Goal: Find specific page/section: Find specific page/section

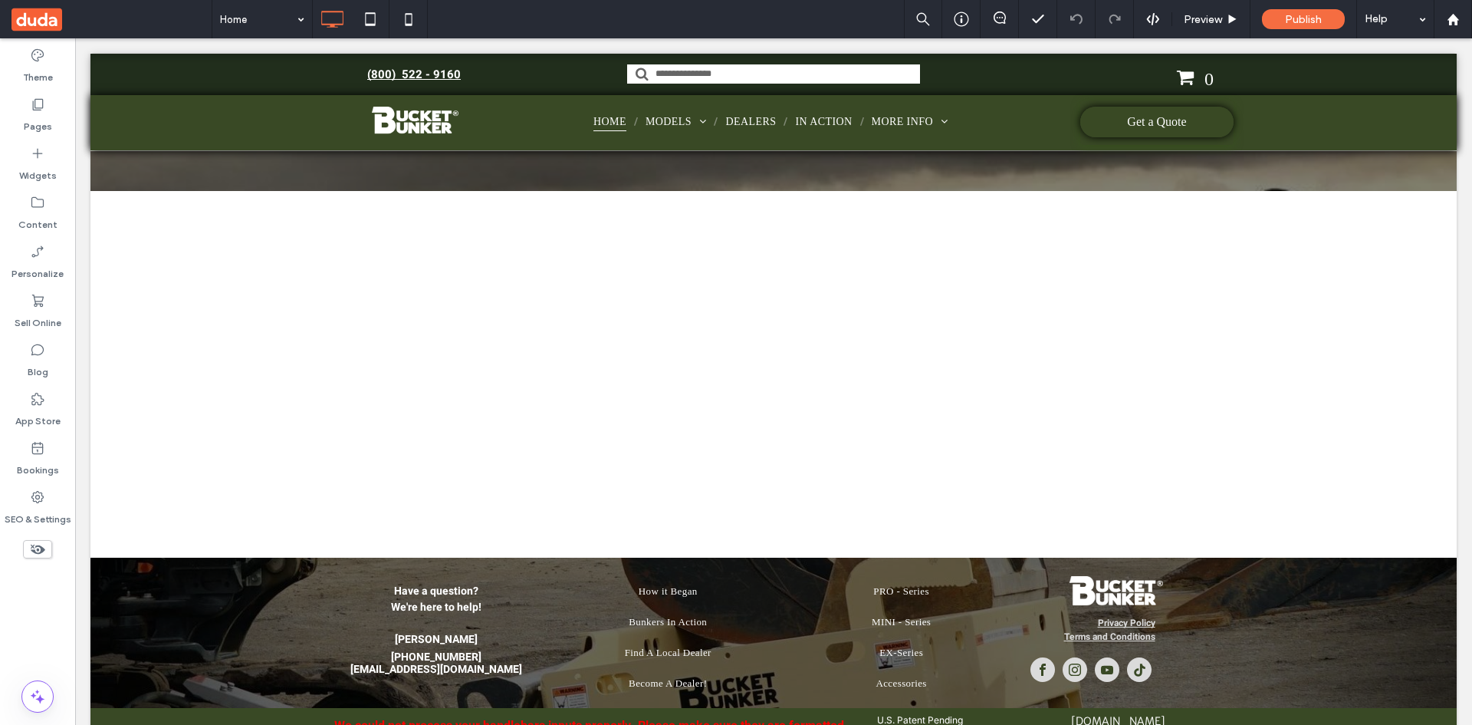
scroll to position [9573, 0]
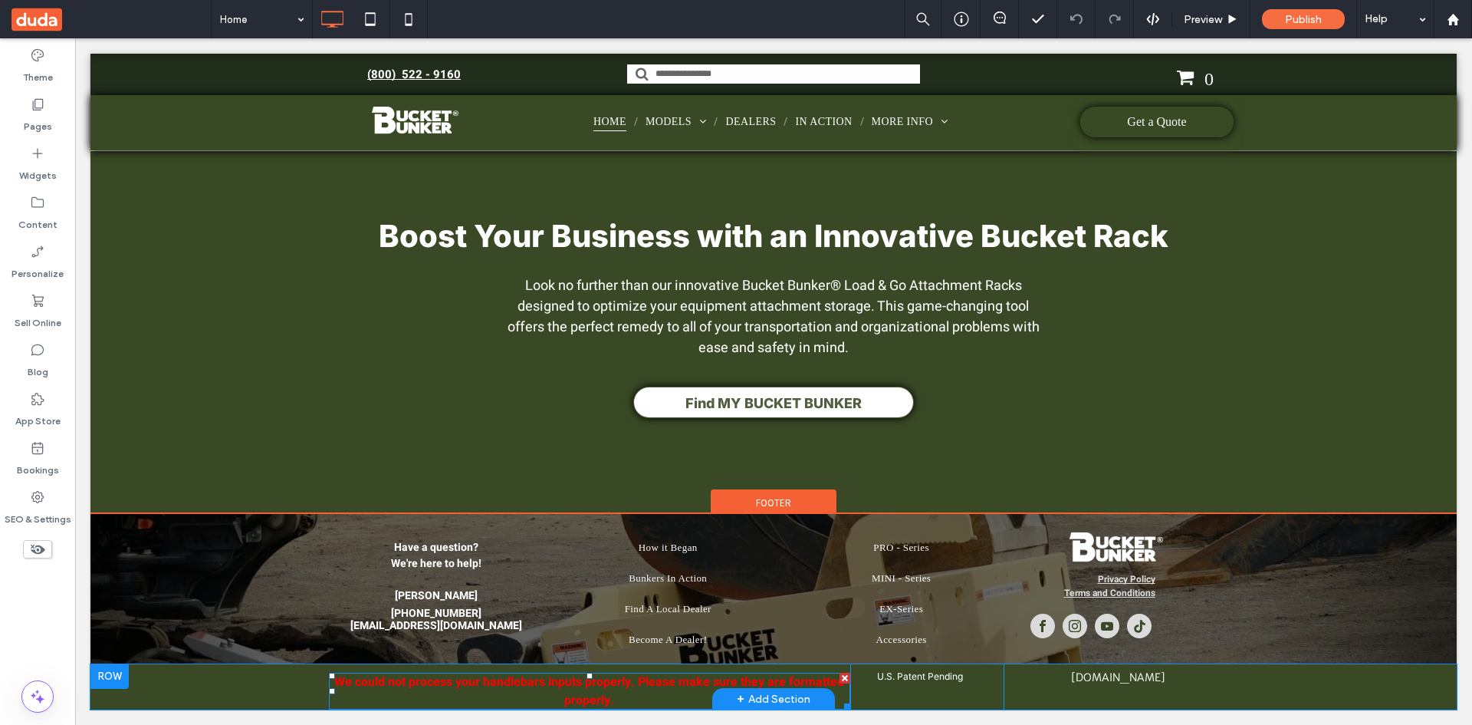
click at [840, 679] on div at bounding box center [845, 678] width 11 height 11
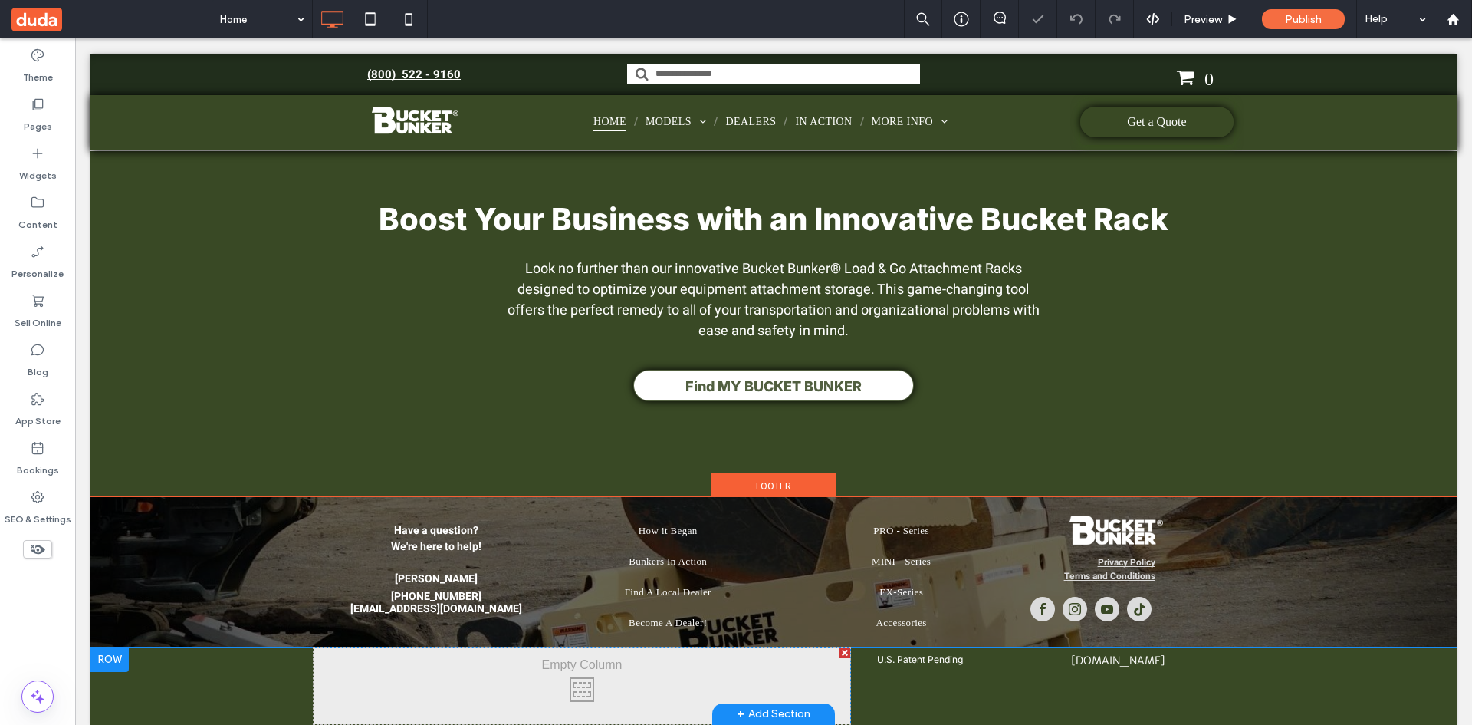
scroll to position [9585, 0]
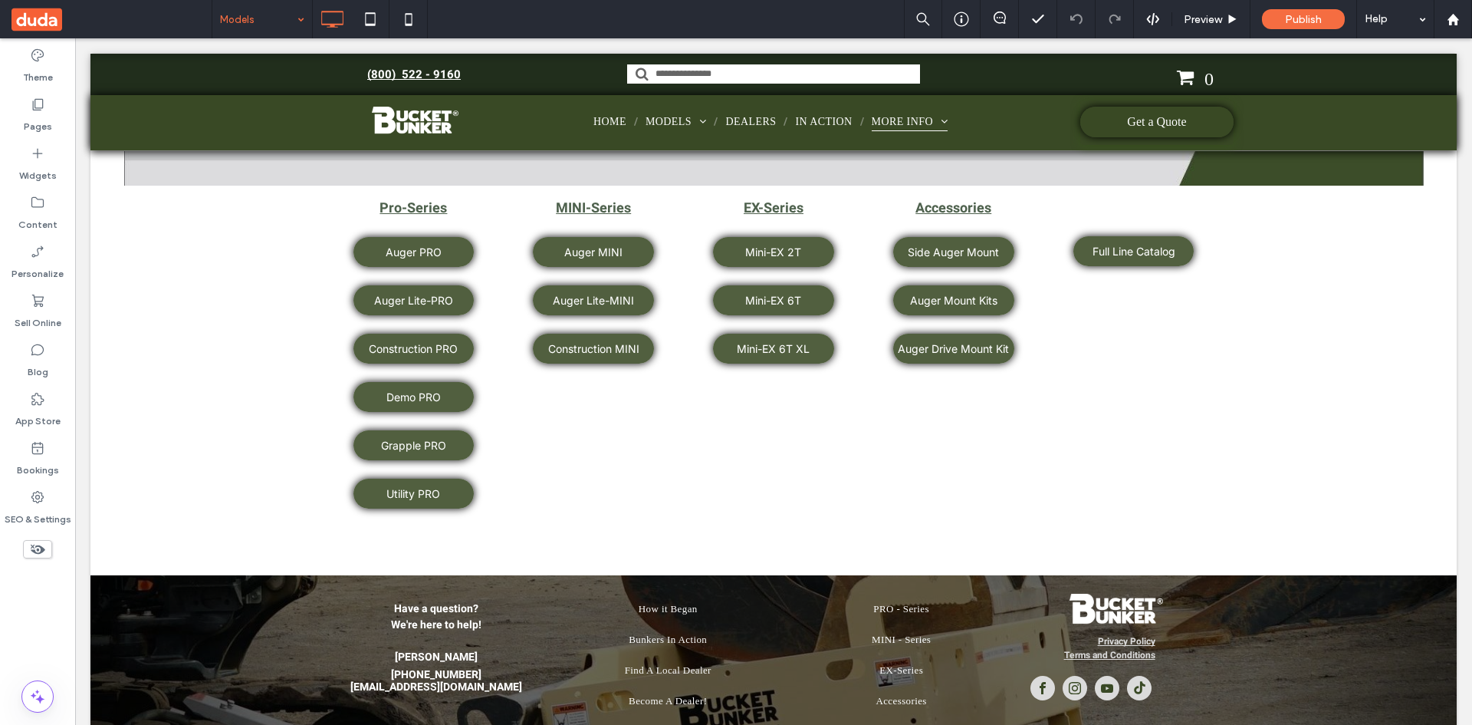
scroll to position [2321, 0]
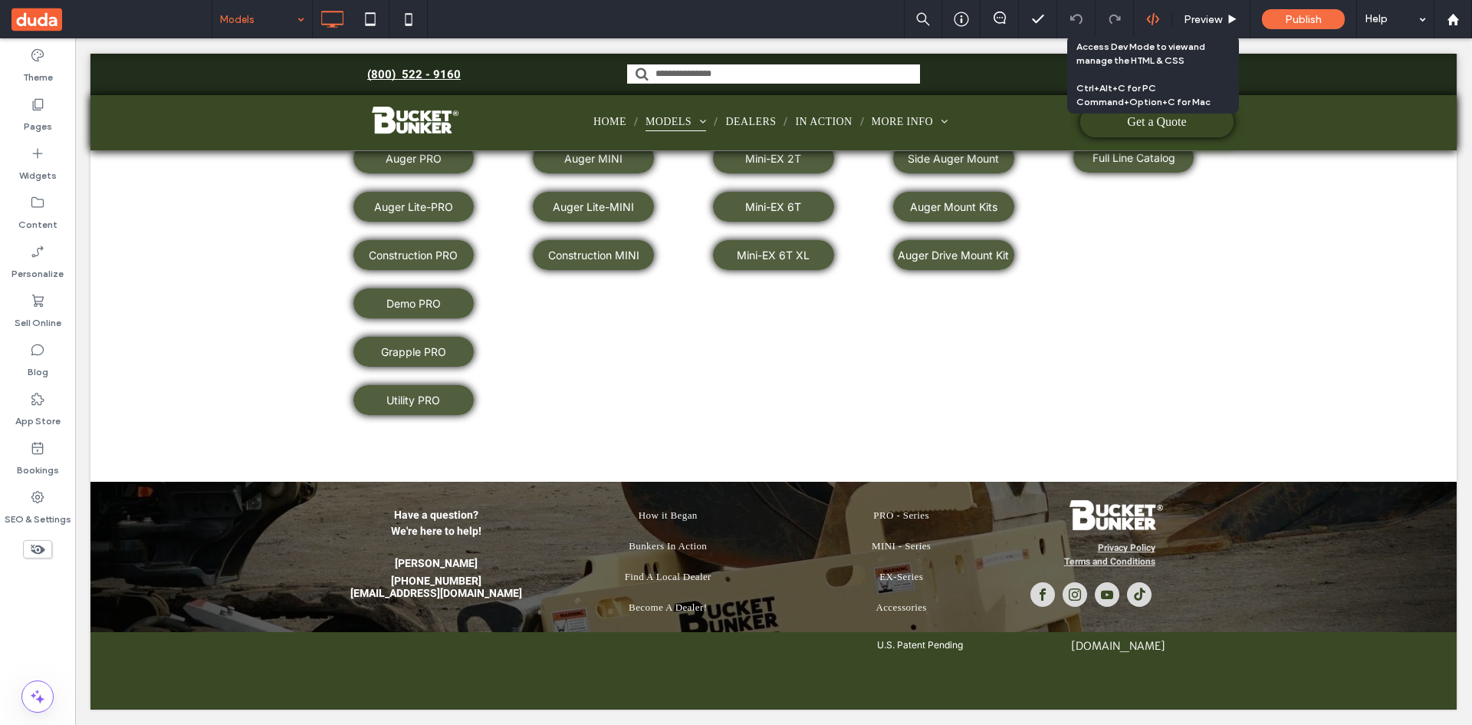
click at [1154, 20] on icon at bounding box center [1153, 19] width 14 height 14
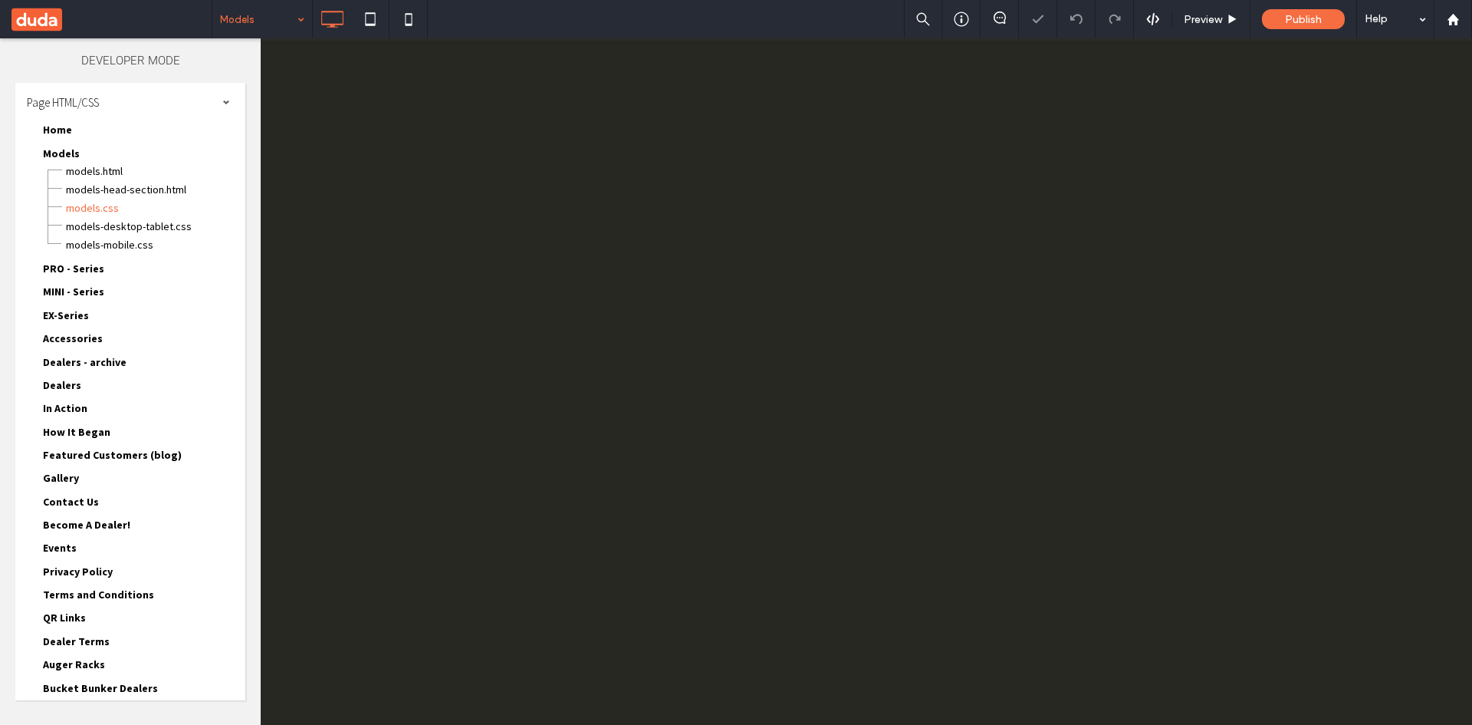
scroll to position [0, 0]
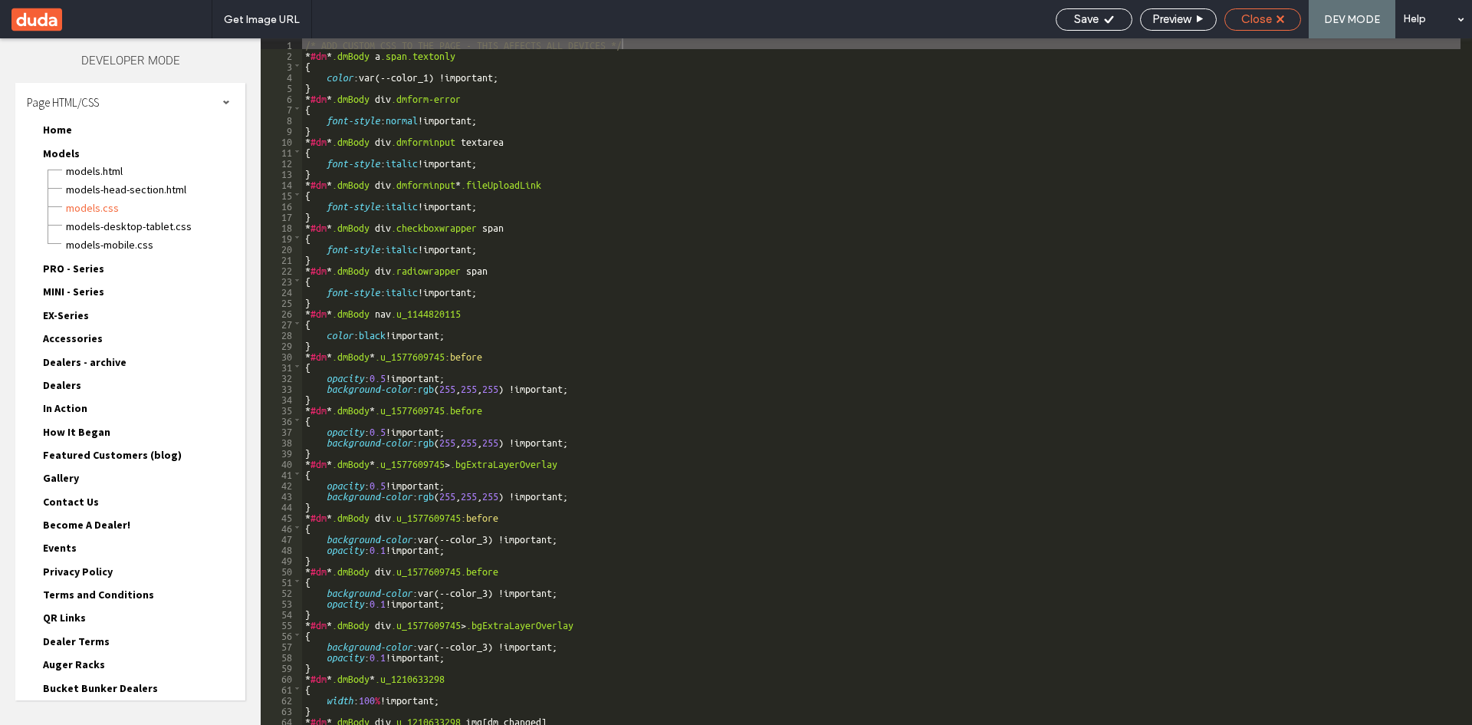
click at [1265, 26] on div "Close" at bounding box center [1263, 19] width 77 height 22
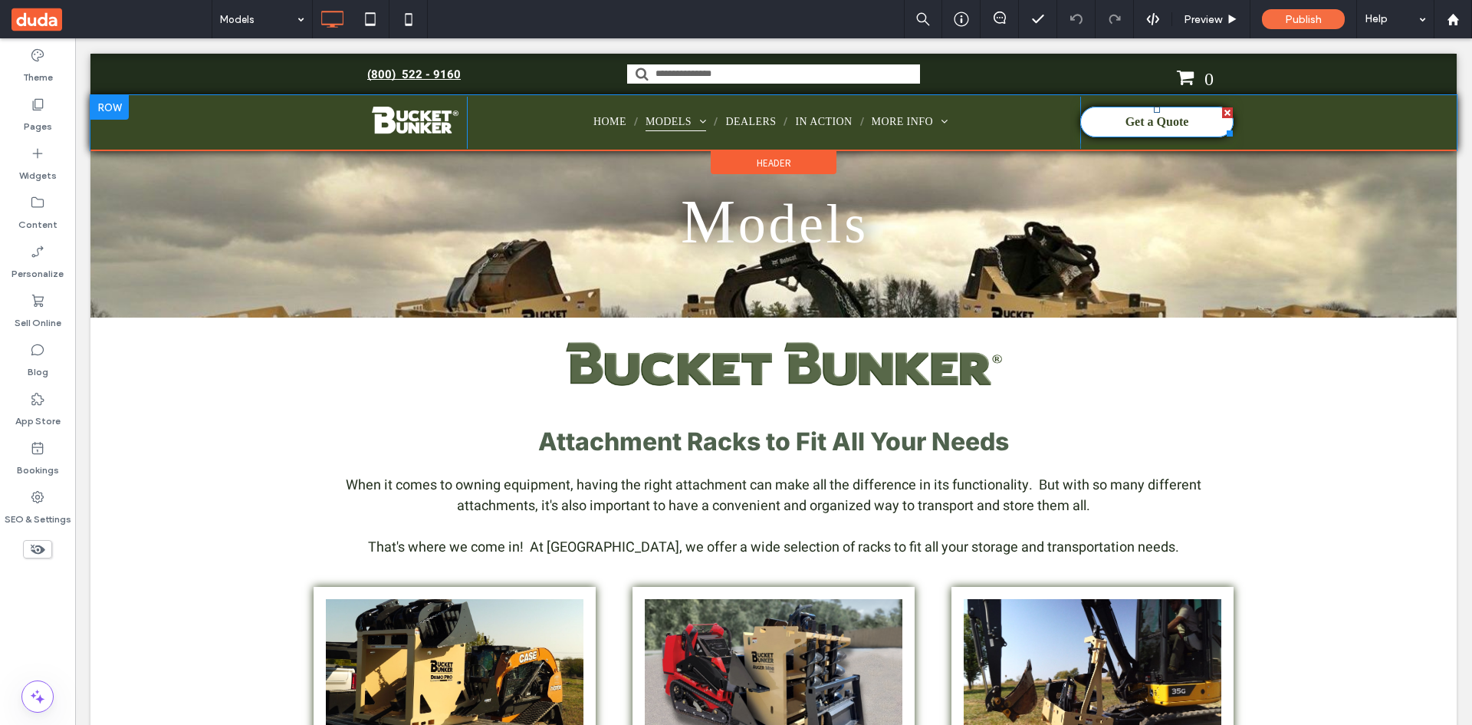
click at [1205, 126] on link "Get a Quote" at bounding box center [1156, 122] width 153 height 31
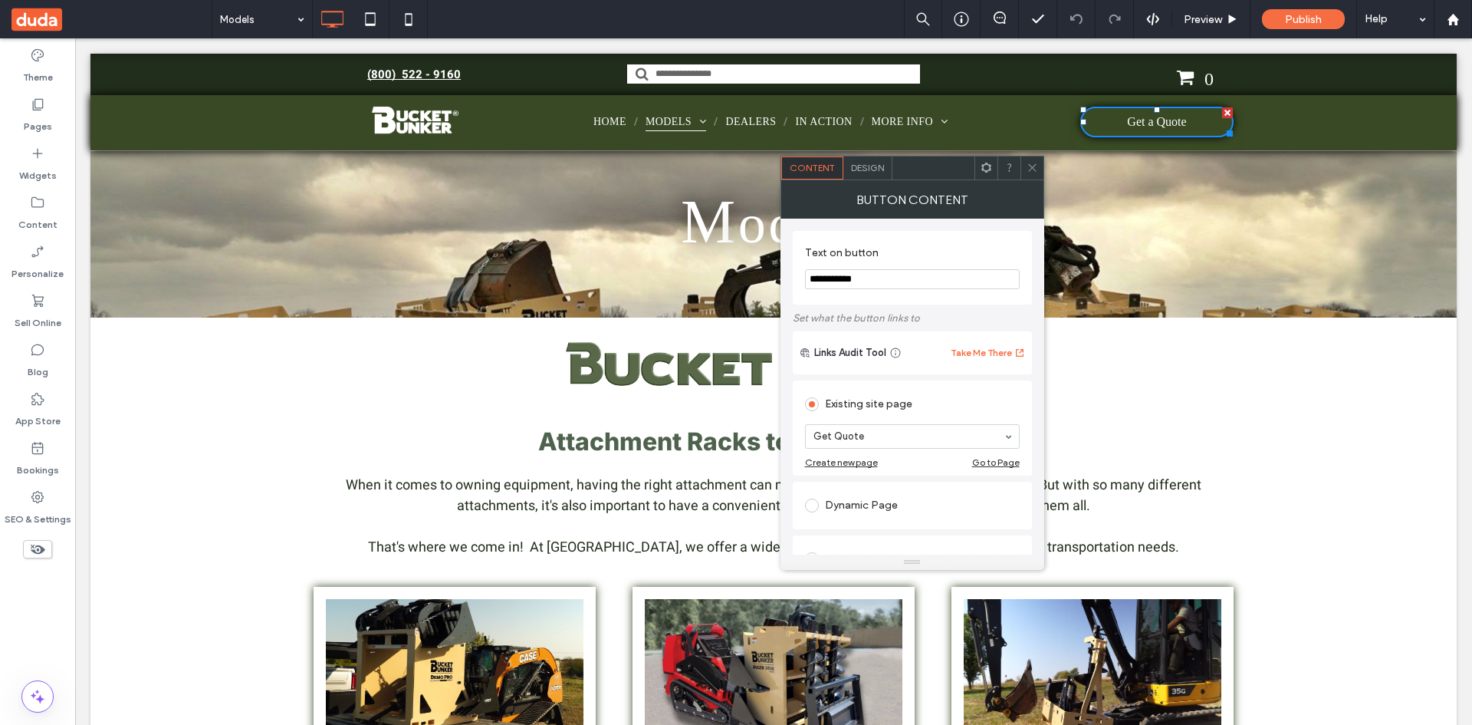
click at [817, 64] on input "Search" at bounding box center [773, 73] width 293 height 19
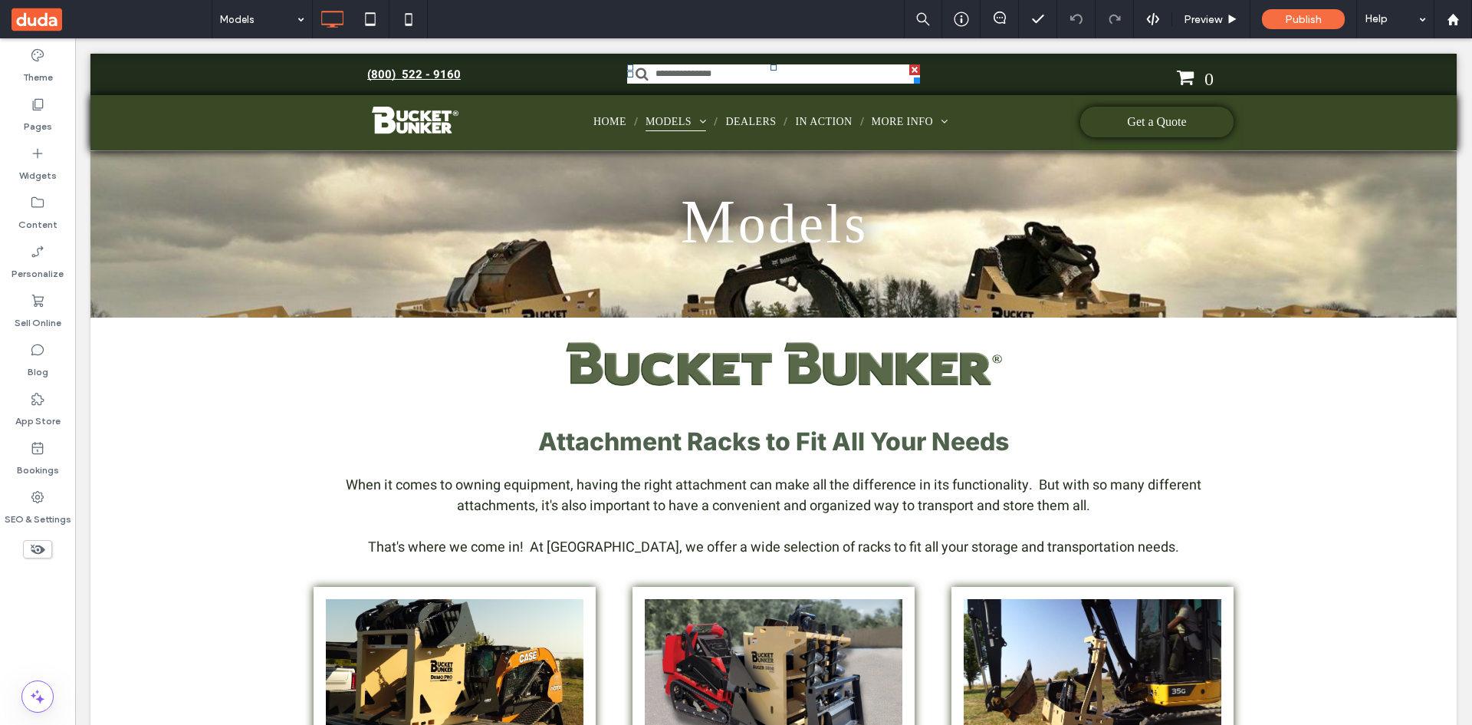
click at [760, 79] on input "Search" at bounding box center [773, 73] width 293 height 19
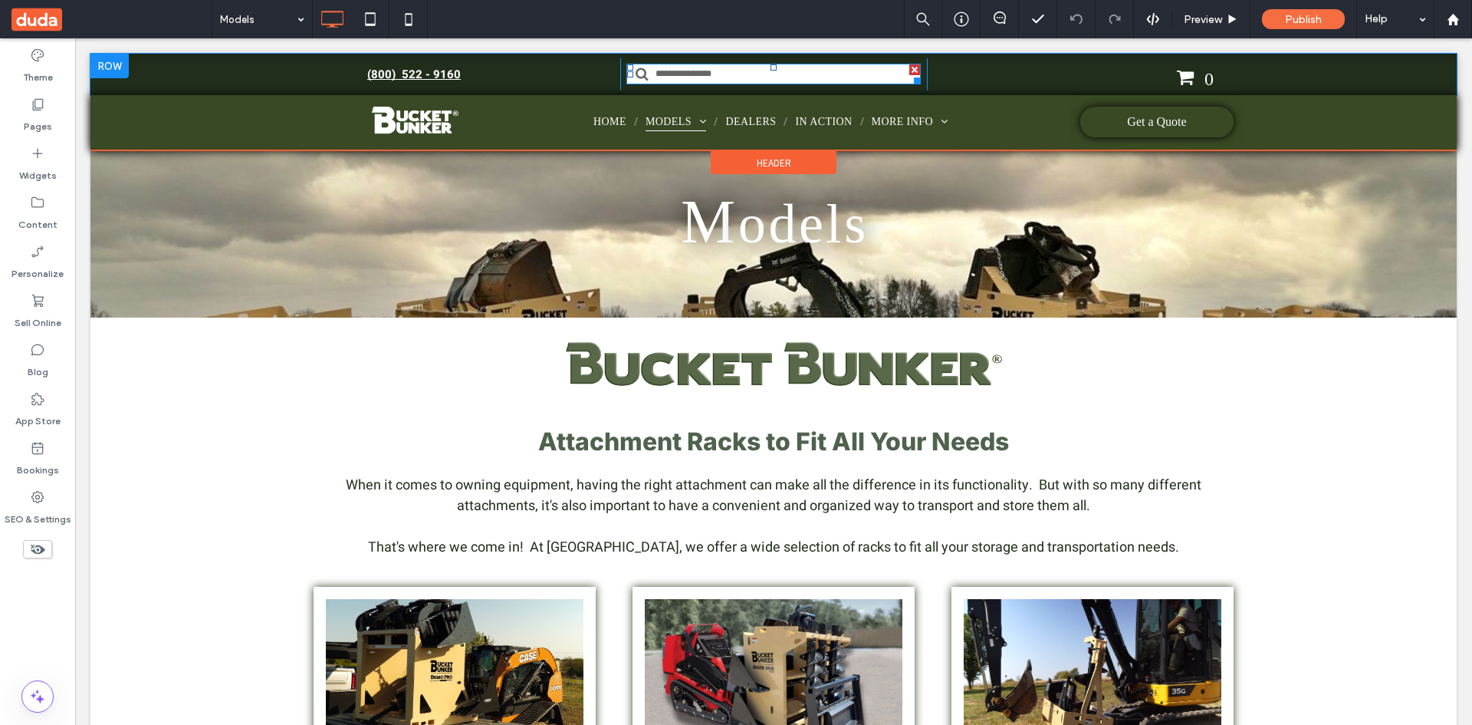
click at [910, 67] on div at bounding box center [914, 69] width 11 height 11
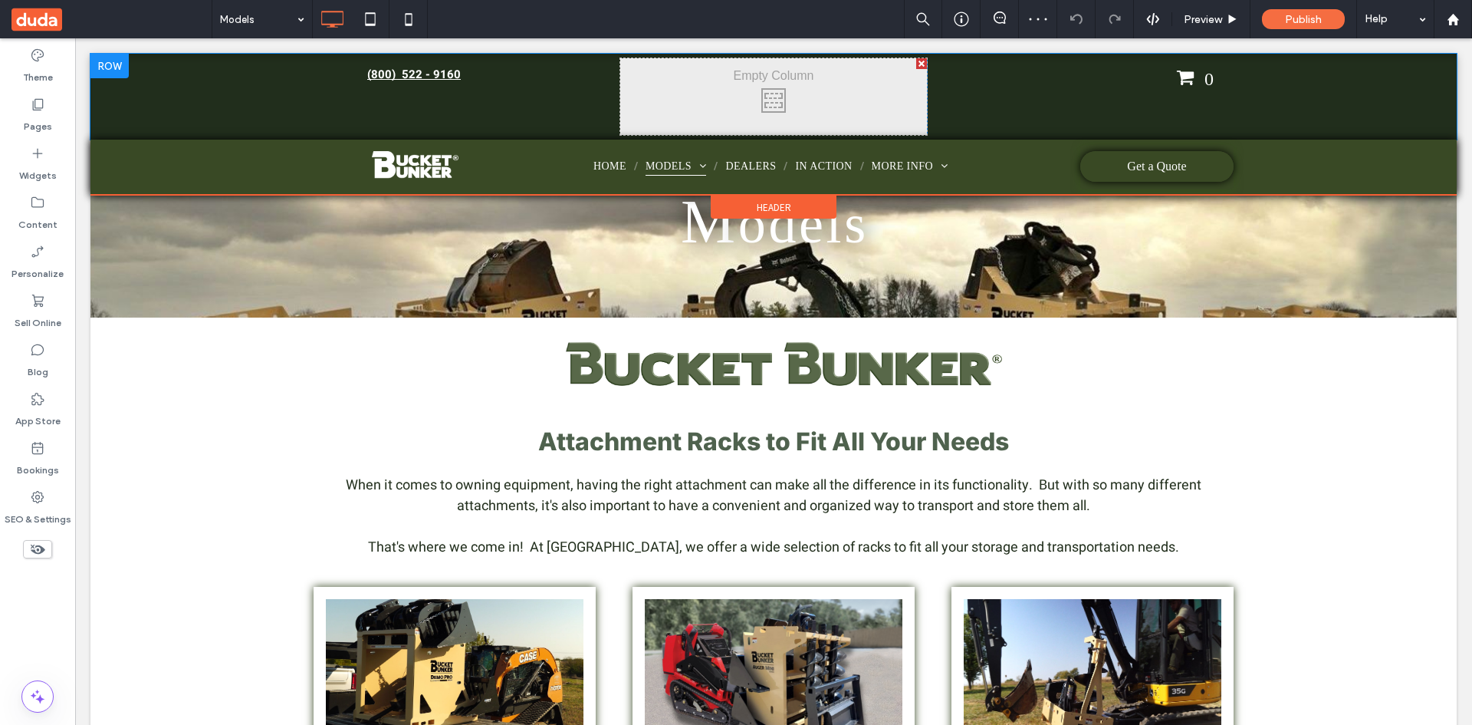
click at [1189, 84] on span "0" at bounding box center [1195, 77] width 38 height 21
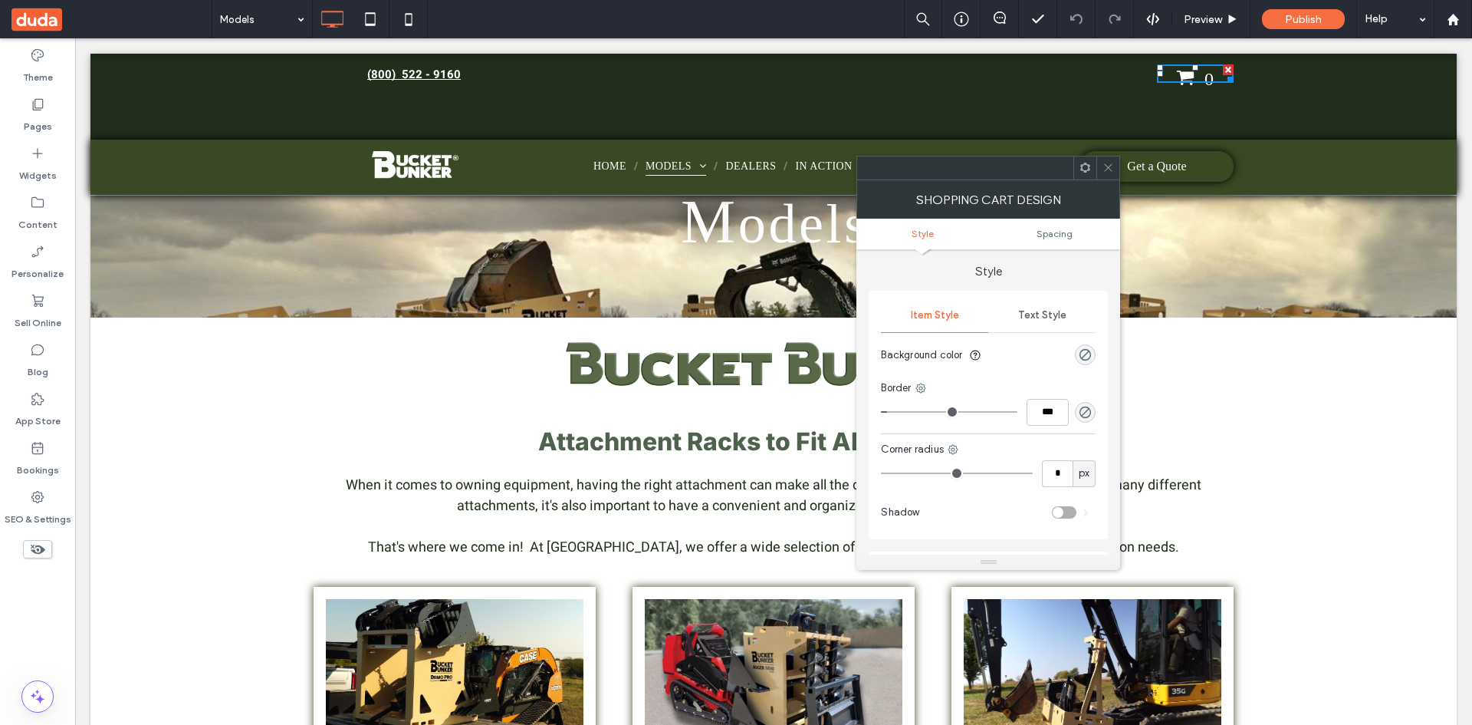
click at [1108, 167] on use at bounding box center [1109, 168] width 8 height 8
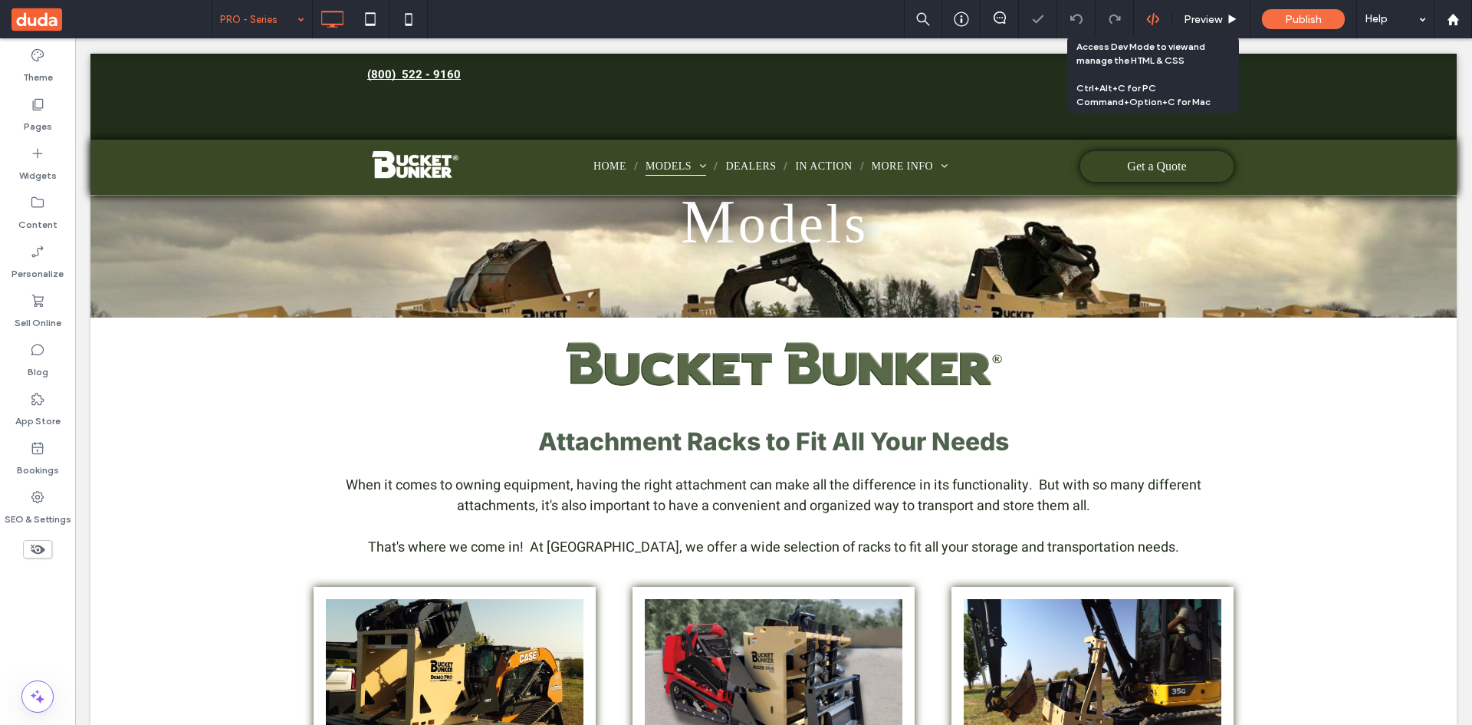
click at [1147, 19] on use at bounding box center [1152, 19] width 12 height 12
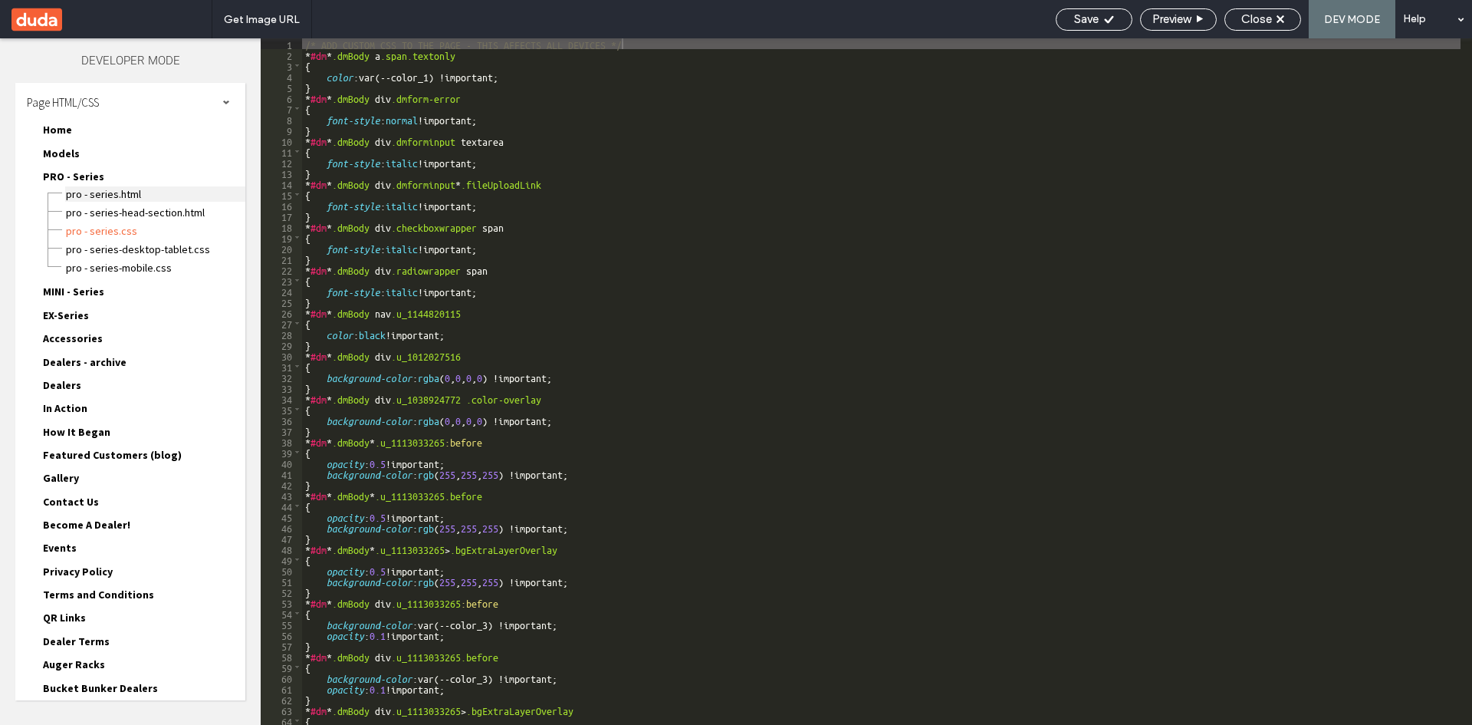
click at [126, 194] on span "PRO - Series.html" at bounding box center [155, 193] width 180 height 15
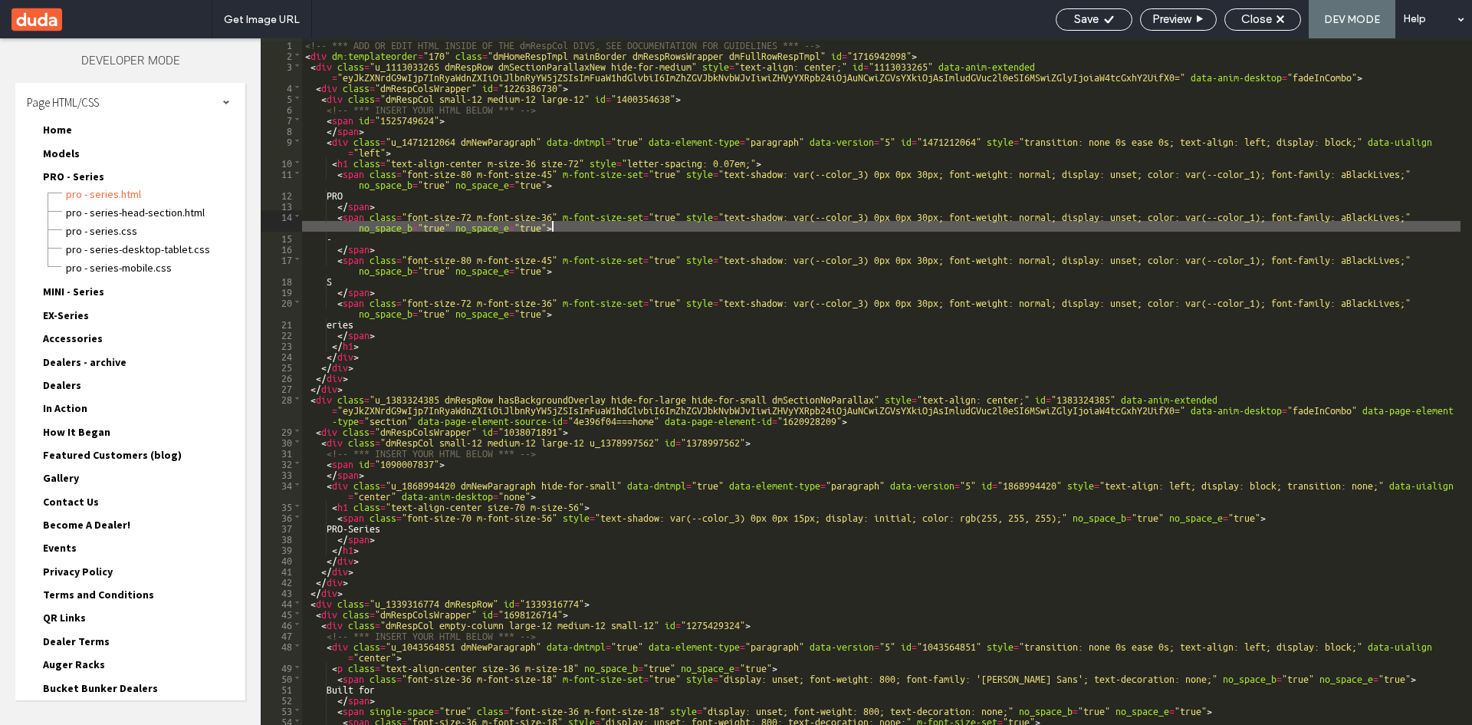
click at [642, 230] on div "<!-- *** ADD OR EDIT HTML INSIDE OF THE dmRespCol DIVS, SEE DOCUMENTATION FOR G…" at bounding box center [881, 392] width 1159 height 708
paste input "**********"
type input "**********"
click at [1405, 54] on button "button" at bounding box center [1400, 50] width 21 height 17
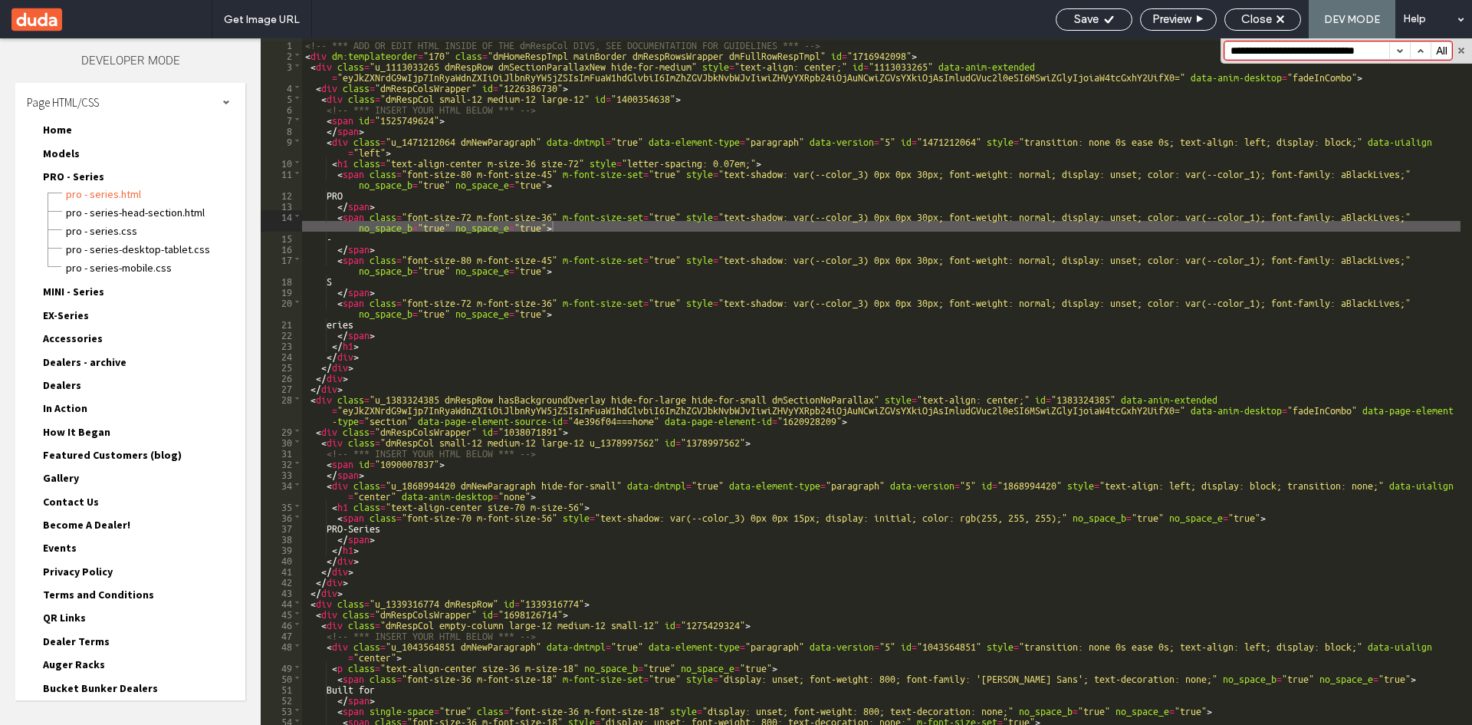
scroll to position [0, 0]
click at [1405, 54] on button "button" at bounding box center [1400, 50] width 21 height 17
click at [81, 158] on div "Models Models.html Models-head-section.html Models.css Models-desktop-tablet.cs…" at bounding box center [138, 155] width 215 height 23
click at [69, 153] on span "Models" at bounding box center [61, 153] width 37 height 14
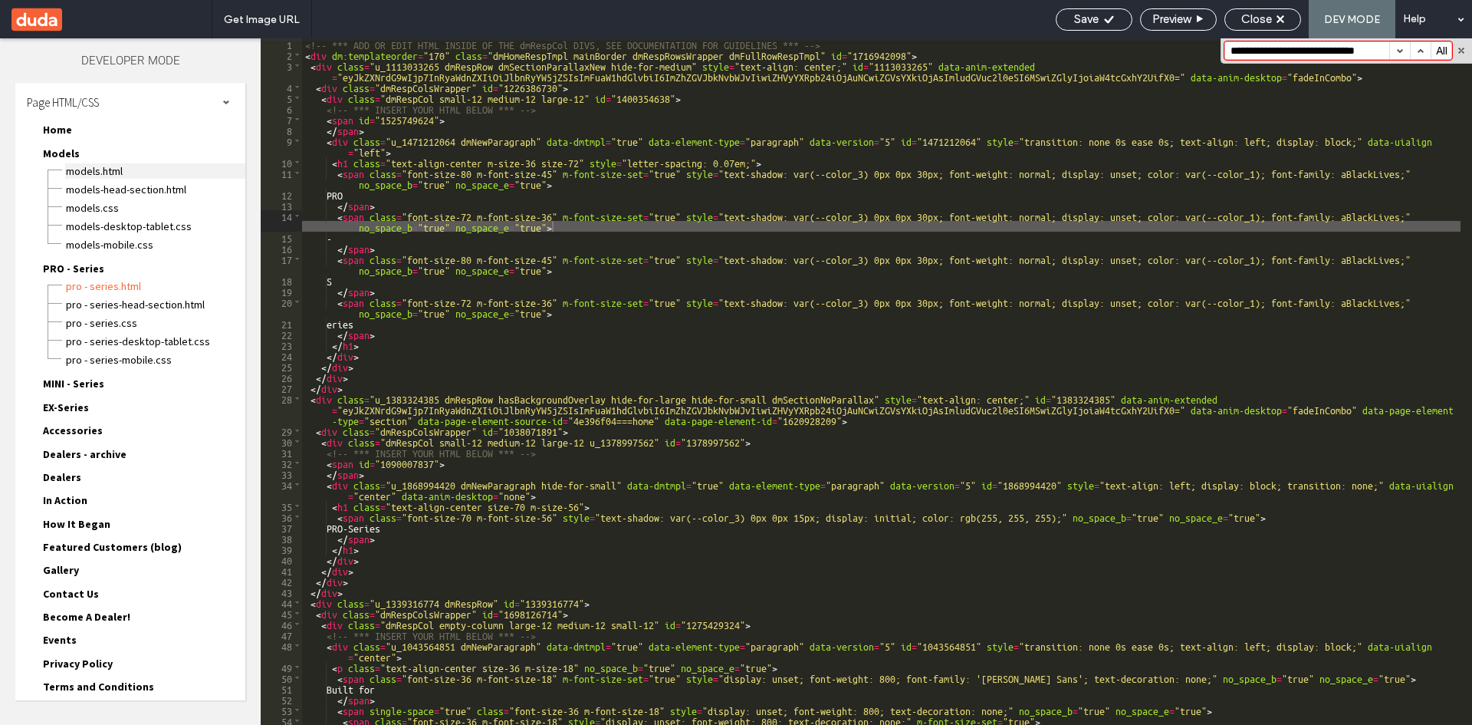
click at [88, 170] on span "Models.html" at bounding box center [155, 170] width 180 height 15
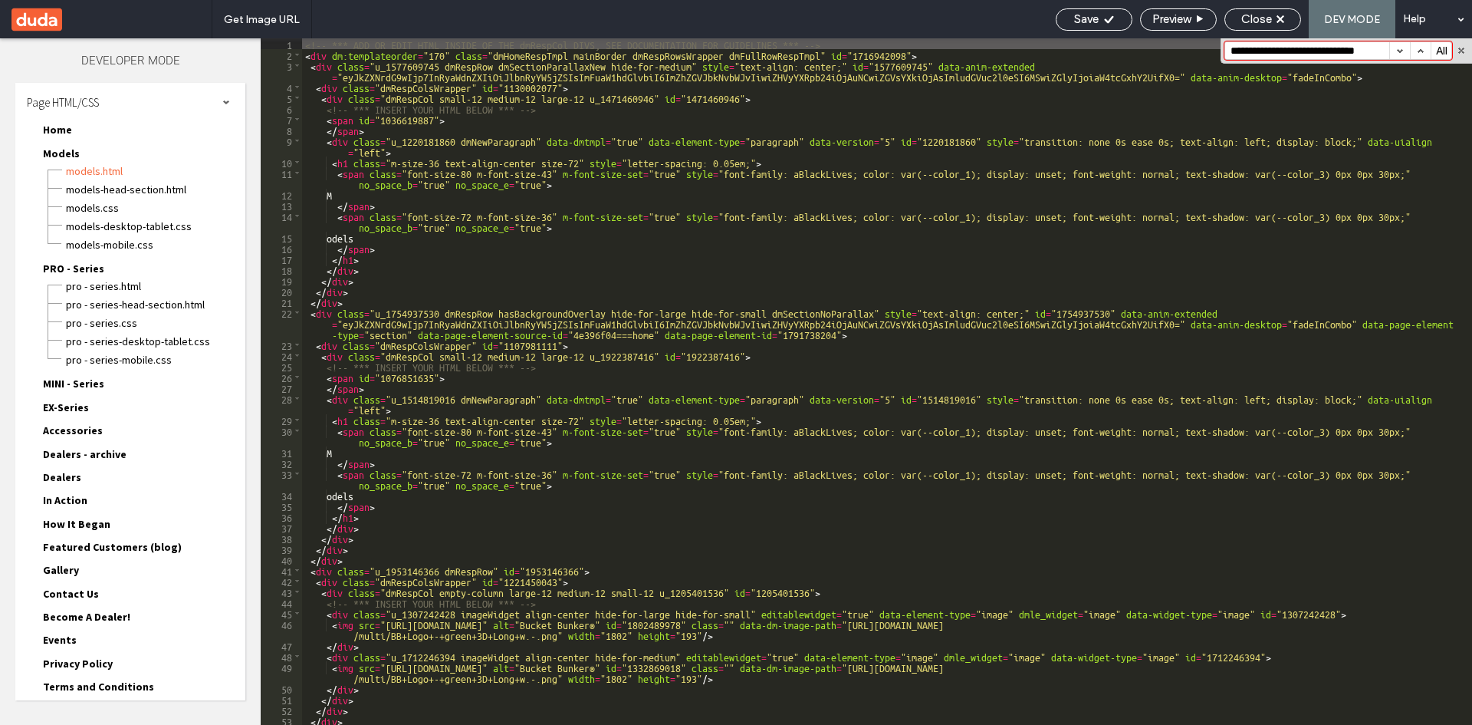
click at [1394, 48] on button "button" at bounding box center [1400, 50] width 21 height 17
click at [51, 122] on span "Home" at bounding box center [51, 129] width 41 height 15
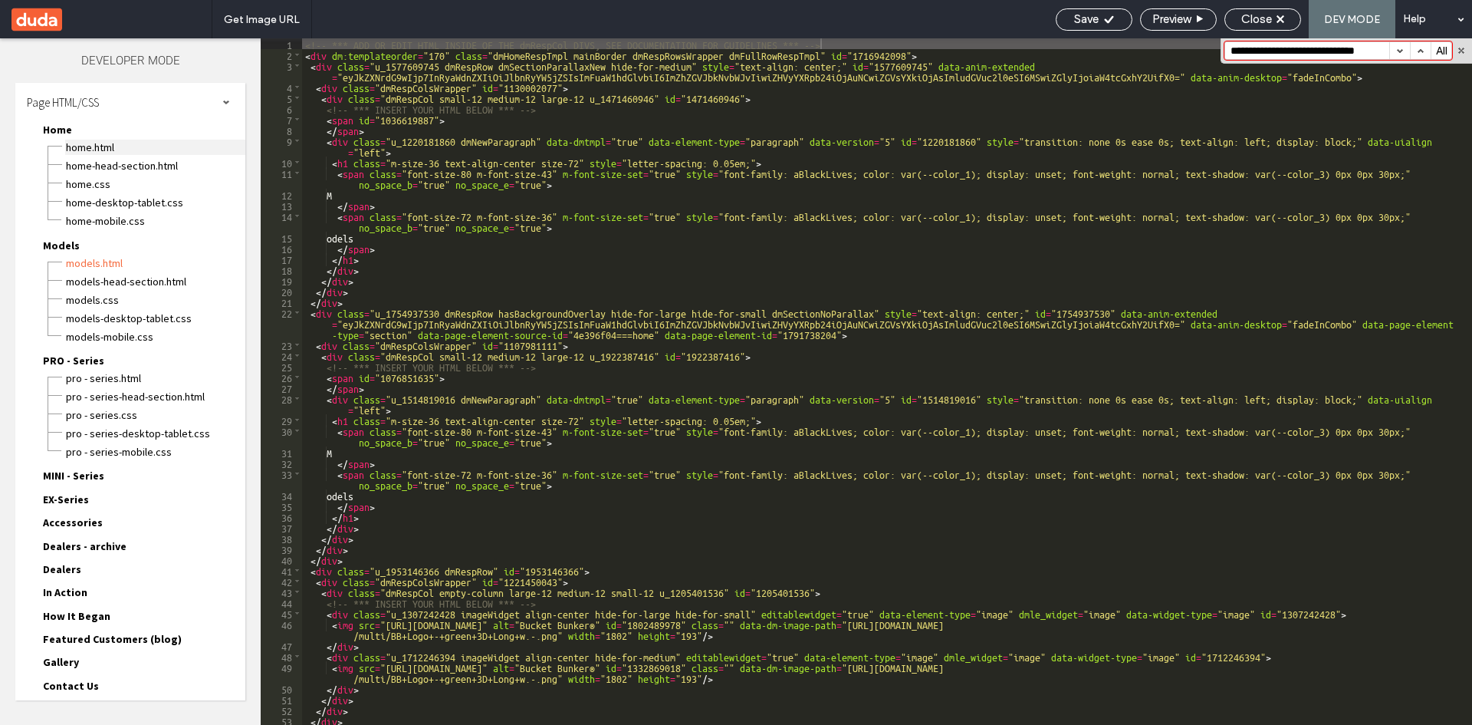
click at [84, 144] on span "Home.html" at bounding box center [155, 147] width 180 height 15
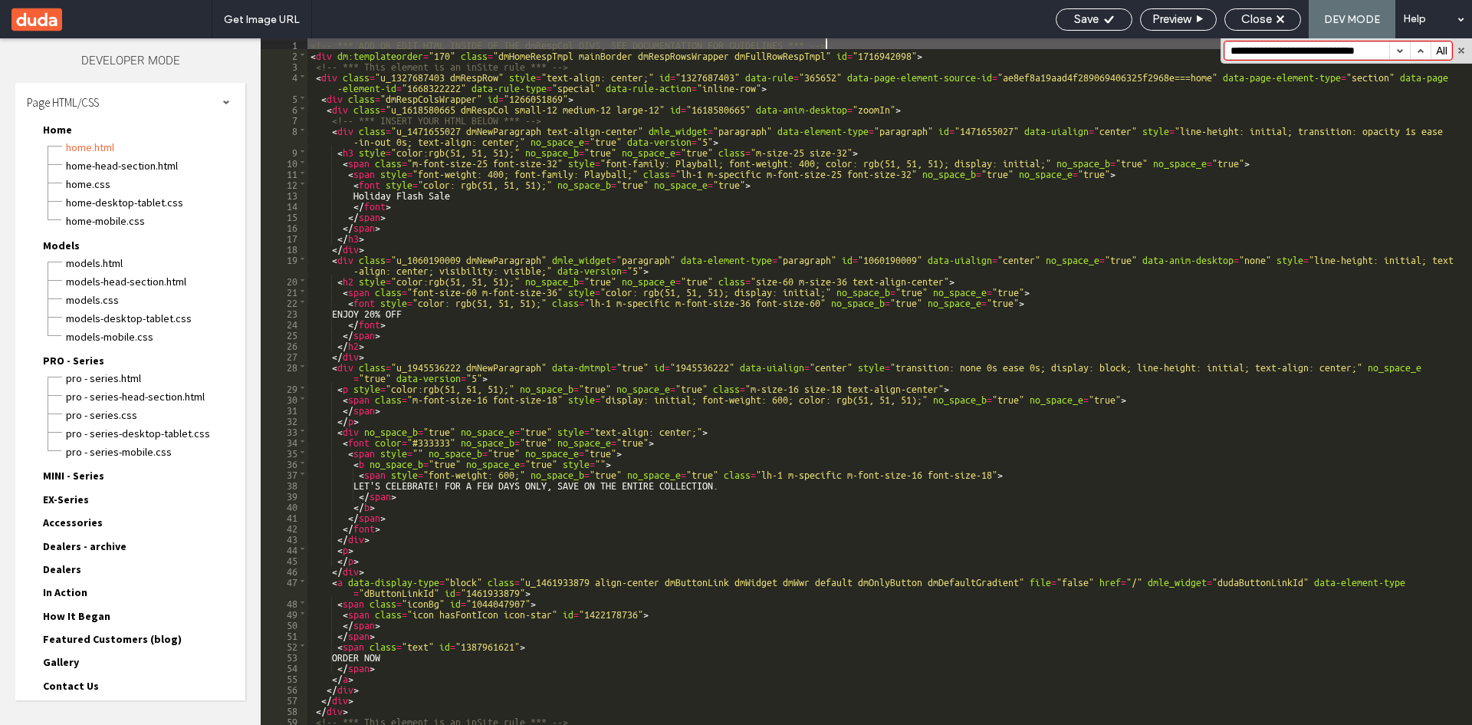
click at [1401, 50] on button "button" at bounding box center [1400, 50] width 21 height 17
click at [65, 362] on span "PRO - Series" at bounding box center [73, 361] width 61 height 14
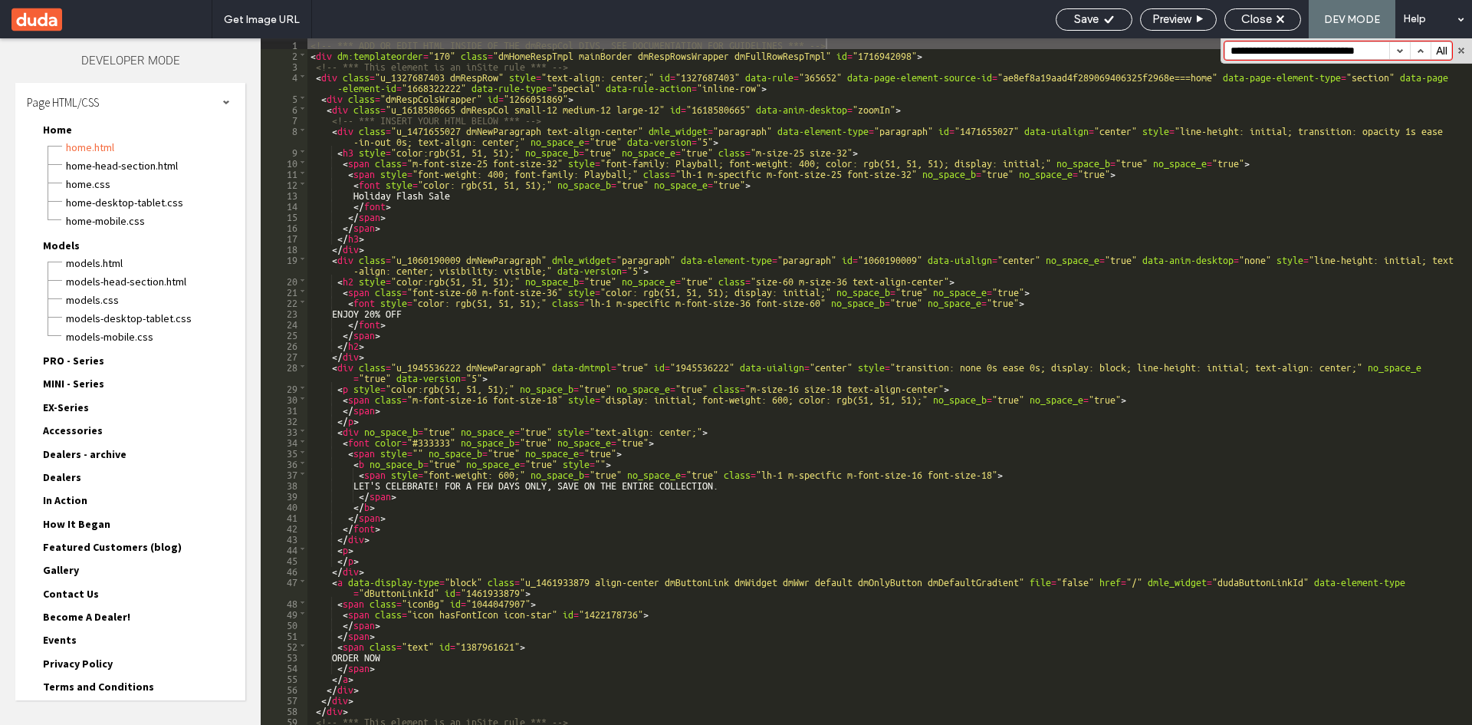
click at [75, 245] on span "Models" at bounding box center [61, 245] width 37 height 14
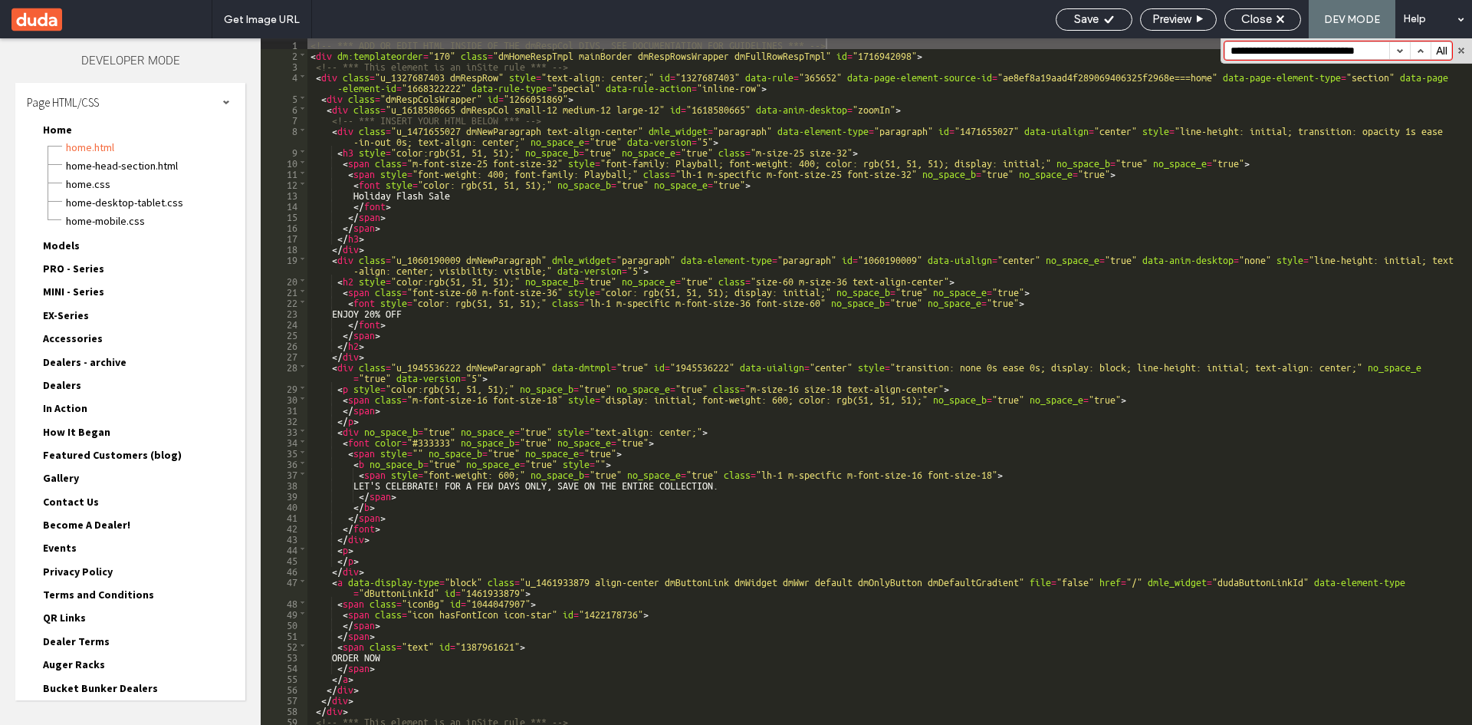
click at [61, 127] on span "Home" at bounding box center [57, 130] width 29 height 14
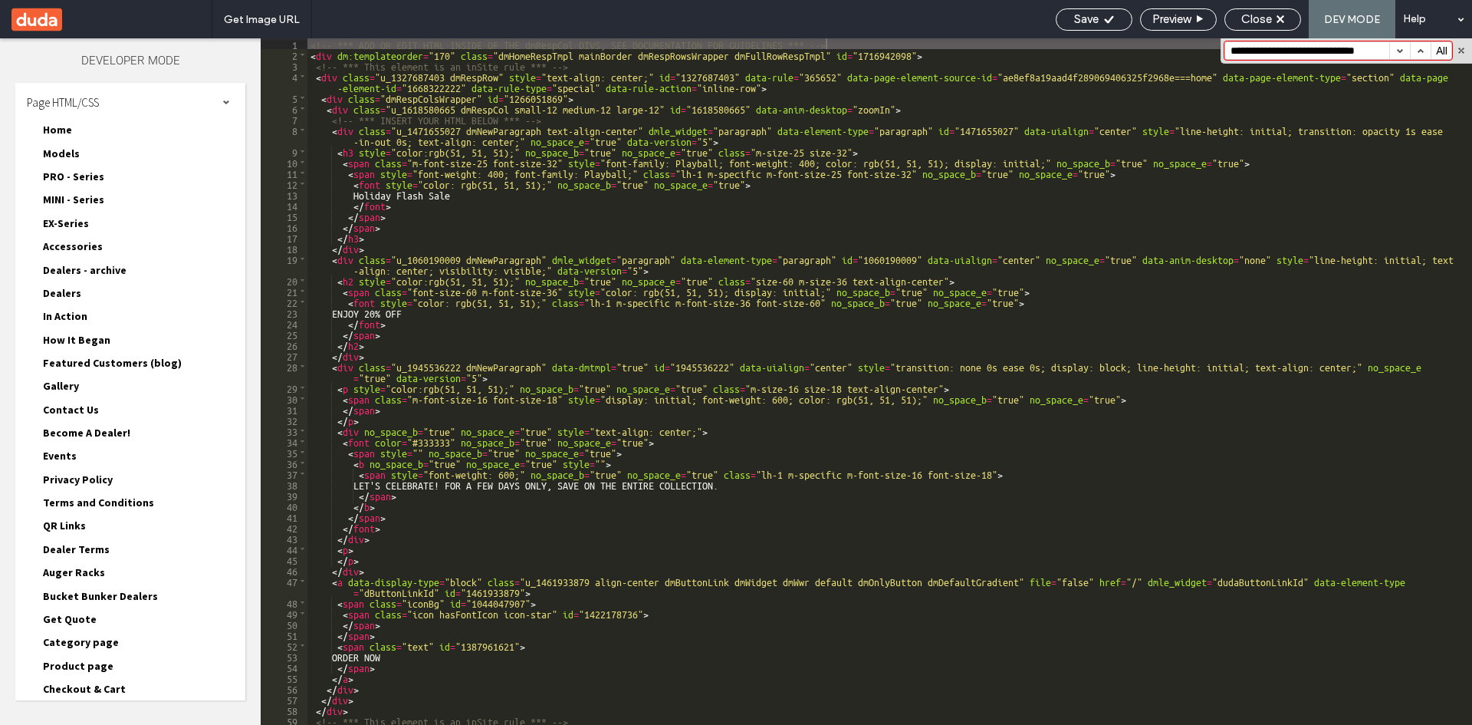
click at [70, 202] on span "MINI - Series" at bounding box center [73, 199] width 61 height 14
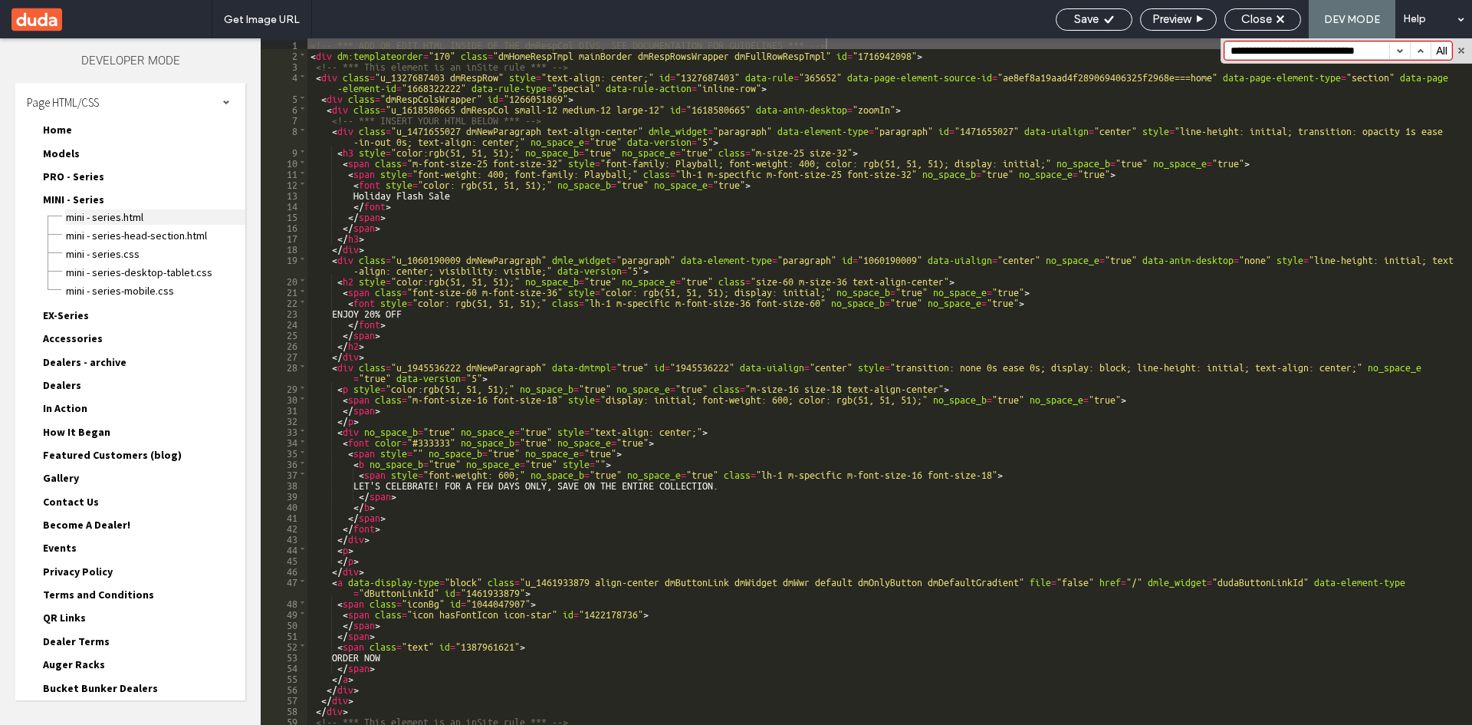
click at [74, 212] on span "MINI - Series.html" at bounding box center [155, 216] width 180 height 15
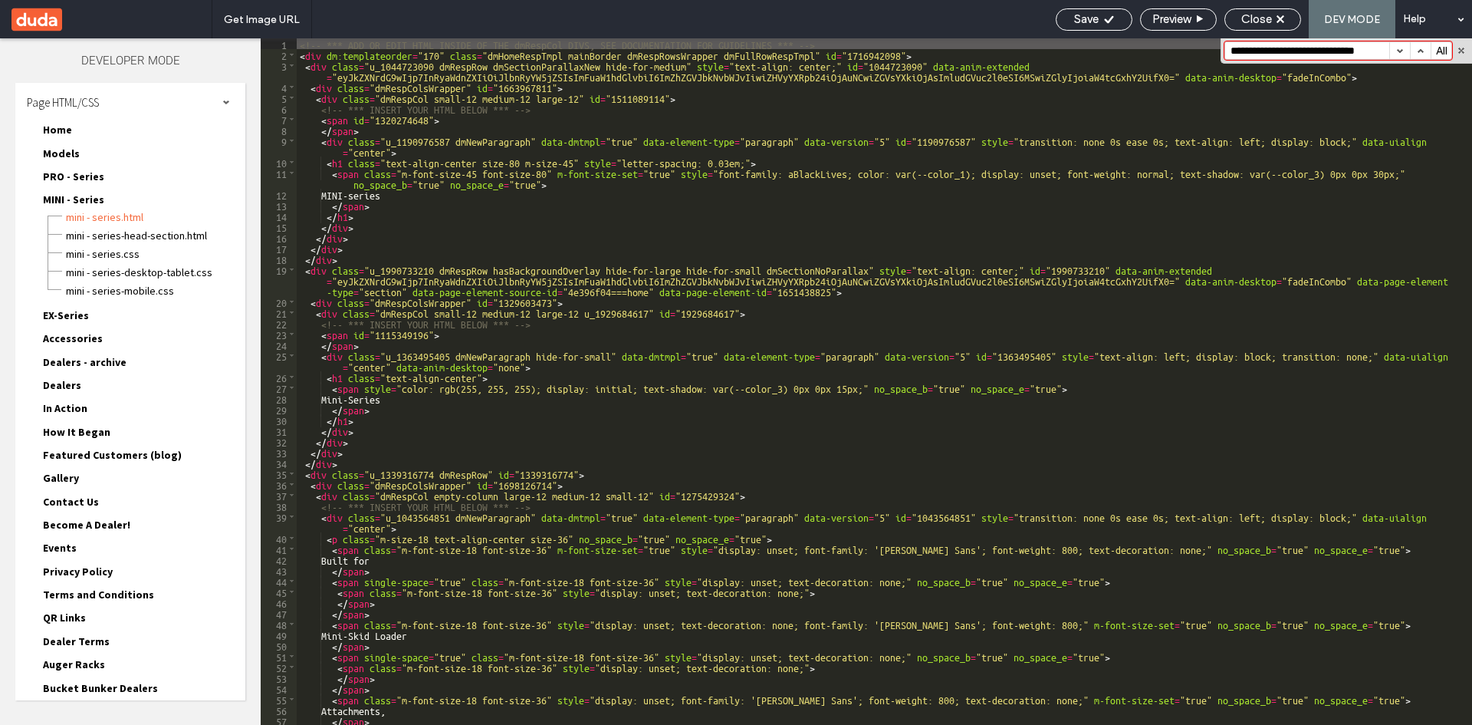
click at [1400, 54] on button "button" at bounding box center [1400, 50] width 21 height 17
click at [64, 192] on span "MINI - Series" at bounding box center [68, 199] width 74 height 15
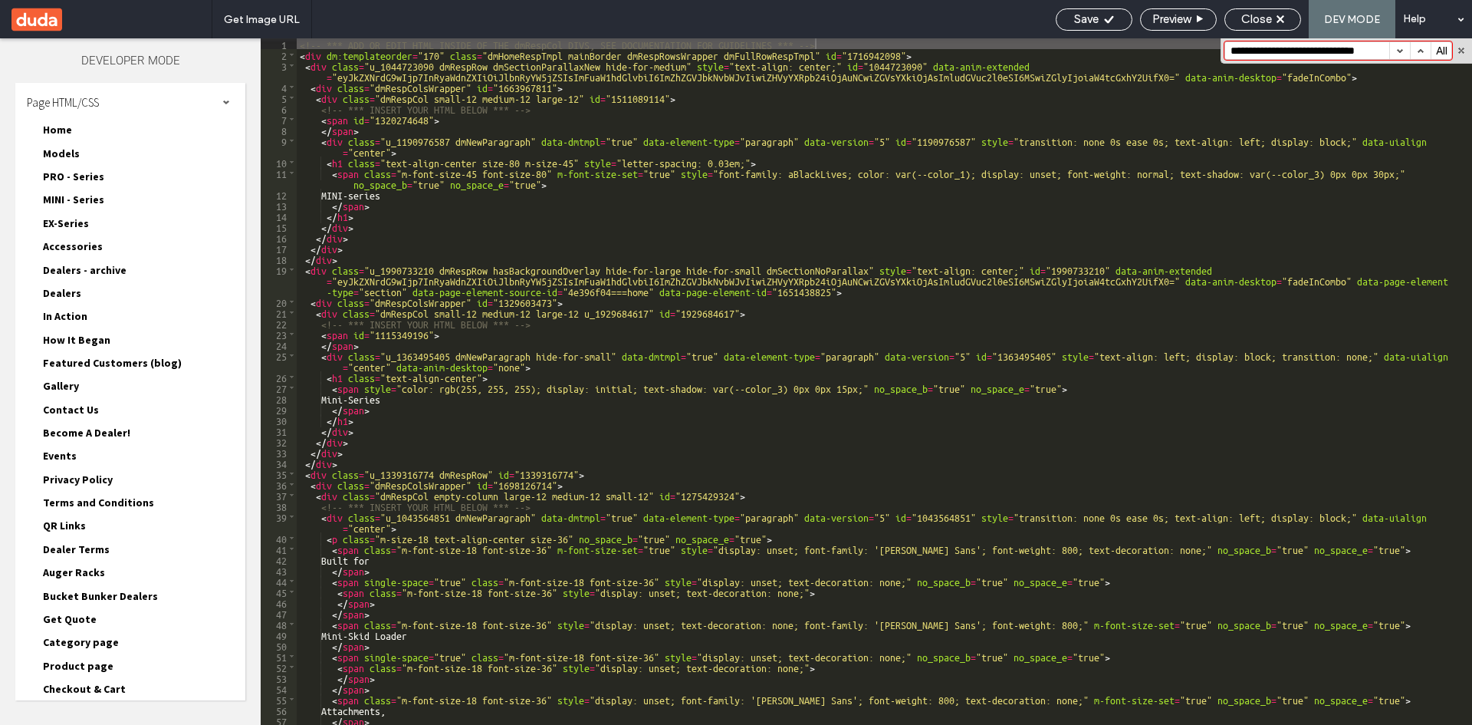
click at [66, 219] on span "EX-Series" at bounding box center [66, 223] width 46 height 14
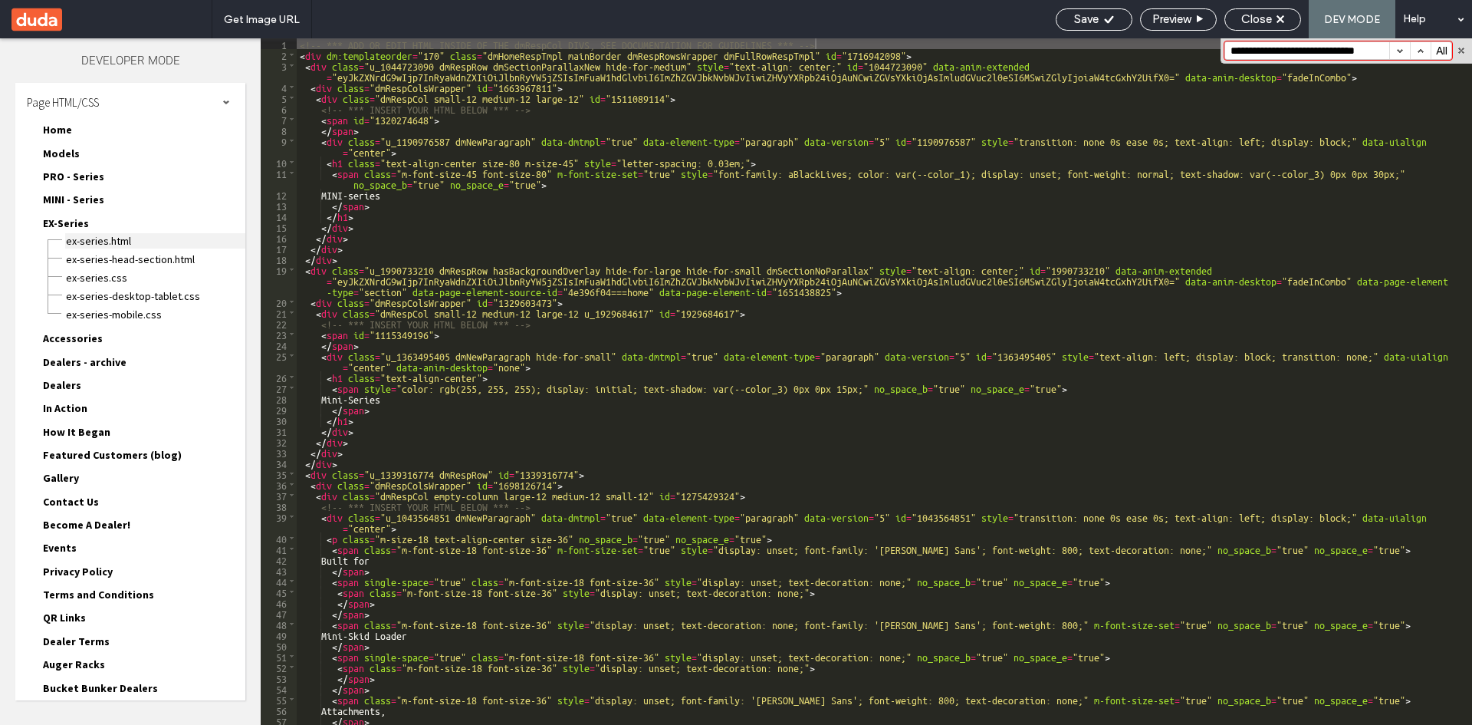
click at [100, 243] on span "EX-Series.html" at bounding box center [155, 240] width 180 height 15
click at [1400, 54] on button "button" at bounding box center [1400, 50] width 21 height 17
click at [1360, 50] on input "**********" at bounding box center [1307, 50] width 164 height 17
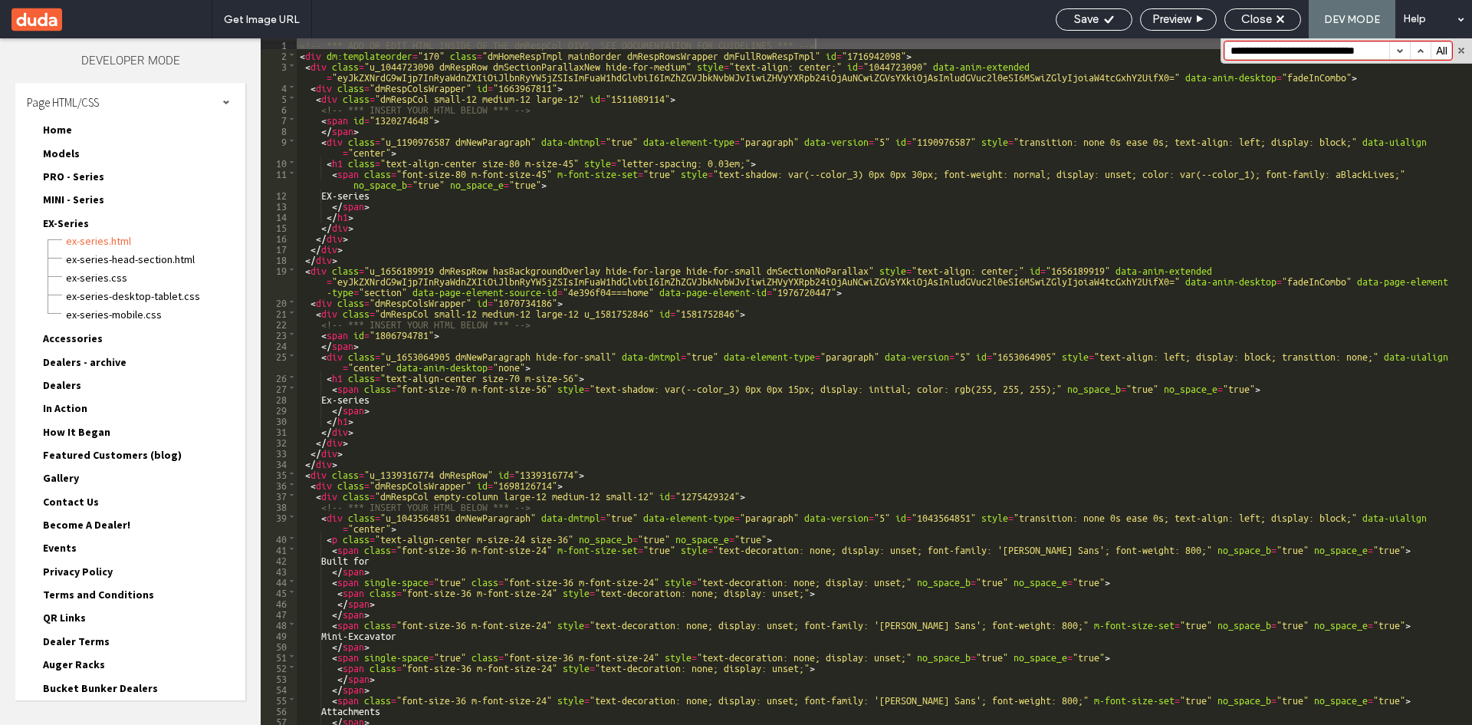
click at [77, 341] on span "Accessories" at bounding box center [73, 338] width 60 height 14
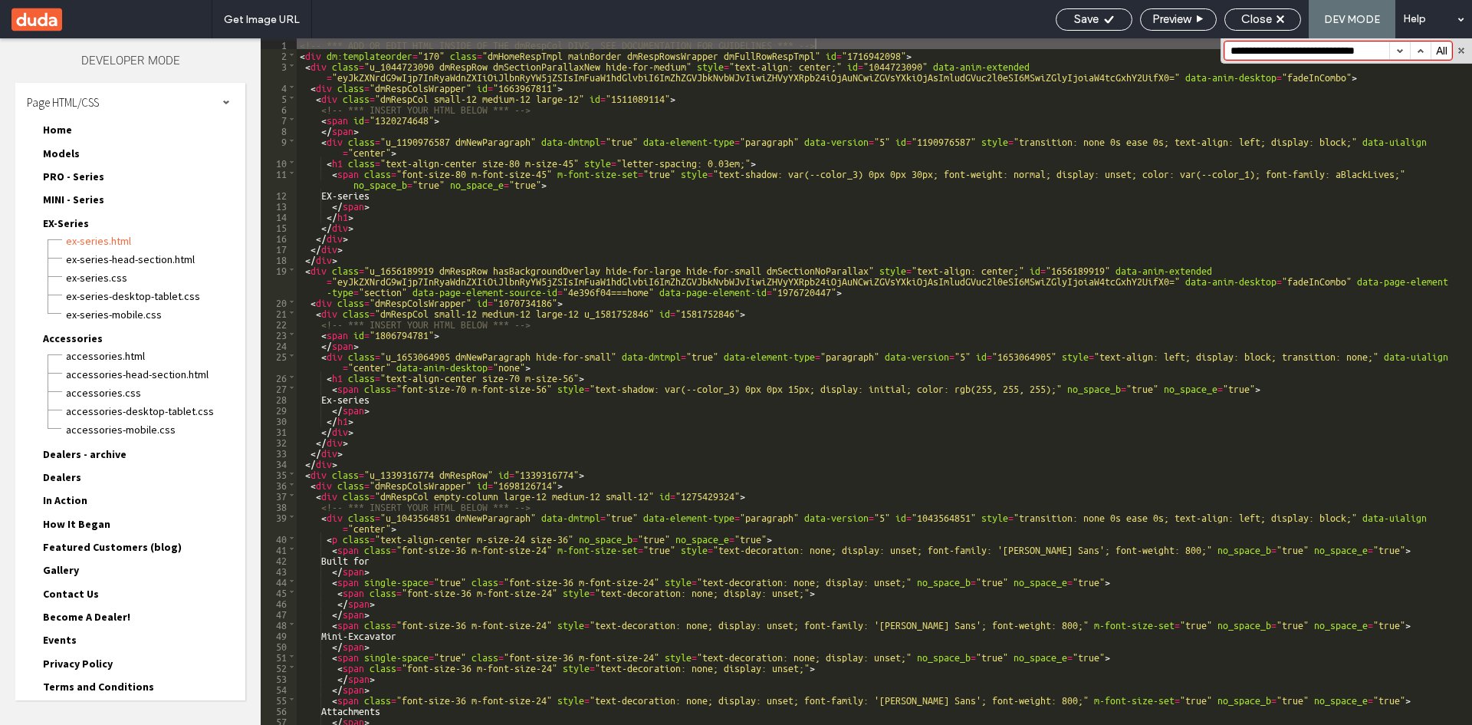
click at [64, 221] on span "EX-Series" at bounding box center [66, 223] width 46 height 14
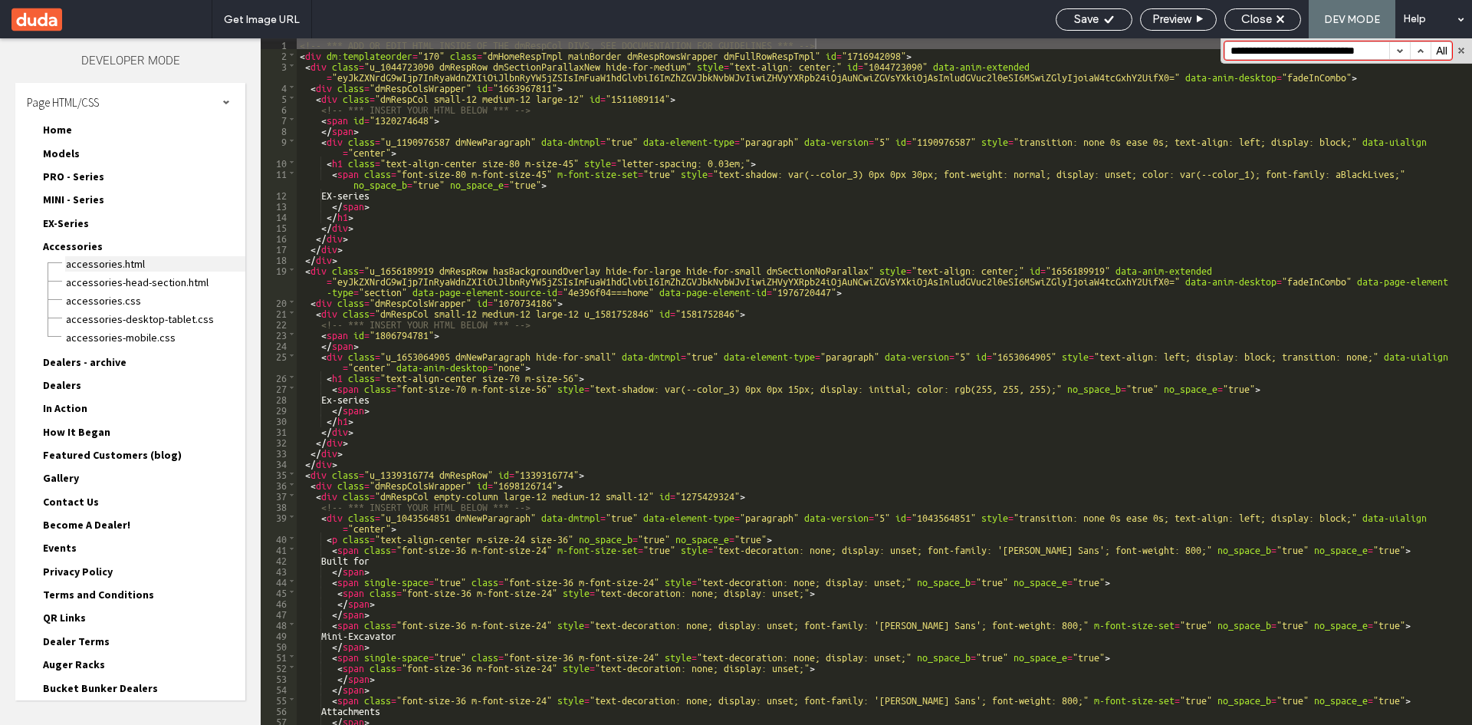
click at [81, 267] on span "Accessories.html" at bounding box center [155, 263] width 180 height 15
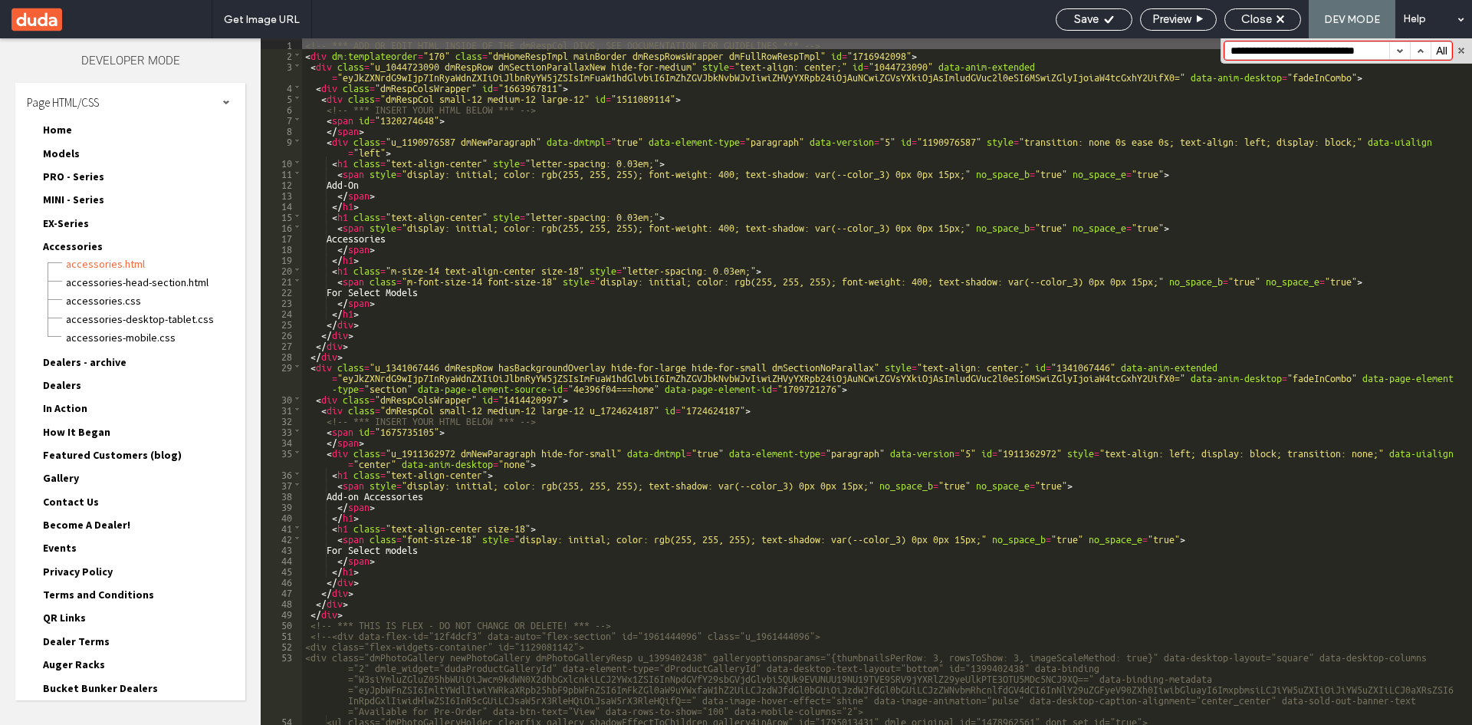
click at [1403, 50] on button "button" at bounding box center [1400, 50] width 21 height 17
click at [89, 248] on span "Accessories" at bounding box center [73, 246] width 60 height 14
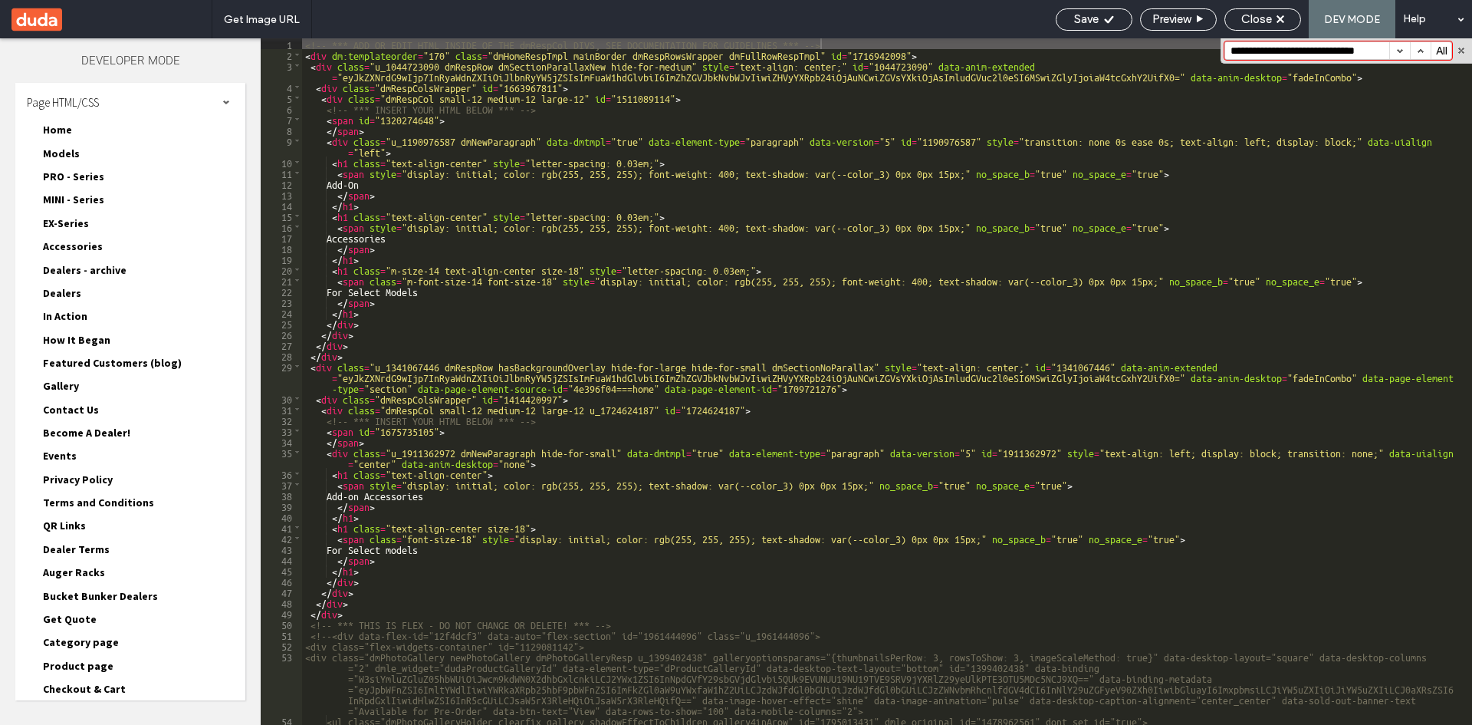
click at [84, 268] on span "Dealers - archive" at bounding box center [85, 270] width 84 height 14
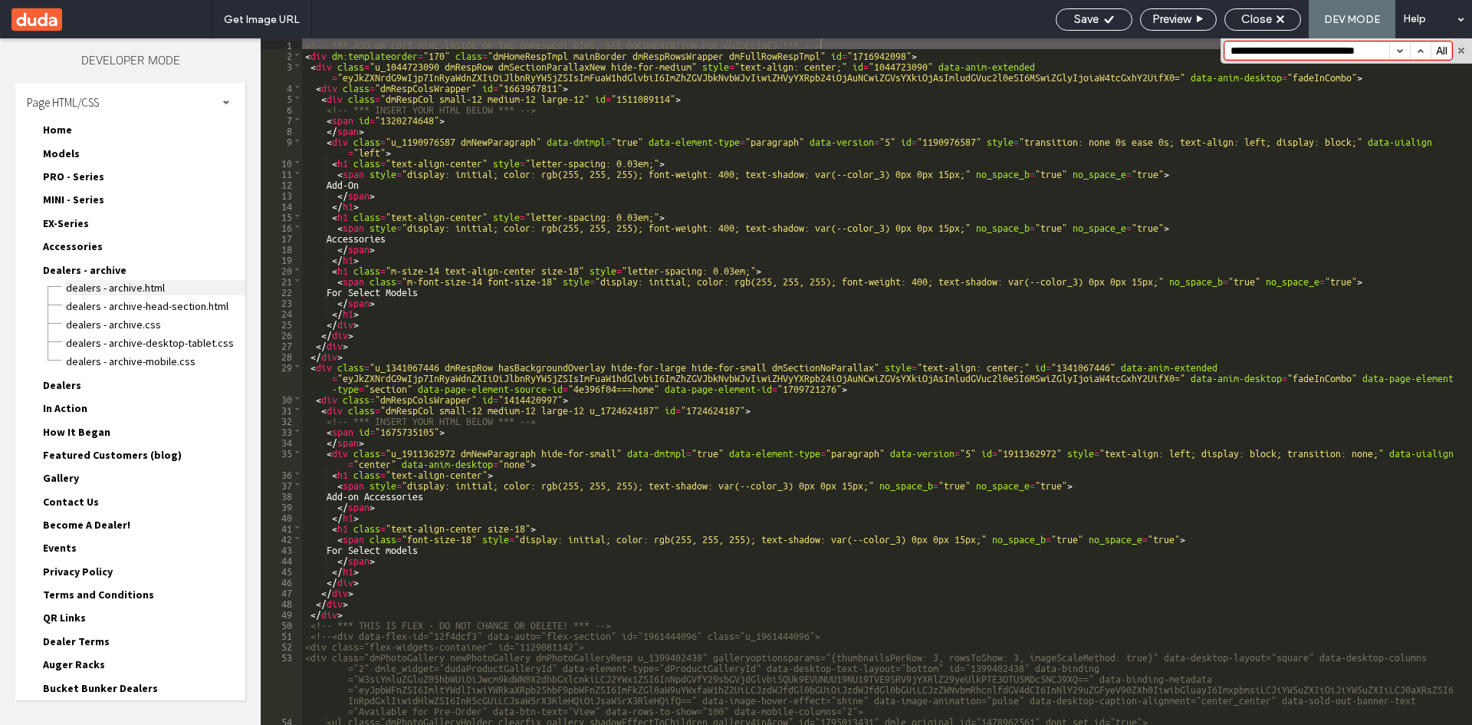
click at [89, 281] on span "Dealers - archive.html" at bounding box center [155, 287] width 180 height 15
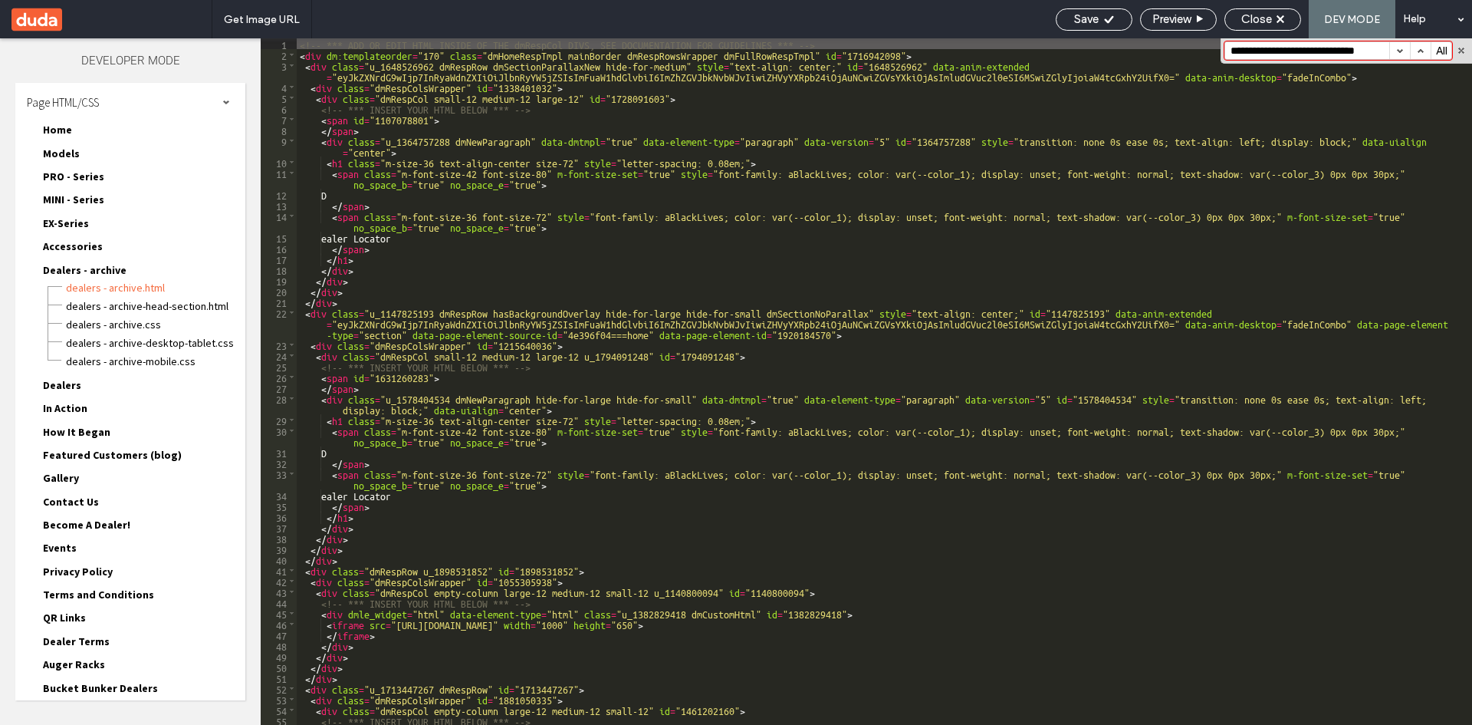
click at [1395, 51] on button "button" at bounding box center [1400, 50] width 21 height 17
click at [102, 273] on span "Dealers - archive" at bounding box center [85, 270] width 84 height 14
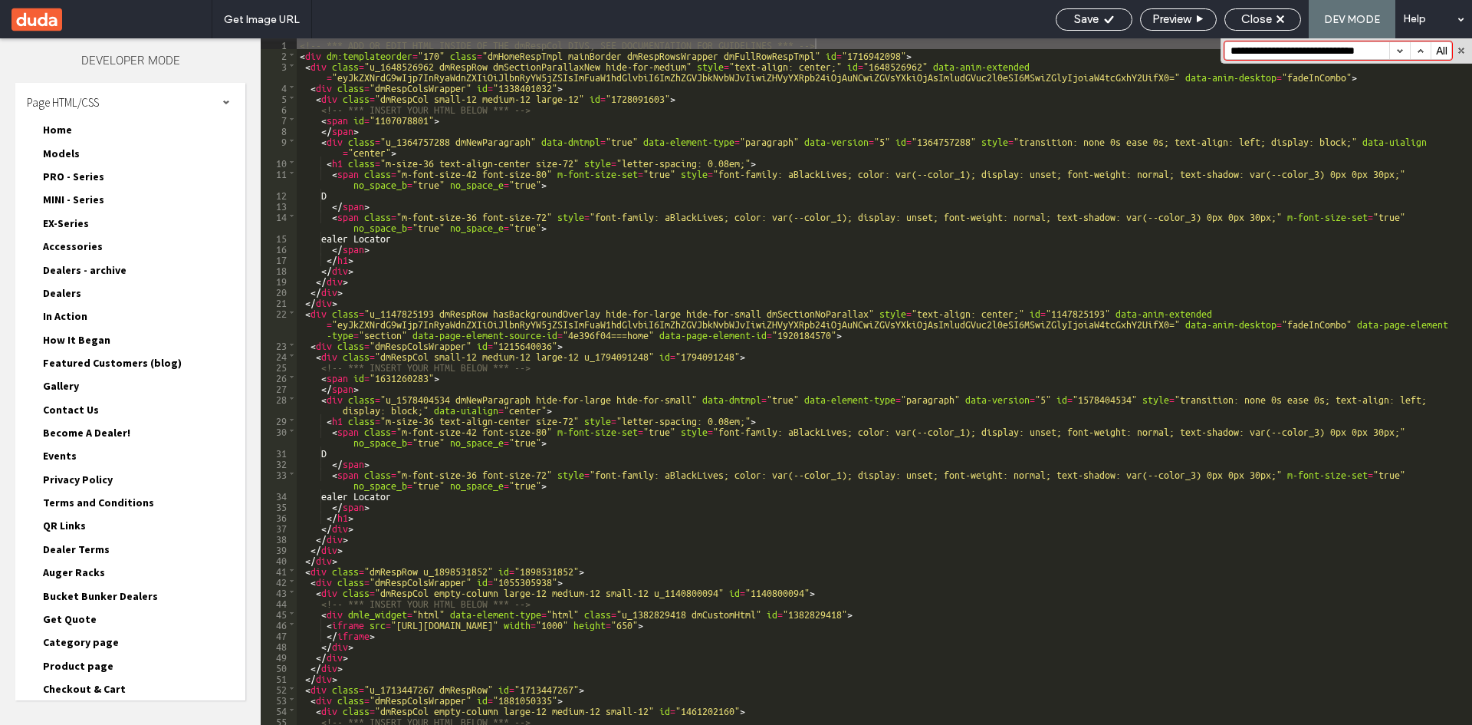
click at [77, 294] on span "Dealers" at bounding box center [62, 293] width 38 height 14
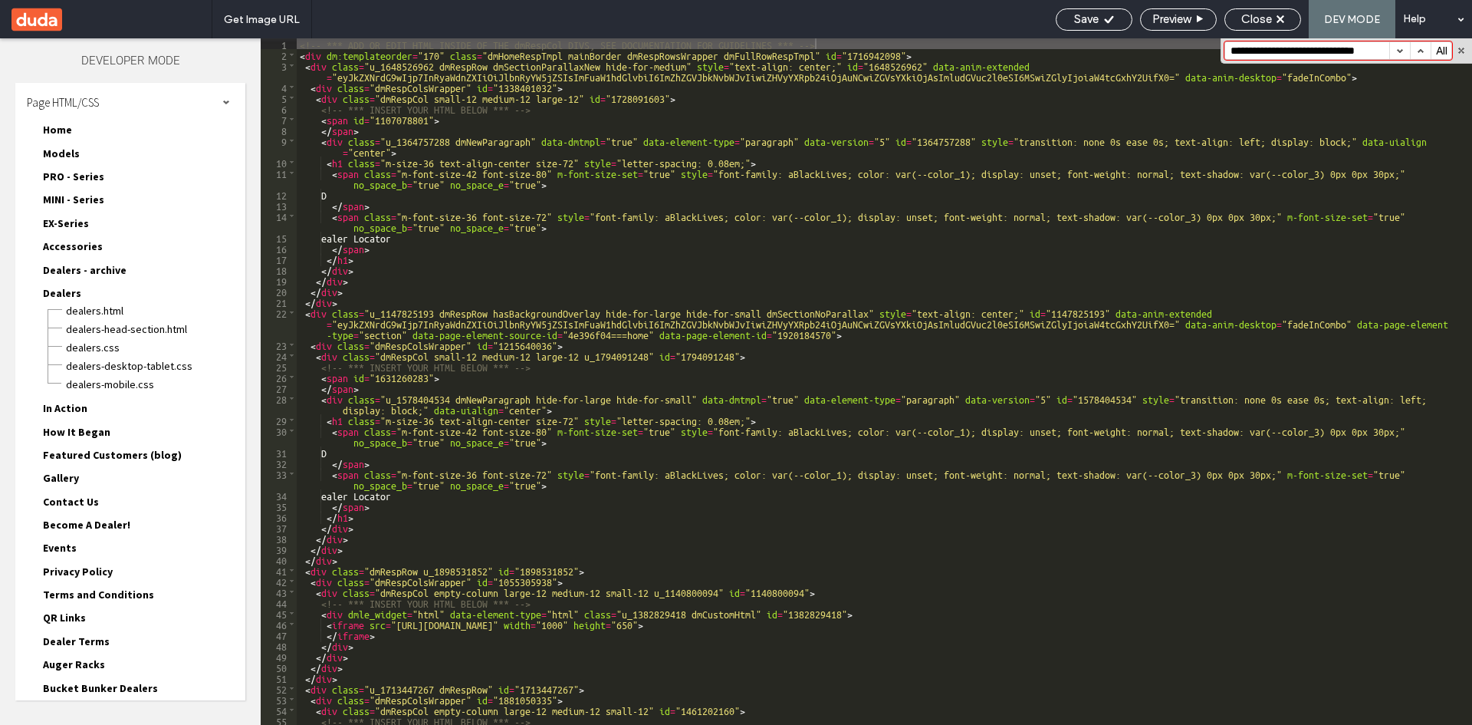
click at [106, 319] on div "Dealers-head-section.html" at bounding box center [155, 327] width 180 height 18
click at [100, 308] on span "Dealers.html" at bounding box center [155, 310] width 180 height 15
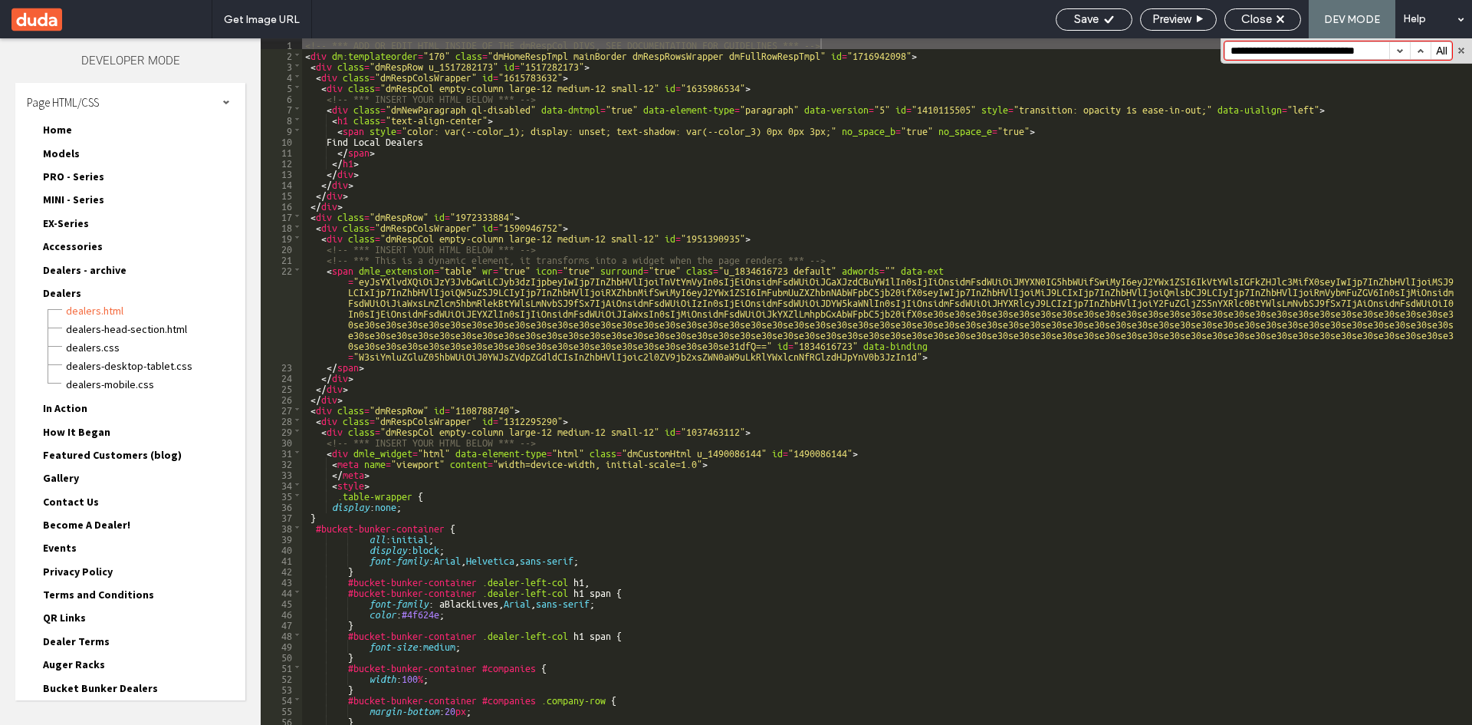
click at [1402, 51] on button "button" at bounding box center [1400, 50] width 21 height 17
click at [53, 297] on span "Dealers" at bounding box center [62, 293] width 38 height 14
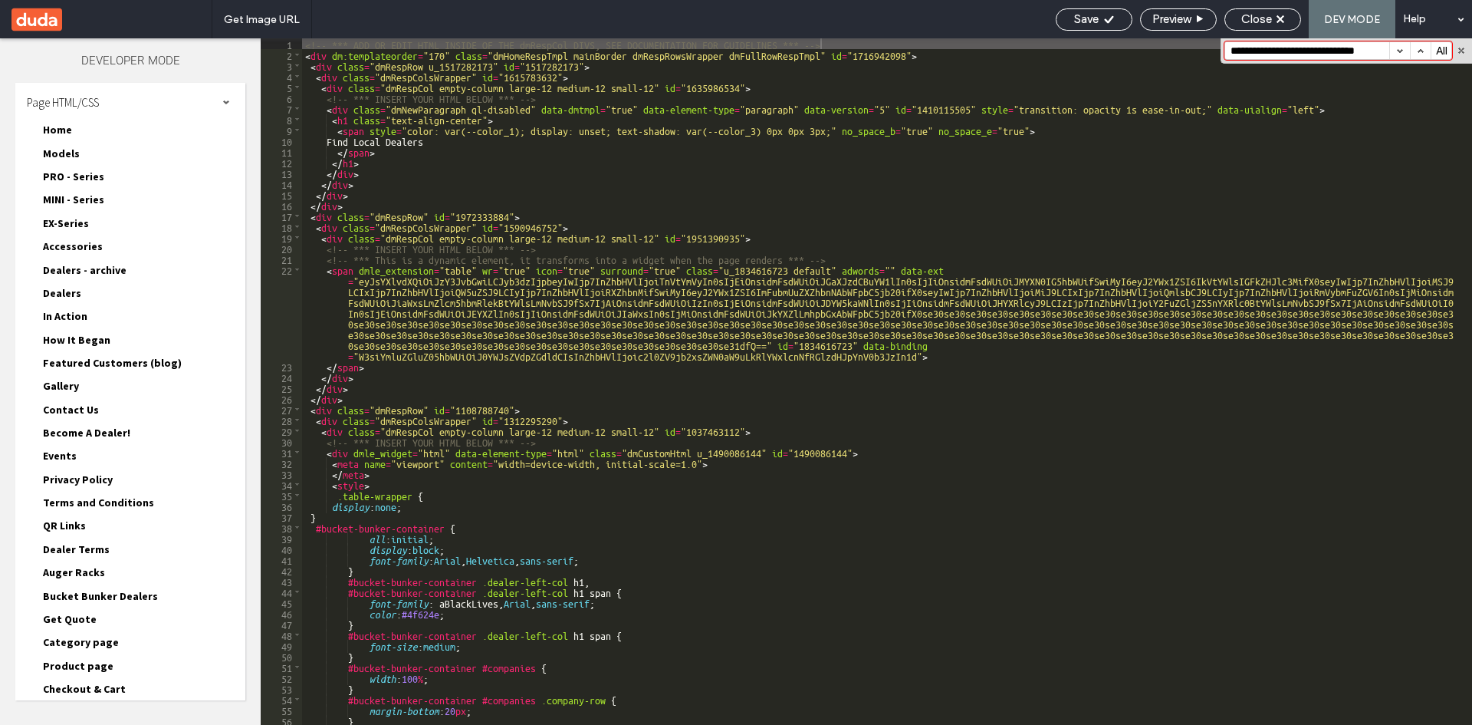
click at [58, 317] on span "In Action" at bounding box center [65, 316] width 44 height 14
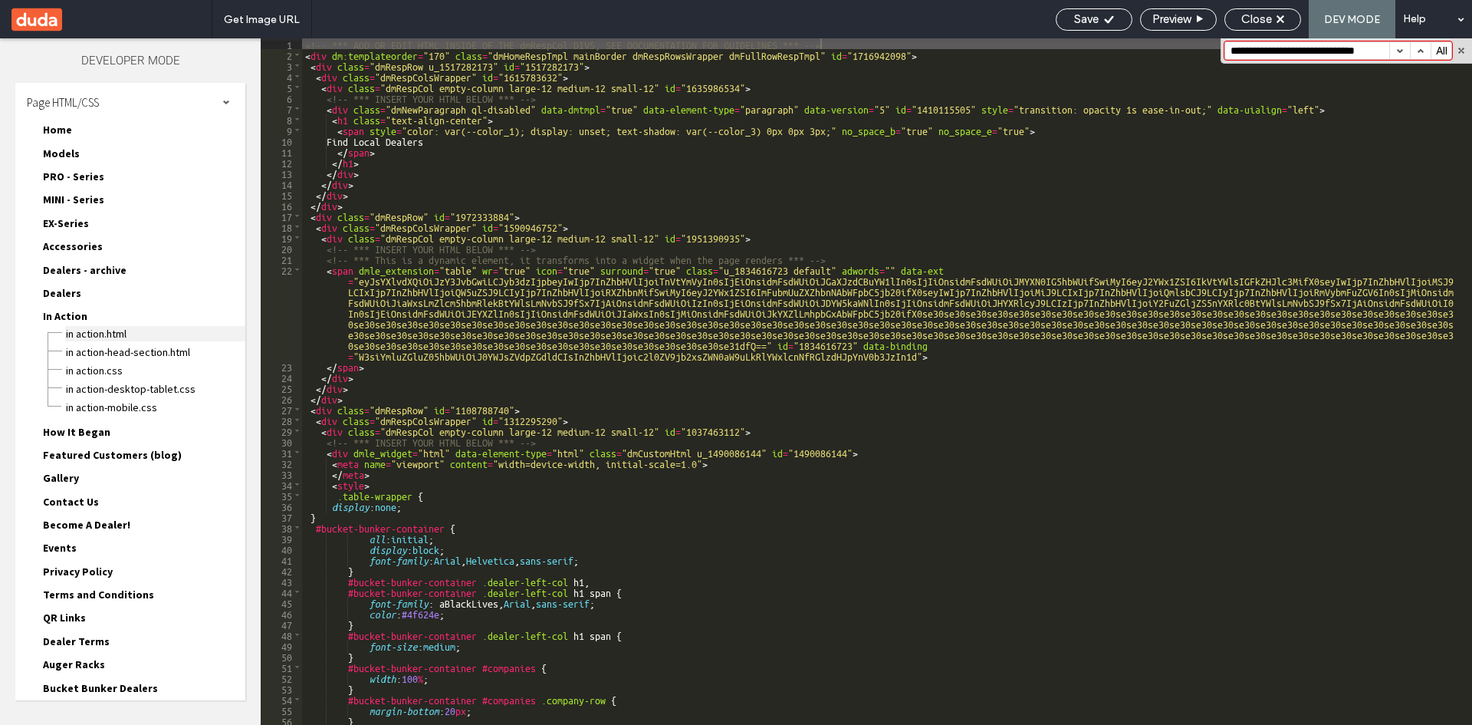
click at [74, 333] on span "In Action.html" at bounding box center [155, 333] width 180 height 15
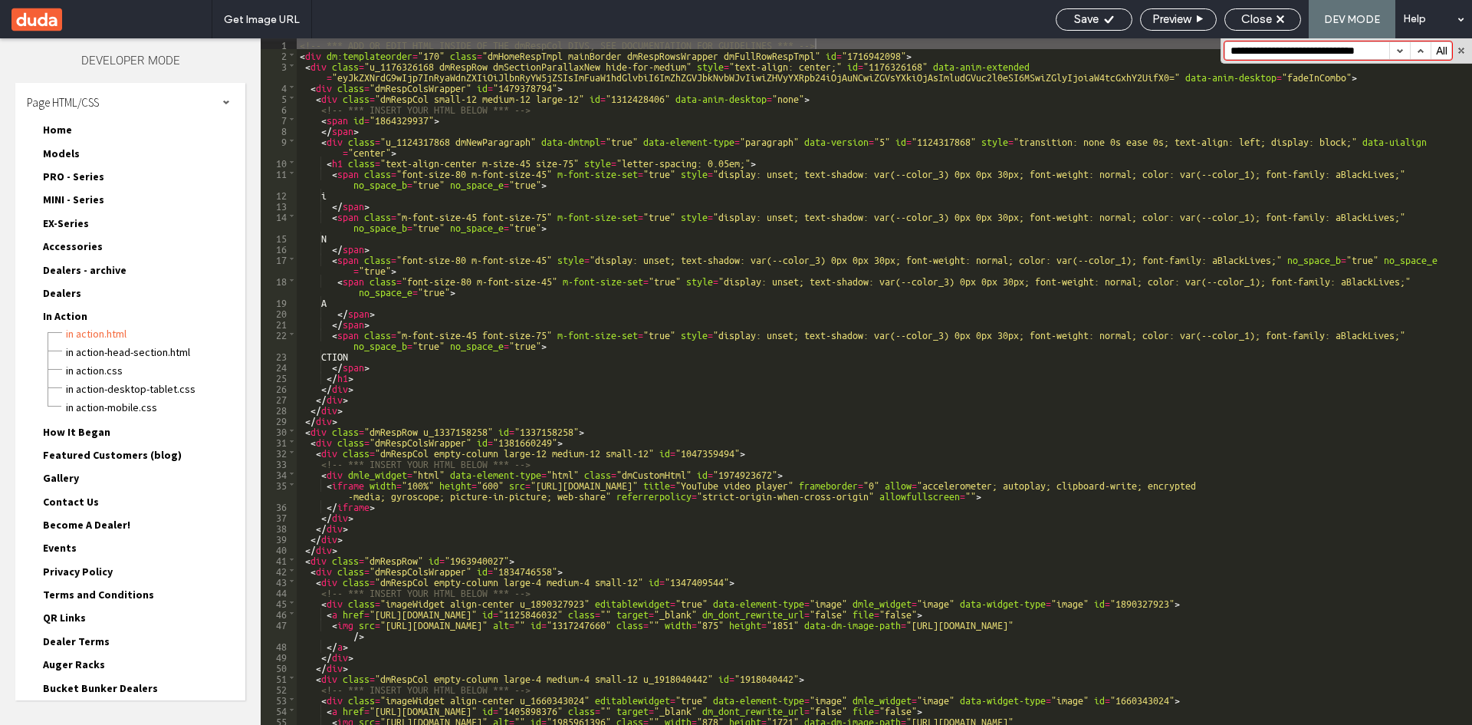
click at [1404, 52] on button "button" at bounding box center [1400, 50] width 21 height 17
click at [58, 312] on span "In Action" at bounding box center [65, 316] width 44 height 14
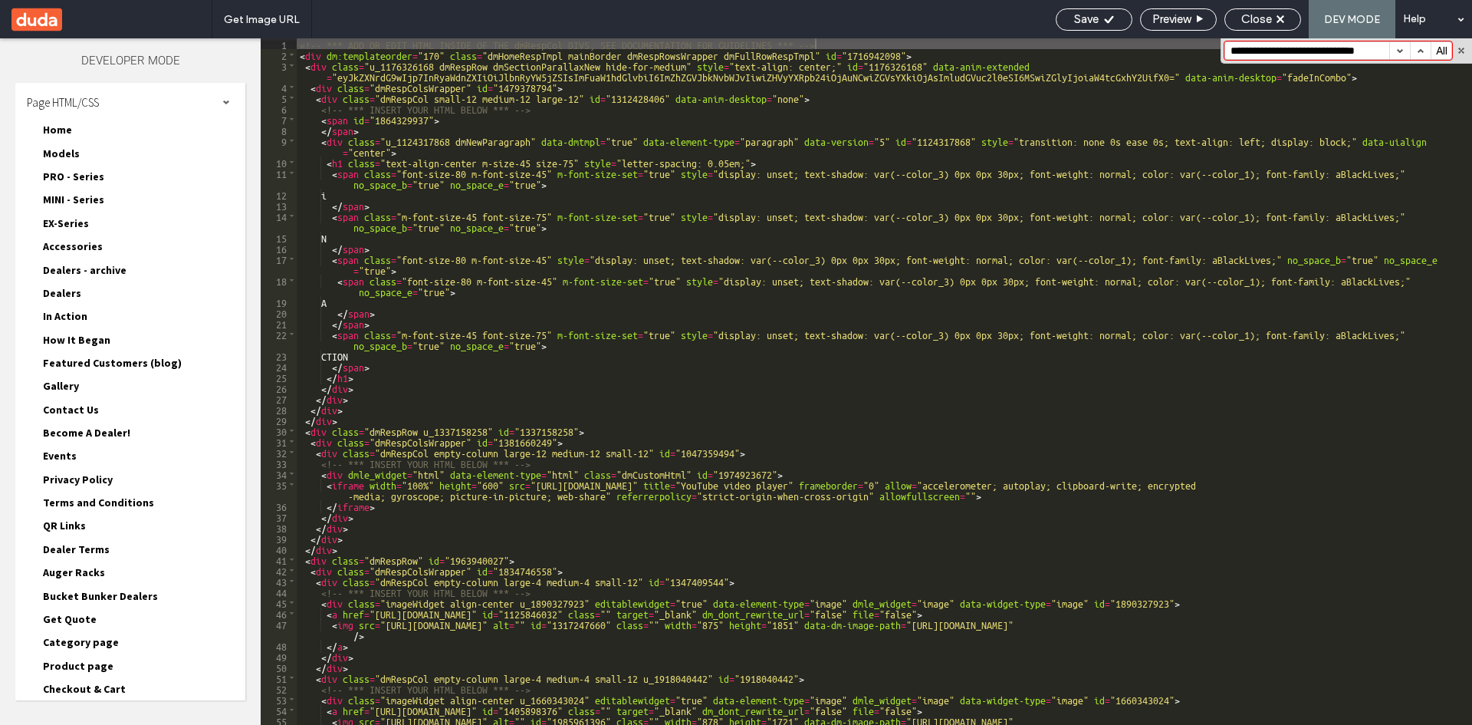
click at [64, 340] on span "How It Began" at bounding box center [76, 340] width 67 height 14
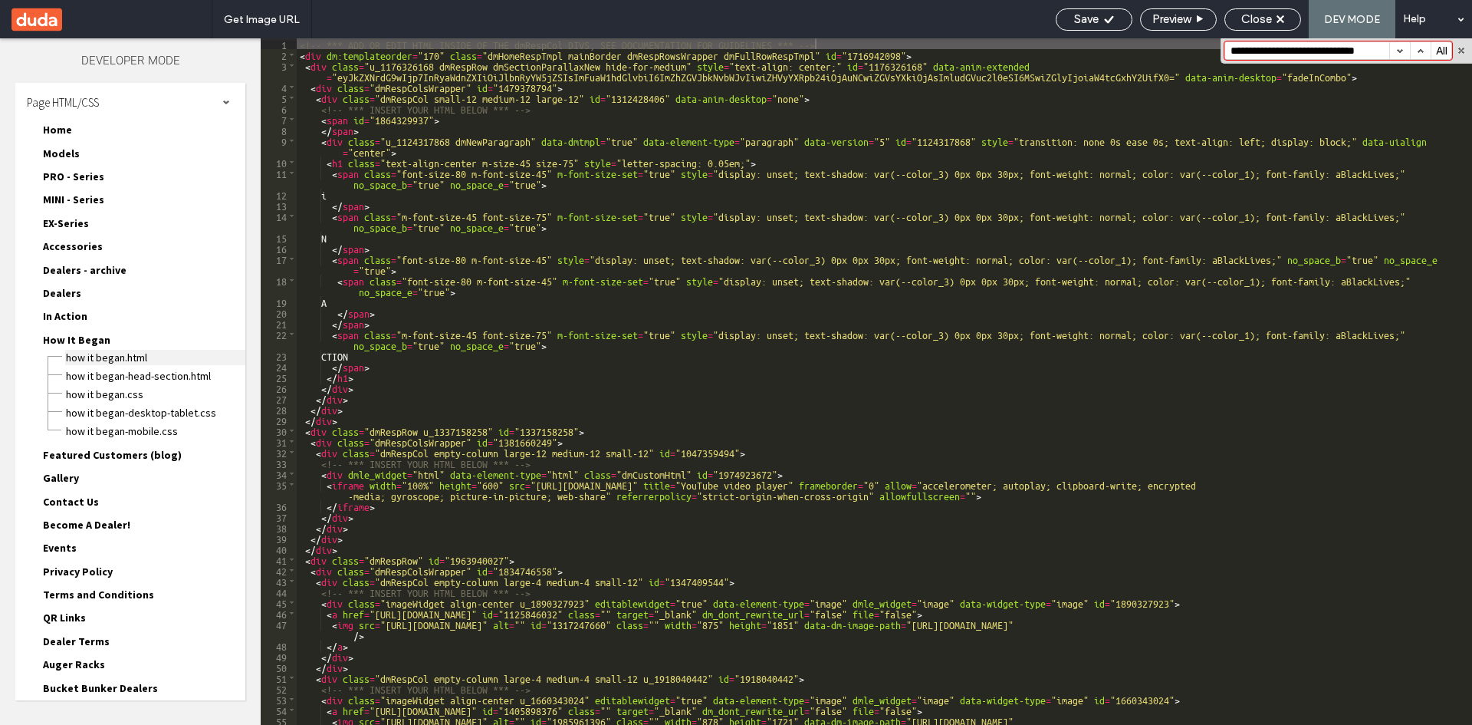
click at [75, 356] on span "How It Began.html" at bounding box center [155, 357] width 180 height 15
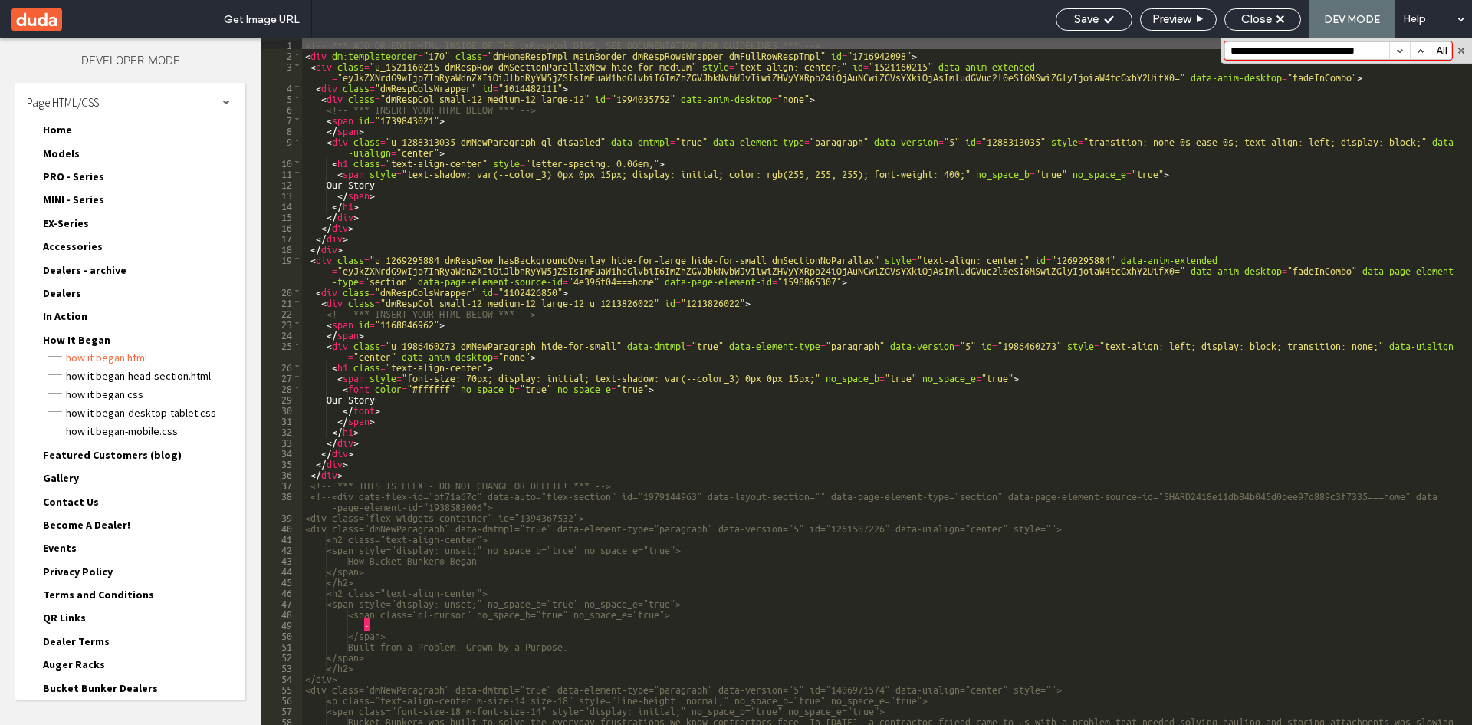
click at [1403, 54] on button "button" at bounding box center [1400, 50] width 21 height 17
click at [87, 336] on span "How It Began" at bounding box center [76, 340] width 67 height 14
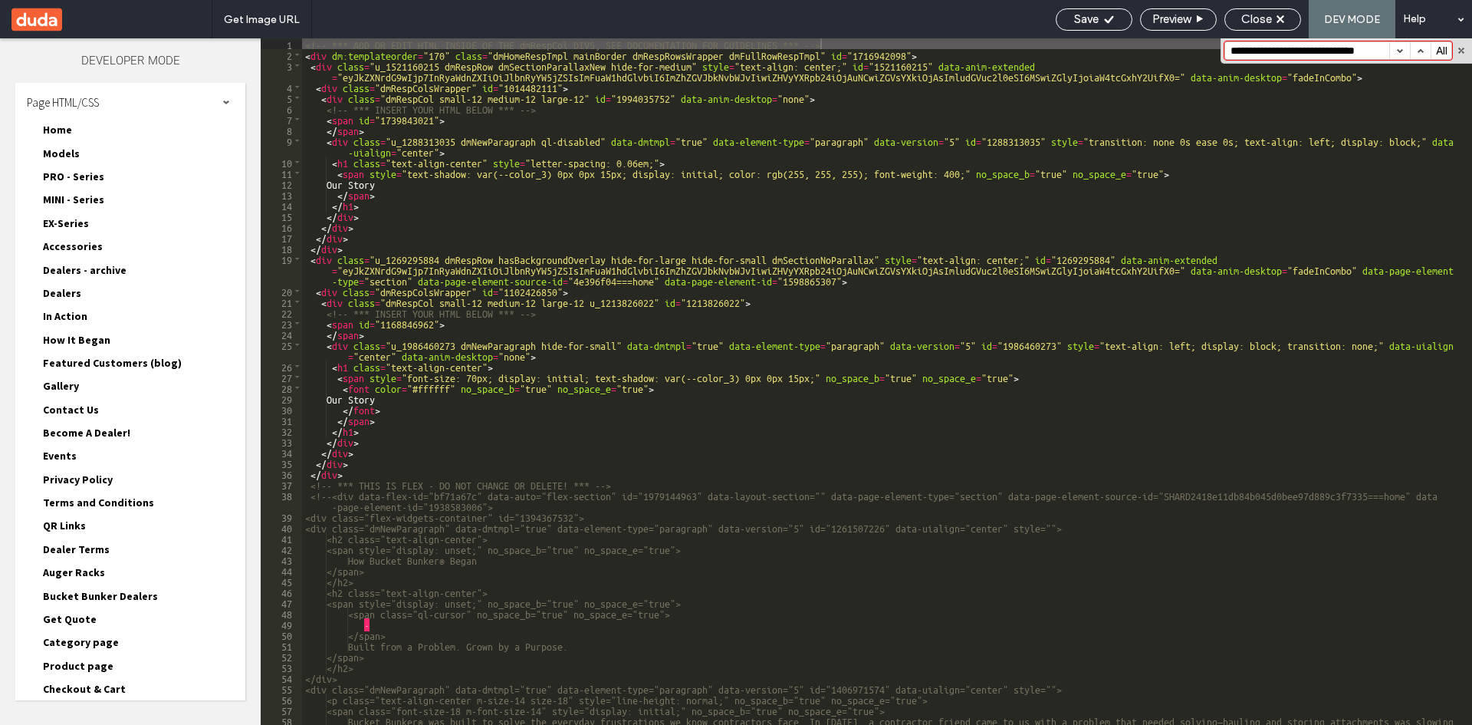
click at [84, 359] on span "Featured Customers (blog)" at bounding box center [112, 363] width 139 height 14
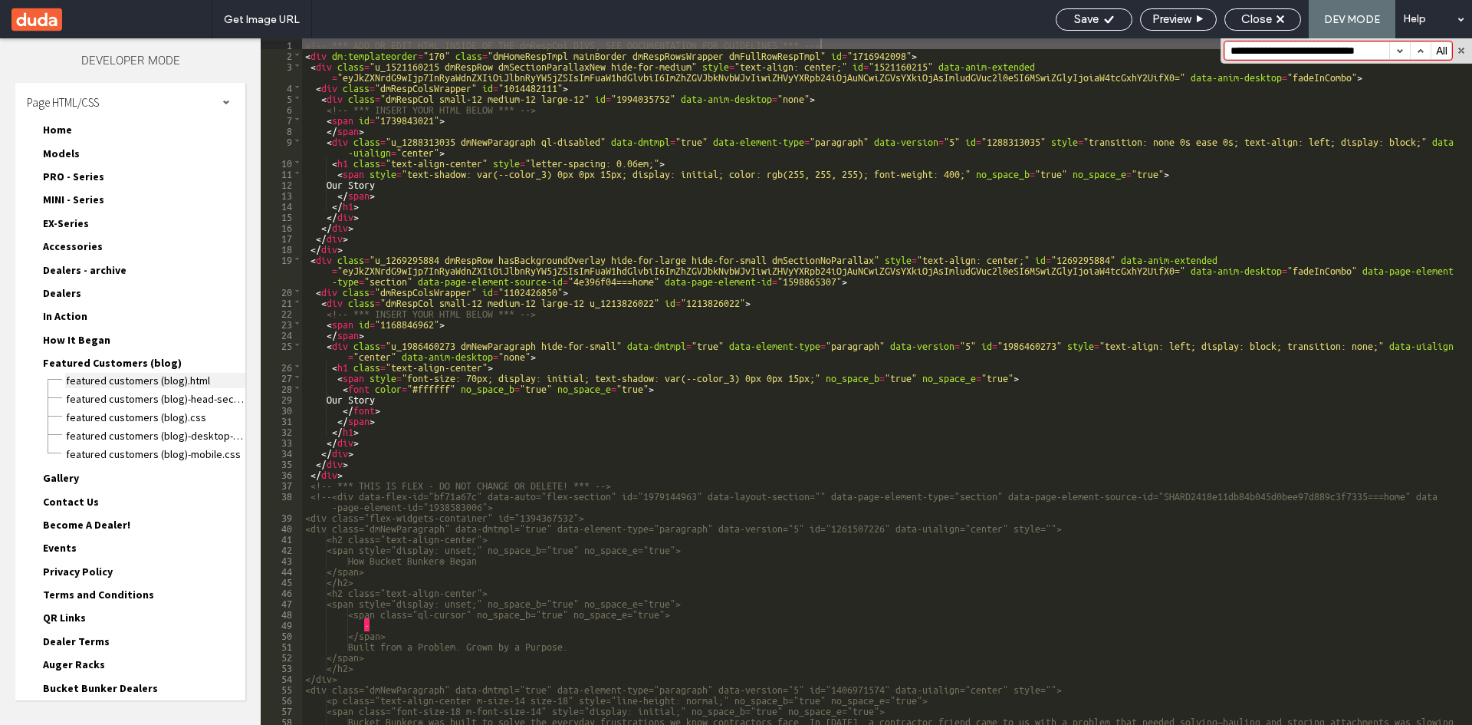
click at [100, 380] on span "Featured Customers (blog).html" at bounding box center [155, 380] width 180 height 15
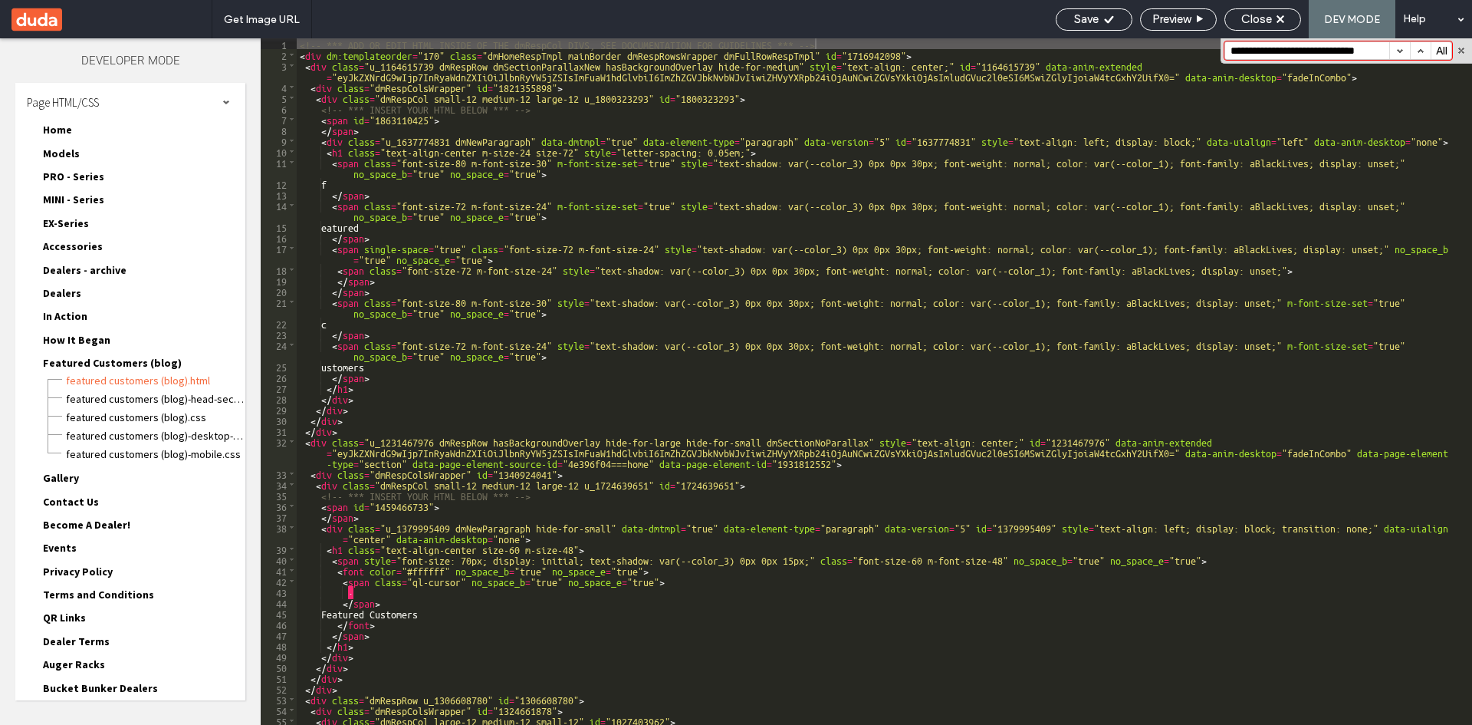
click at [1400, 51] on button "button" at bounding box center [1400, 50] width 21 height 17
click at [123, 367] on span "Featured Customers (blog)" at bounding box center [112, 363] width 139 height 14
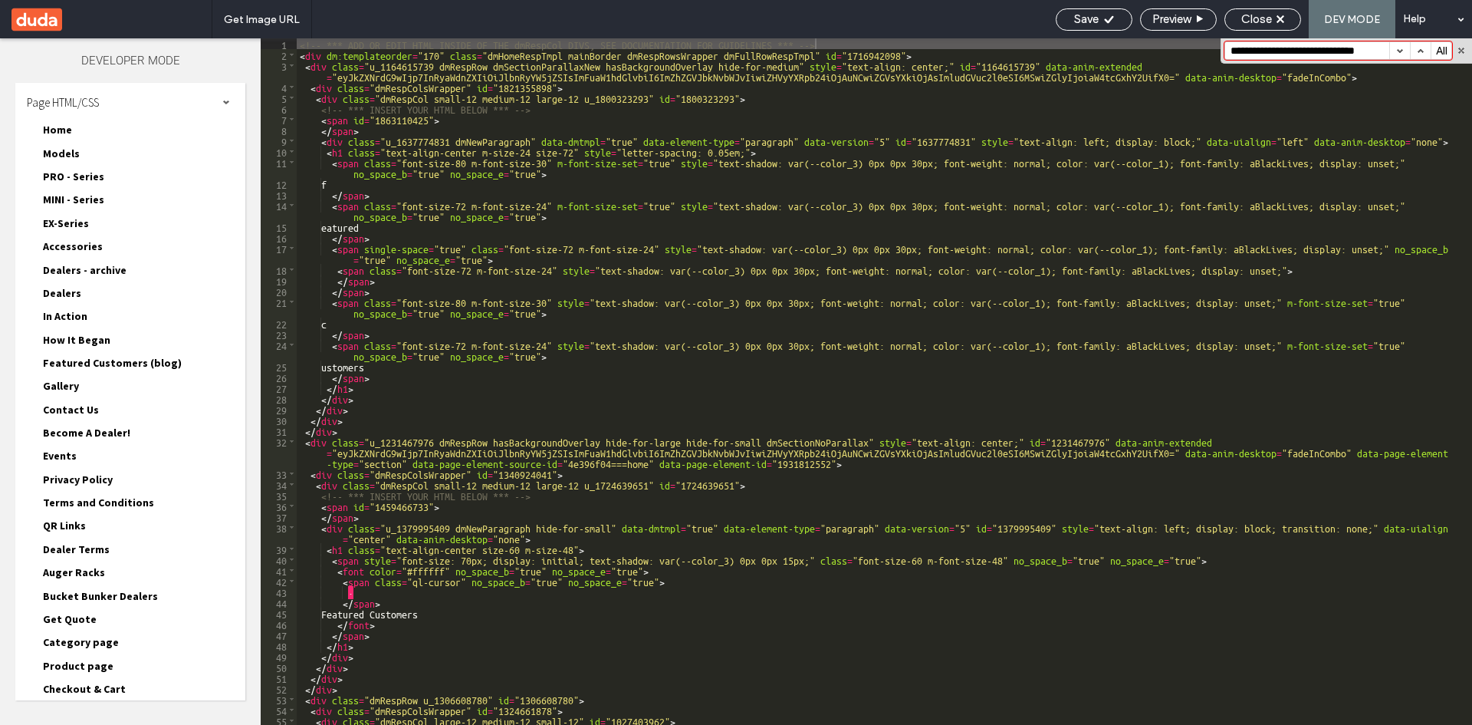
click at [72, 390] on span "Gallery" at bounding box center [61, 386] width 36 height 14
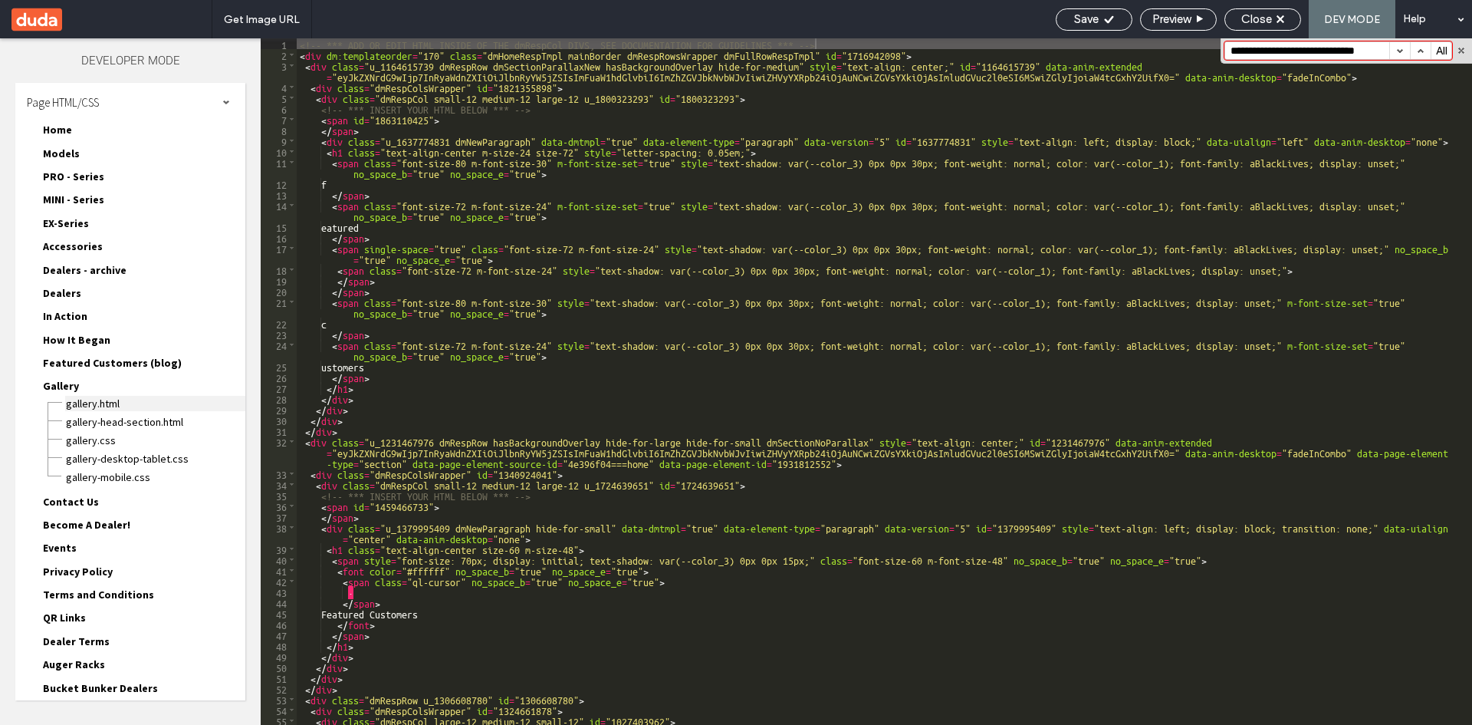
click at [90, 400] on span "Gallery.html" at bounding box center [155, 403] width 180 height 15
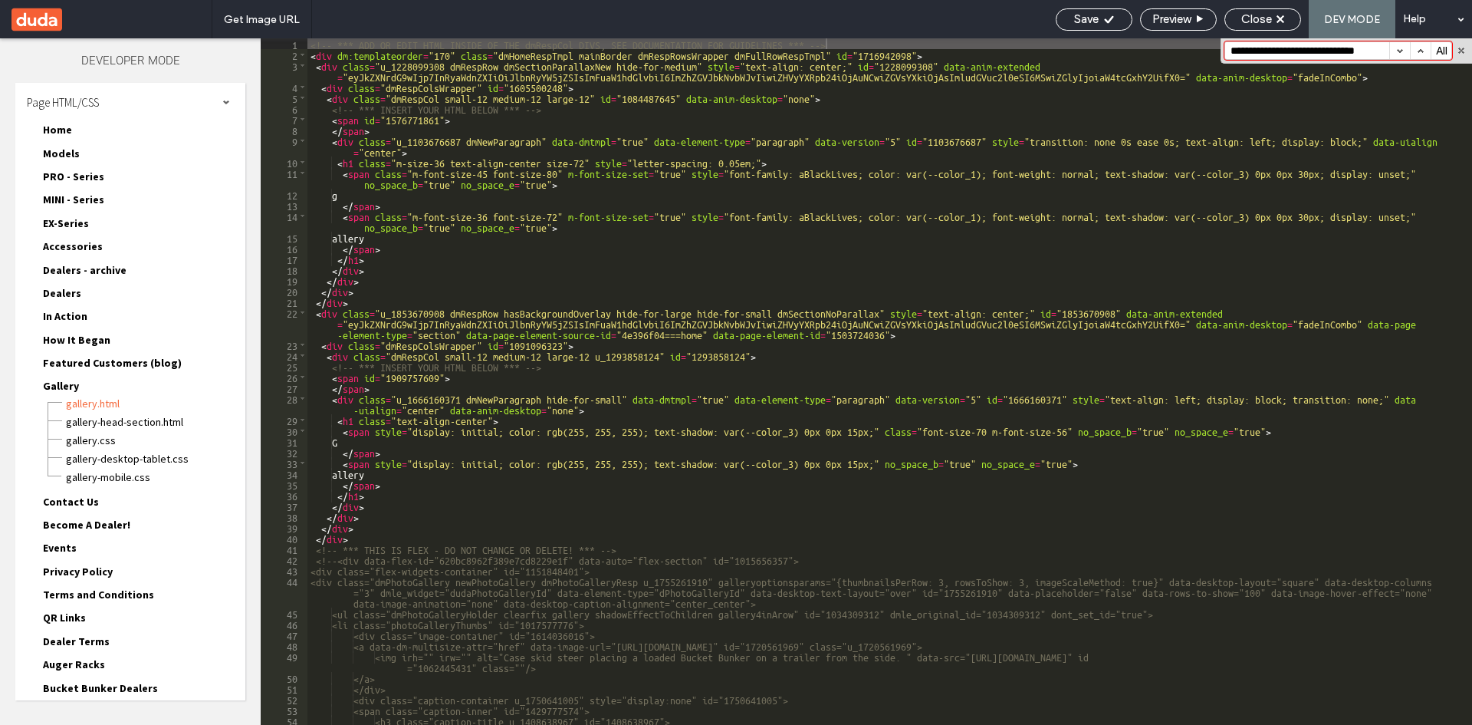
click at [1406, 46] on button "button" at bounding box center [1400, 50] width 21 height 17
click at [1412, 48] on button "button" at bounding box center [1420, 50] width 21 height 17
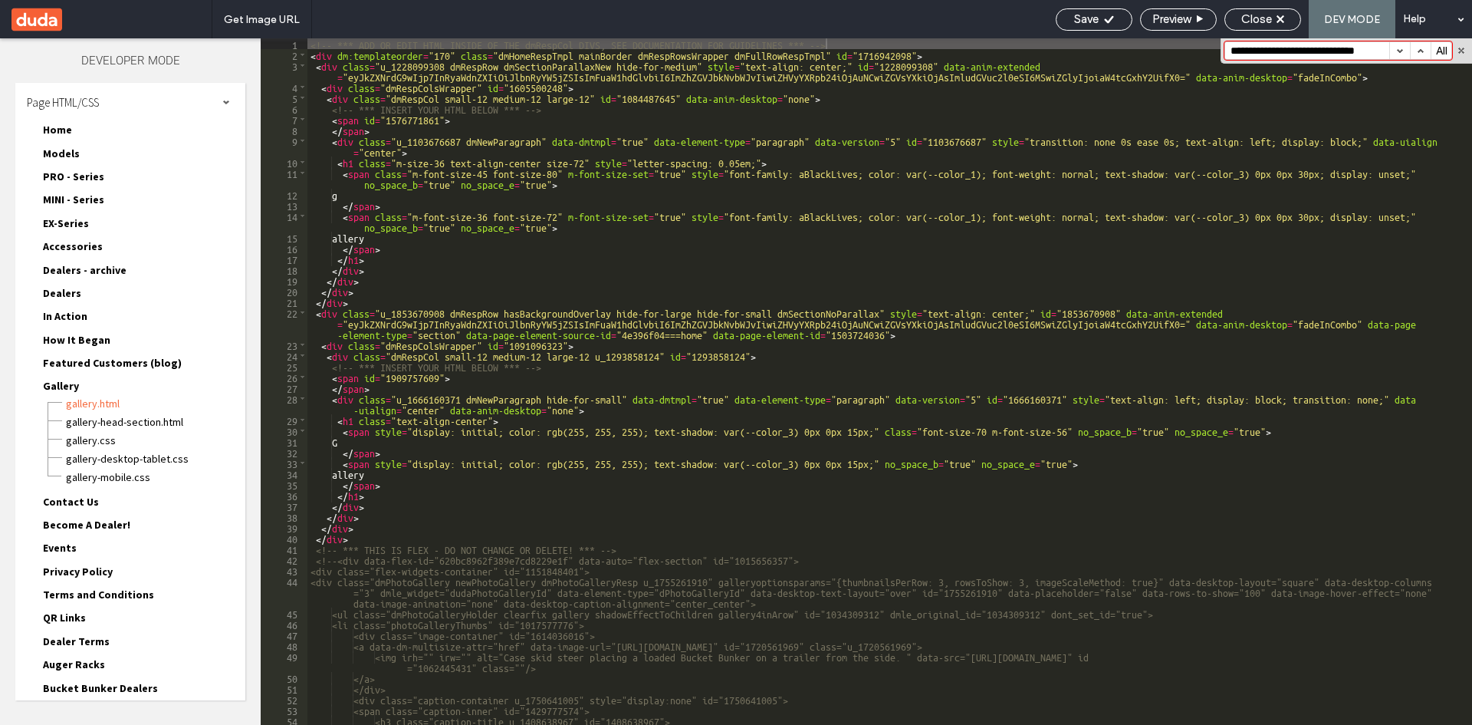
click at [1406, 46] on button "button" at bounding box center [1400, 50] width 21 height 17
click at [104, 419] on span "Gallery-head-section.html" at bounding box center [155, 421] width 180 height 15
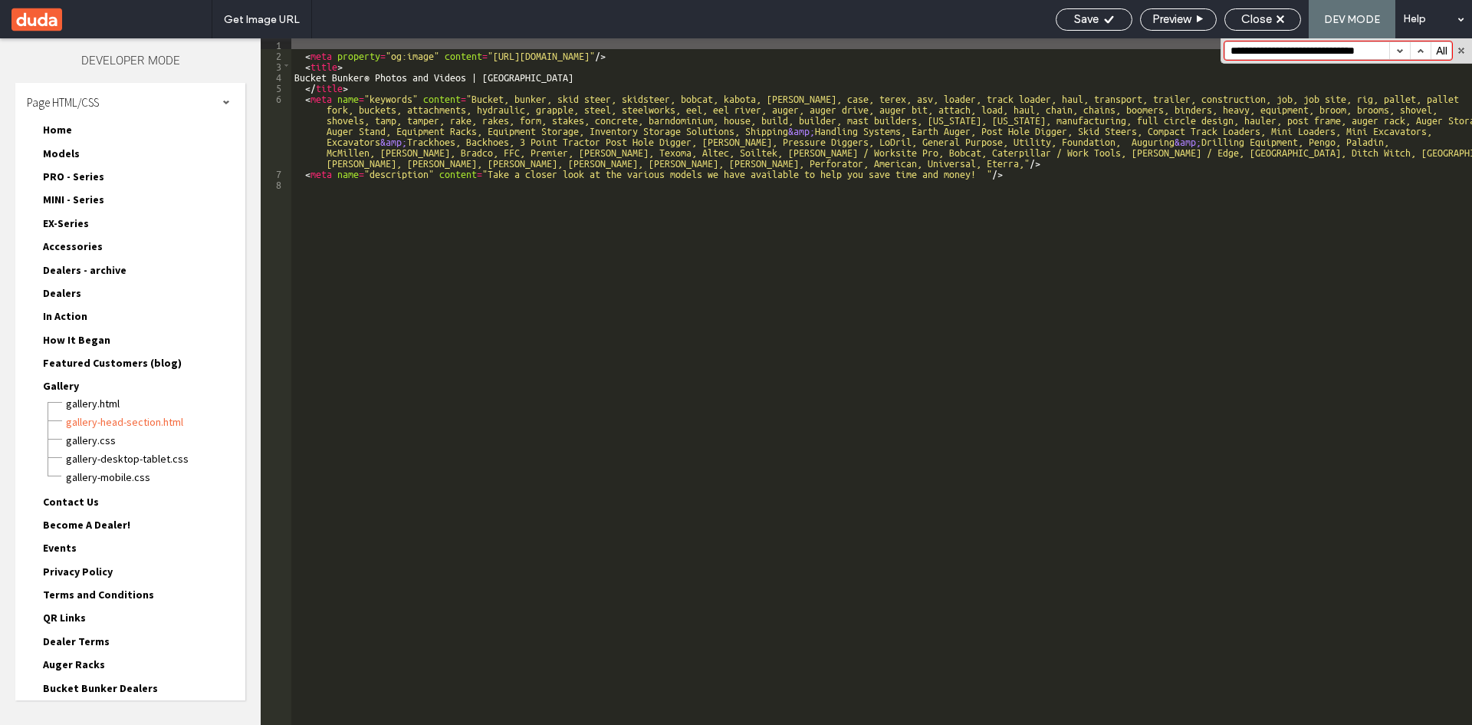
click at [64, 386] on span "Gallery" at bounding box center [61, 386] width 36 height 14
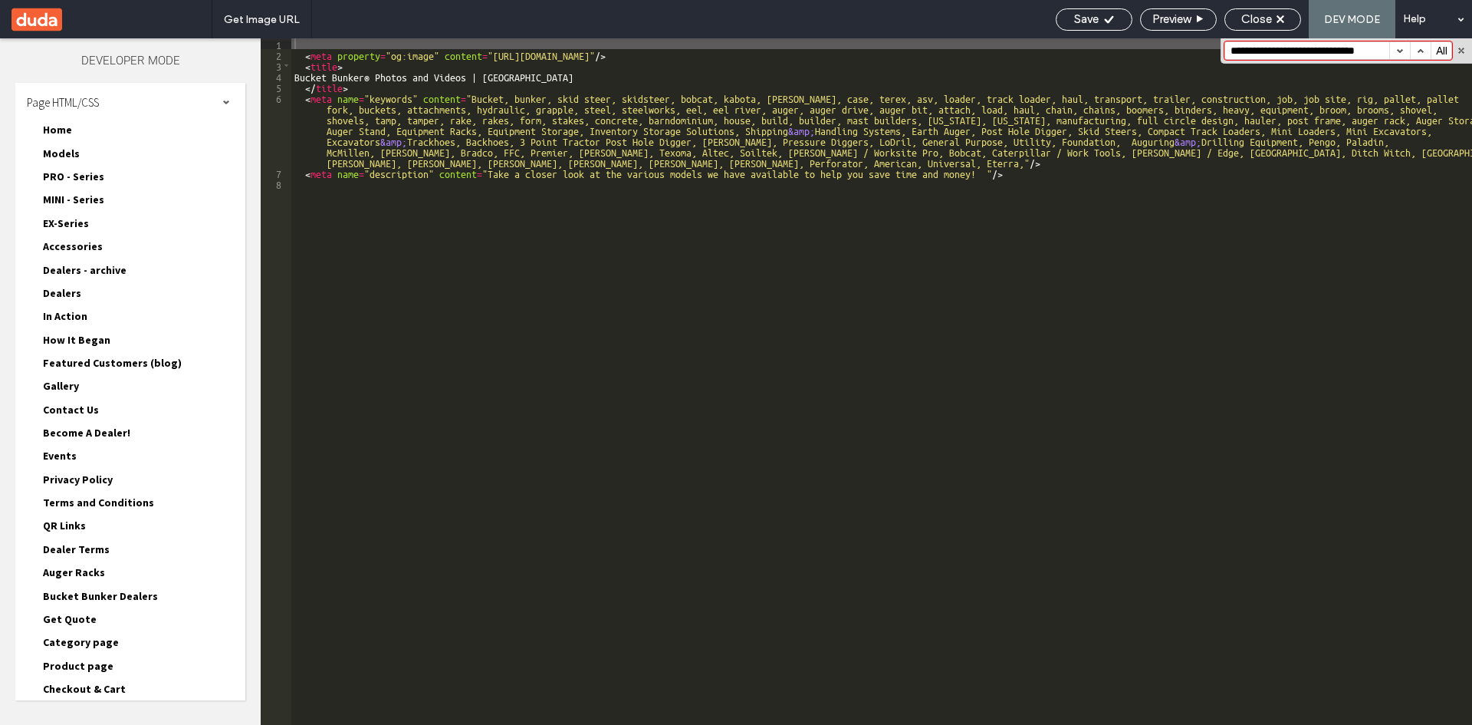
click at [70, 413] on span "Contact Us" at bounding box center [71, 410] width 56 height 14
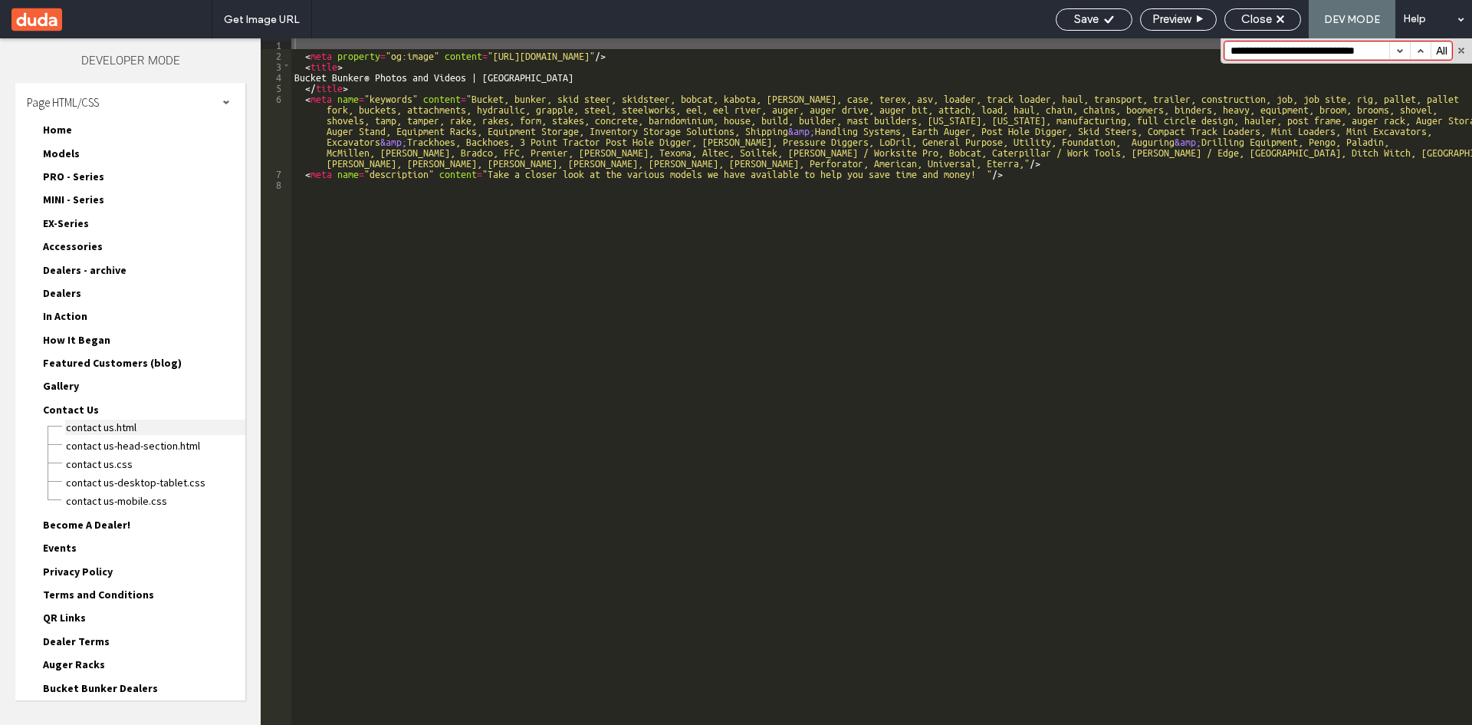
click at [81, 427] on span "Contact Us.html" at bounding box center [155, 426] width 180 height 15
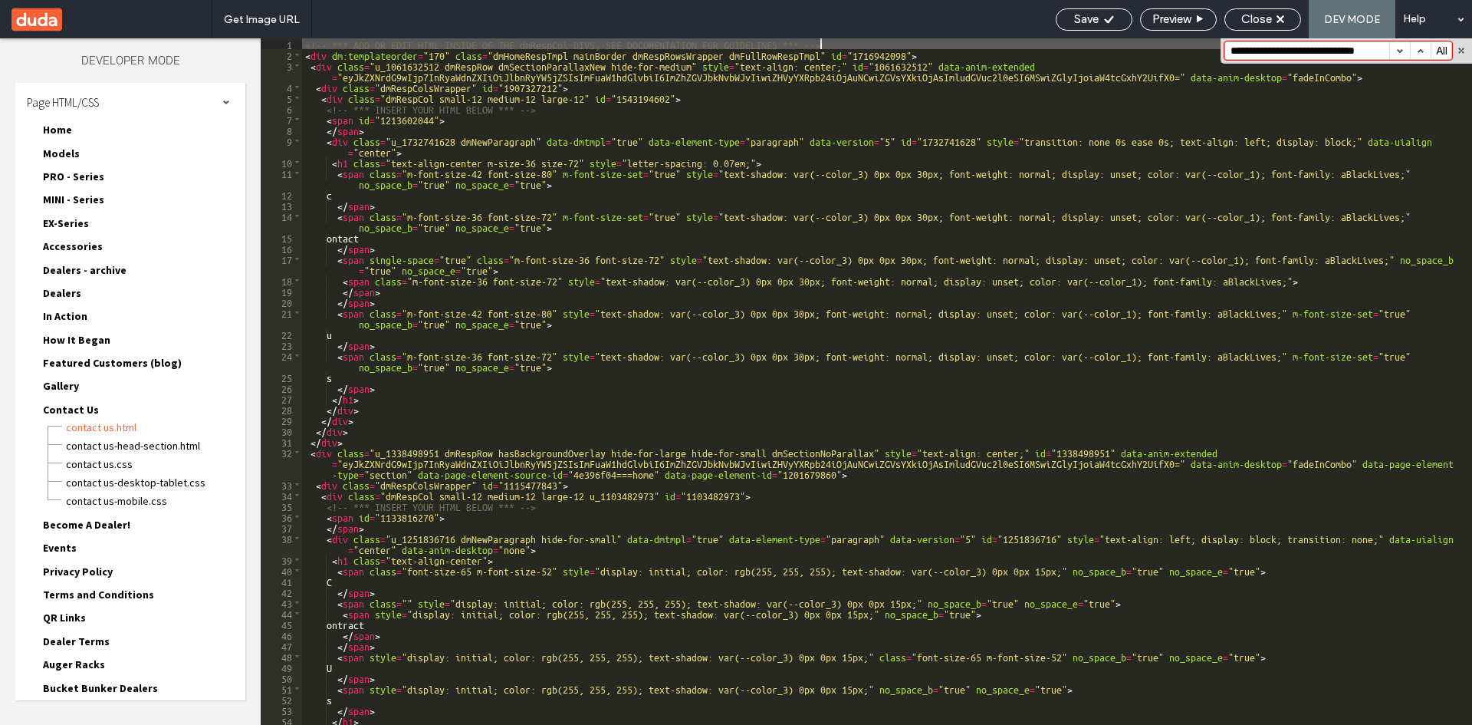
click at [1401, 49] on button "button" at bounding box center [1400, 50] width 21 height 17
click at [54, 412] on span "Contact Us" at bounding box center [71, 410] width 56 height 14
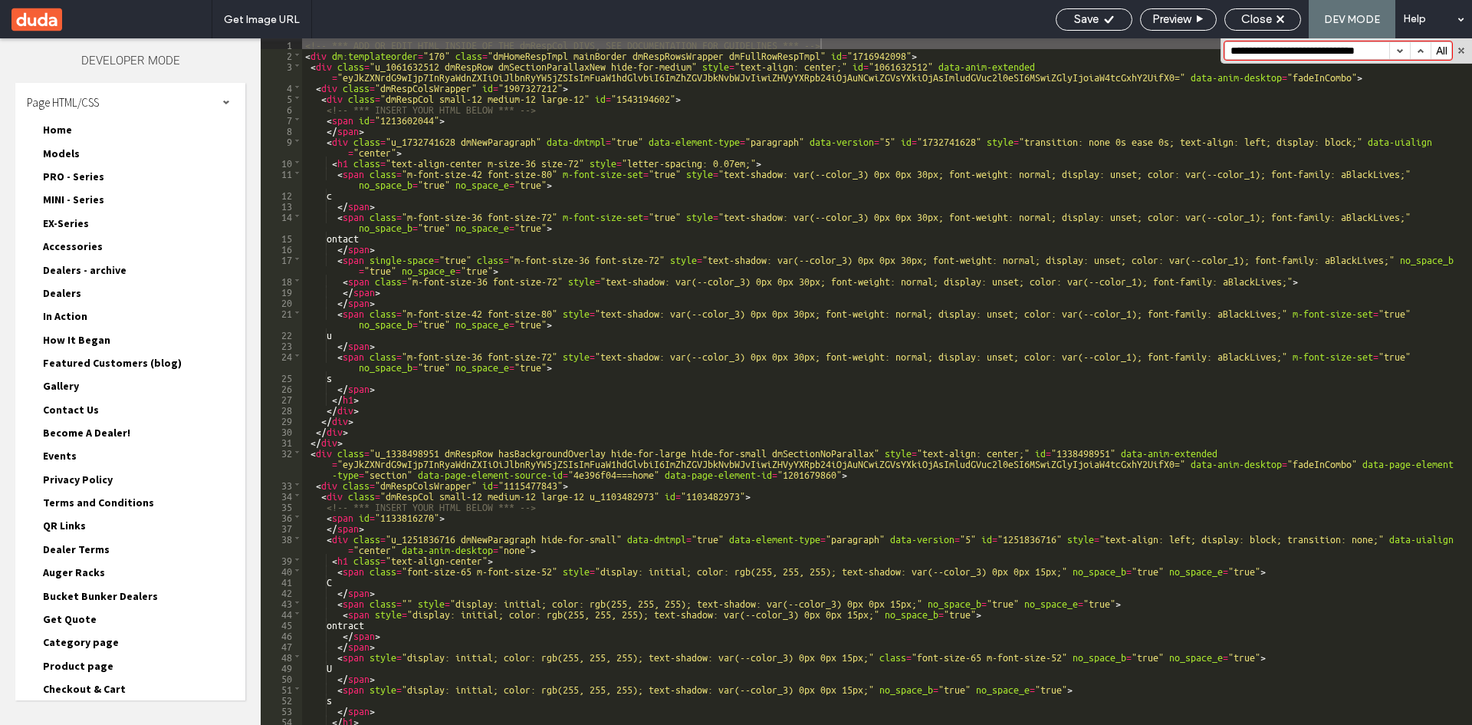
click at [59, 427] on span "Become A Dealer!" at bounding box center [86, 433] width 87 height 14
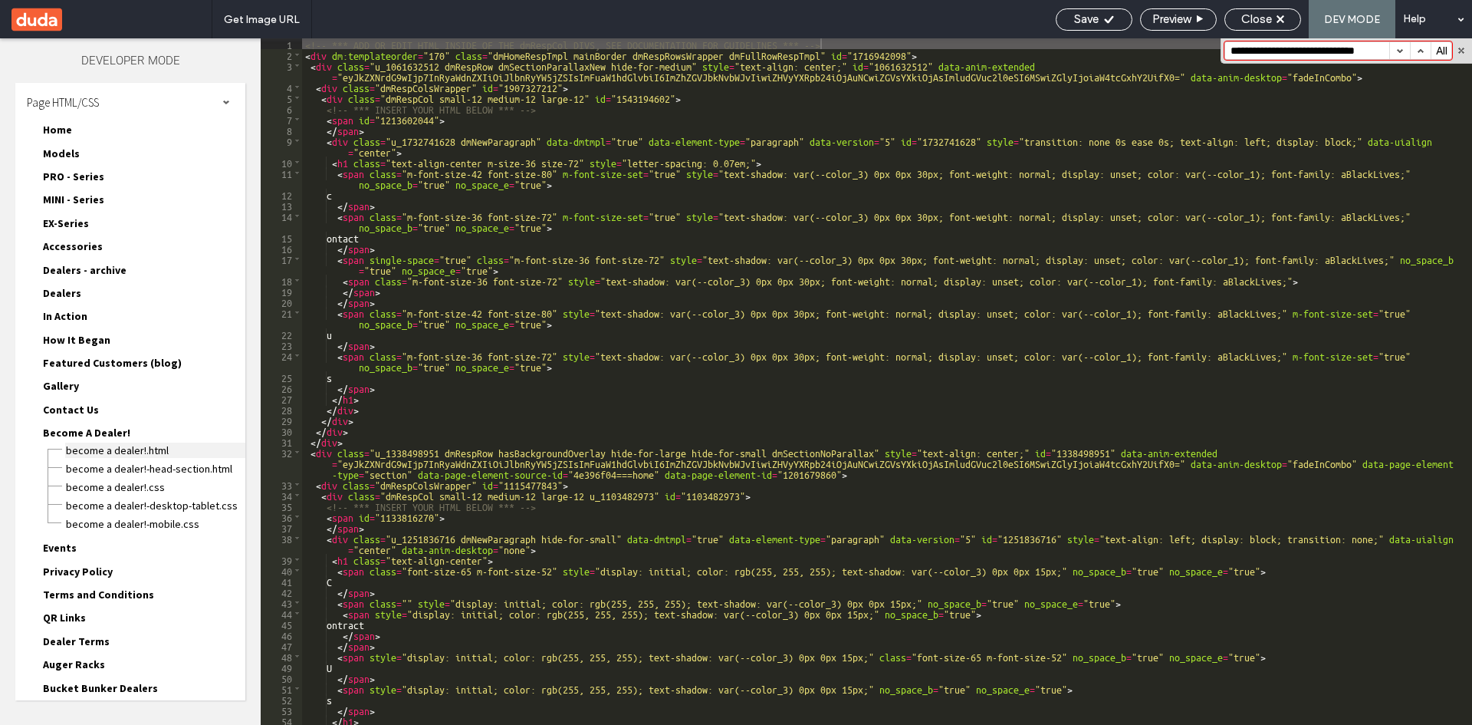
click at [74, 449] on span "Become A Dealer!.html" at bounding box center [155, 449] width 180 height 15
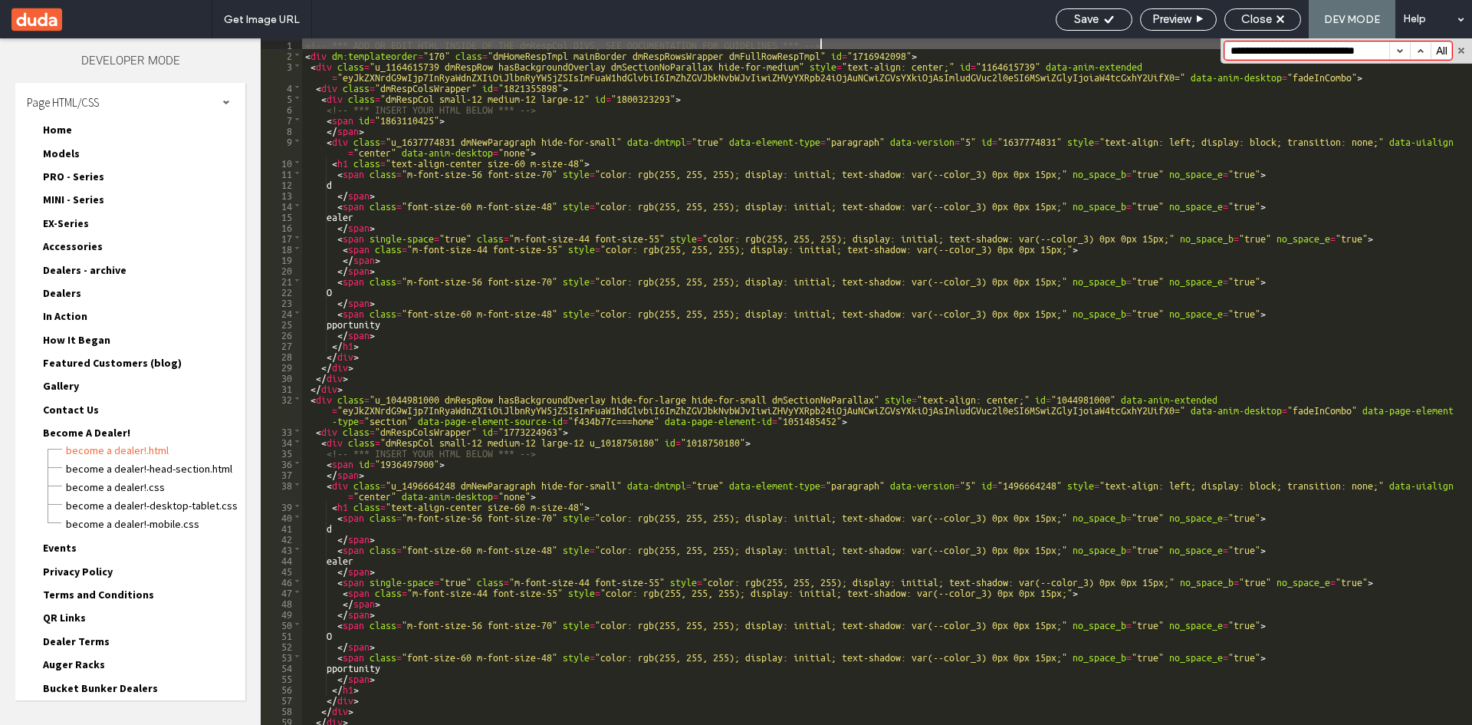
click at [1397, 49] on button "button" at bounding box center [1400, 50] width 21 height 17
click at [51, 440] on div "Become A Dealer! Become A Dealer!.html Become A Dealer!-head-section.html Becom…" at bounding box center [138, 477] width 215 height 107
click at [61, 436] on span "Become A Dealer!" at bounding box center [86, 433] width 87 height 14
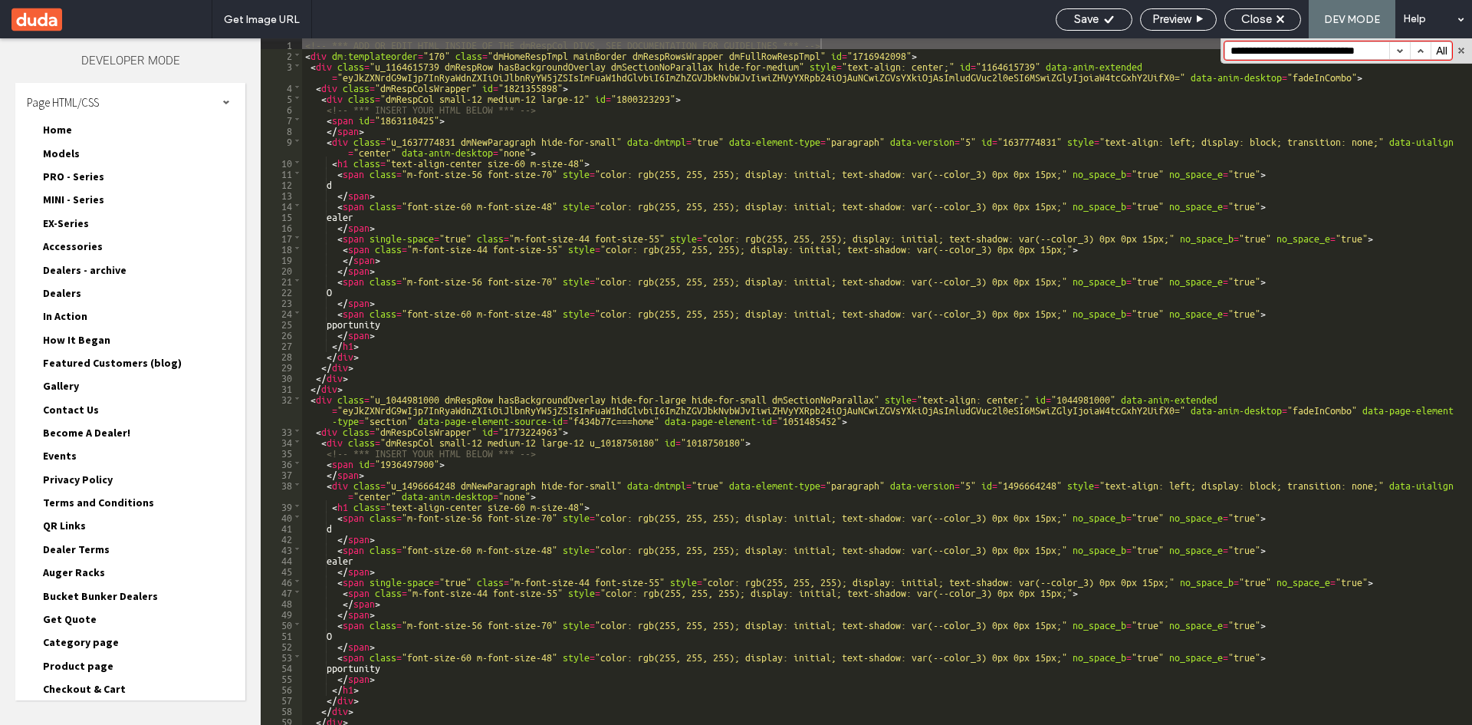
click at [59, 453] on span "Events" at bounding box center [60, 456] width 34 height 14
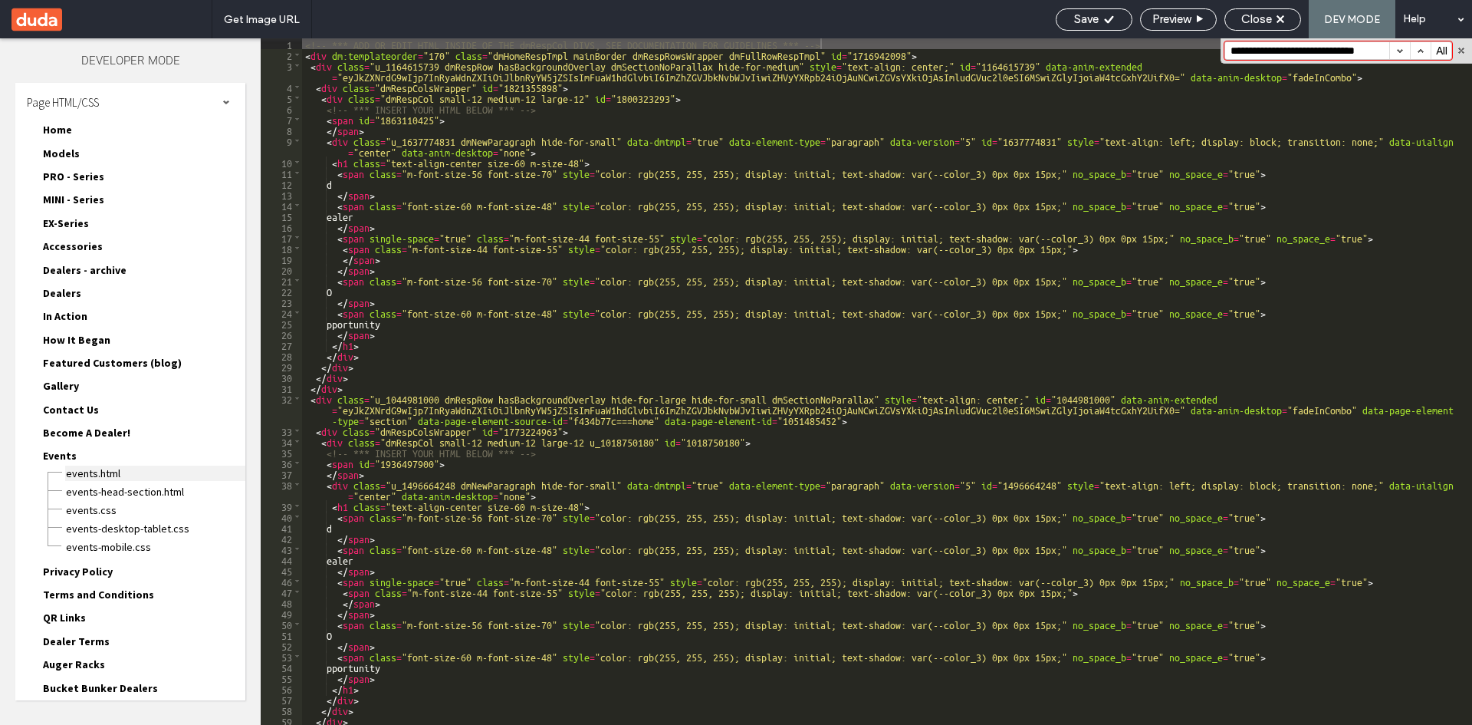
click at [114, 468] on span "Events.html" at bounding box center [155, 472] width 180 height 15
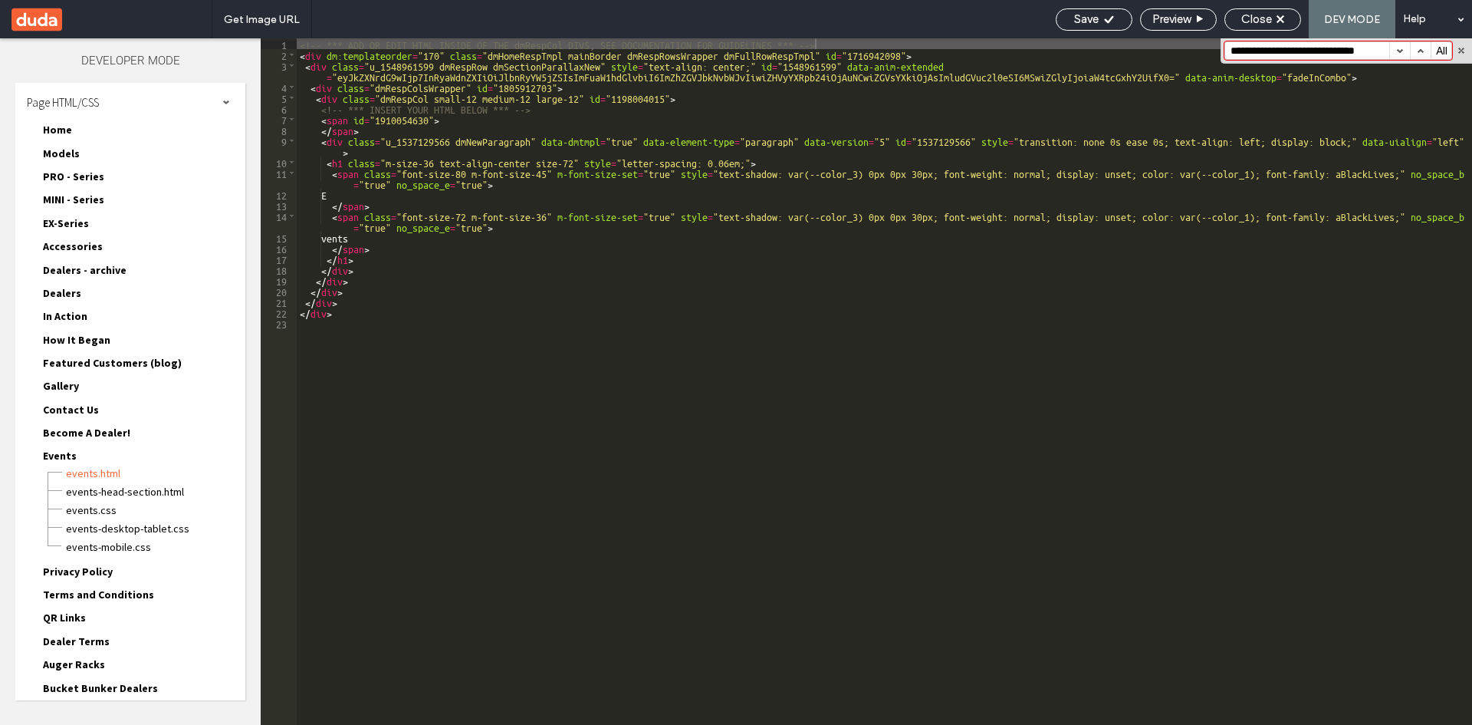
click at [1403, 48] on button "button" at bounding box center [1400, 50] width 21 height 17
click at [64, 459] on span "Events" at bounding box center [60, 456] width 34 height 14
click at [77, 482] on span "Privacy Policy" at bounding box center [78, 479] width 70 height 14
click at [84, 493] on span "Privacy Policy.html" at bounding box center [155, 496] width 180 height 15
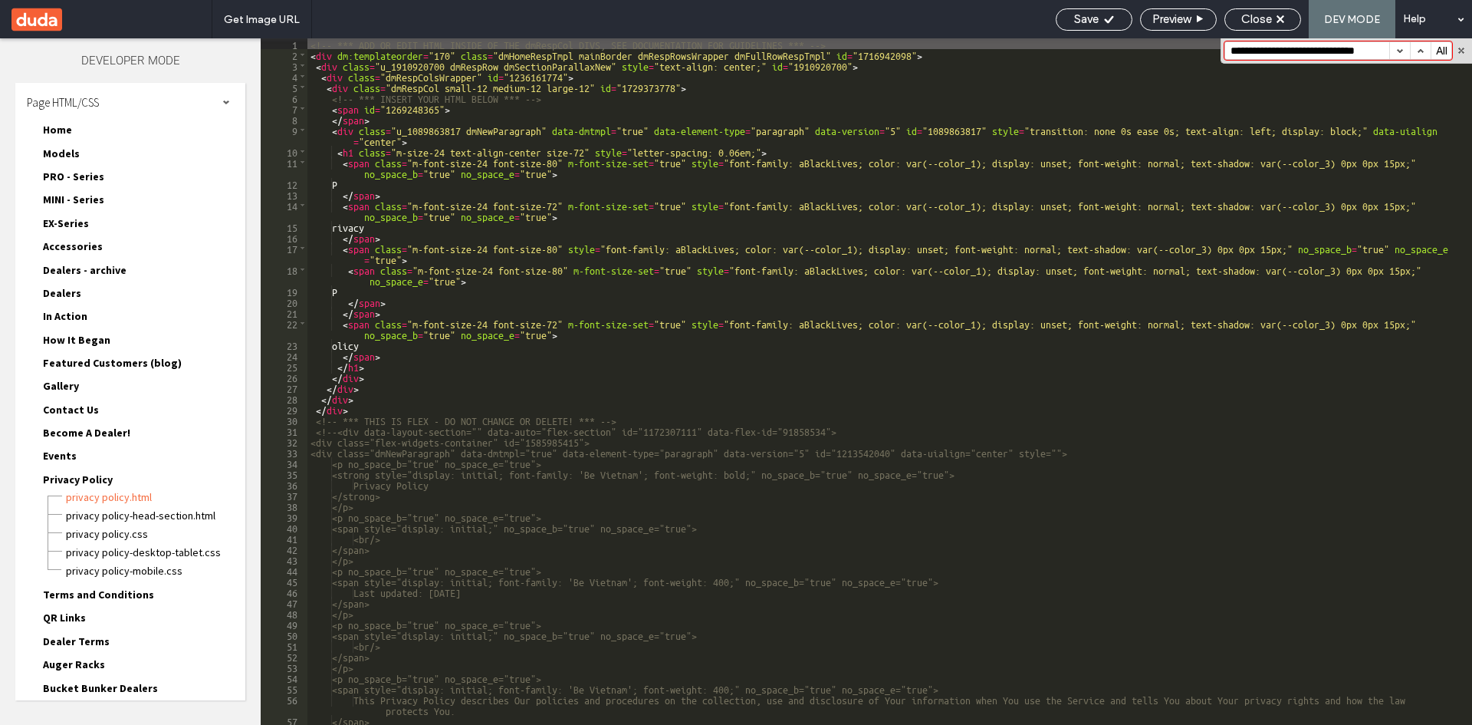
click at [1402, 50] on button "button" at bounding box center [1400, 50] width 21 height 17
click at [99, 482] on span "Privacy Policy" at bounding box center [78, 479] width 70 height 14
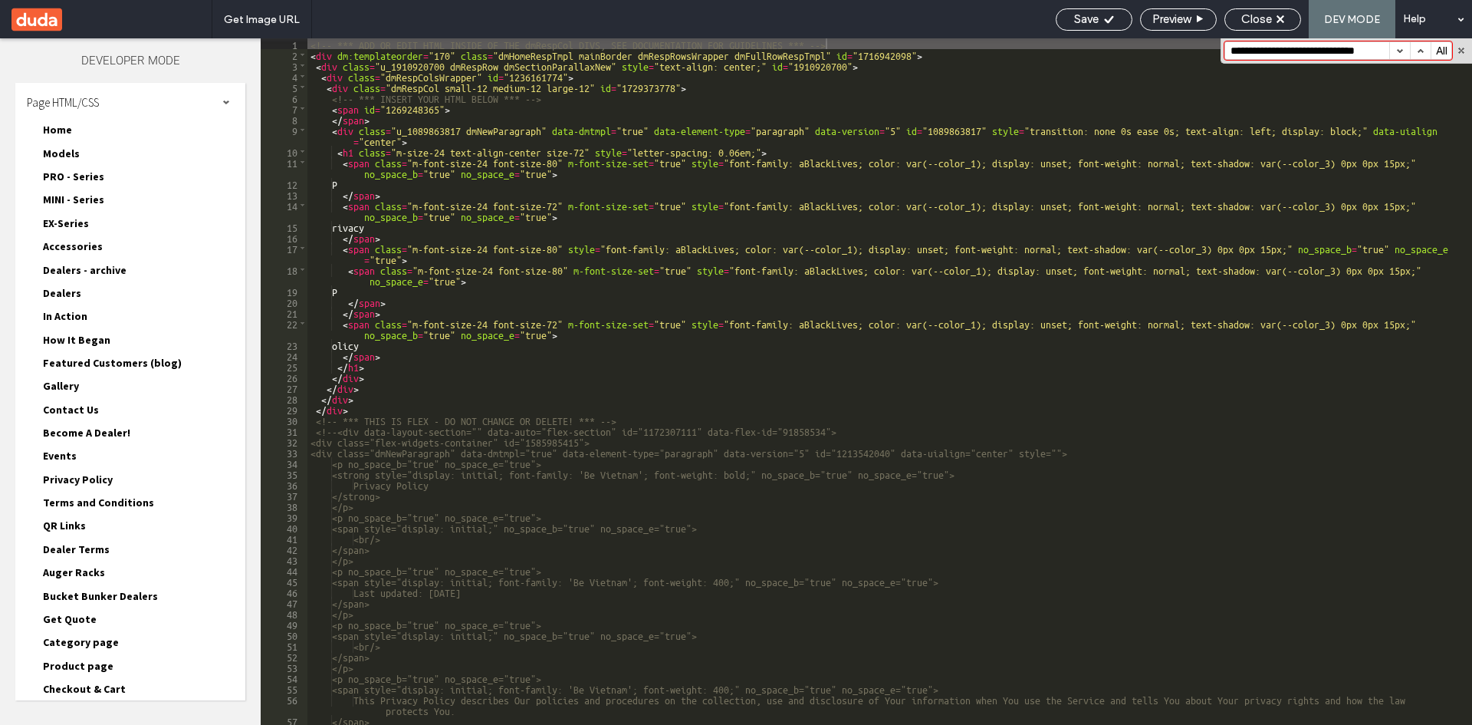
click at [77, 506] on span "Terms and Conditions" at bounding box center [98, 502] width 111 height 14
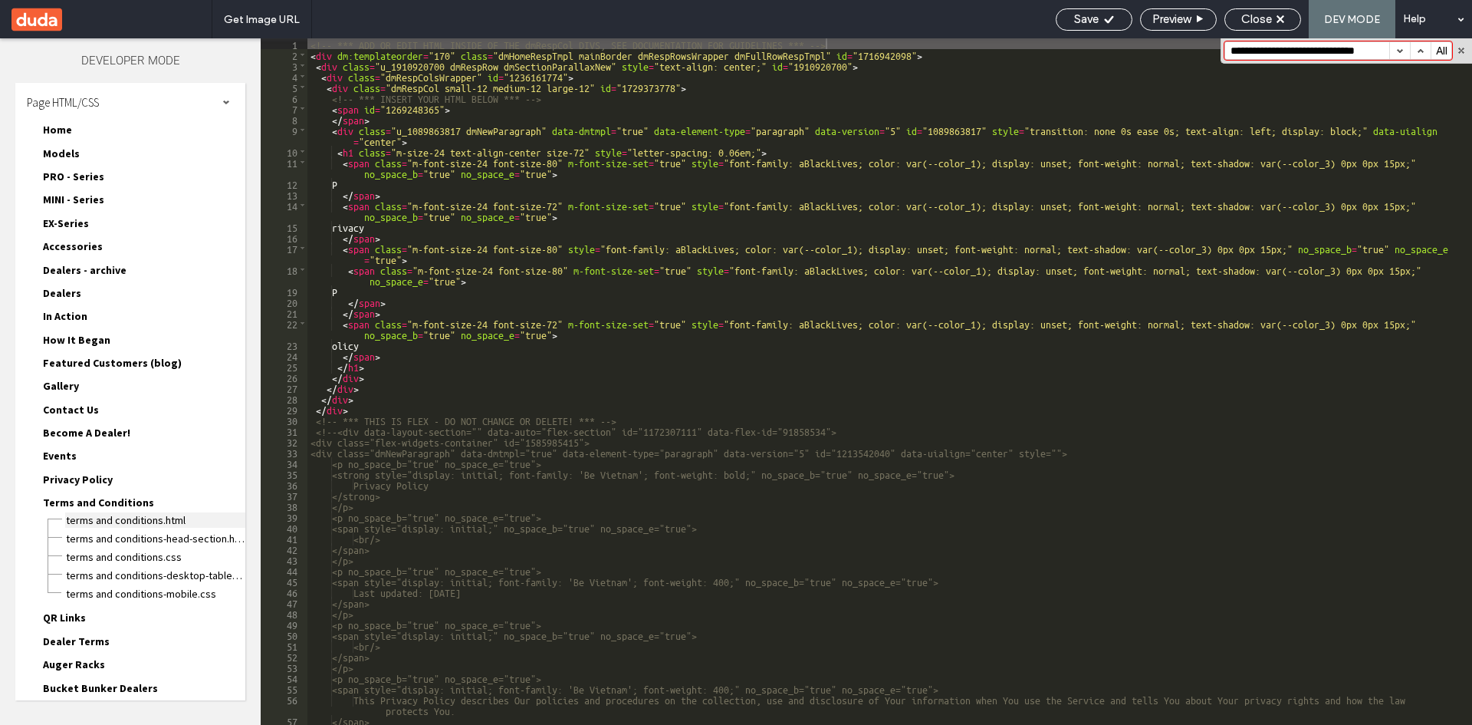
click at [81, 526] on span "Terms and Conditions.html" at bounding box center [155, 519] width 180 height 15
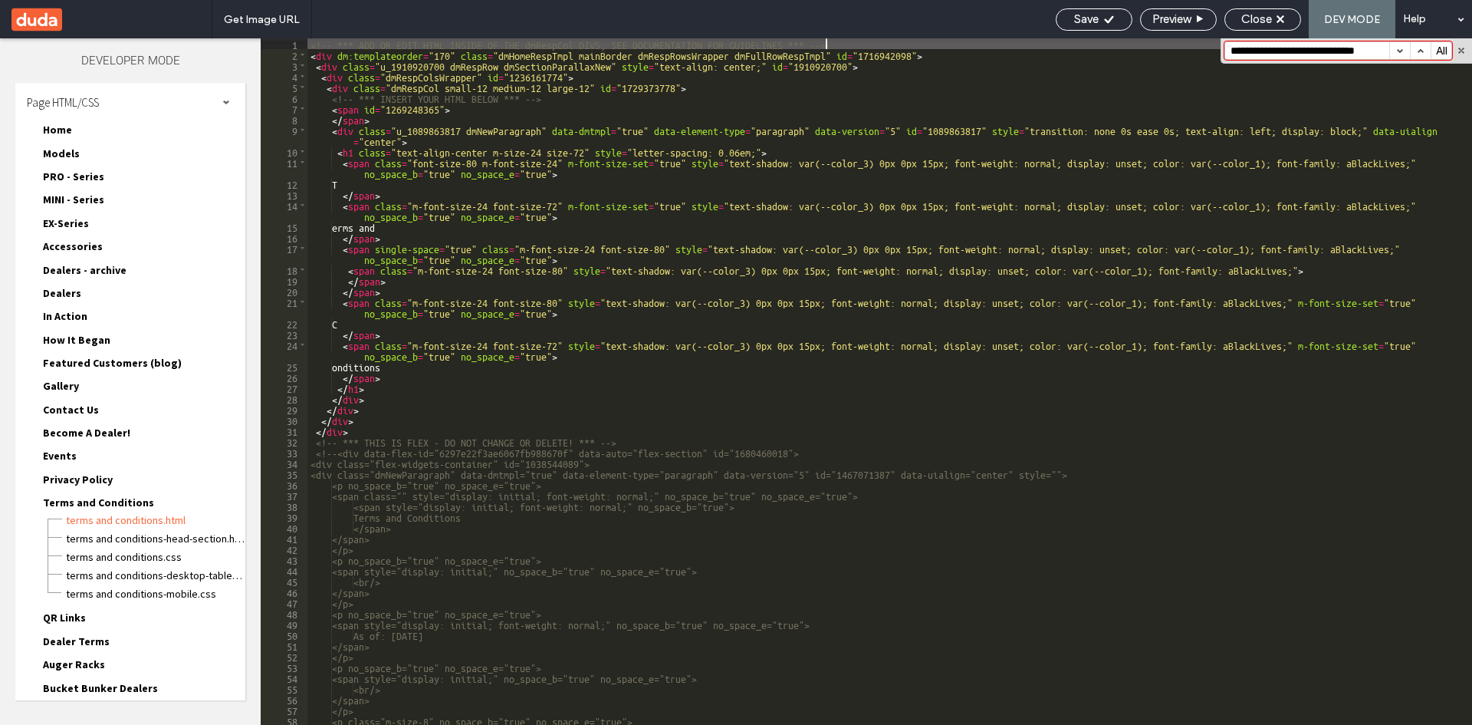
click at [1400, 48] on button "button" at bounding box center [1400, 50] width 21 height 17
click at [77, 505] on span "Terms and Conditions" at bounding box center [98, 502] width 111 height 14
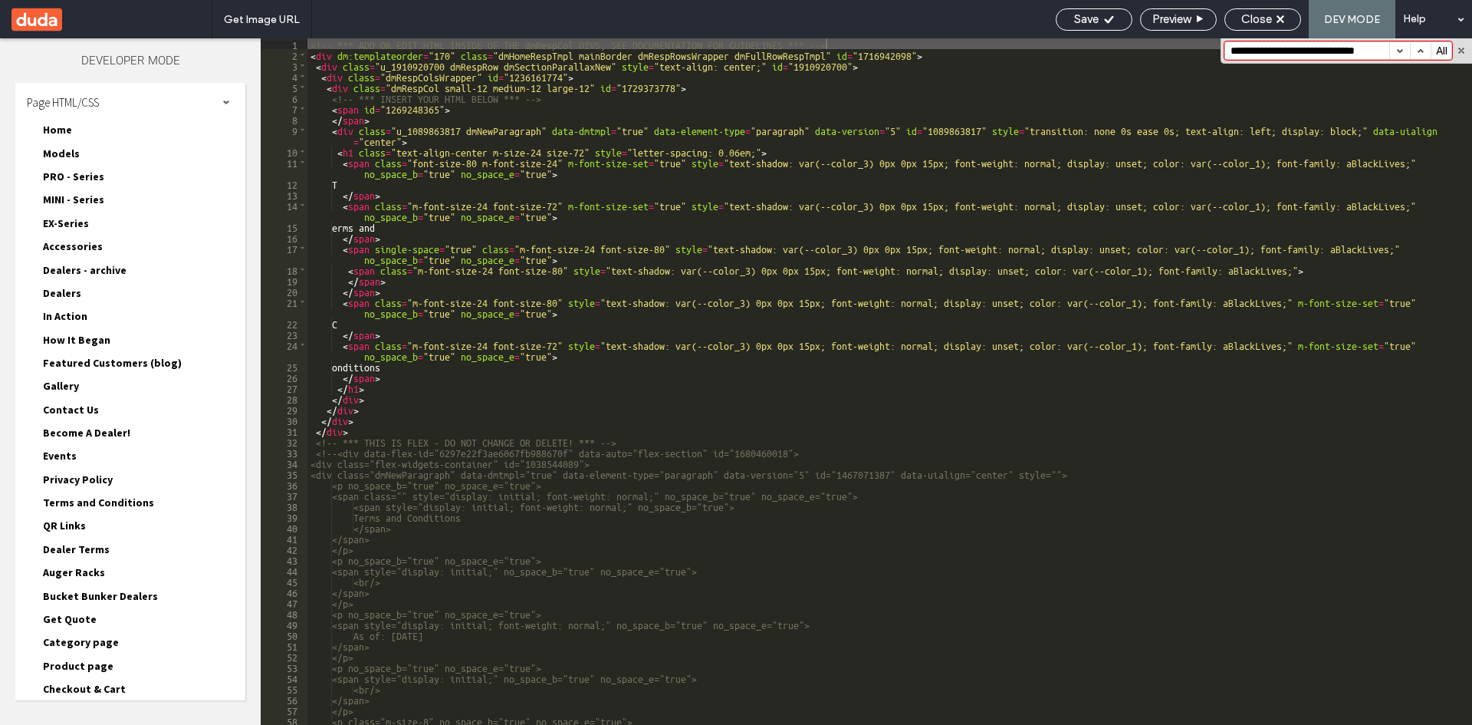
click at [68, 523] on span "QR Links" at bounding box center [64, 525] width 43 height 14
click at [88, 547] on span "QR Links.html" at bounding box center [155, 542] width 180 height 15
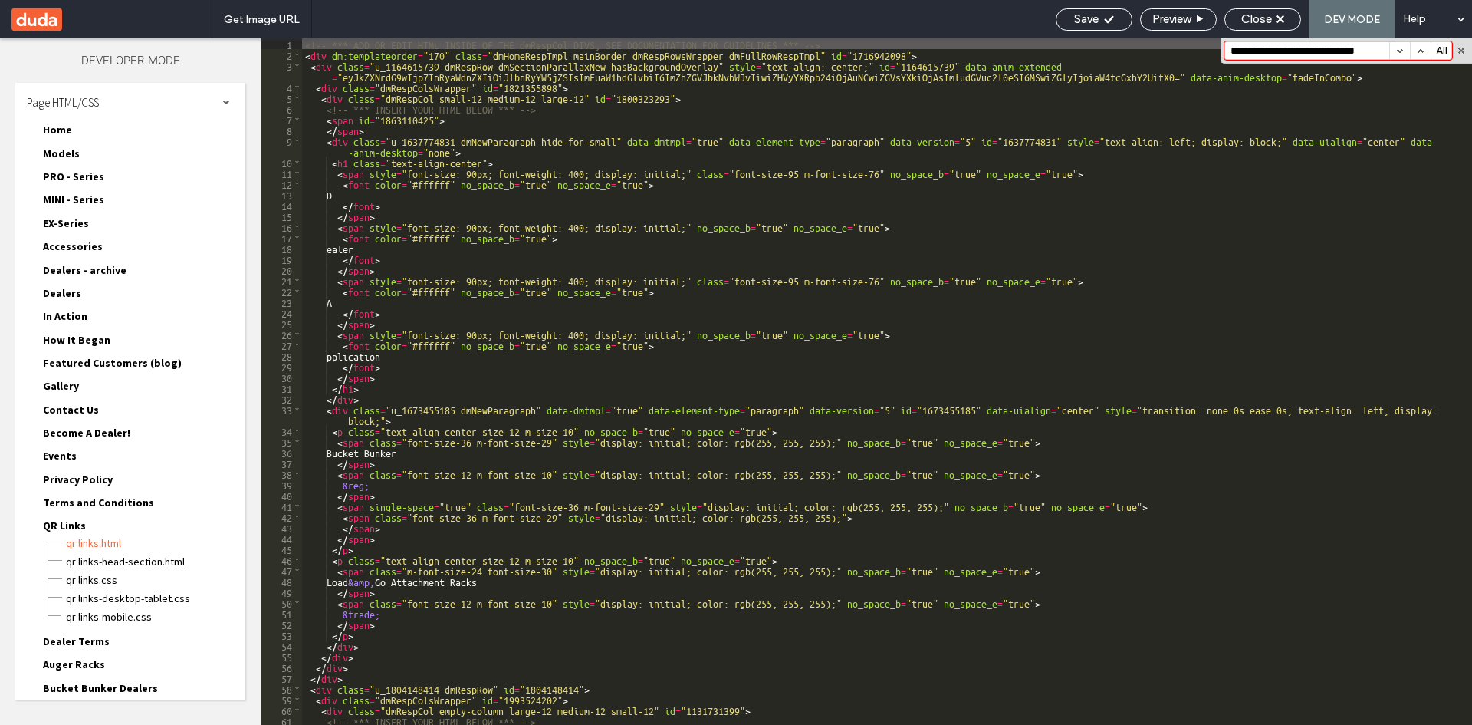
click at [1396, 50] on button "button" at bounding box center [1400, 50] width 21 height 17
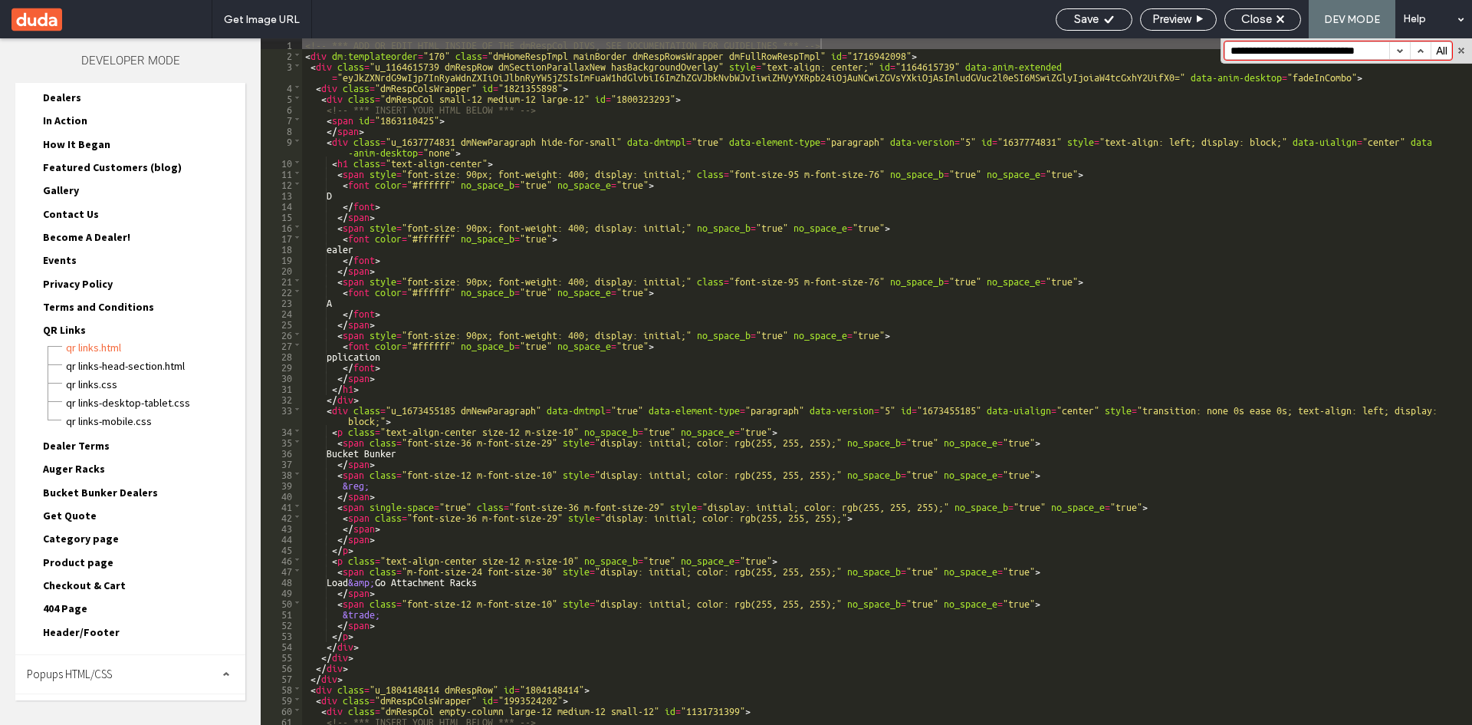
click at [62, 331] on span "QR Links" at bounding box center [64, 330] width 43 height 14
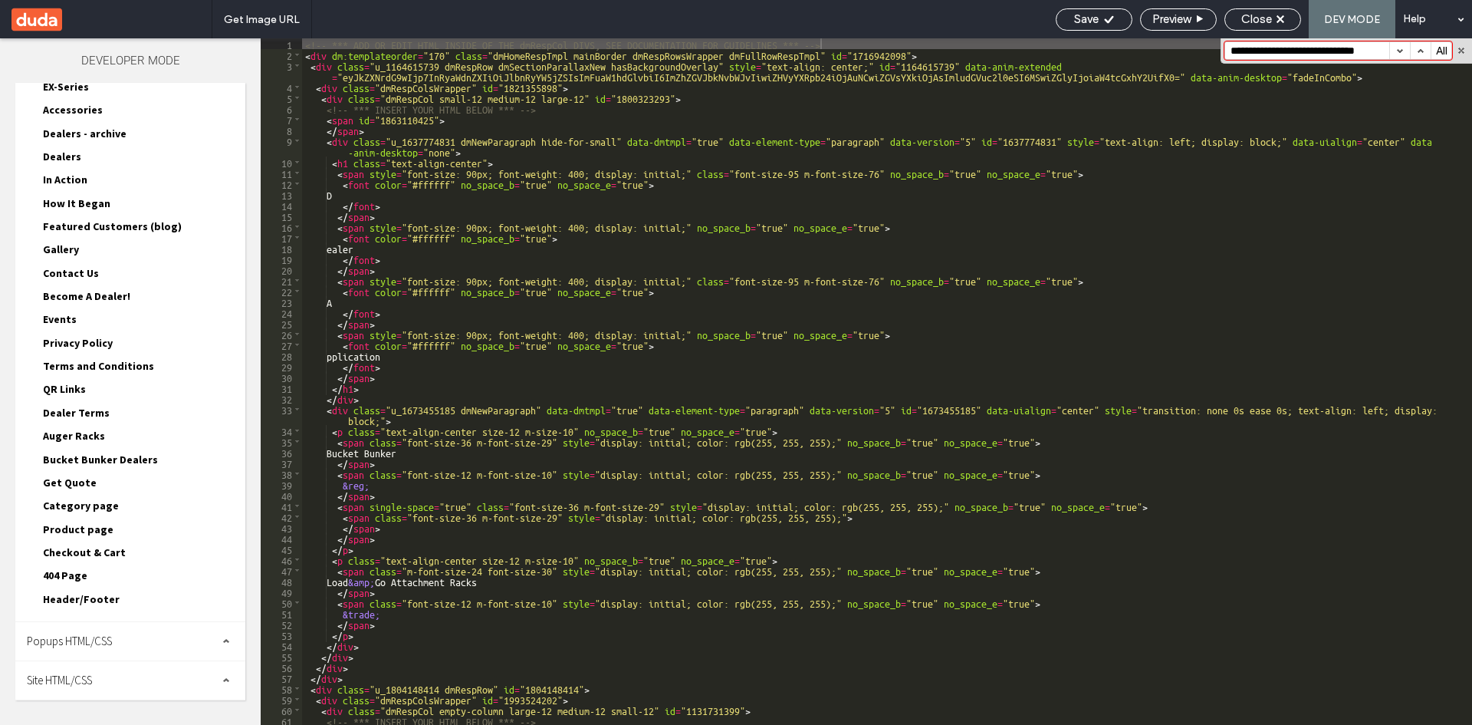
scroll to position [136, 0]
click at [66, 412] on span "Dealer Terms" at bounding box center [76, 413] width 67 height 14
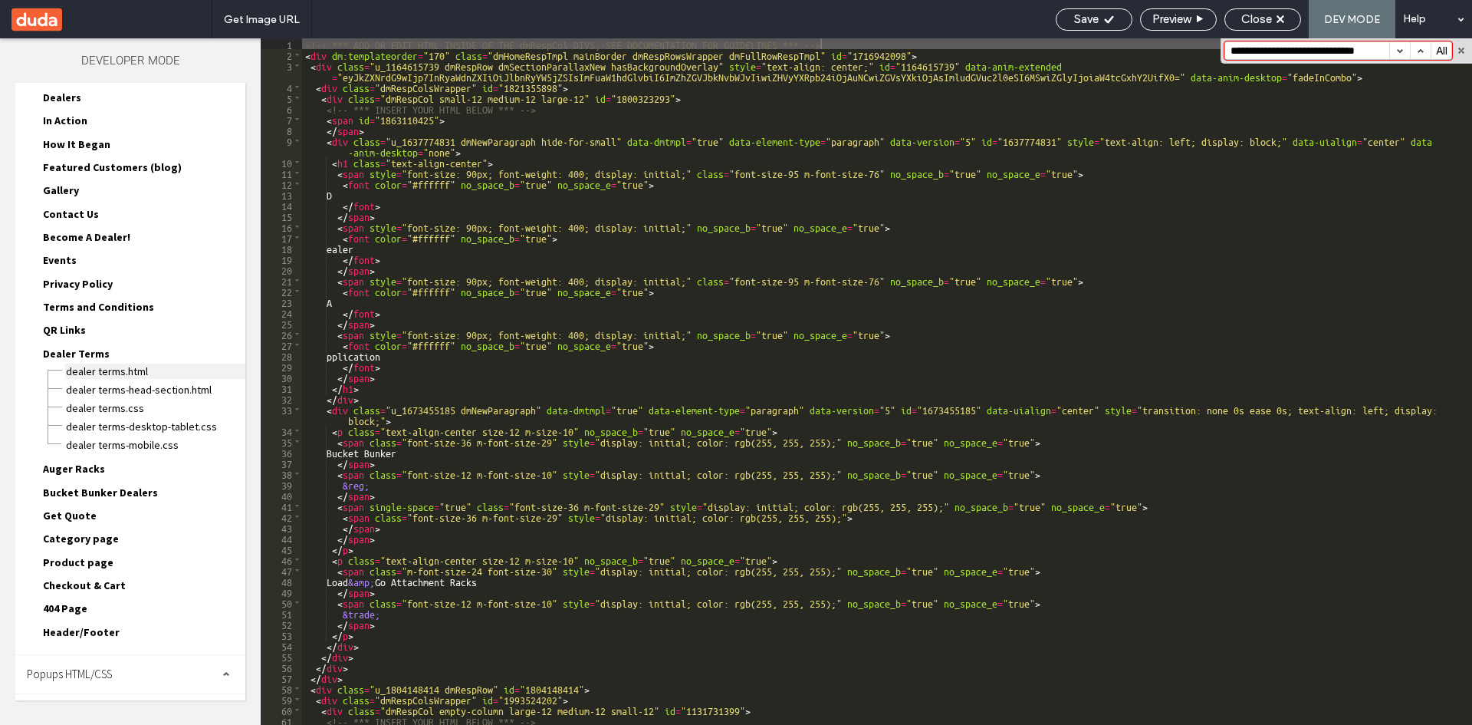
click at [96, 374] on span "Dealer Terms.html" at bounding box center [155, 370] width 180 height 15
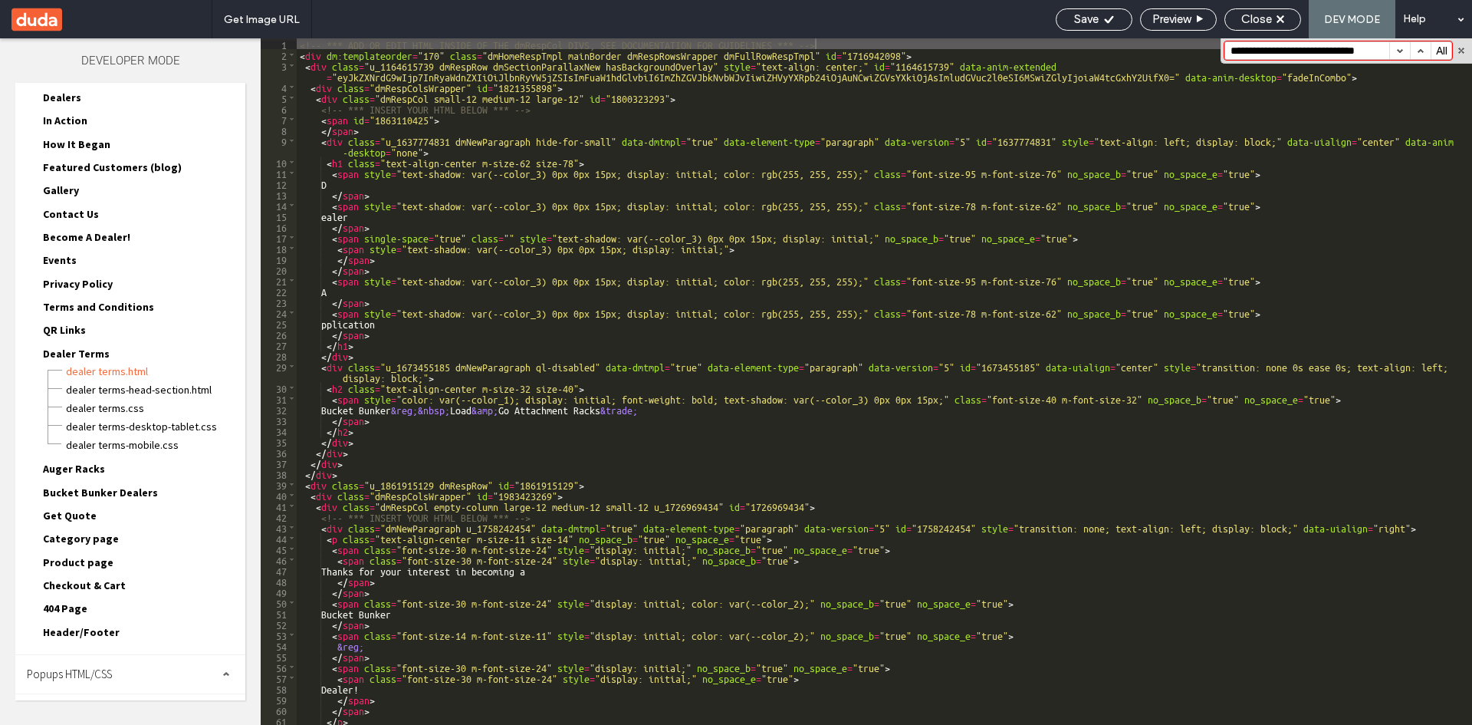
click at [1396, 51] on button "button" at bounding box center [1400, 50] width 21 height 17
click at [72, 350] on span "Dealer Terms" at bounding box center [76, 354] width 67 height 14
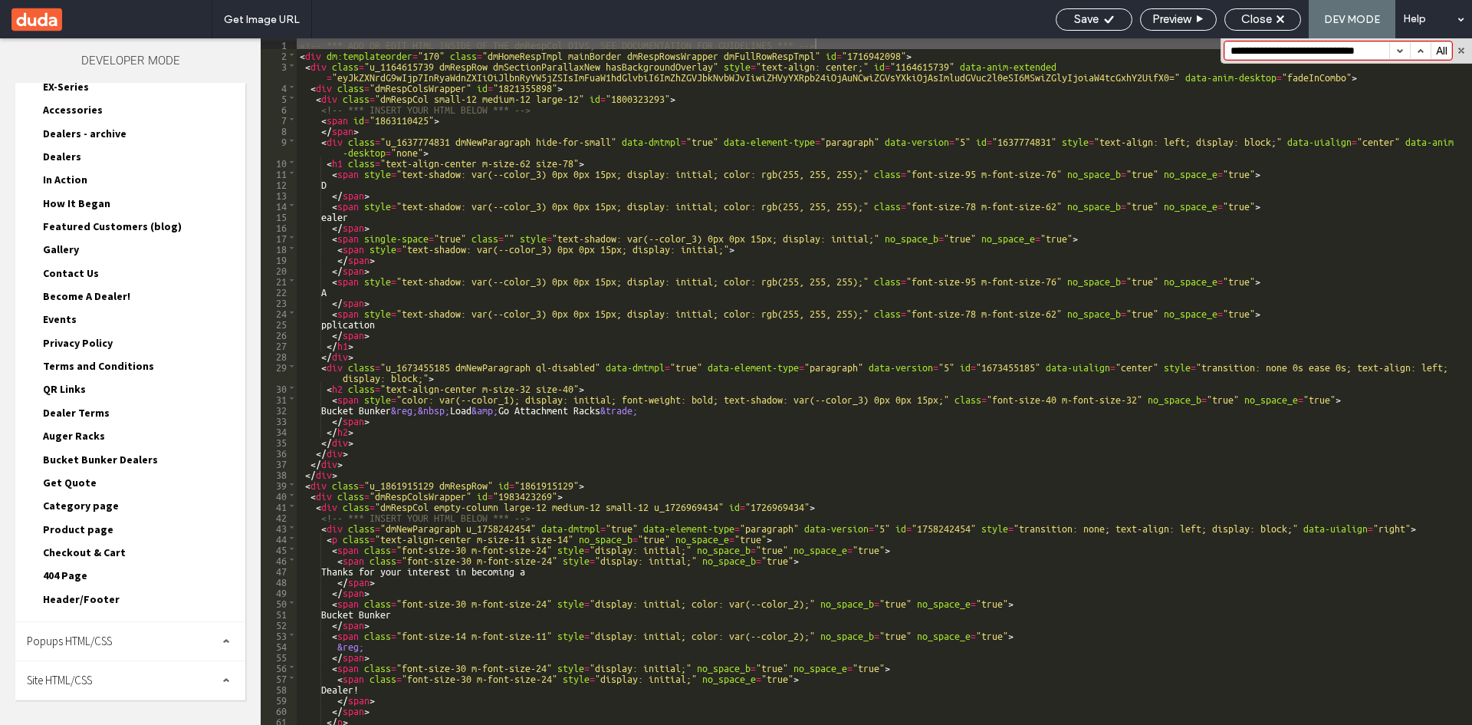
scroll to position [136, 0]
click at [68, 433] on span "Auger Racks" at bounding box center [74, 436] width 62 height 14
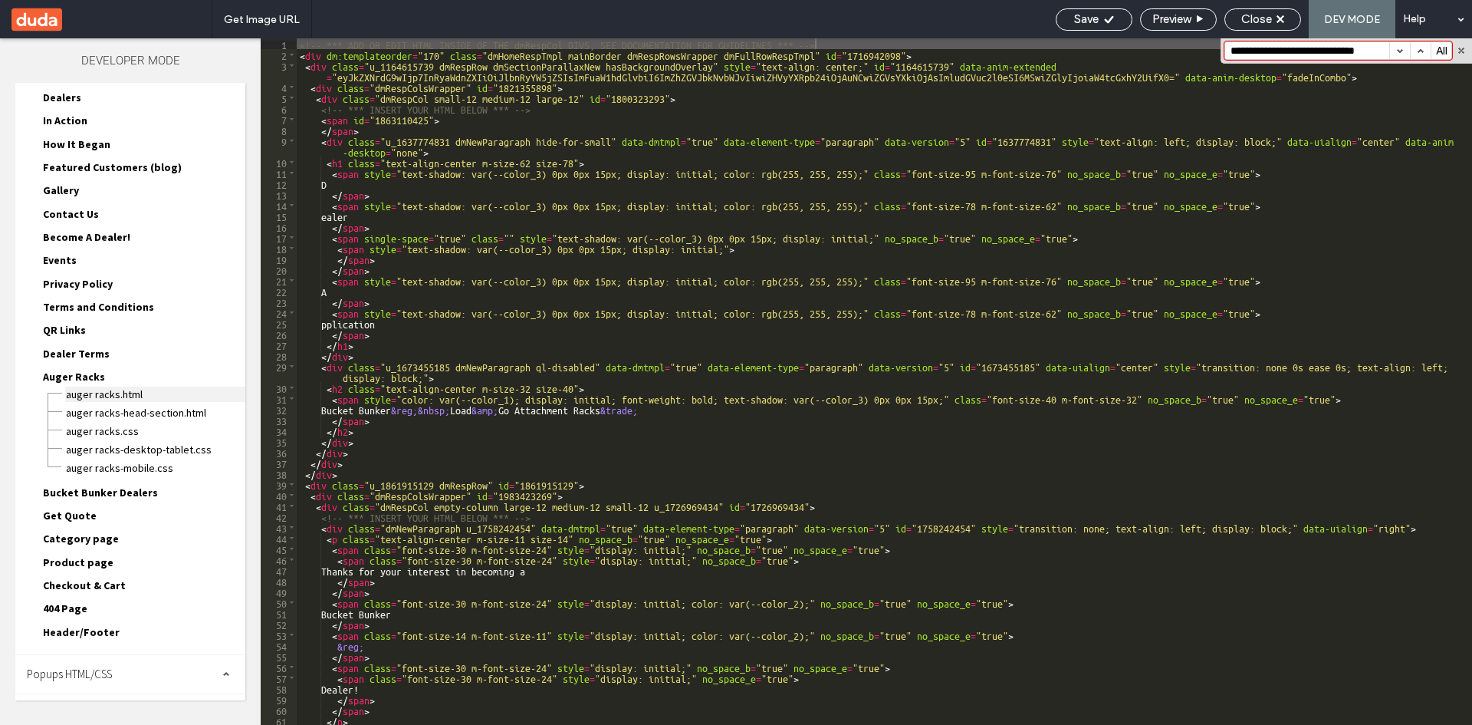
click at [86, 393] on span "Auger Racks.html" at bounding box center [155, 393] width 180 height 15
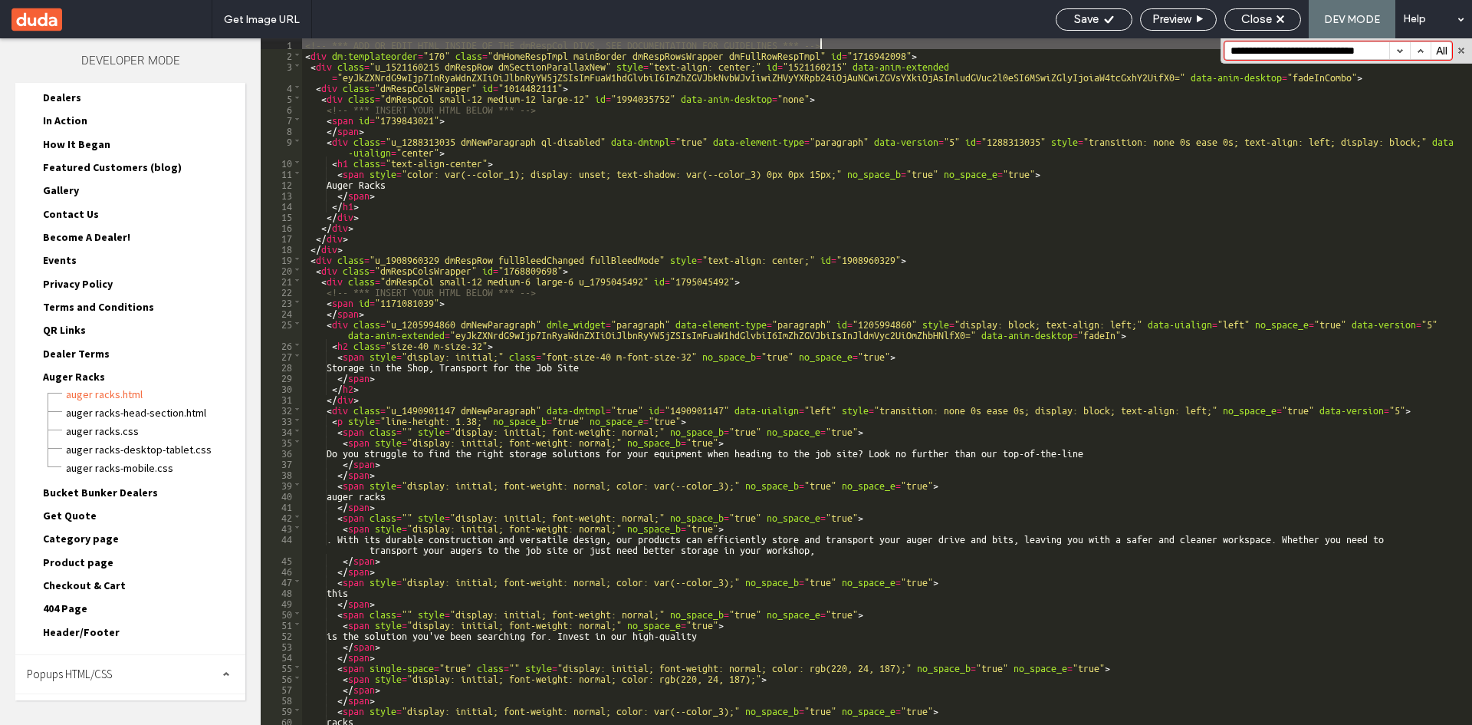
click at [1401, 51] on button "button" at bounding box center [1400, 50] width 21 height 17
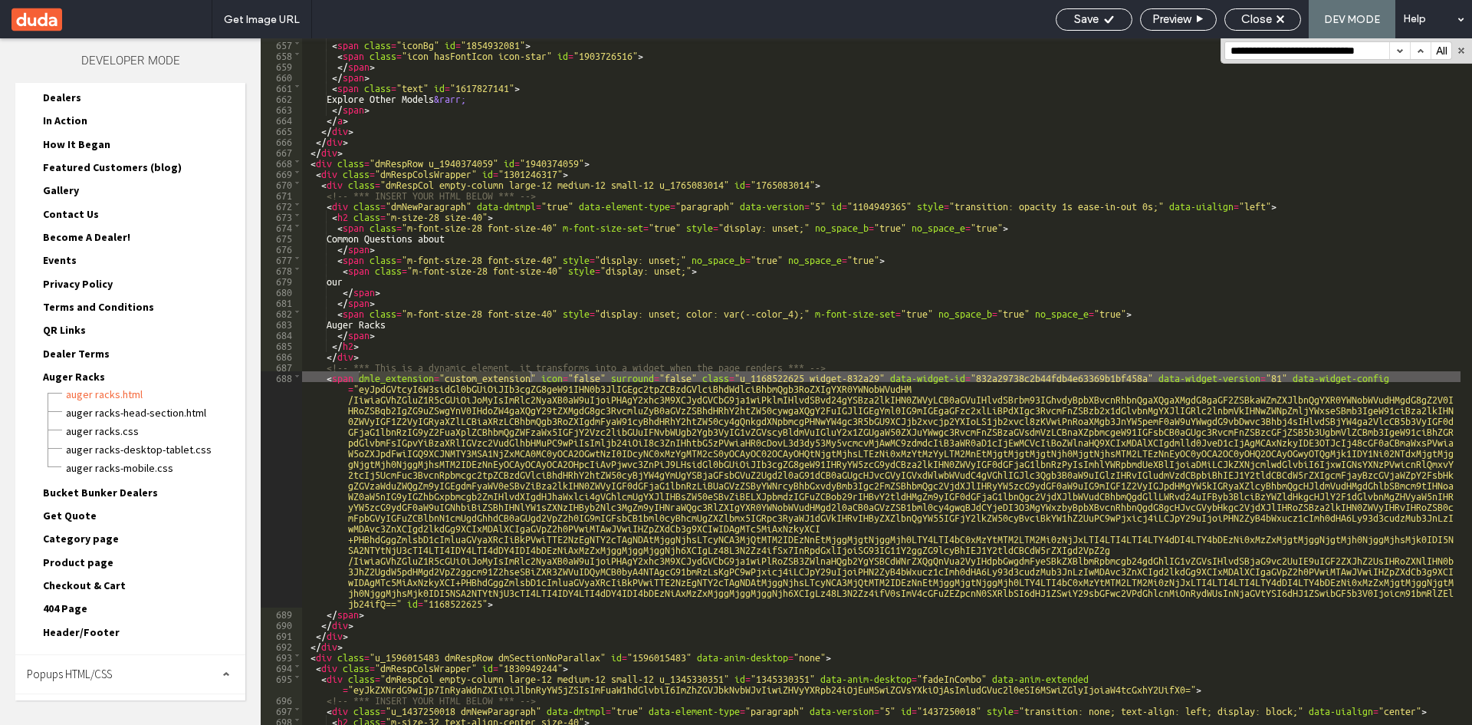
scroll to position [7591, 0]
click at [1401, 51] on button "button" at bounding box center [1400, 50] width 21 height 17
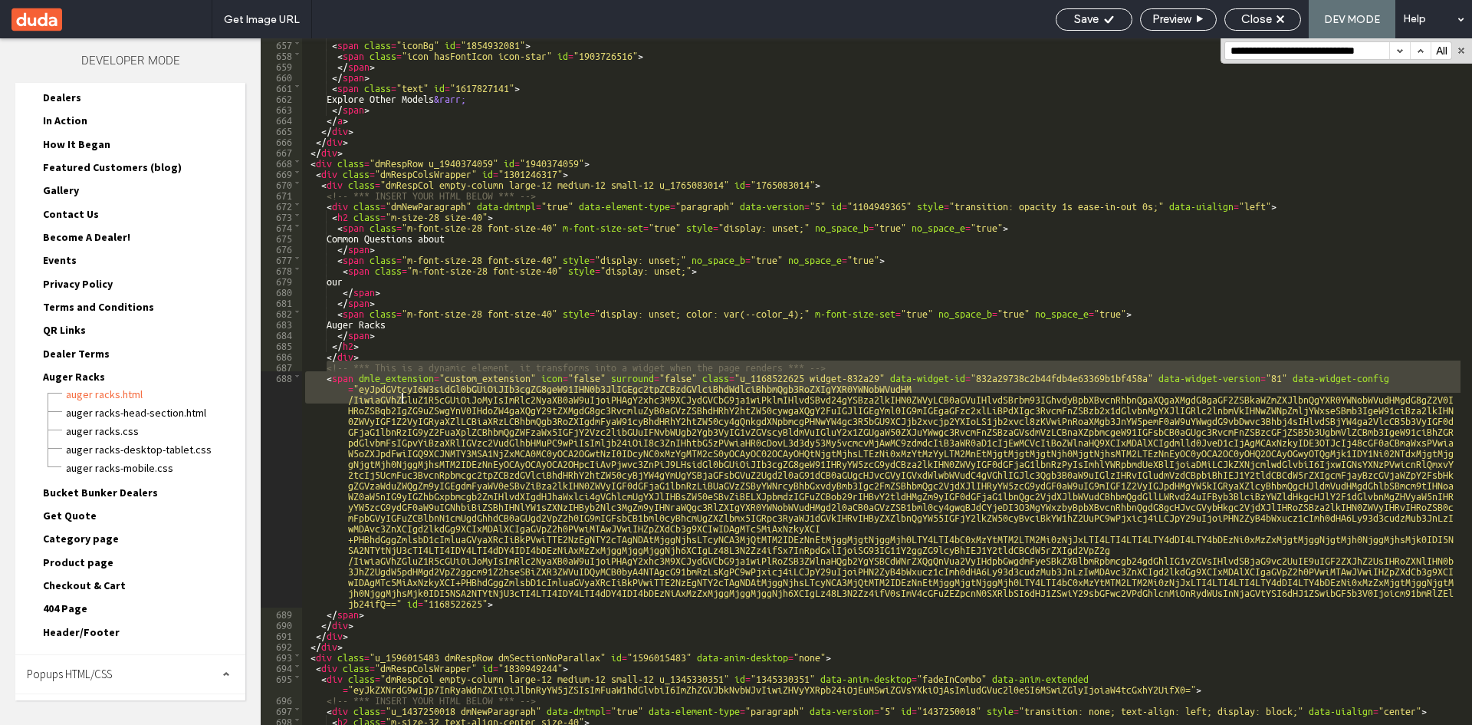
drag, startPoint x: 326, startPoint y: 368, endPoint x: 396, endPoint y: 393, distance: 75.0
click at [396, 393] on div "< span class = "iconBg" id = "1854932081" > < span class = "icon hasFontIcon ic…" at bounding box center [881, 392] width 1159 height 708
click at [296, 375] on span at bounding box center [297, 376] width 8 height 11
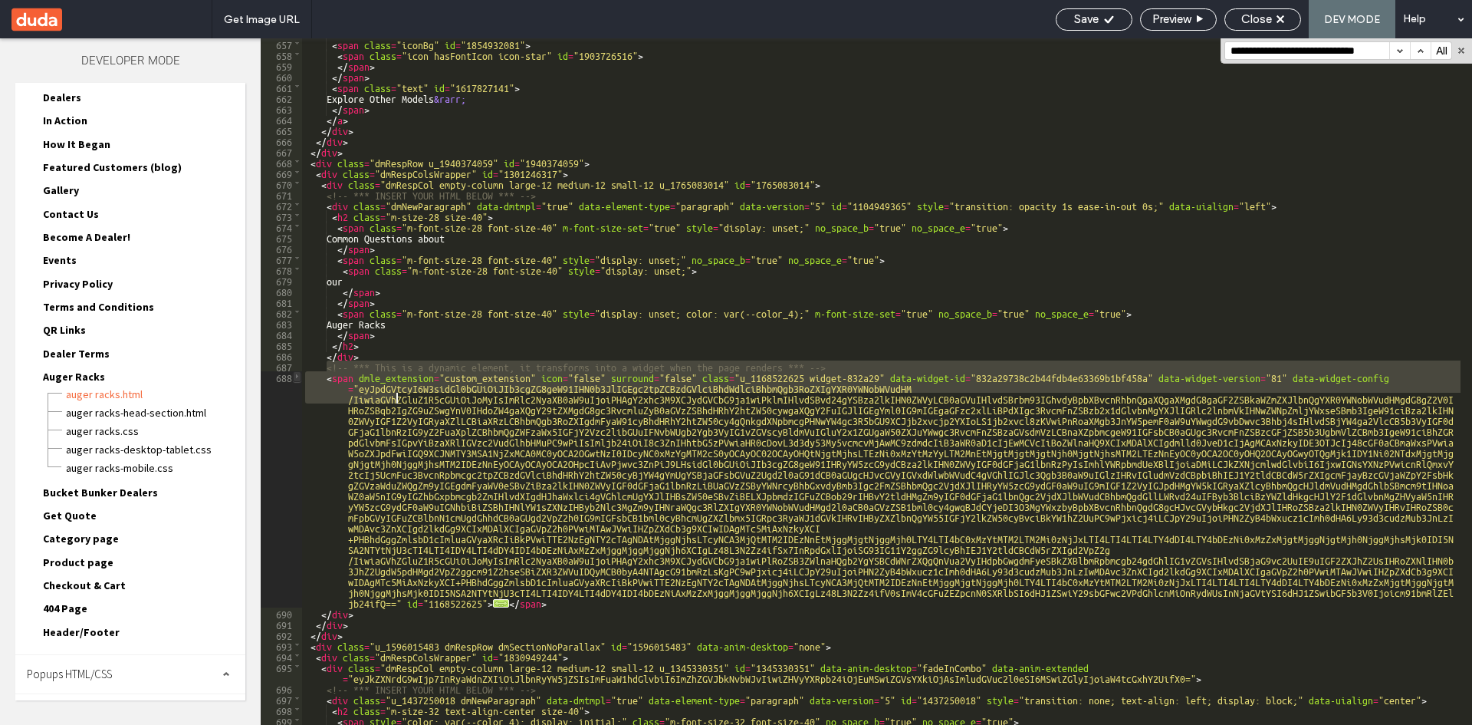
click at [296, 375] on span at bounding box center [297, 376] width 8 height 11
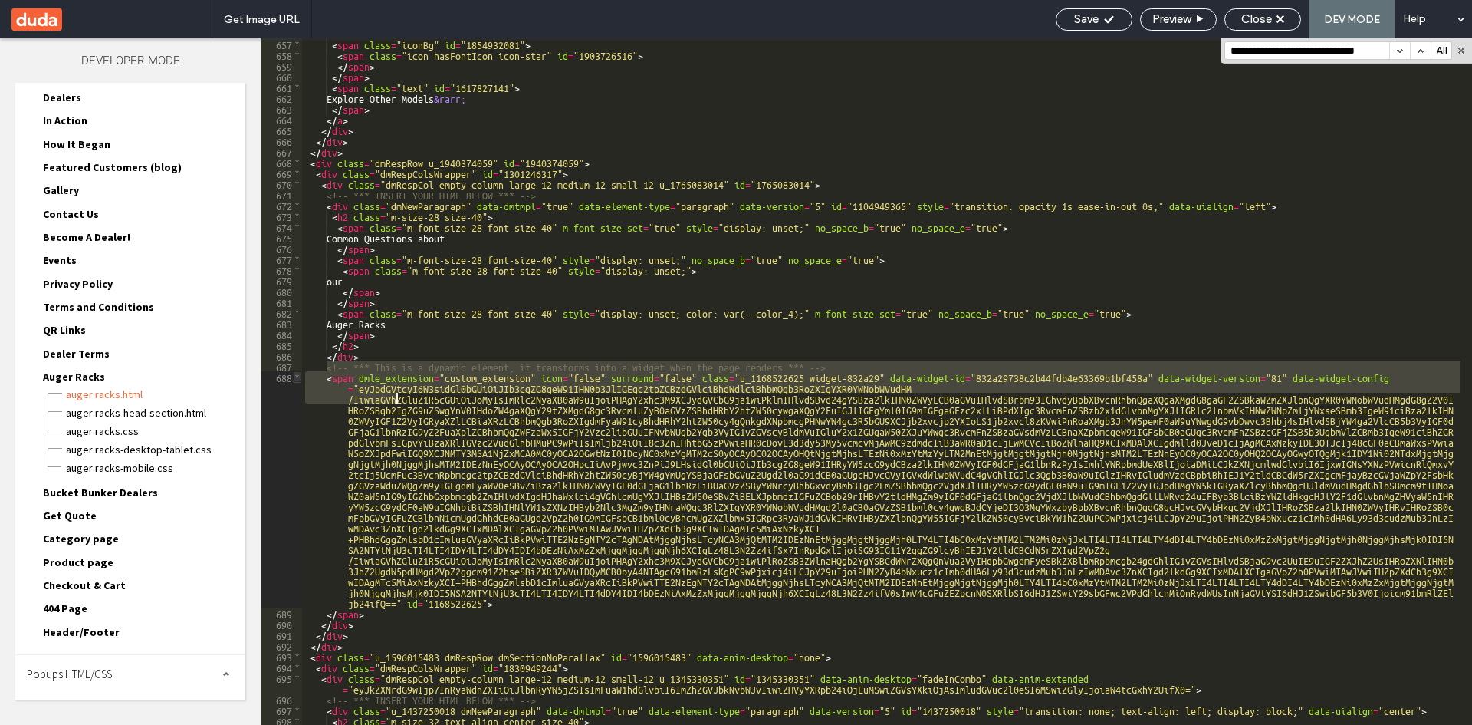
click at [296, 375] on span at bounding box center [297, 376] width 8 height 11
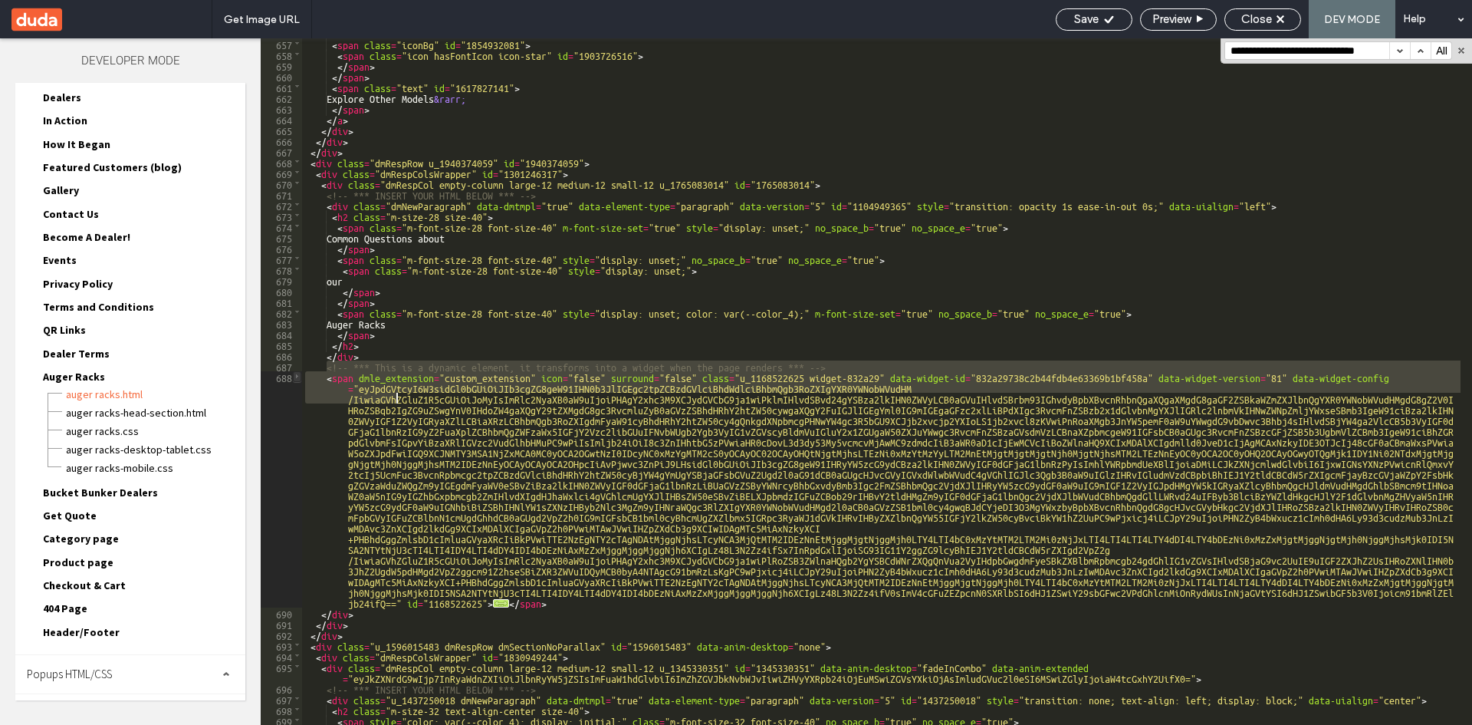
click at [296, 375] on span at bounding box center [297, 376] width 8 height 11
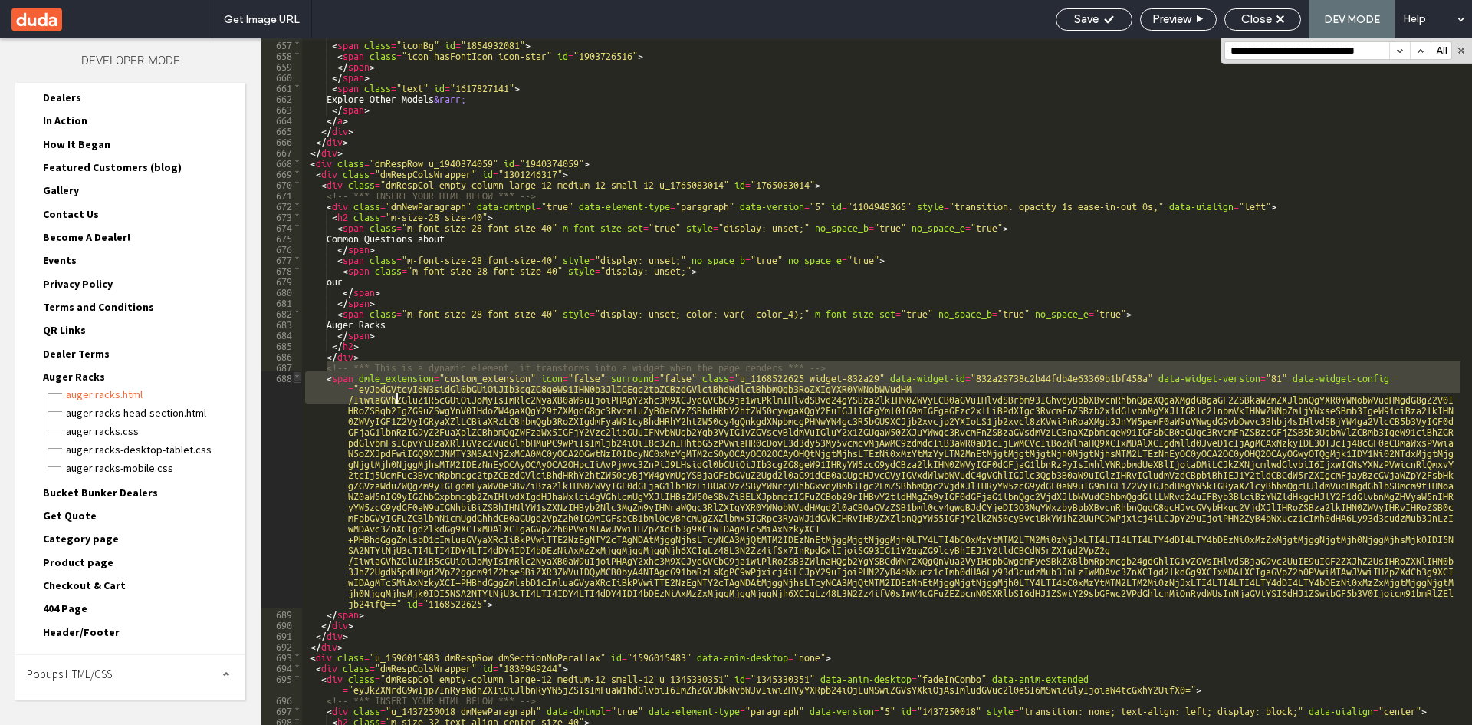
click at [296, 375] on span at bounding box center [297, 376] width 8 height 11
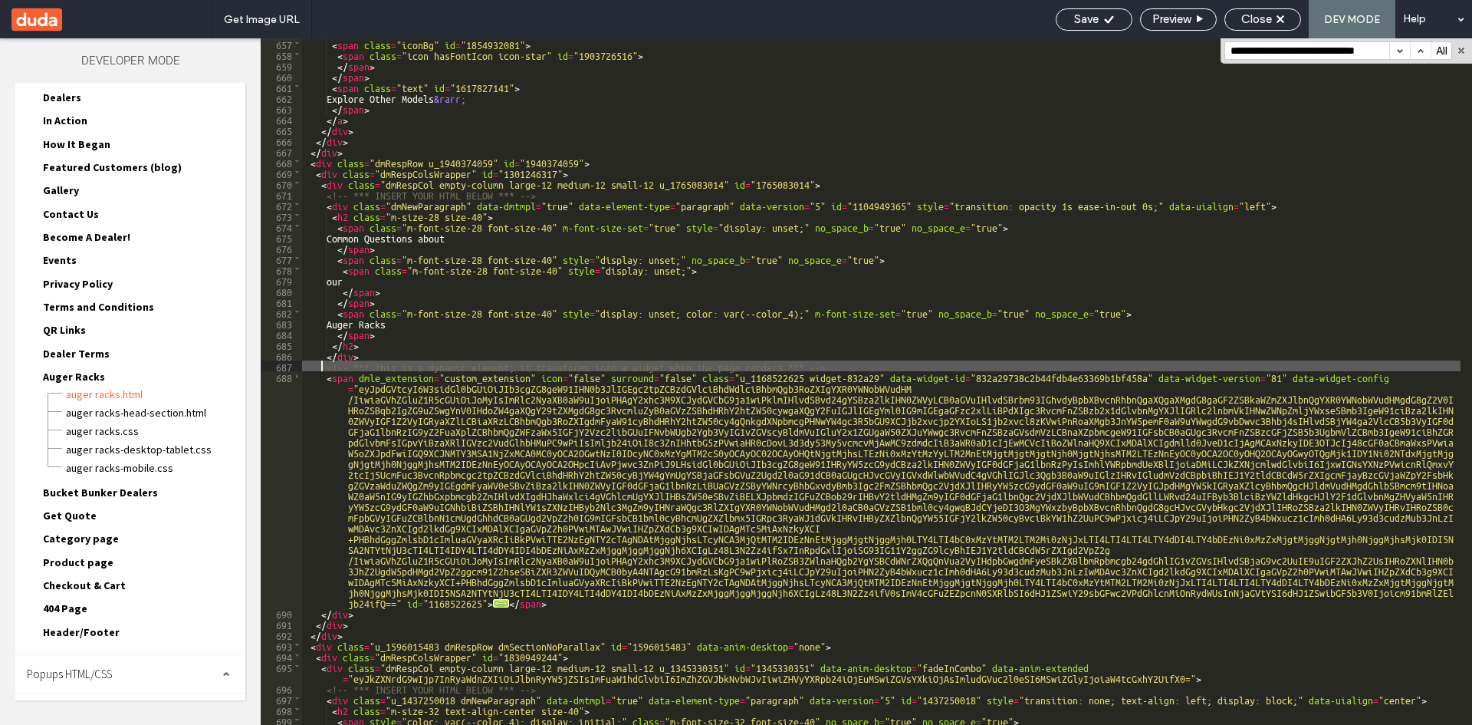
click at [321, 367] on div "< span class = "iconBg" id = "1854932081" > < span class = "icon hasFontIcon ic…" at bounding box center [881, 392] width 1159 height 708
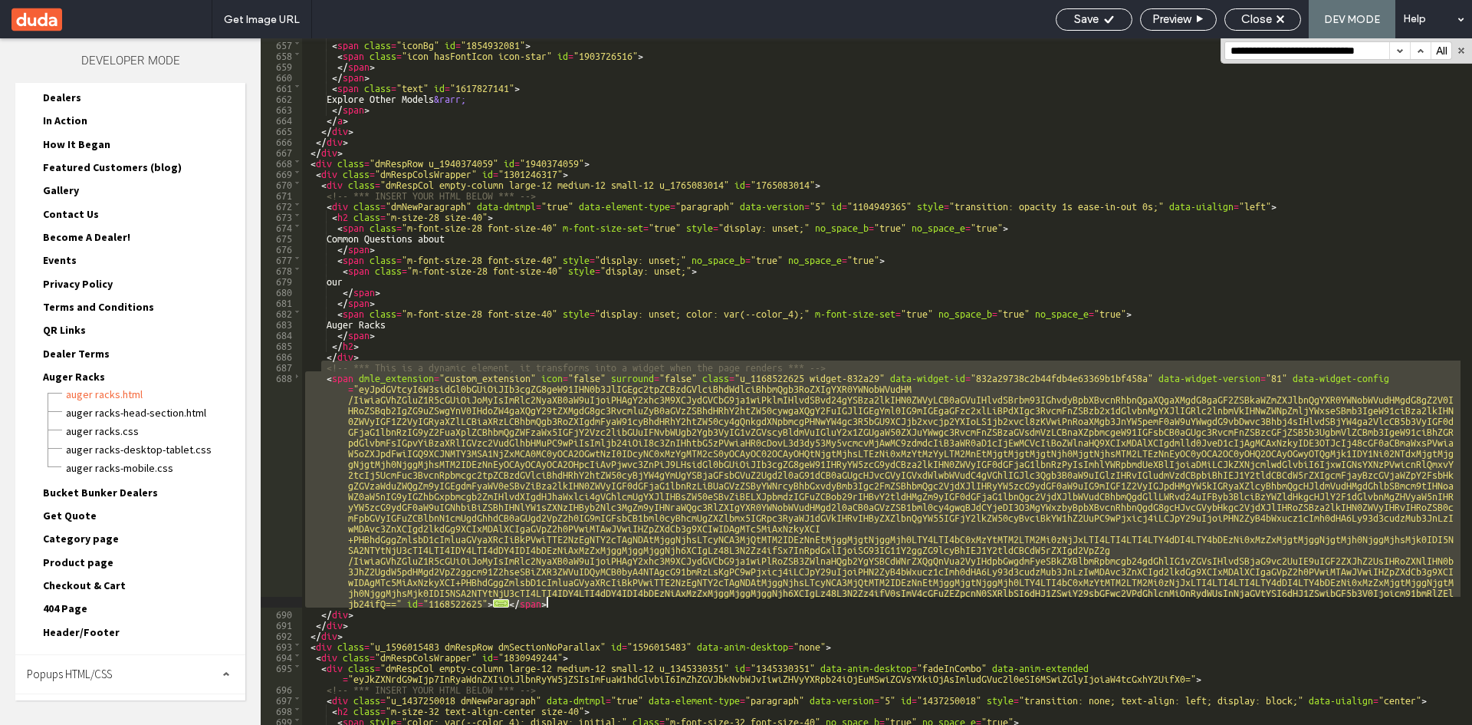
drag, startPoint x: 324, startPoint y: 366, endPoint x: 623, endPoint y: 603, distance: 382.2
click at [623, 603] on div "< span class = "iconBg" id = "1854932081" > < span class = "icon hasFontIcon ic…" at bounding box center [881, 392] width 1159 height 708
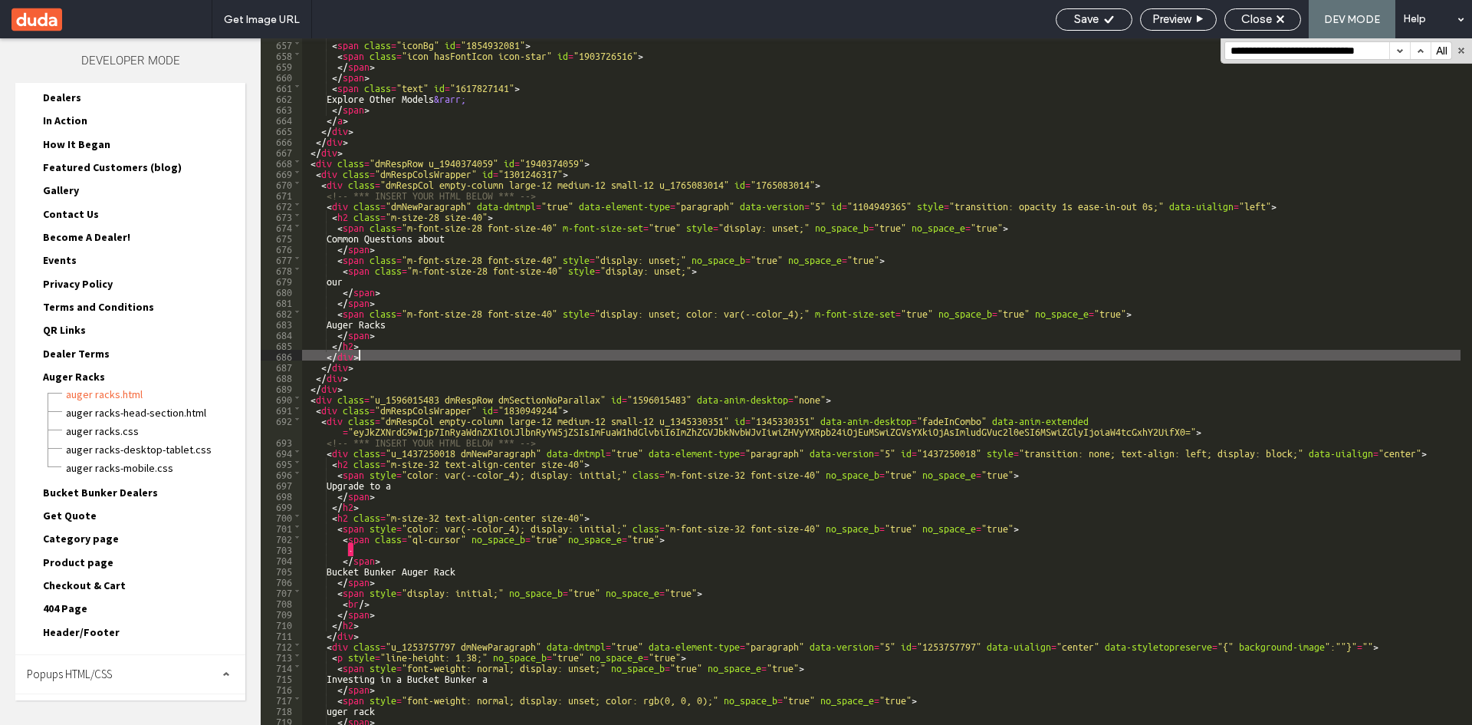
click at [1403, 49] on button "button" at bounding box center [1400, 50] width 21 height 17
click at [130, 492] on span "Bucket Bunker Dealers" at bounding box center [100, 492] width 115 height 14
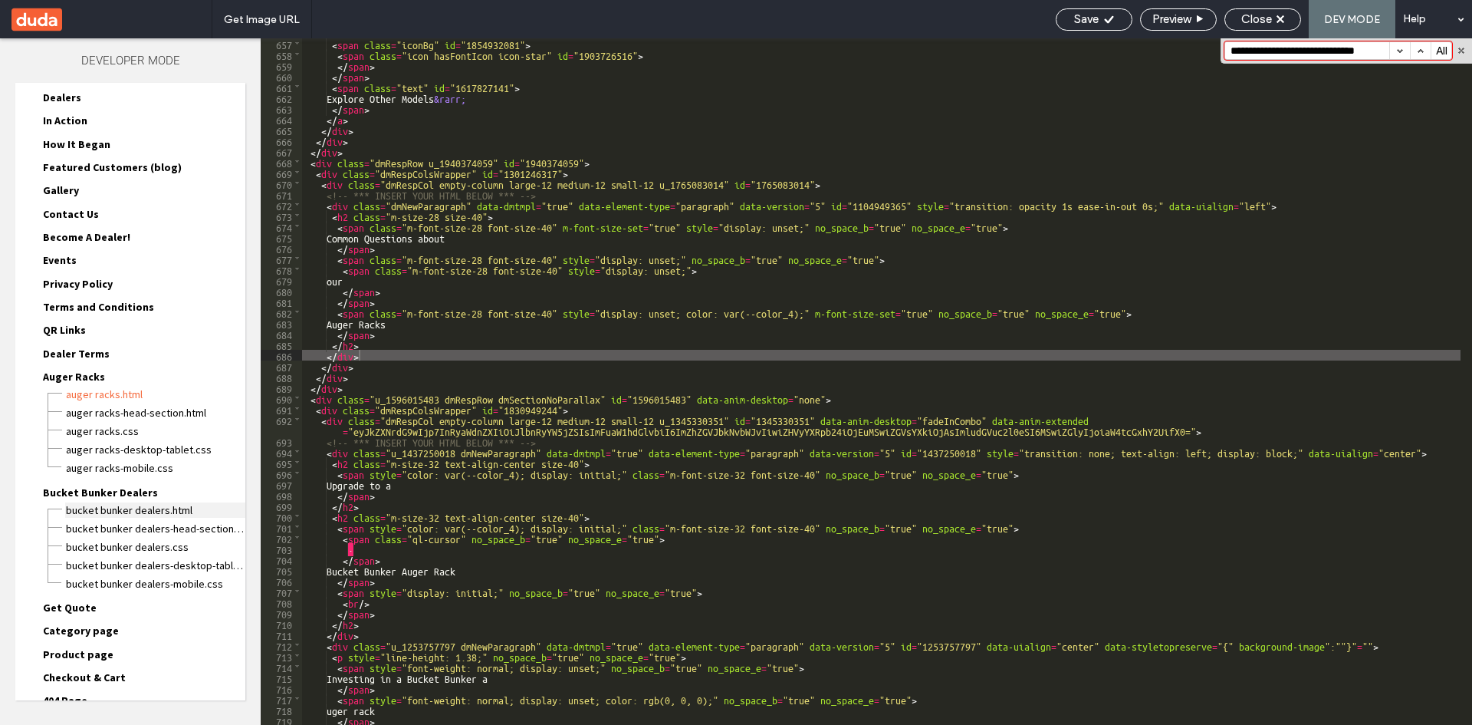
click at [100, 511] on span "Bucket Bunker Dealers.html" at bounding box center [155, 509] width 180 height 15
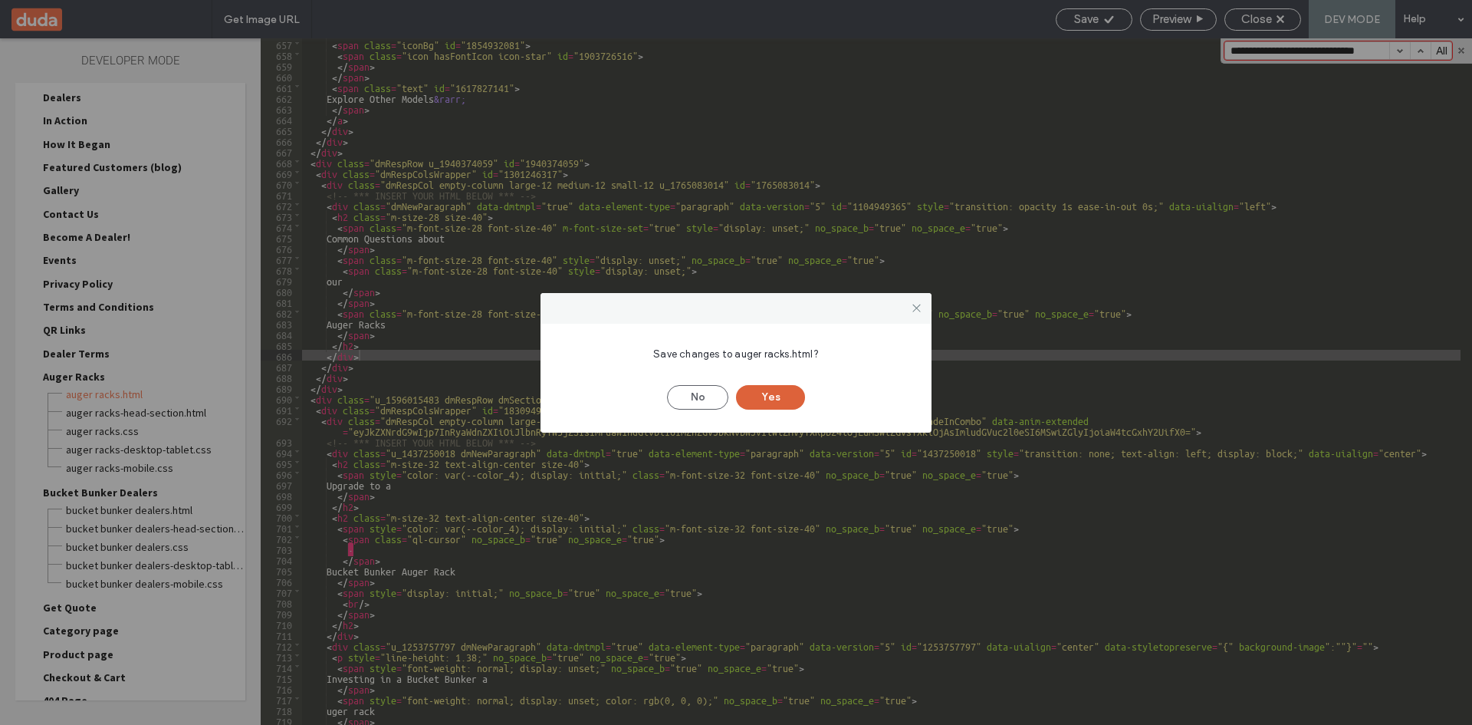
click at [762, 390] on button "Yes" at bounding box center [770, 397] width 69 height 25
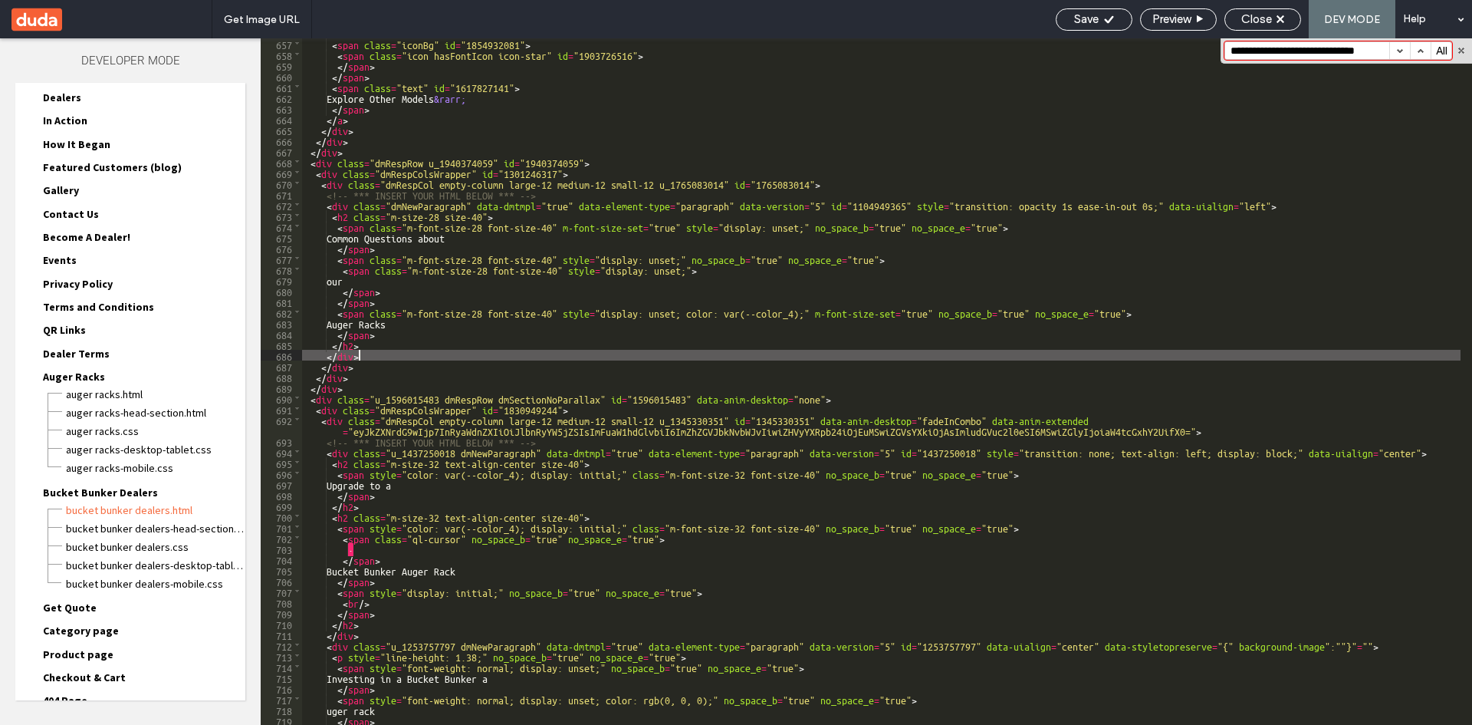
scroll to position [0, 0]
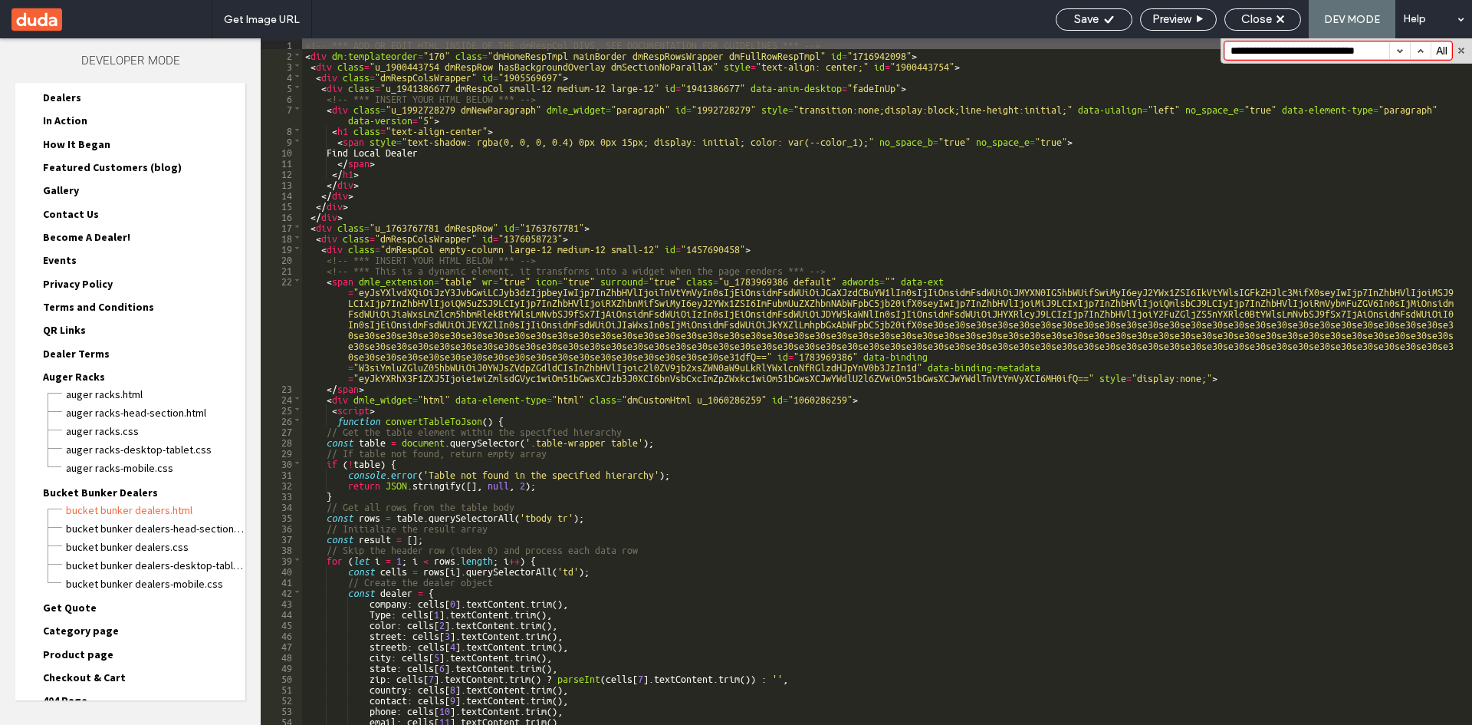
click at [1403, 51] on button "button" at bounding box center [1400, 50] width 21 height 17
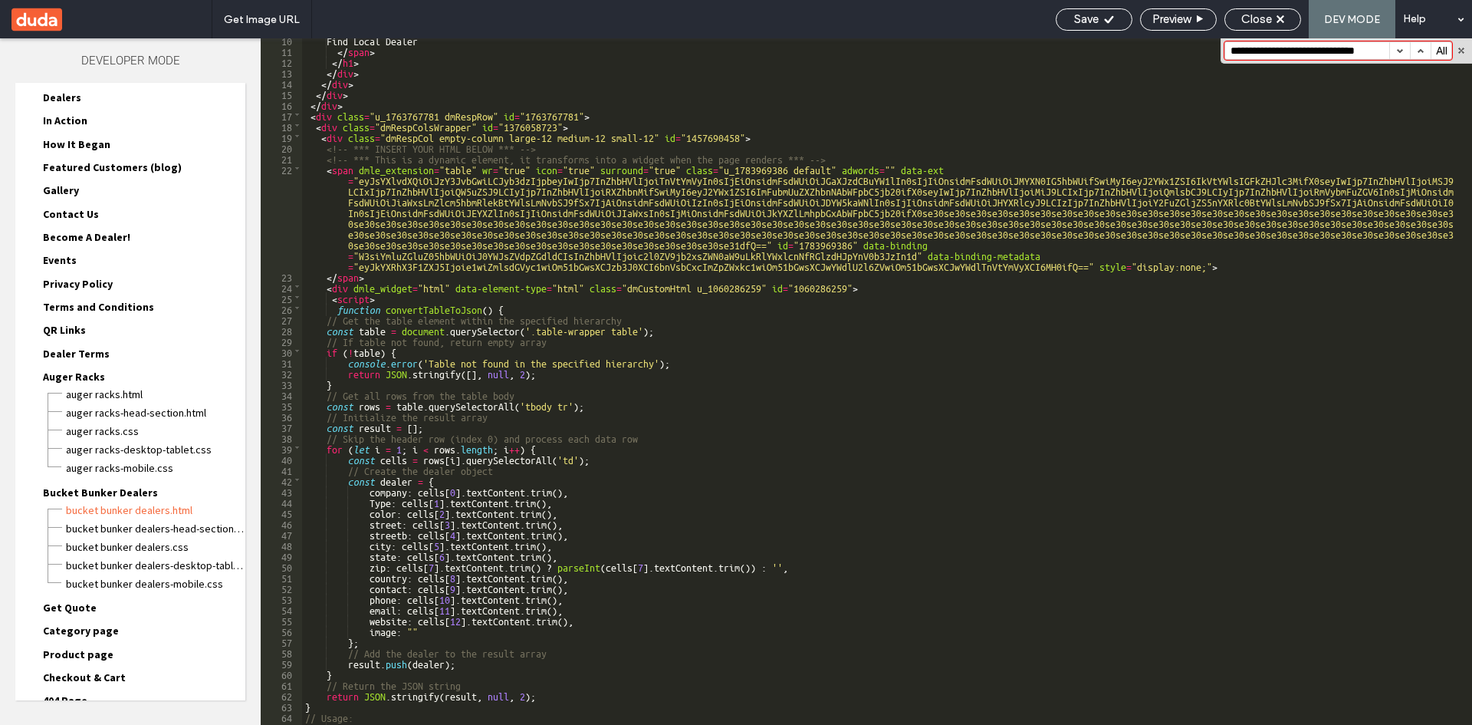
scroll to position [112, 0]
click at [298, 285] on span at bounding box center [297, 286] width 8 height 11
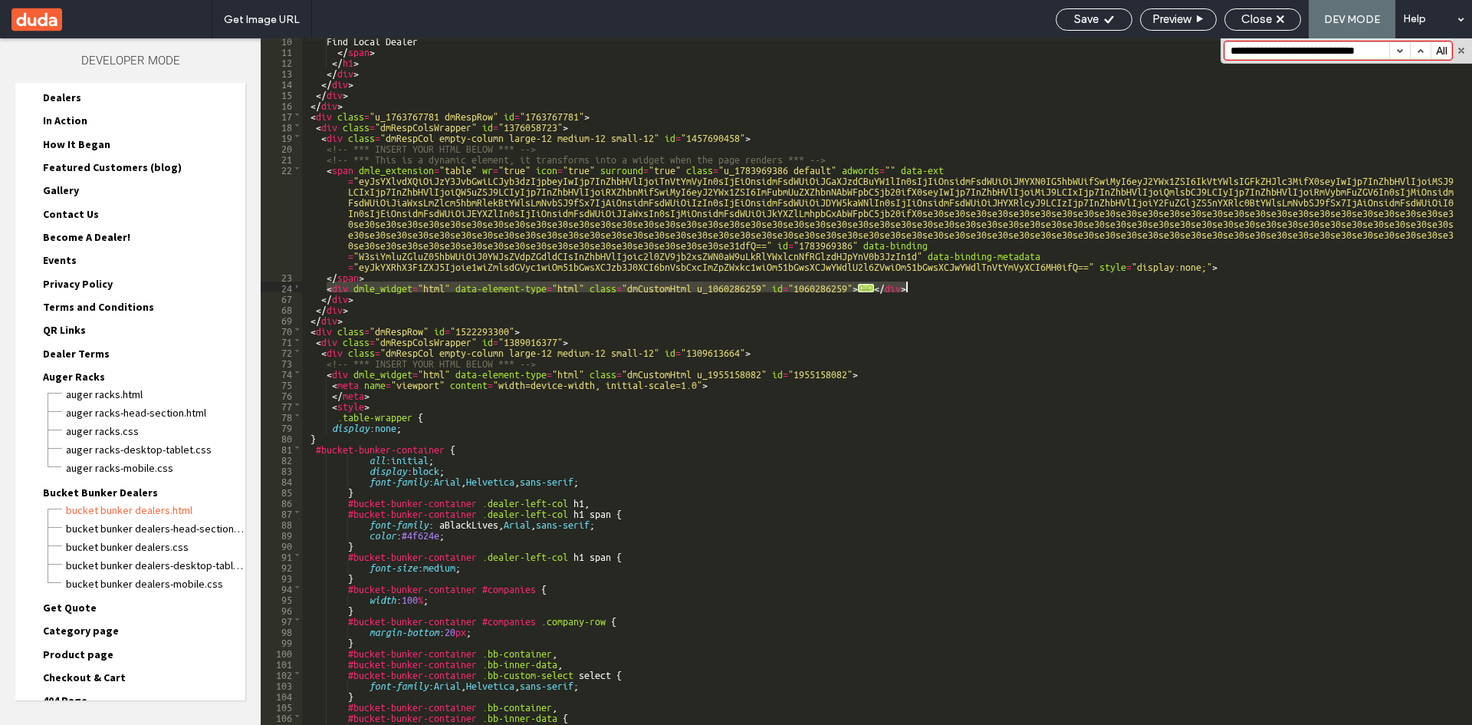
drag, startPoint x: 324, startPoint y: 288, endPoint x: 917, endPoint y: 287, distance: 592.8
click at [917, 287] on div "Find Local Dealer </ span > </ h1 > </ div > </ div > </ div > </ div > < div c…" at bounding box center [881, 389] width 1159 height 708
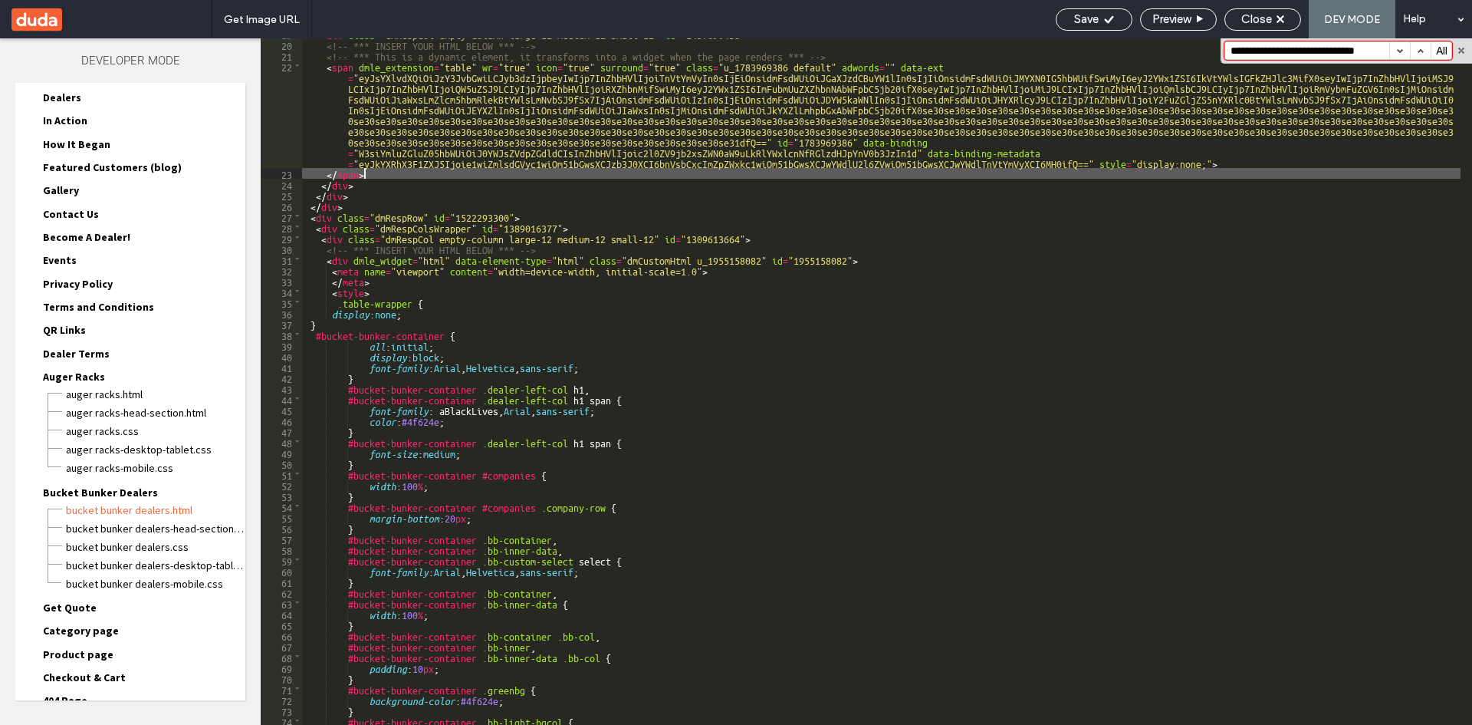
scroll to position [217, 0]
click at [297, 257] on span at bounding box center [297, 257] width 8 height 11
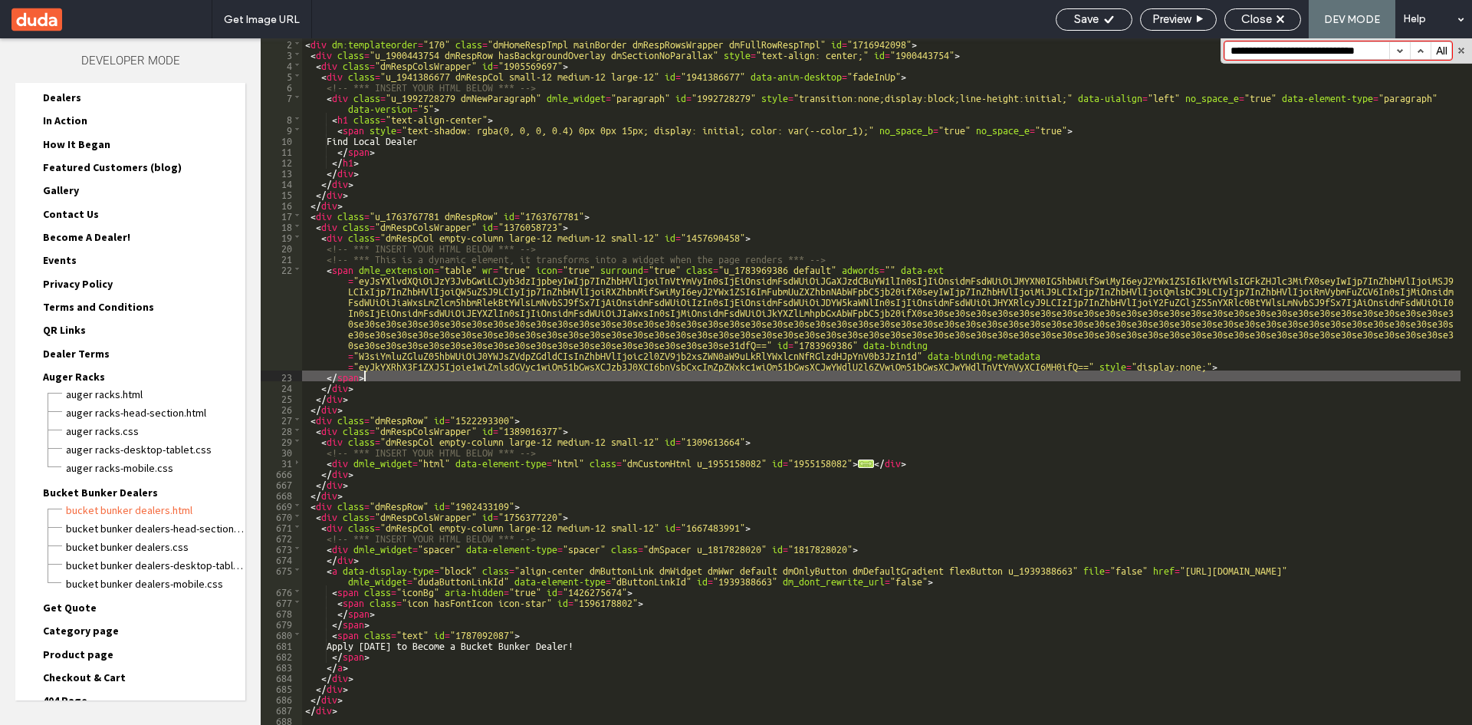
scroll to position [12, 0]
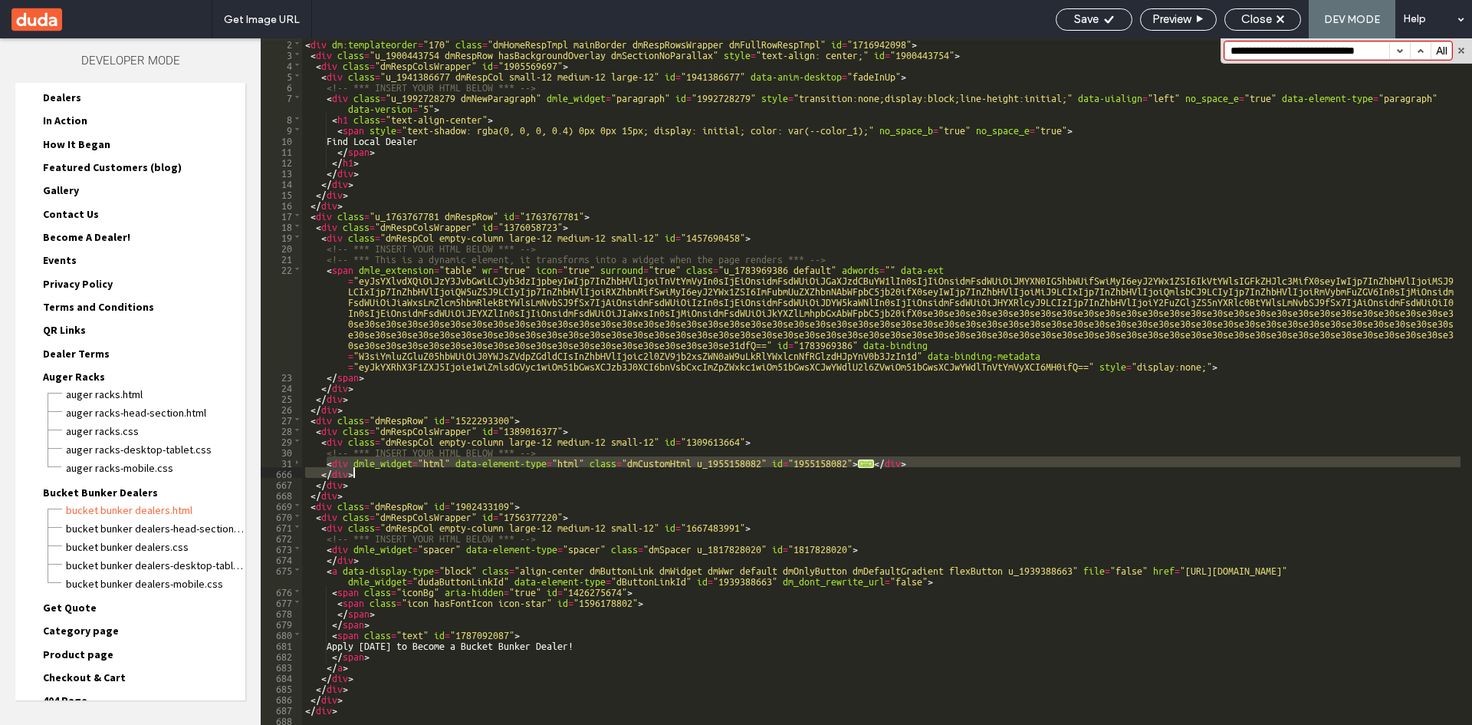
drag, startPoint x: 327, startPoint y: 461, endPoint x: 359, endPoint y: 471, distance: 33.7
click at [359, 471] on div "< div dm:templateorder = "170" class = "dmHomeRespTmpl mainBorder dmRespRowsWra…" at bounding box center [881, 392] width 1159 height 708
click at [370, 460] on div "< div dm:templateorder = "170" class = "dmHomeRespTmpl mainBorder dmRespRowsWra…" at bounding box center [881, 381] width 1159 height 686
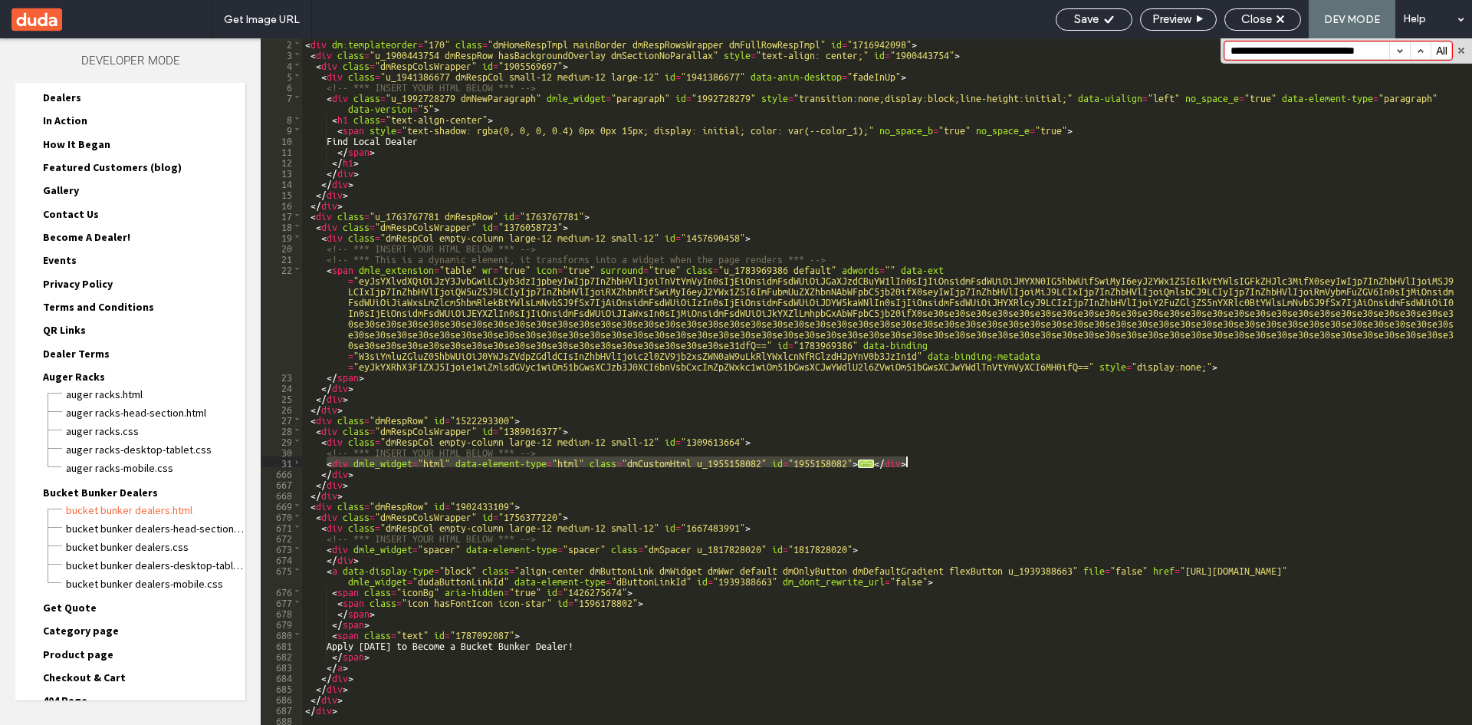
drag, startPoint x: 326, startPoint y: 461, endPoint x: 919, endPoint y: 462, distance: 593.5
click at [919, 462] on div "< div dm:templateorder = "170" class = "dmHomeRespTmpl mainBorder dmRespRowsWra…" at bounding box center [881, 392] width 1159 height 708
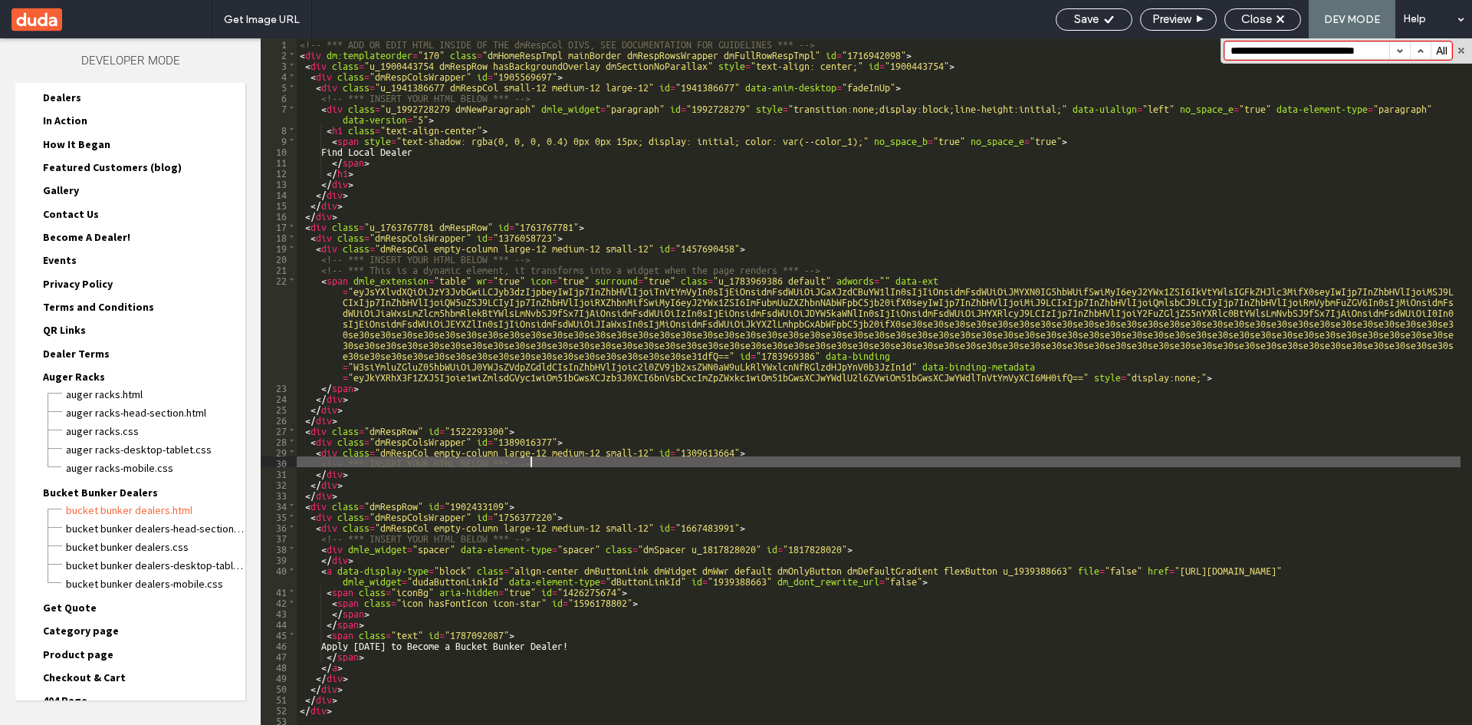
scroll to position [1, 0]
click at [1403, 51] on button "button" at bounding box center [1400, 50] width 21 height 17
click at [1087, 20] on span "Save" at bounding box center [1086, 19] width 25 height 14
click at [1110, 12] on div "Save" at bounding box center [1094, 19] width 75 height 14
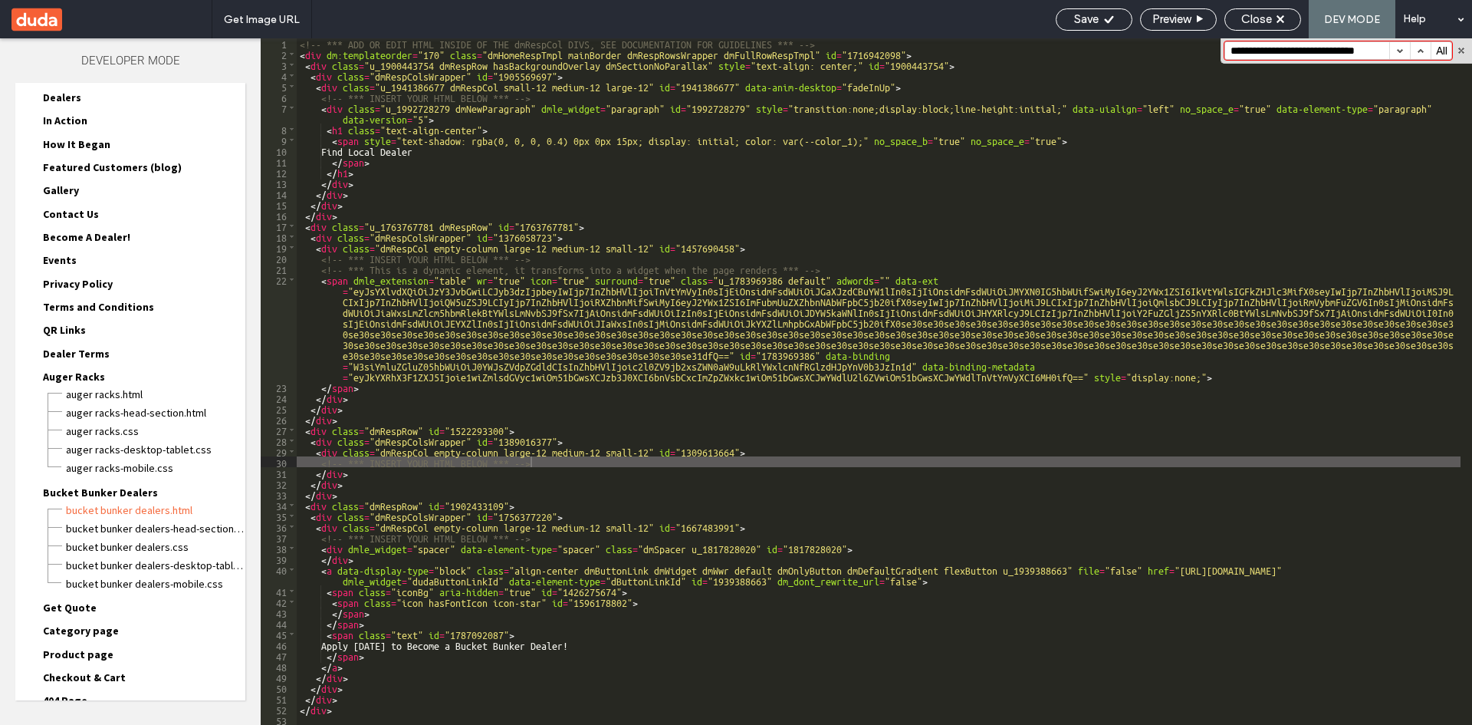
click at [69, 611] on span "Get Quote" at bounding box center [70, 607] width 54 height 14
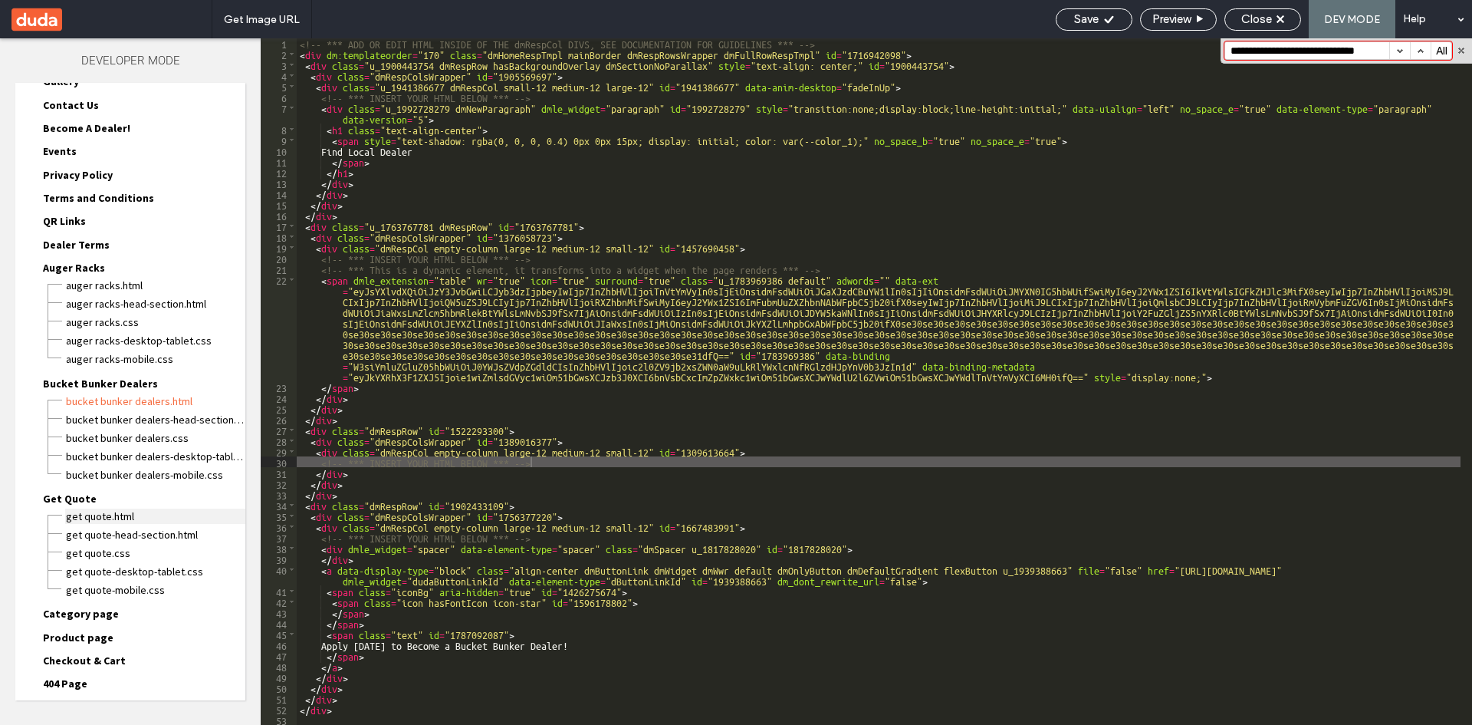
click at [98, 514] on span "Get Quote.html" at bounding box center [155, 515] width 180 height 15
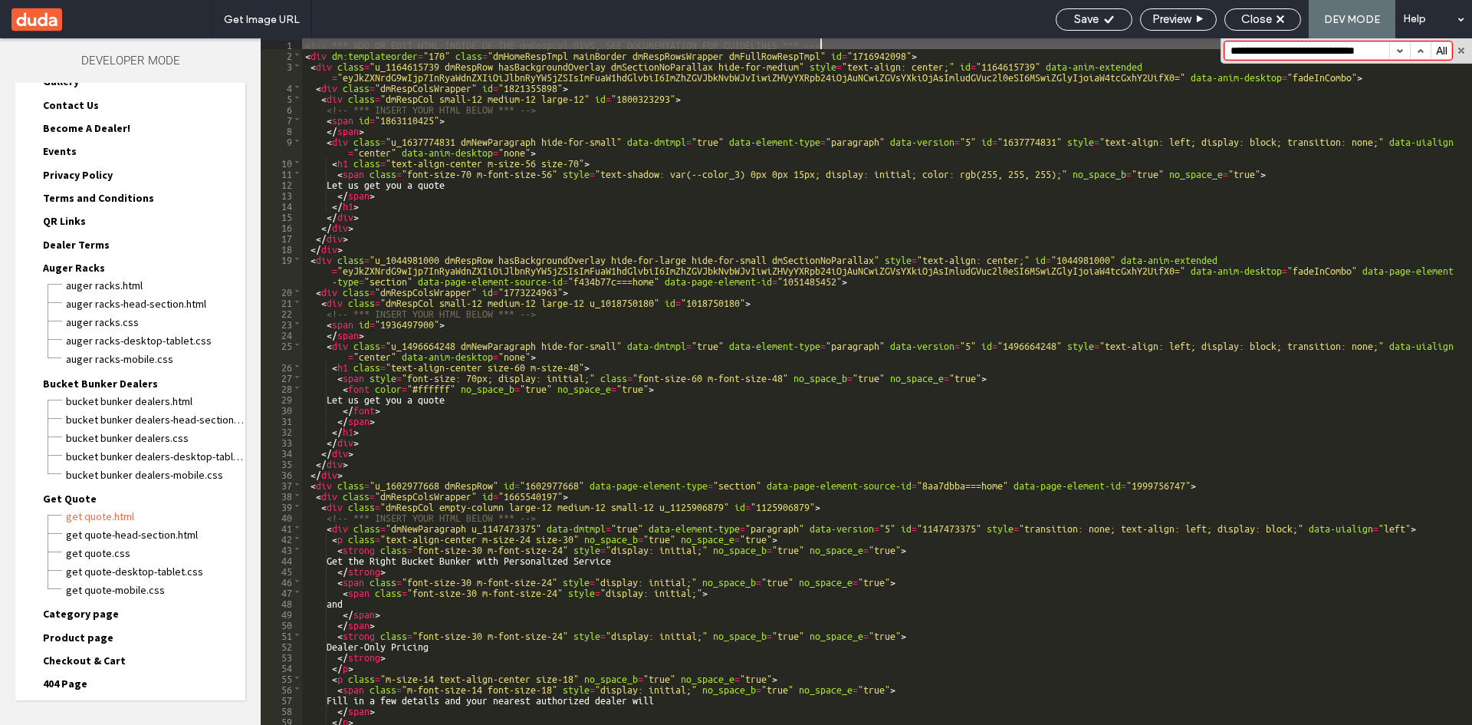
scroll to position [0, 0]
click at [1400, 54] on button "button" at bounding box center [1400, 50] width 21 height 17
click at [70, 611] on span "Category page" at bounding box center [81, 614] width 76 height 14
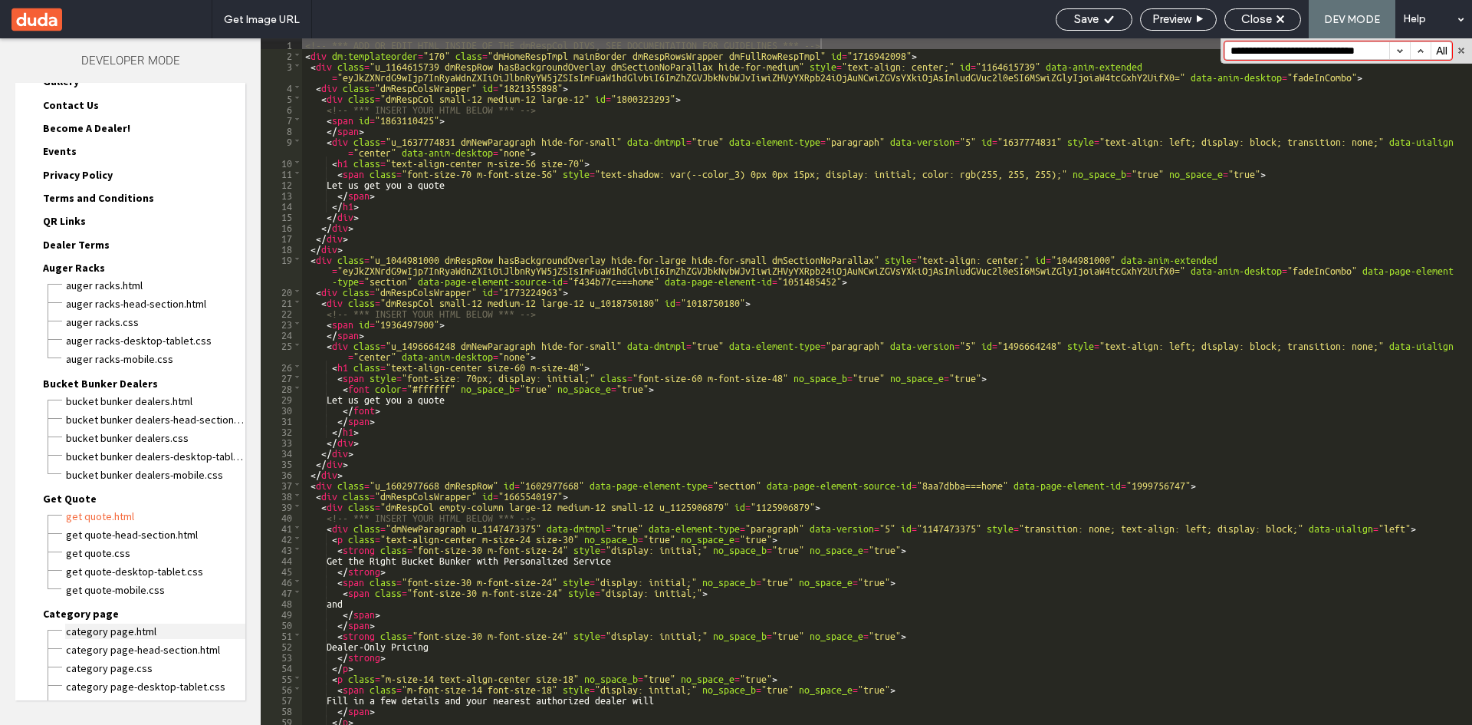
click at [99, 629] on span "Category page.html" at bounding box center [155, 630] width 180 height 15
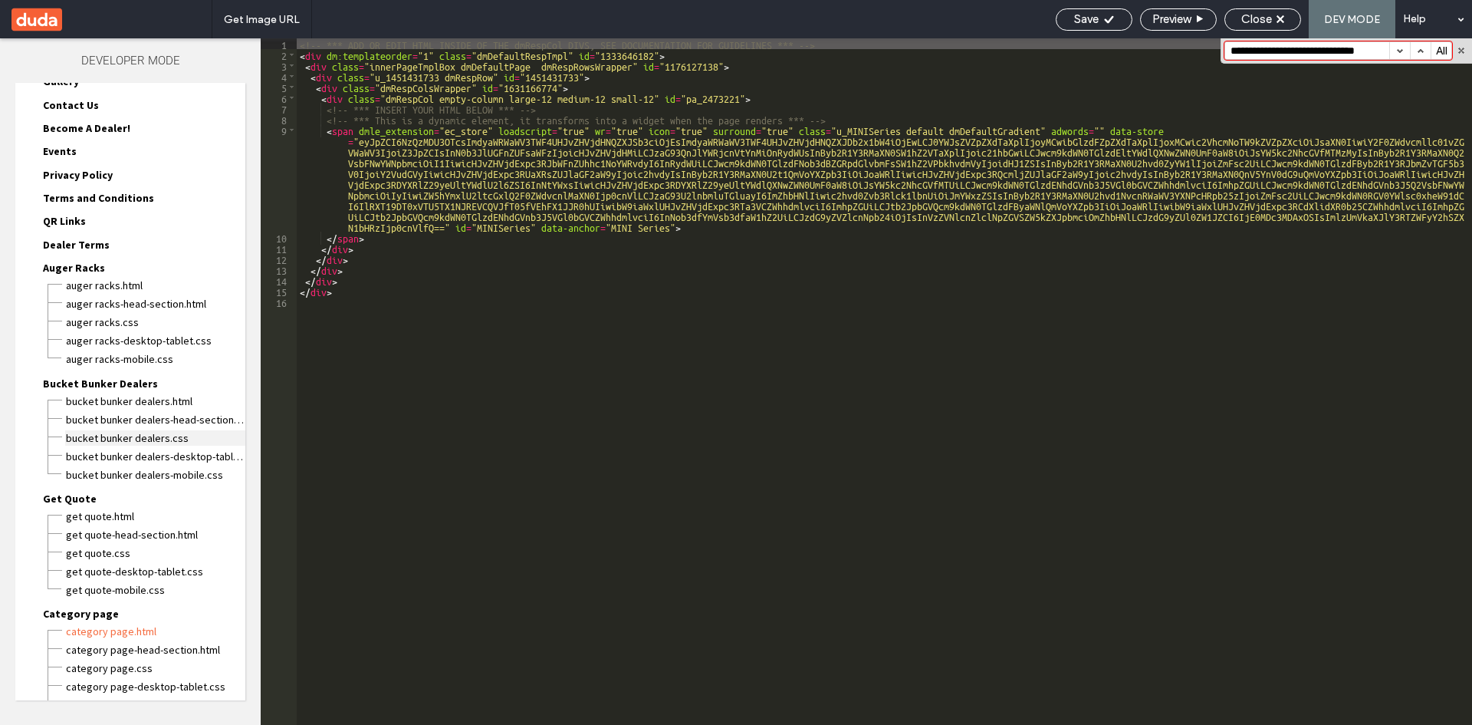
scroll to position [505, 0]
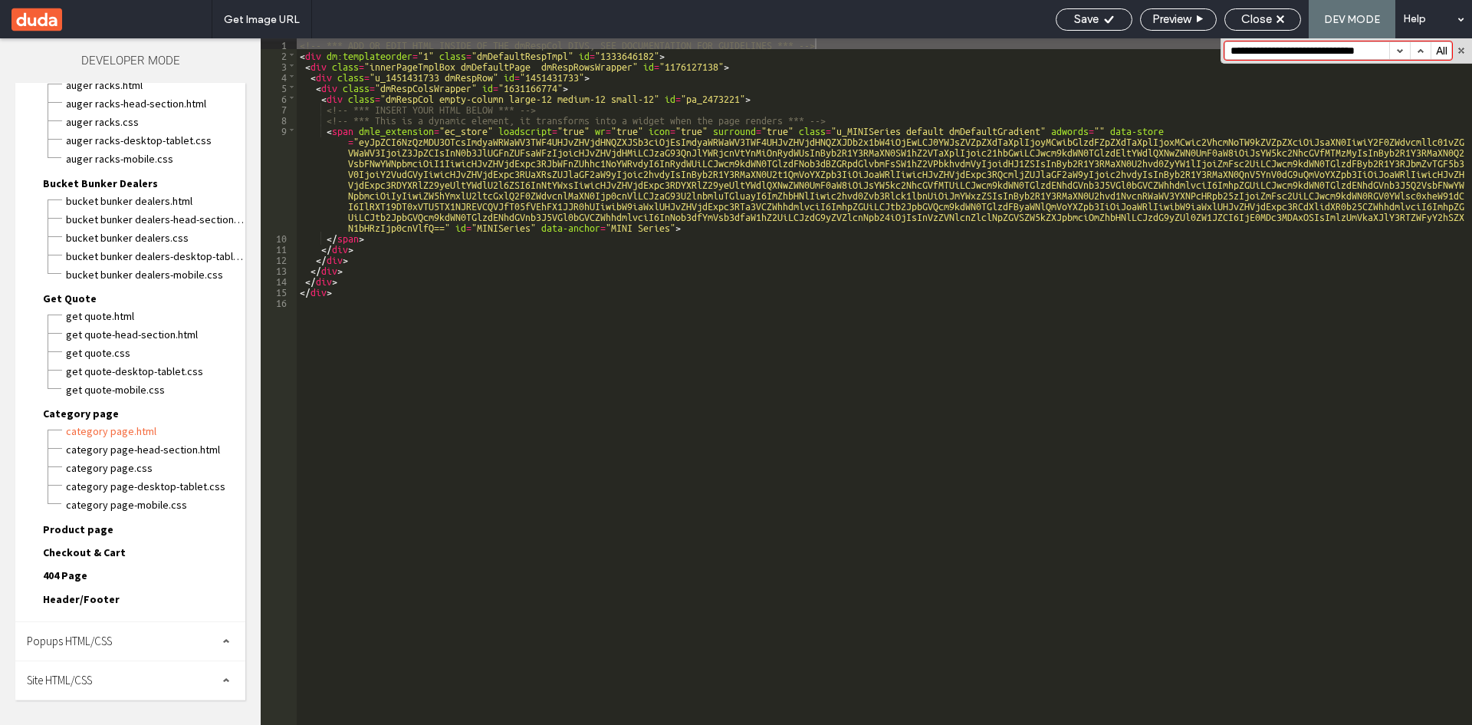
click at [87, 534] on span "Product page" at bounding box center [78, 529] width 71 height 14
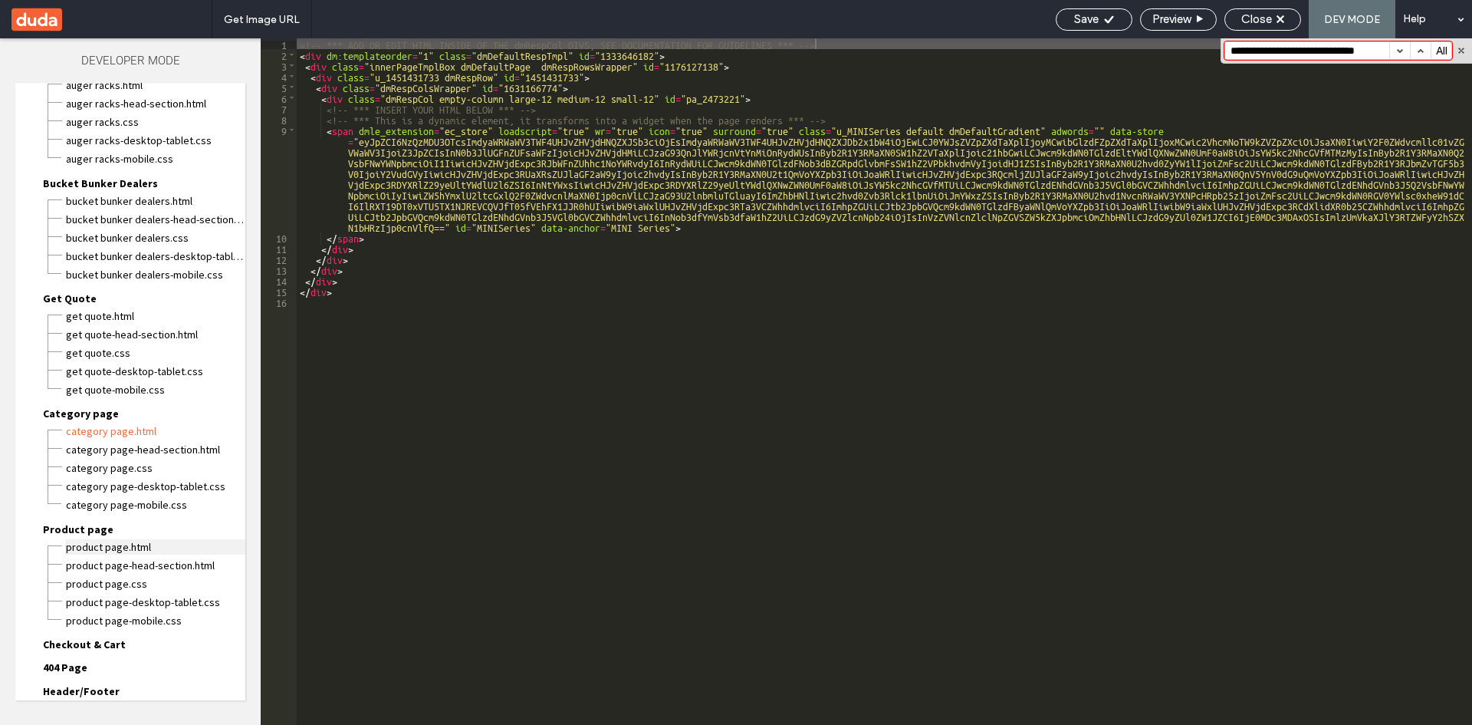
click at [95, 548] on span "Product page.html" at bounding box center [155, 546] width 180 height 15
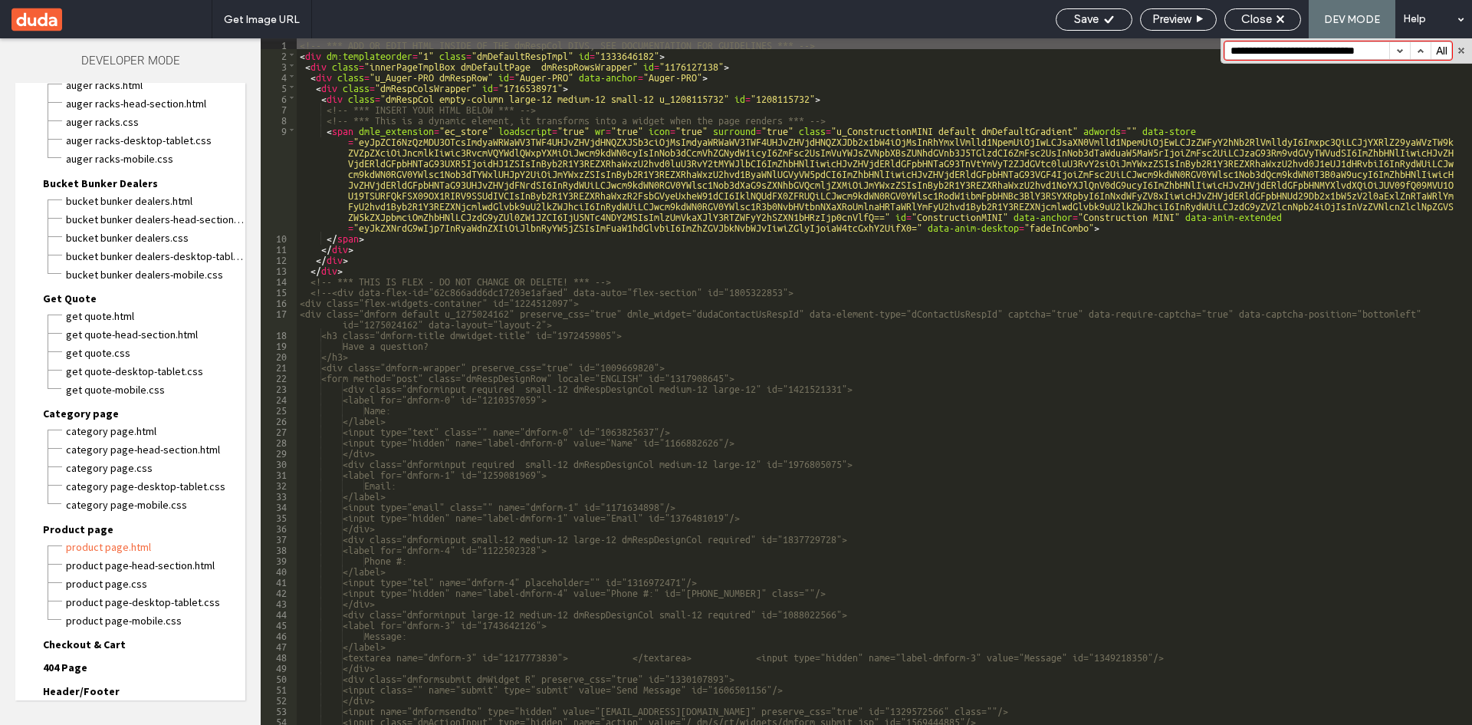
click at [1401, 52] on button "button" at bounding box center [1400, 50] width 21 height 17
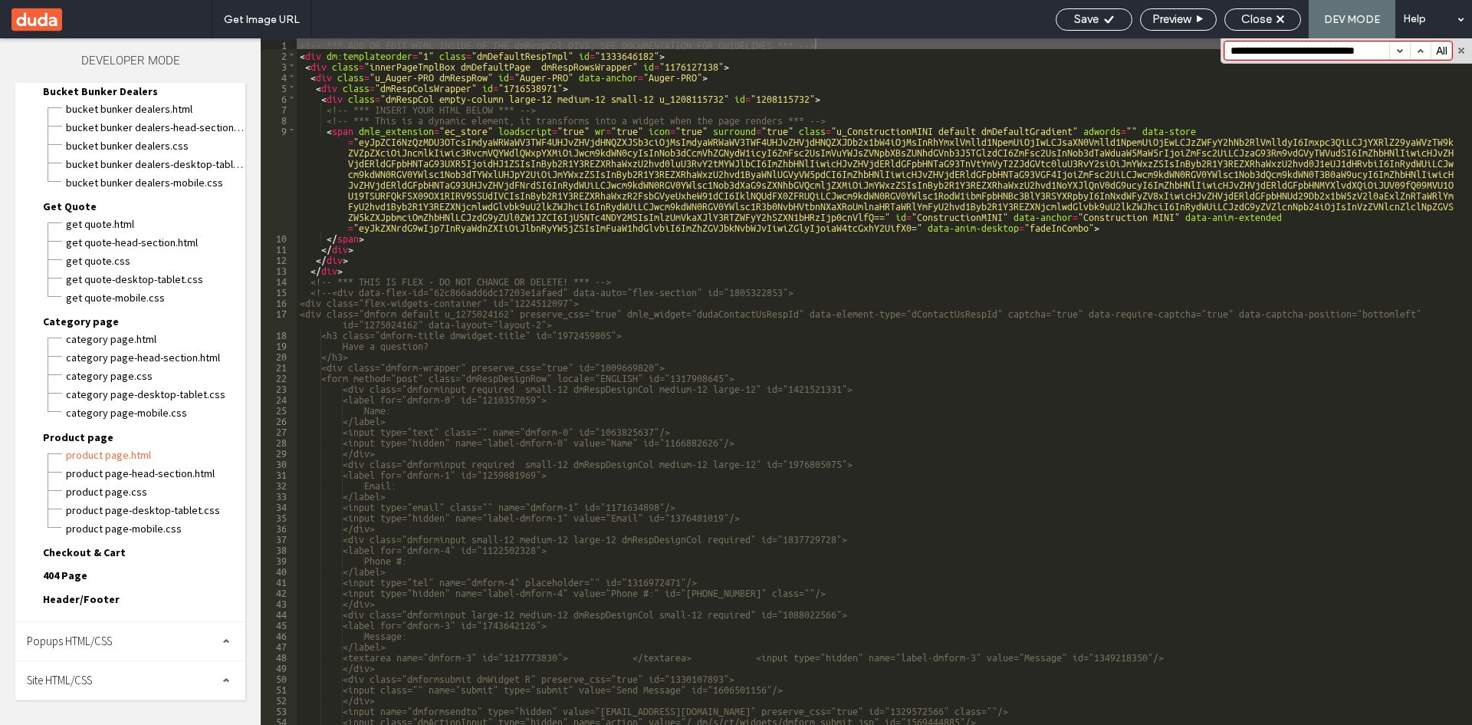
scroll to position [596, 0]
click at [89, 557] on span "Checkout & Cart" at bounding box center [84, 553] width 83 height 14
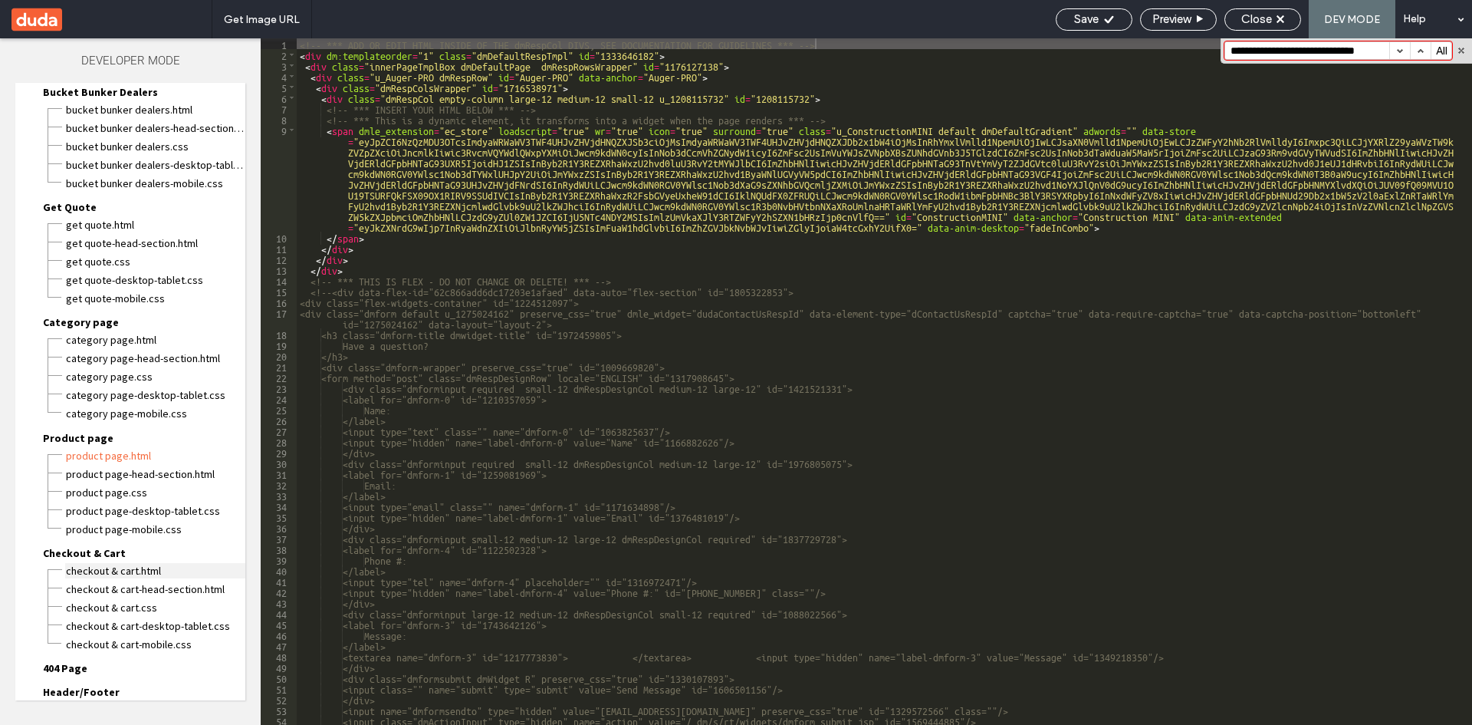
click at [89, 564] on span "Checkout & Cart.html" at bounding box center [155, 570] width 180 height 15
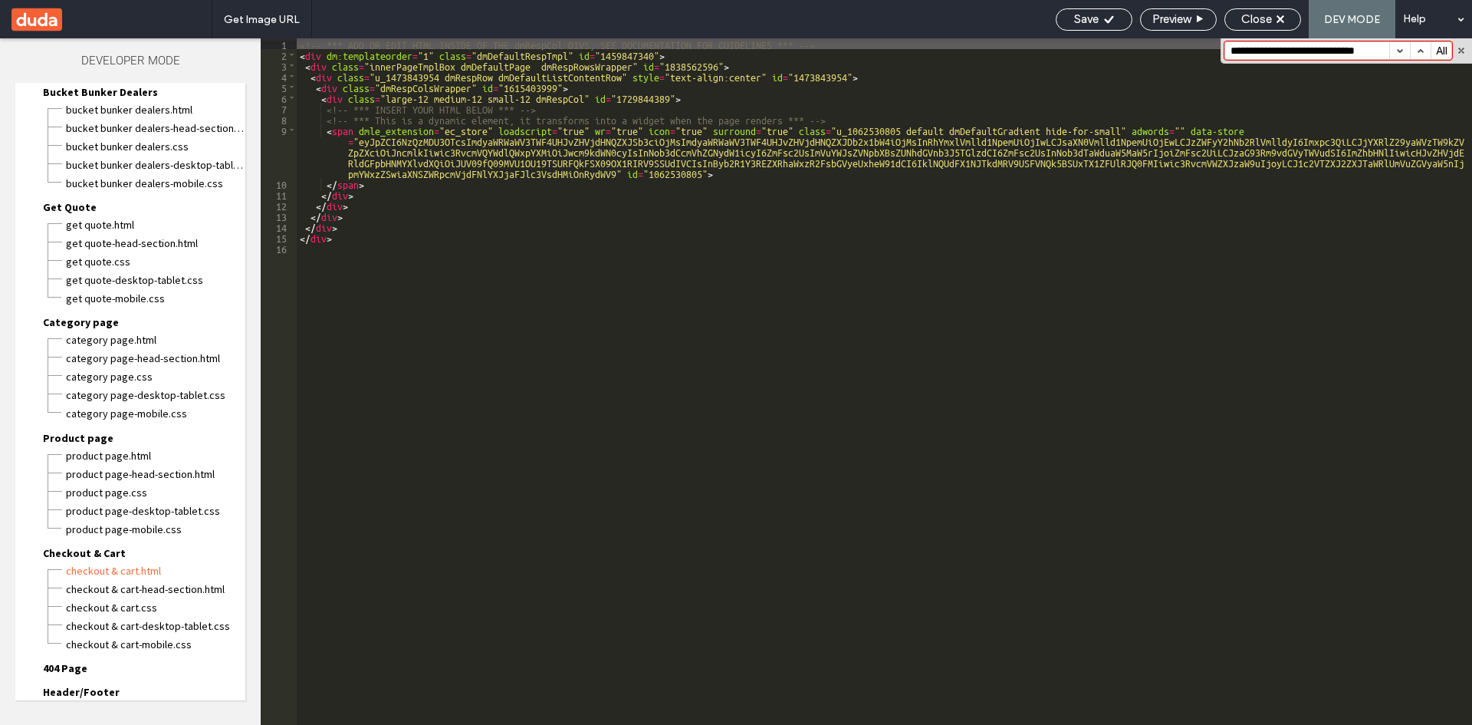
click at [1399, 48] on button "button" at bounding box center [1400, 50] width 21 height 17
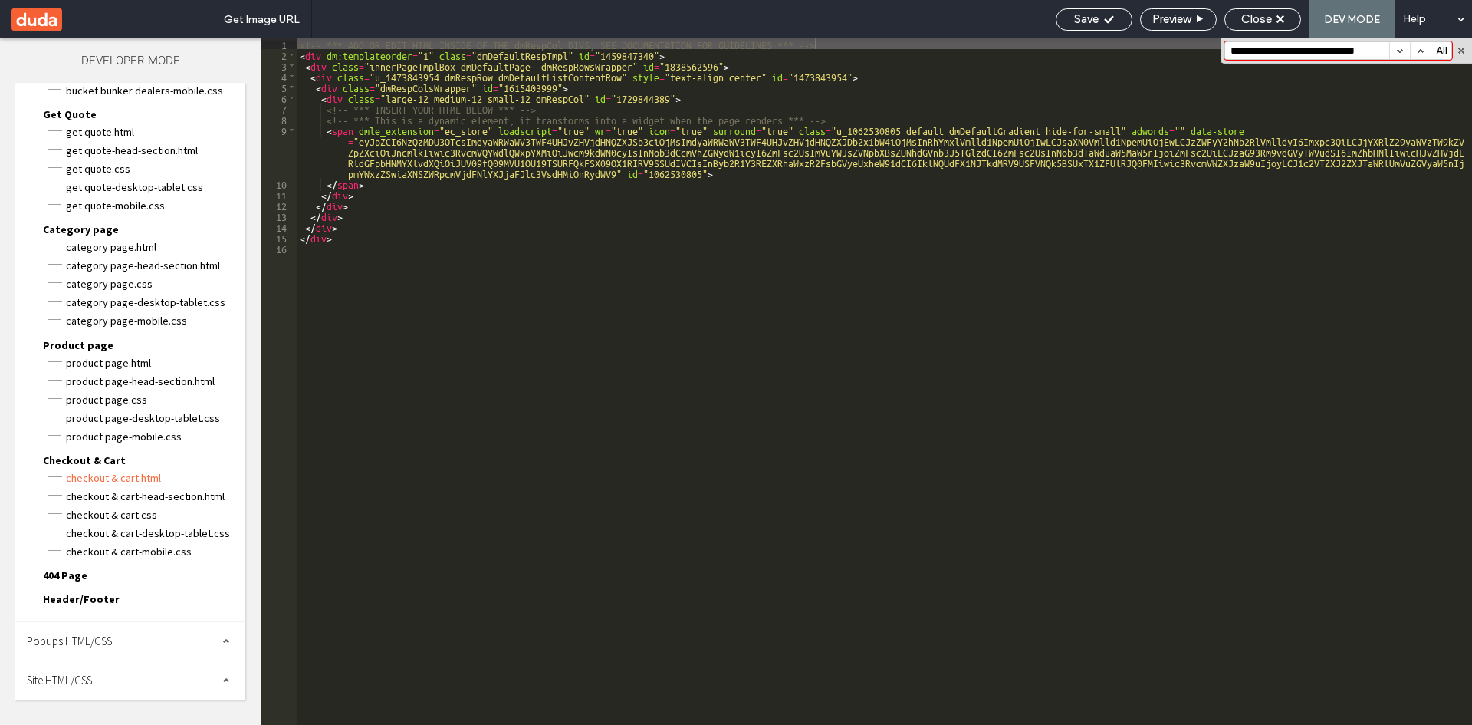
scroll to position [688, 0]
click at [92, 605] on span "Header/Footer" at bounding box center [81, 600] width 77 height 14
click at [110, 621] on span "header.html" at bounding box center [155, 617] width 180 height 15
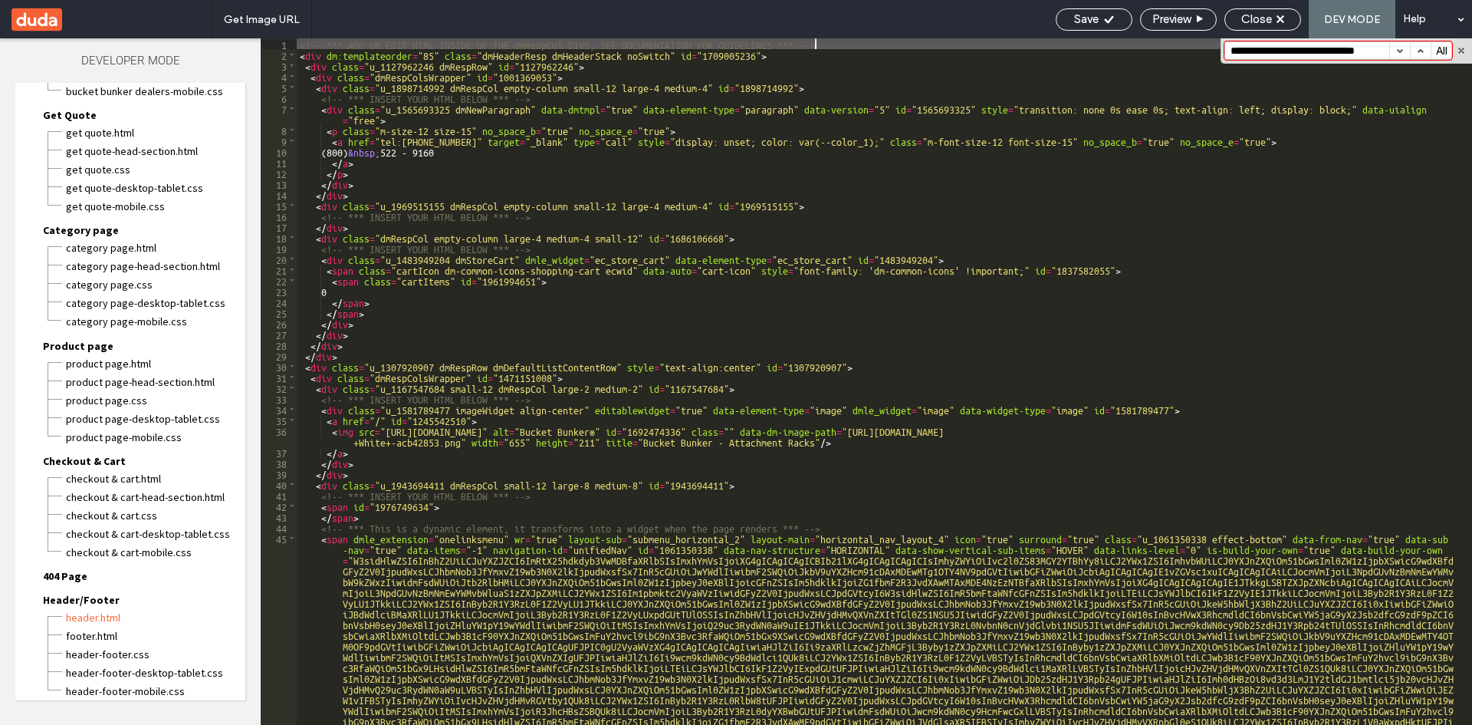
click at [1399, 55] on button "button" at bounding box center [1400, 50] width 21 height 17
click at [100, 636] on span "footer.html" at bounding box center [155, 635] width 180 height 15
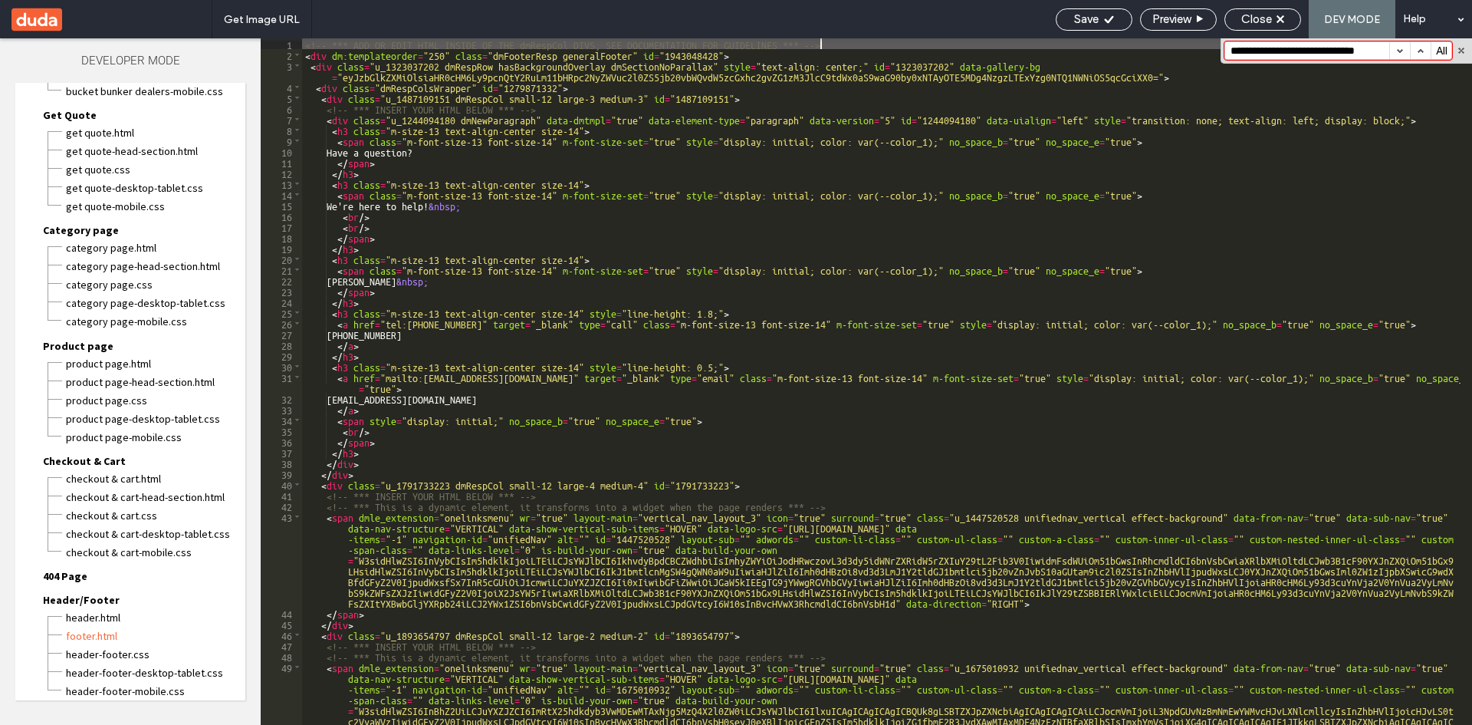
click at [1401, 49] on button "button" at bounding box center [1400, 50] width 21 height 17
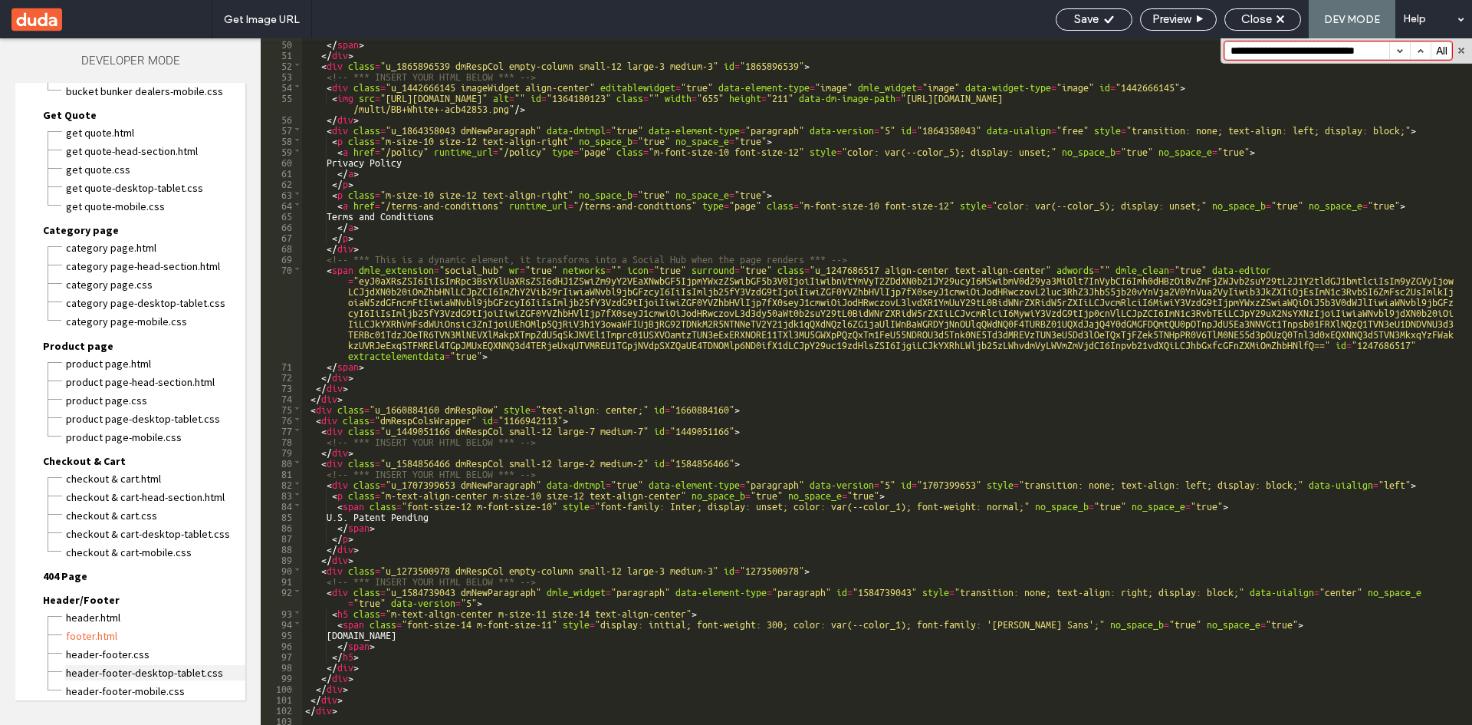
scroll to position [781, 0]
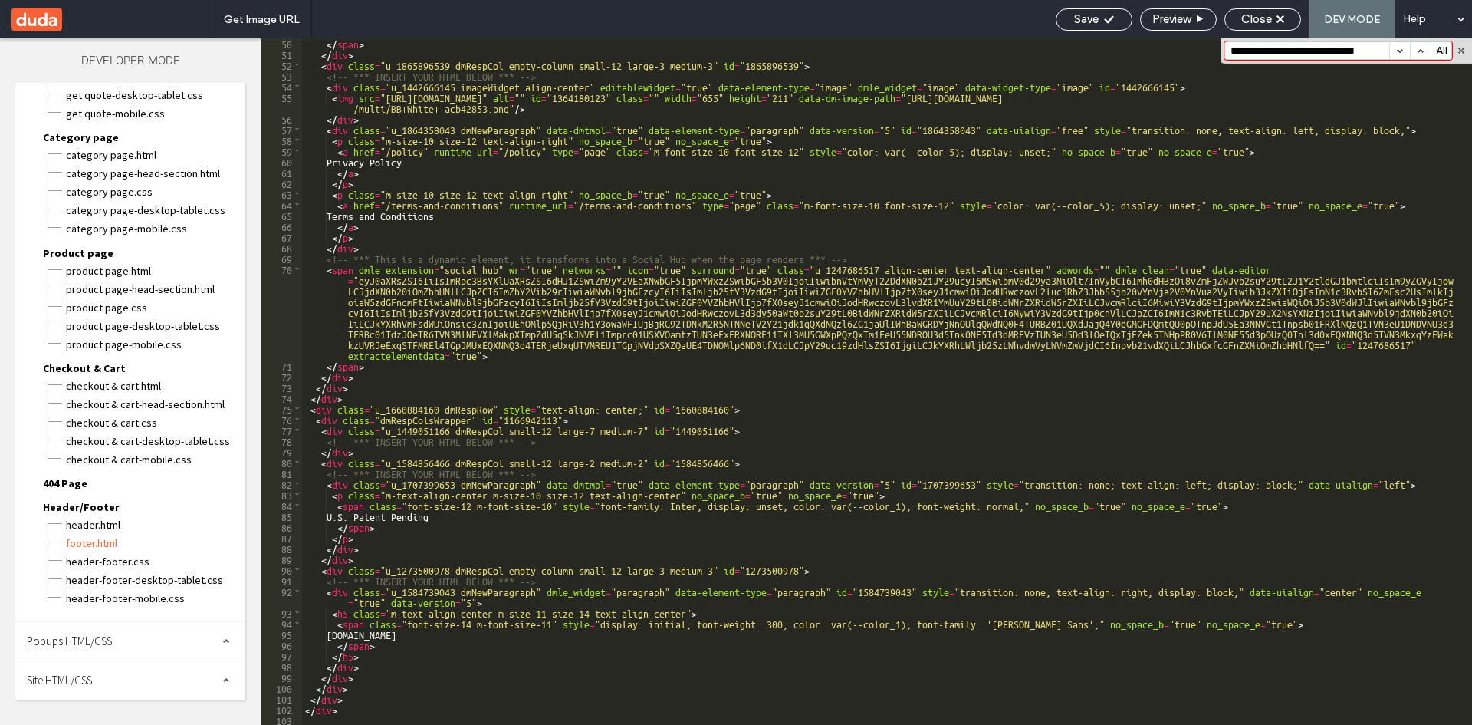
click at [100, 641] on span "Popups HTML/CSS" at bounding box center [69, 640] width 85 height 15
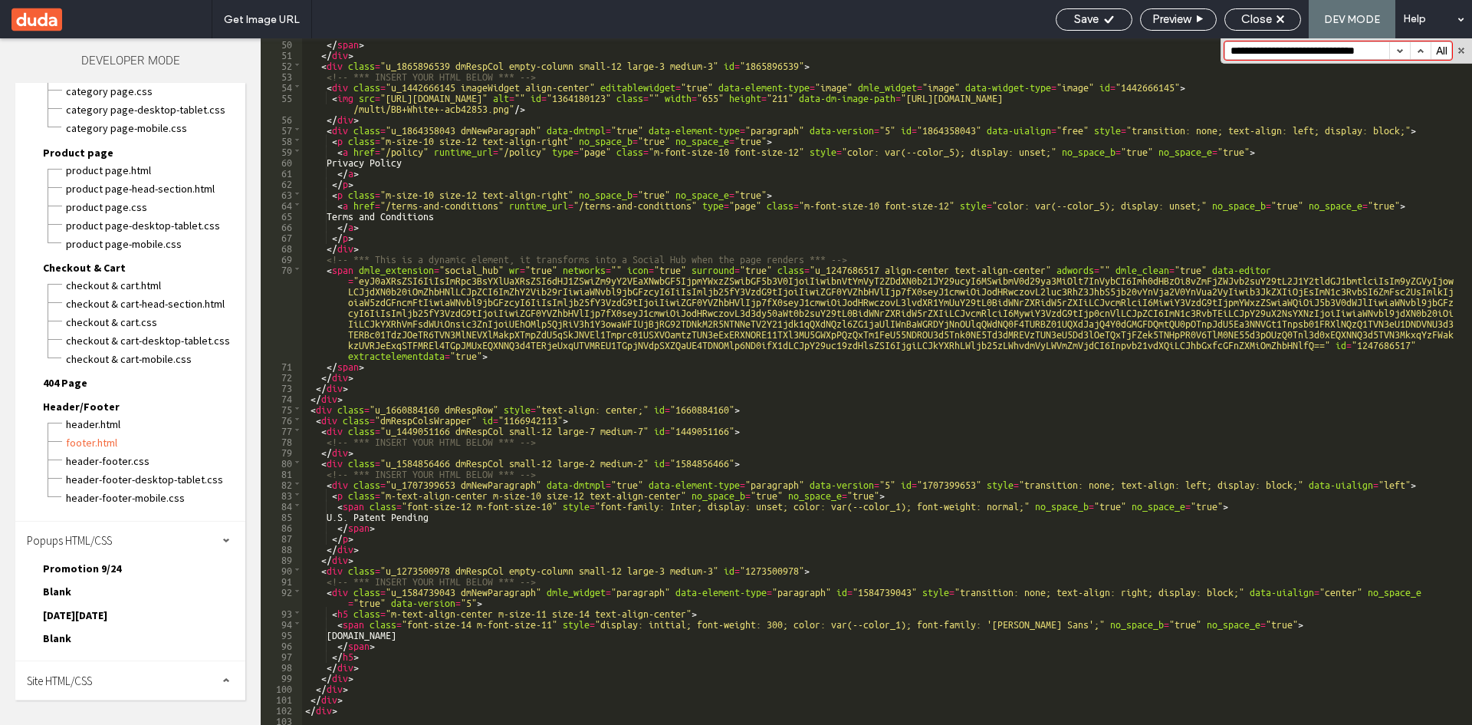
scroll to position [880, 0]
click at [85, 574] on span "Promotion 9/24" at bounding box center [82, 569] width 78 height 14
click at [109, 584] on span "Promotion 9/24.html" at bounding box center [155, 586] width 180 height 15
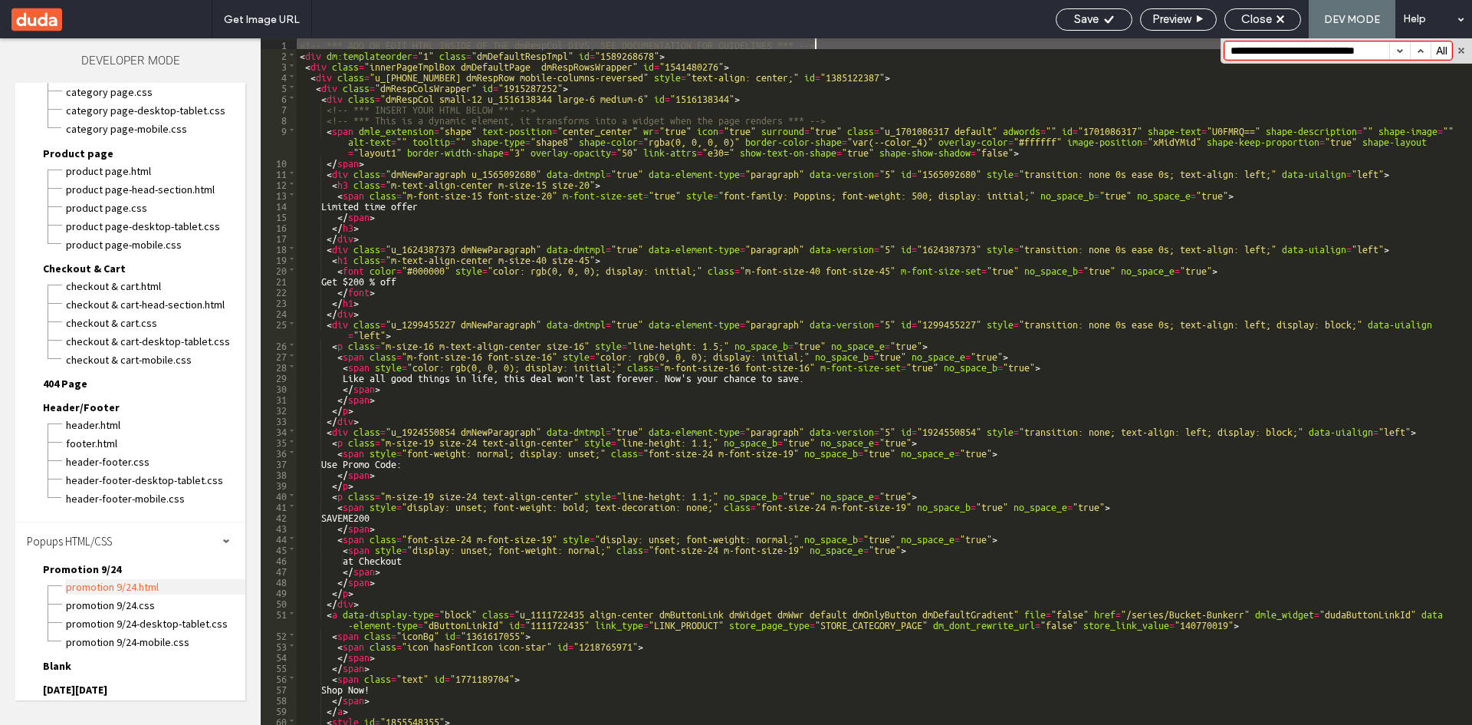
scroll to position [0, 0]
click at [1398, 54] on button "button" at bounding box center [1400, 50] width 21 height 17
click at [122, 605] on span "Promotion 9/24.css" at bounding box center [155, 604] width 180 height 15
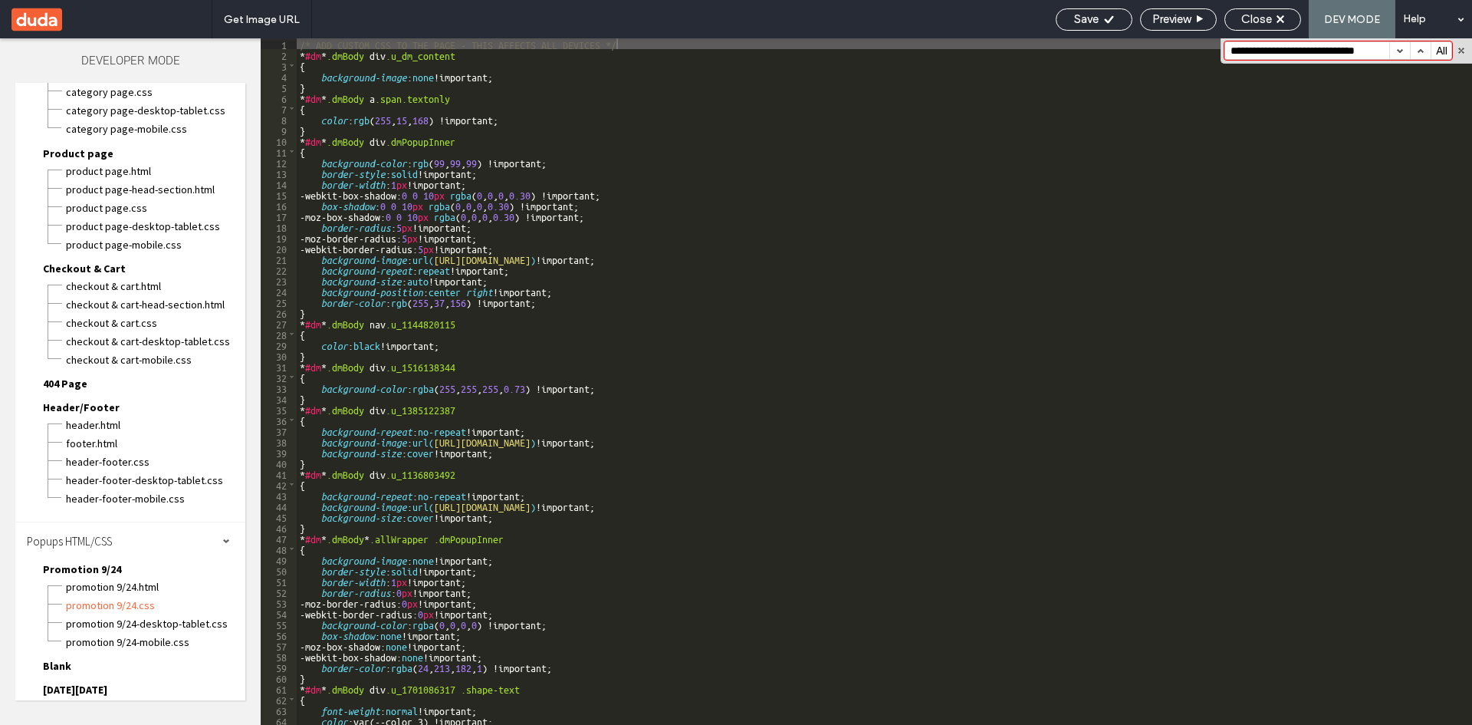
click at [100, 564] on span "Promotion 9/24" at bounding box center [82, 569] width 78 height 14
click at [81, 590] on div "Blank Blank.html Blank.css Blank-desktop-tablet.css Blank-mobile.css" at bounding box center [138, 595] width 215 height 23
click at [70, 590] on span "Blank" at bounding box center [57, 592] width 28 height 14
click at [82, 607] on span "Blank.html" at bounding box center [155, 609] width 180 height 15
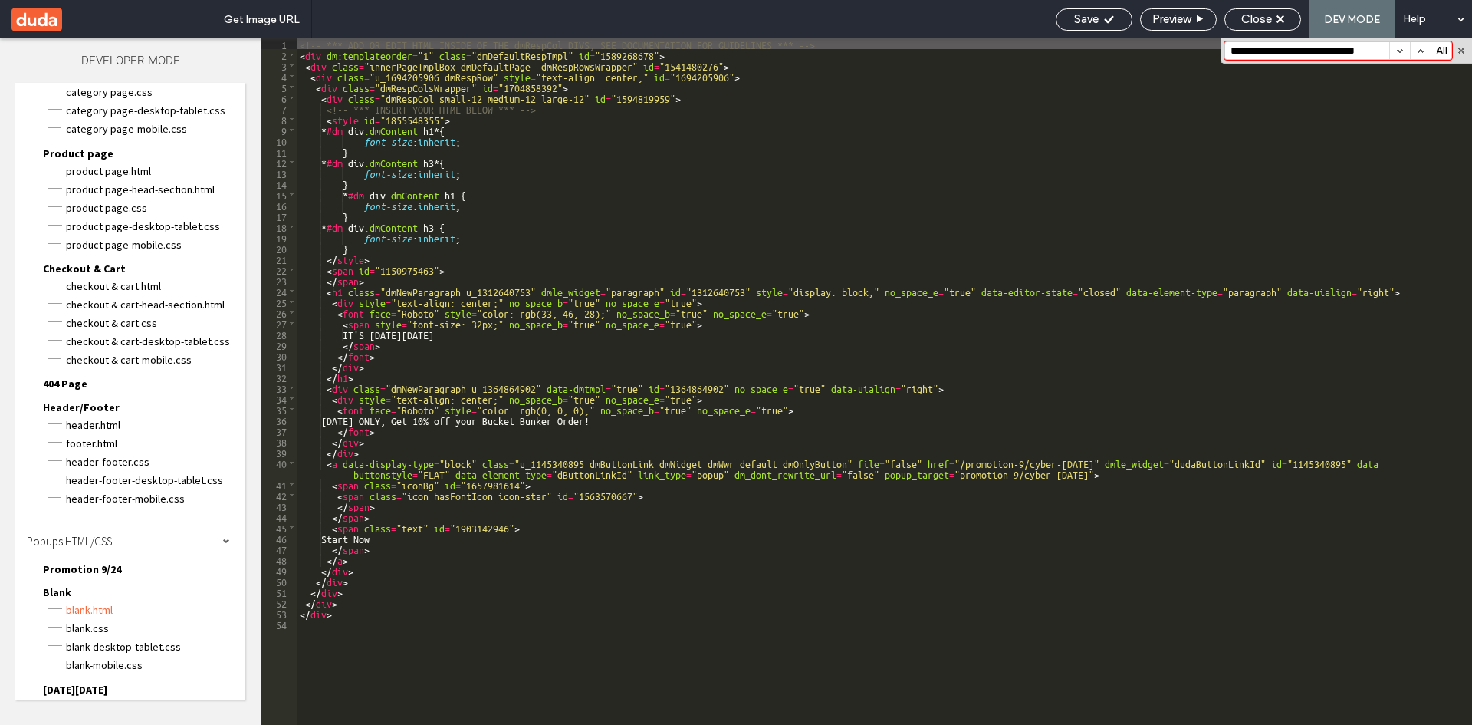
click at [1401, 48] on button "button" at bounding box center [1400, 50] width 21 height 17
click at [107, 682] on span "Cyber Monday 12/24" at bounding box center [75, 689] width 64 height 14
click at [51, 594] on span "Blank" at bounding box center [57, 592] width 28 height 14
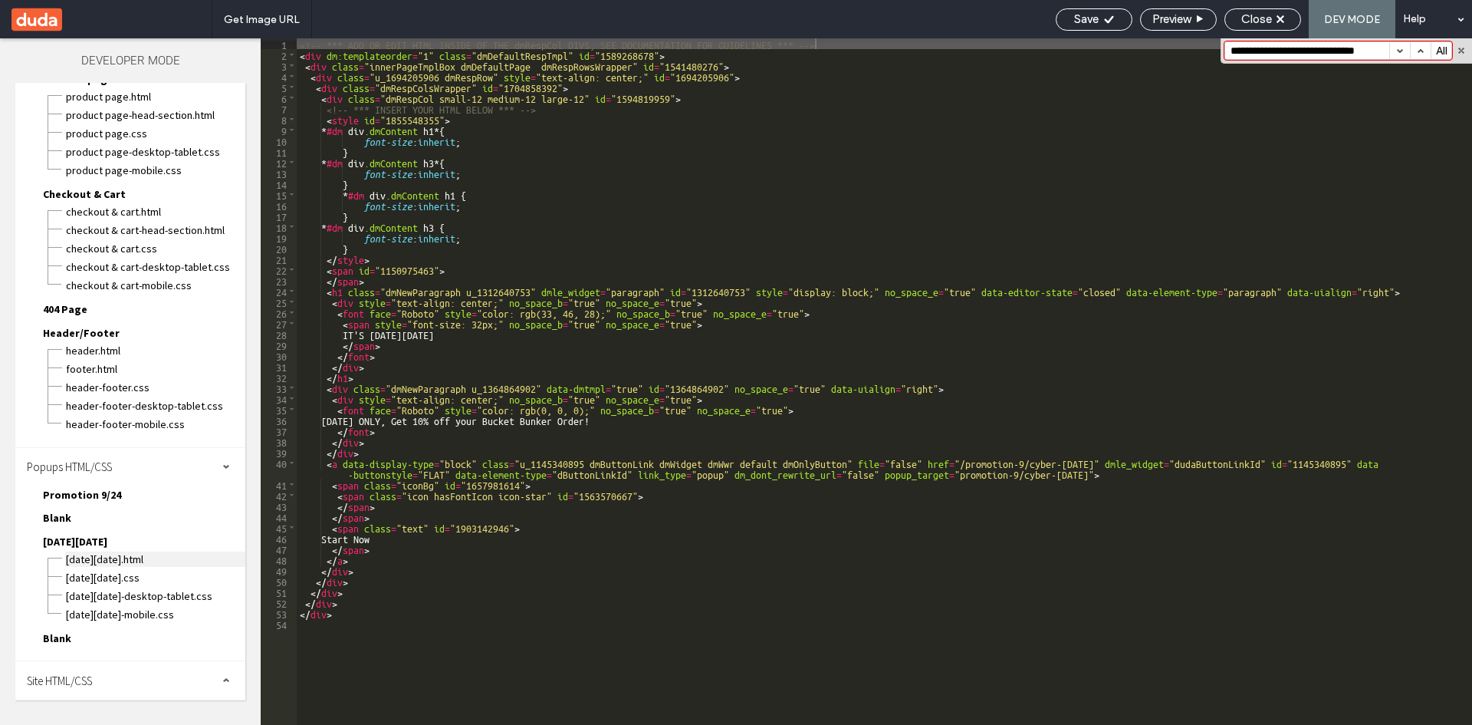
click at [117, 558] on span "Cyber Monday 12/24.html" at bounding box center [155, 558] width 180 height 15
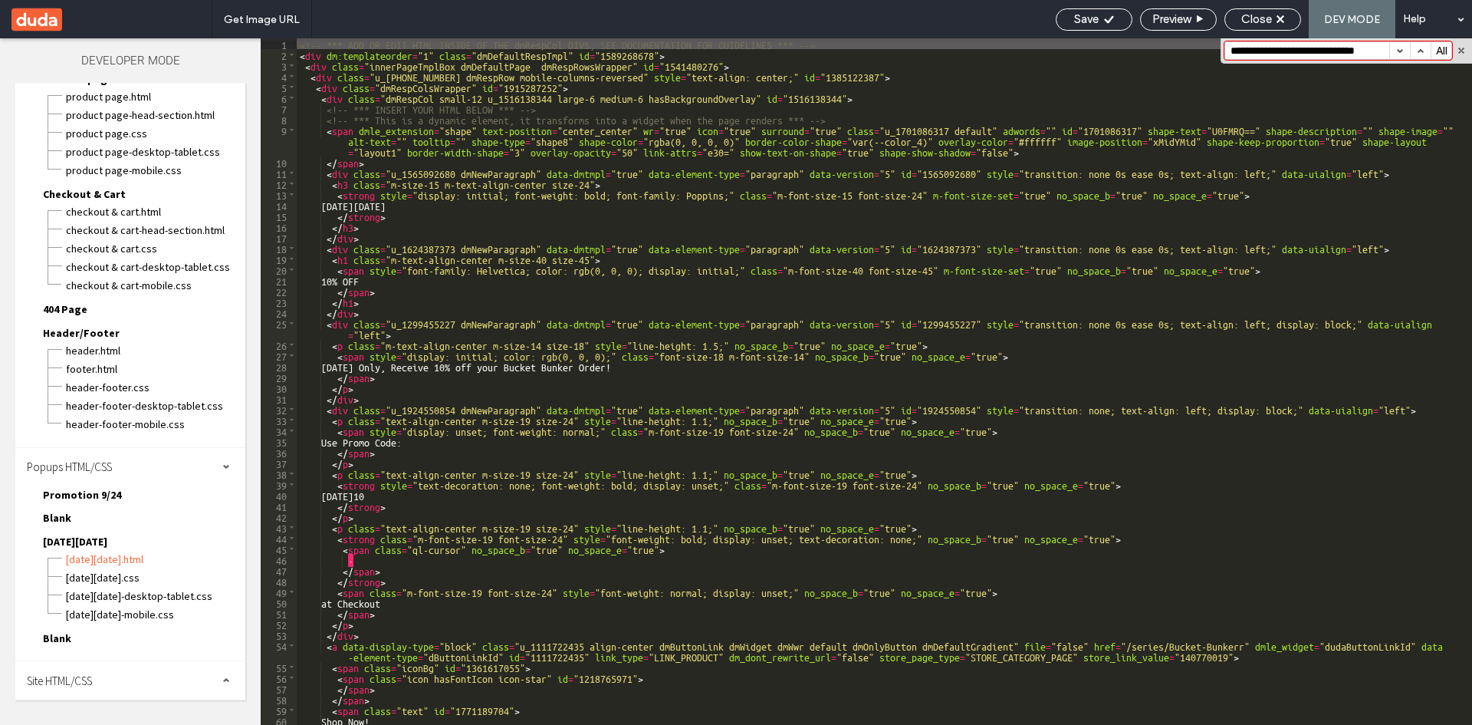
click at [1401, 48] on button "button" at bounding box center [1400, 50] width 21 height 17
click at [50, 518] on span "Blank" at bounding box center [57, 518] width 28 height 14
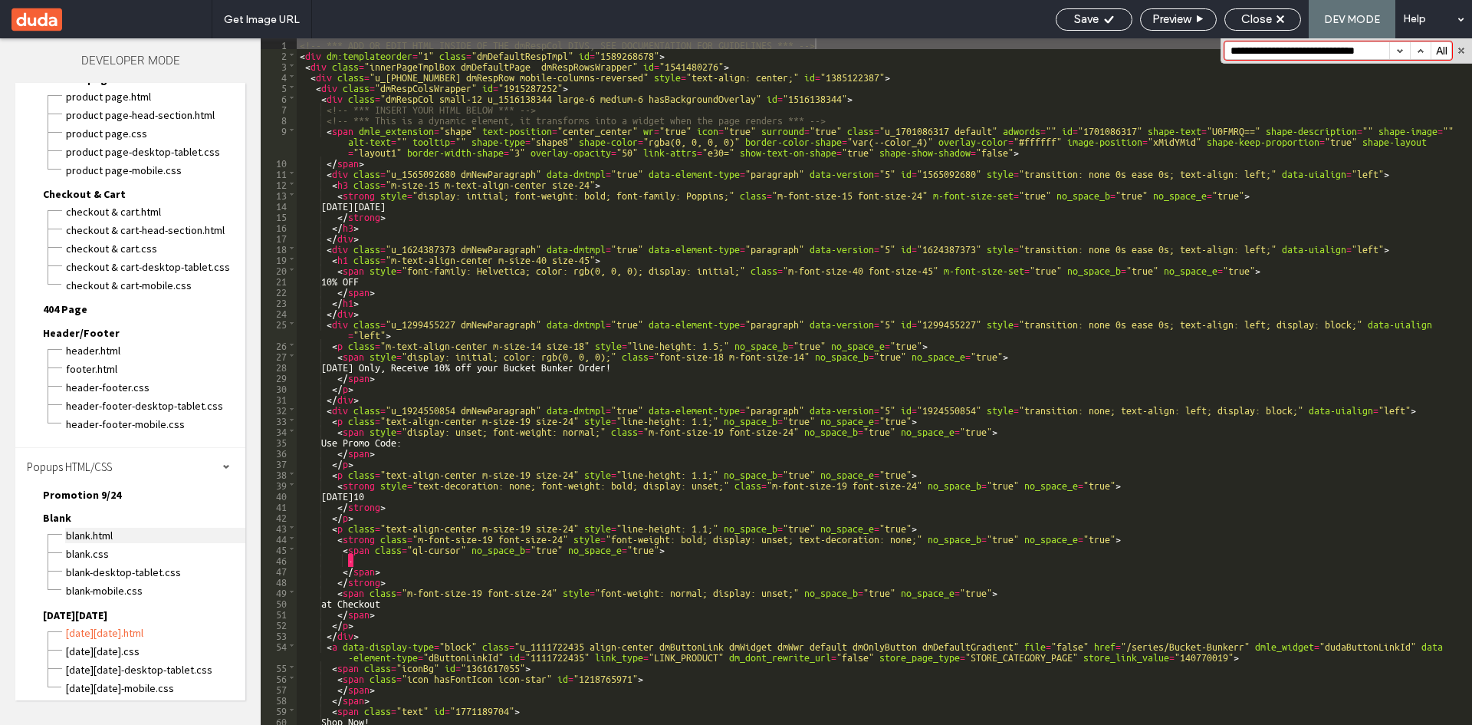
click at [89, 540] on span "Blank.html" at bounding box center [155, 535] width 180 height 15
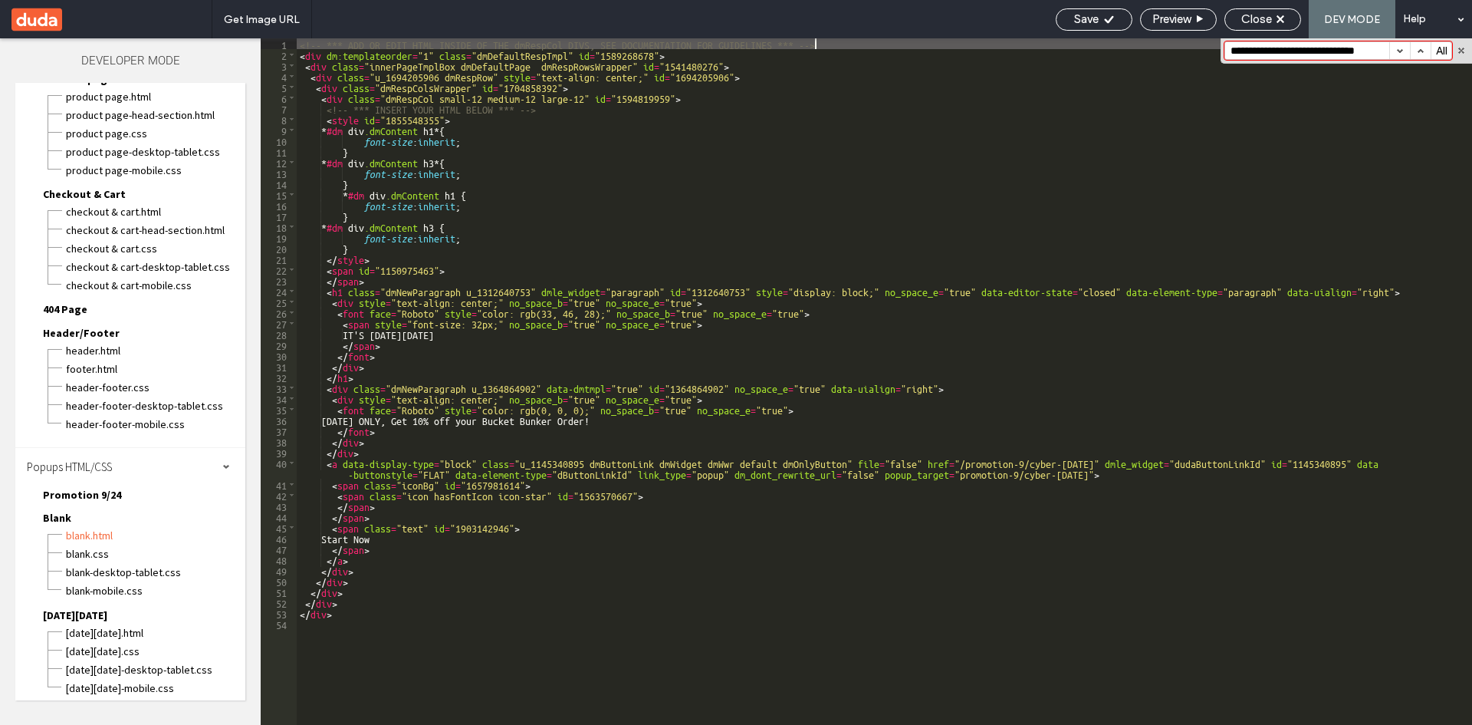
click at [63, 515] on span "Blank" at bounding box center [57, 518] width 28 height 14
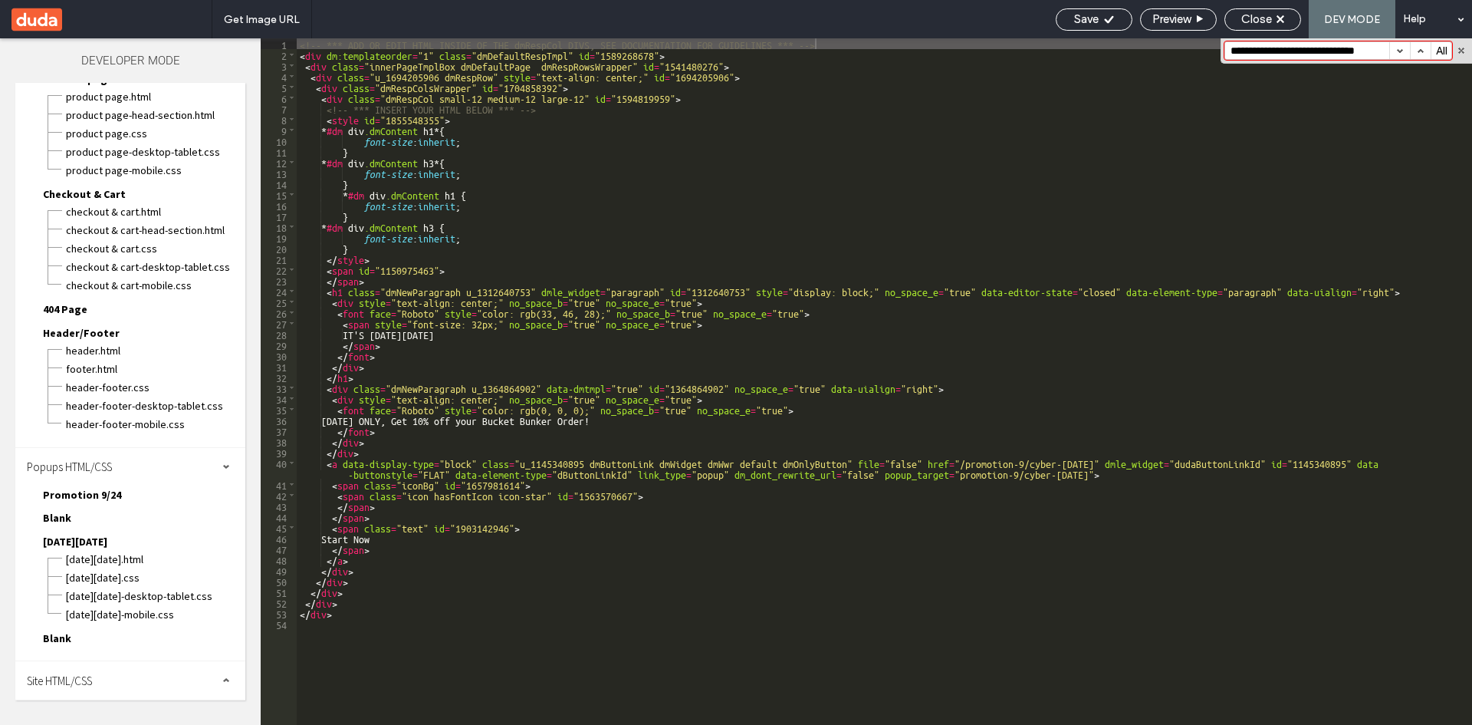
click at [59, 638] on span "Blank" at bounding box center [57, 638] width 28 height 14
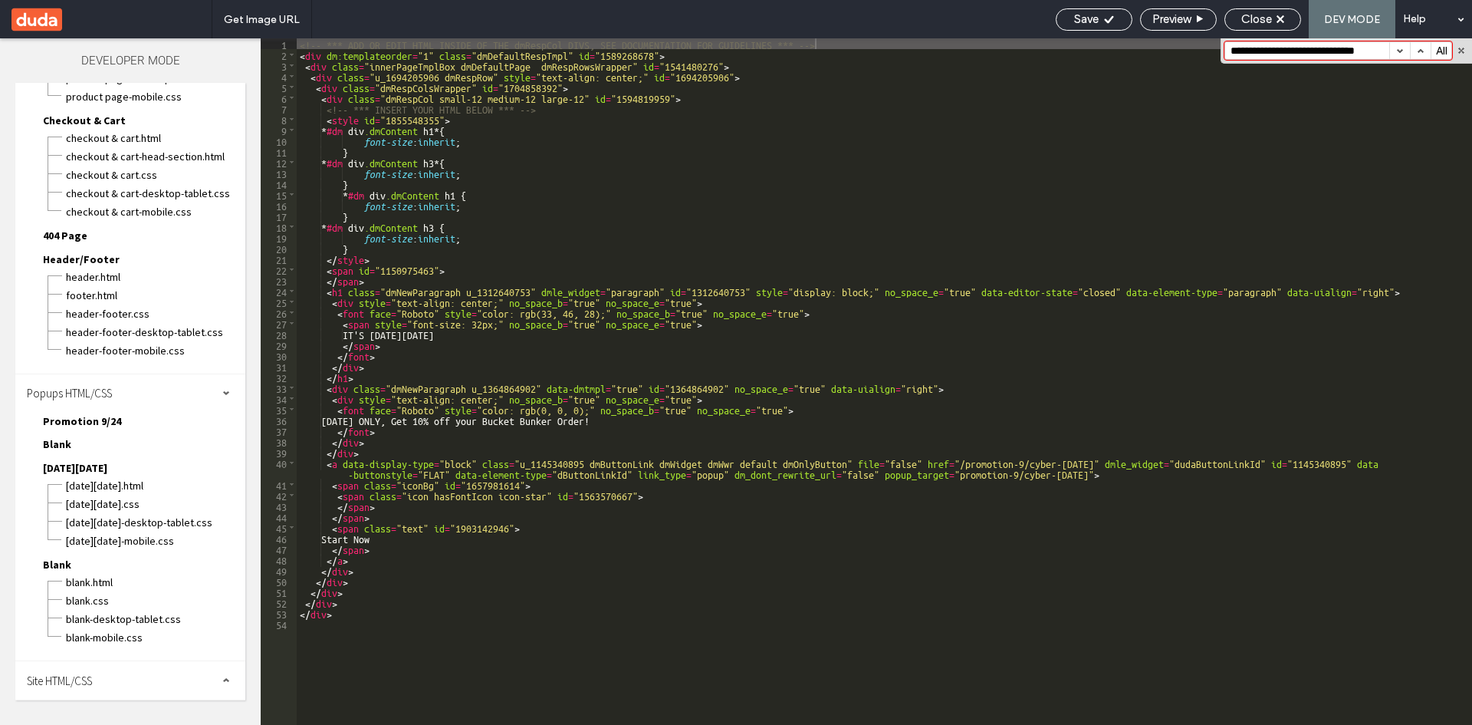
click at [97, 572] on div "Blank.html" at bounding box center [155, 580] width 180 height 18
click at [87, 587] on span "Blank.html" at bounding box center [155, 581] width 180 height 15
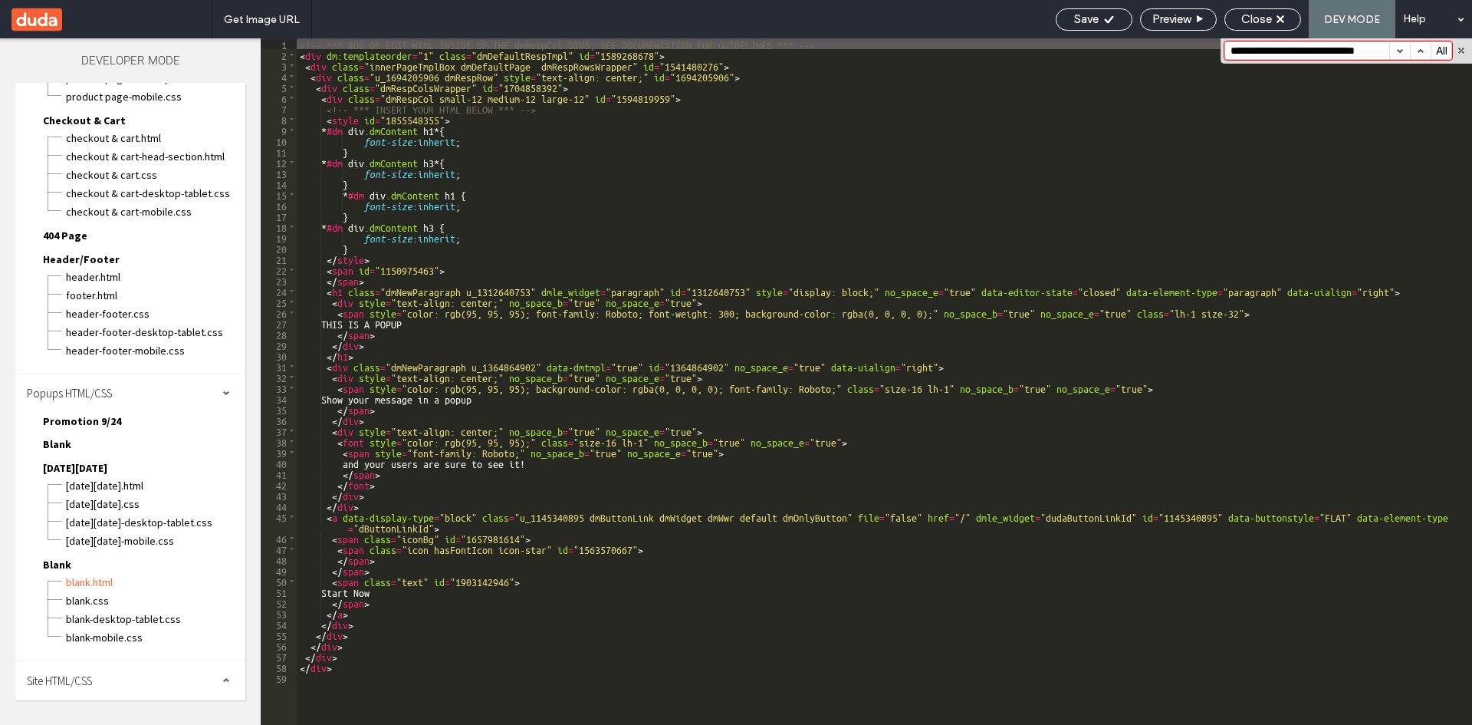
click at [1403, 51] on button "button" at bounding box center [1400, 50] width 21 height 17
click at [77, 464] on span "Cyber Monday 12/24" at bounding box center [75, 468] width 64 height 14
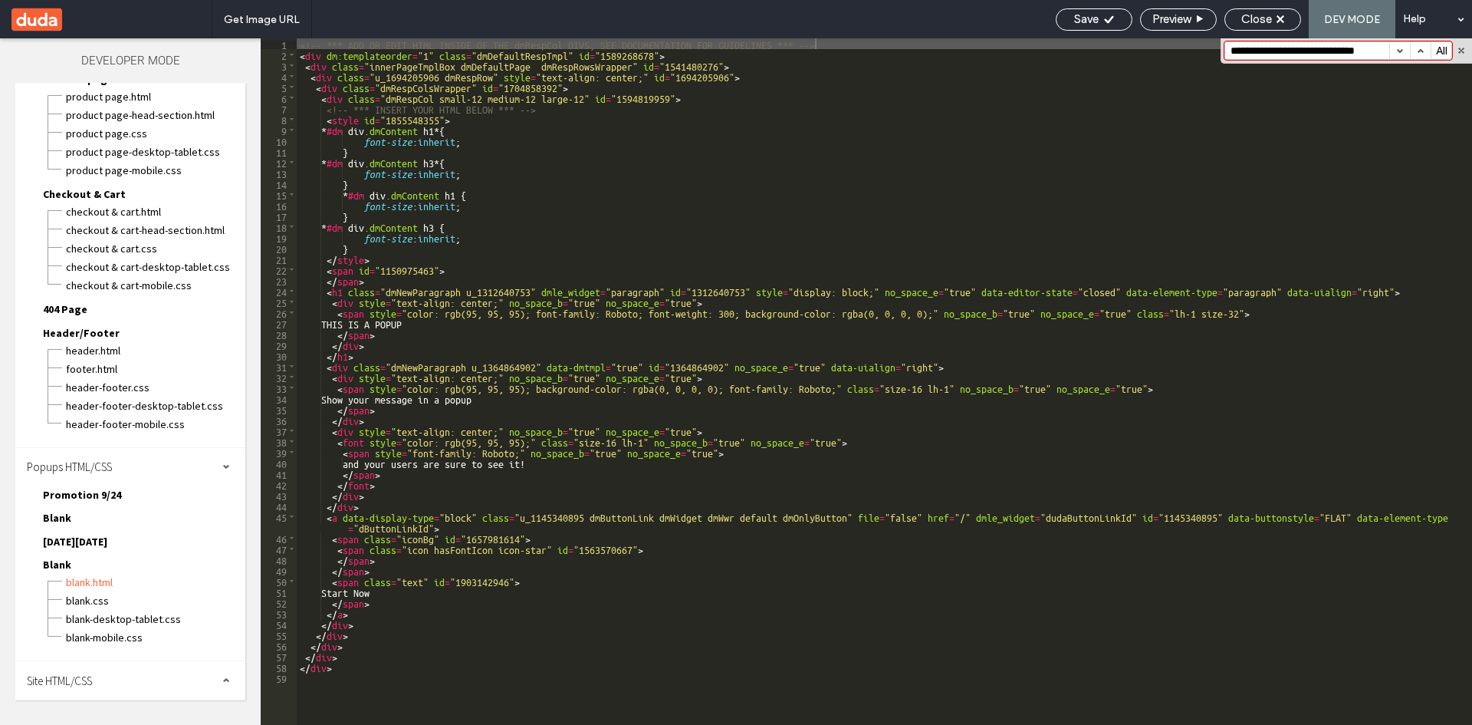
click at [54, 564] on span "Blank" at bounding box center [57, 565] width 28 height 14
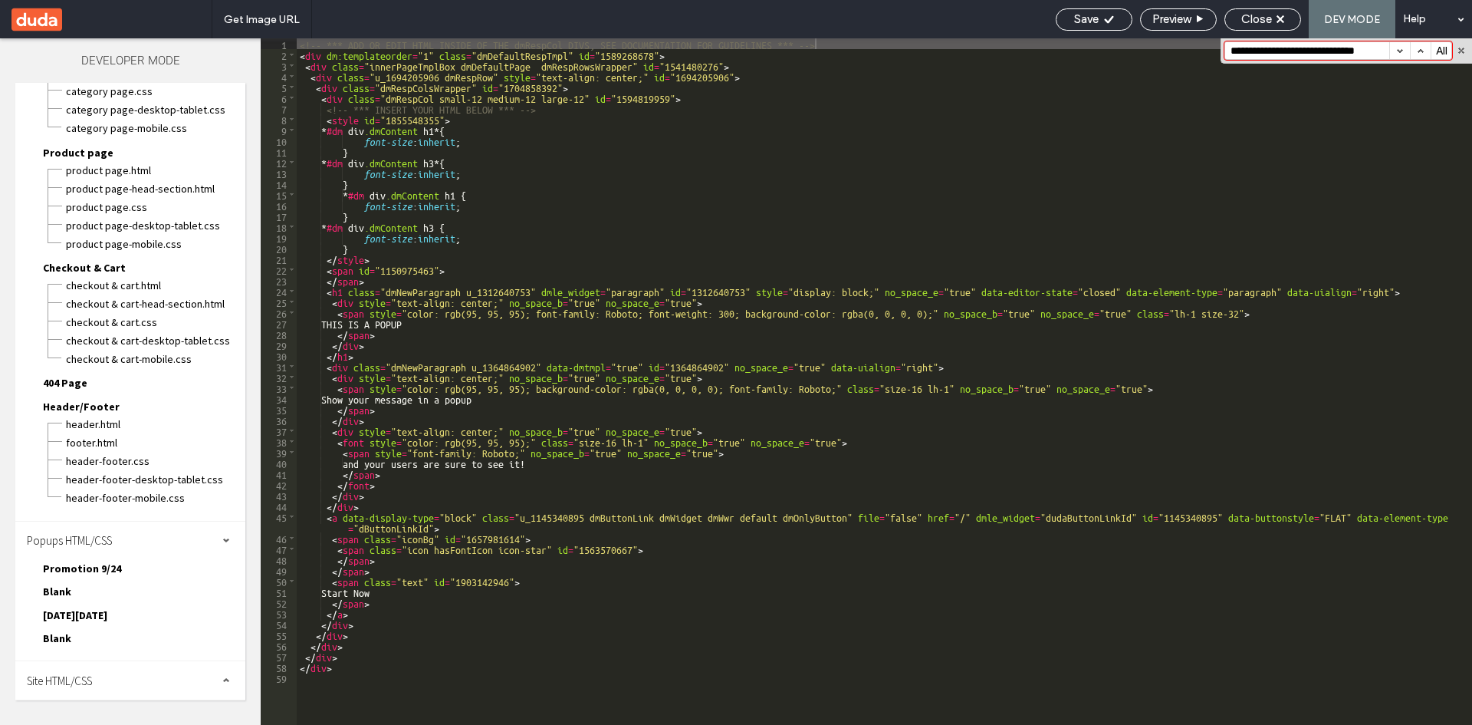
scroll to position [881, 0]
click at [73, 672] on div "Site HTML/CSS" at bounding box center [130, 680] width 230 height 38
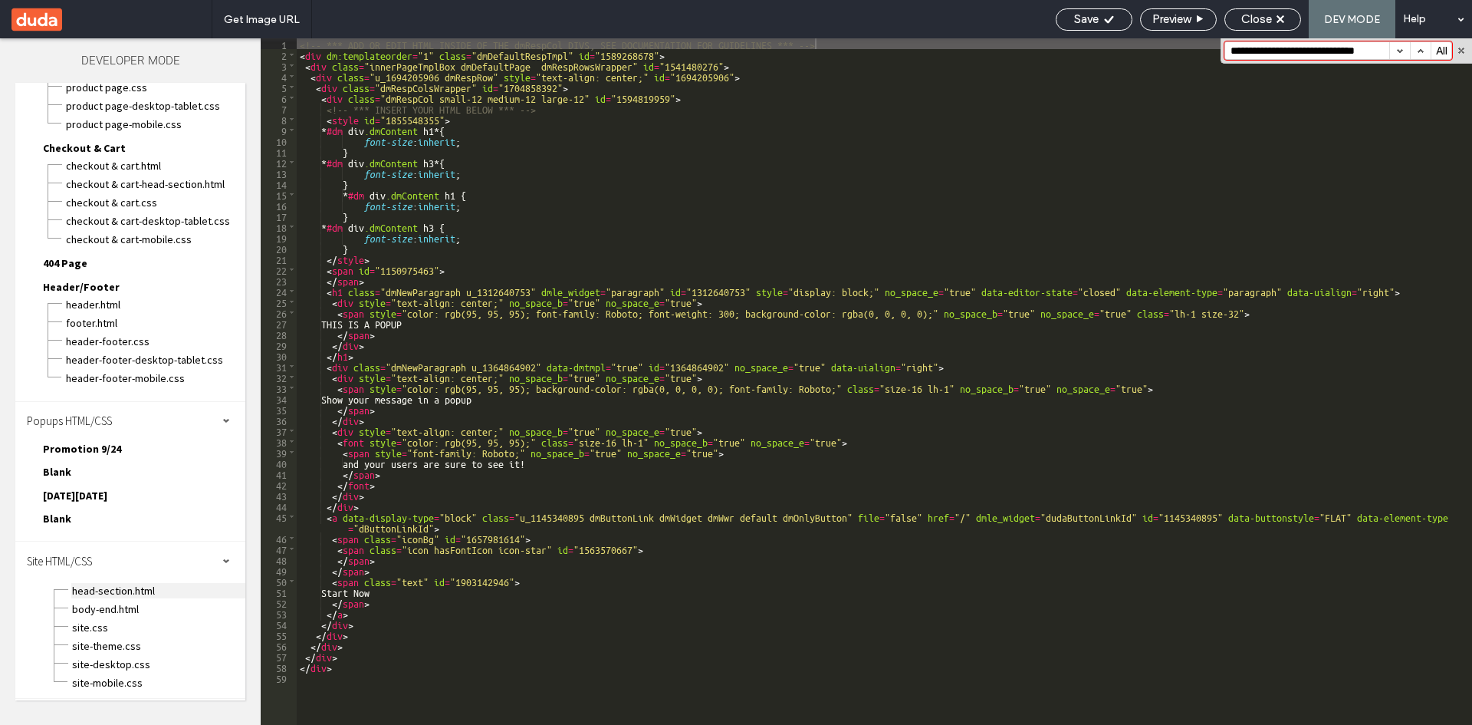
click at [126, 590] on span "head-section.html" at bounding box center [158, 590] width 174 height 15
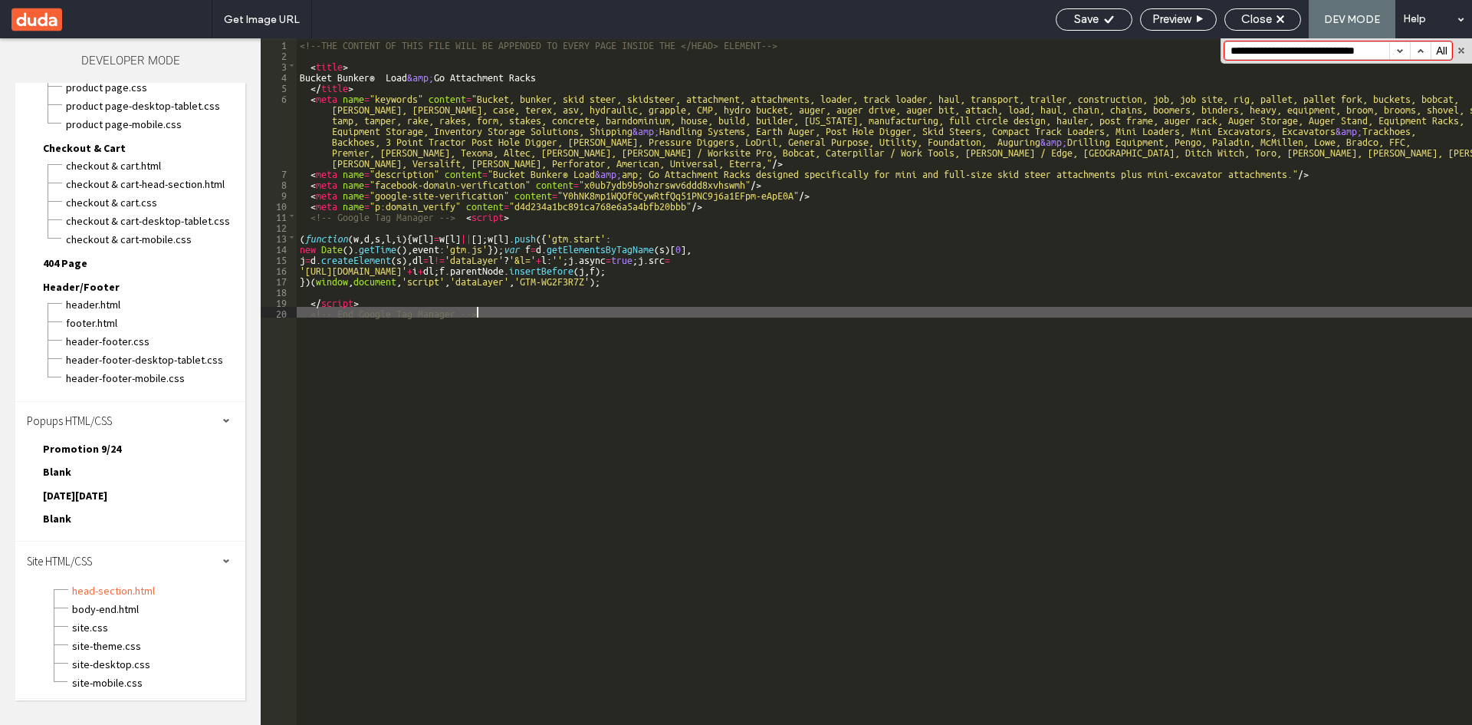
click at [515, 323] on div "<!--THE CONTENT OF THIS FILE WILL BE APPENDED TO EVERY PAGE INSIDE THE </HEAD> …" at bounding box center [885, 392] width 1176 height 708
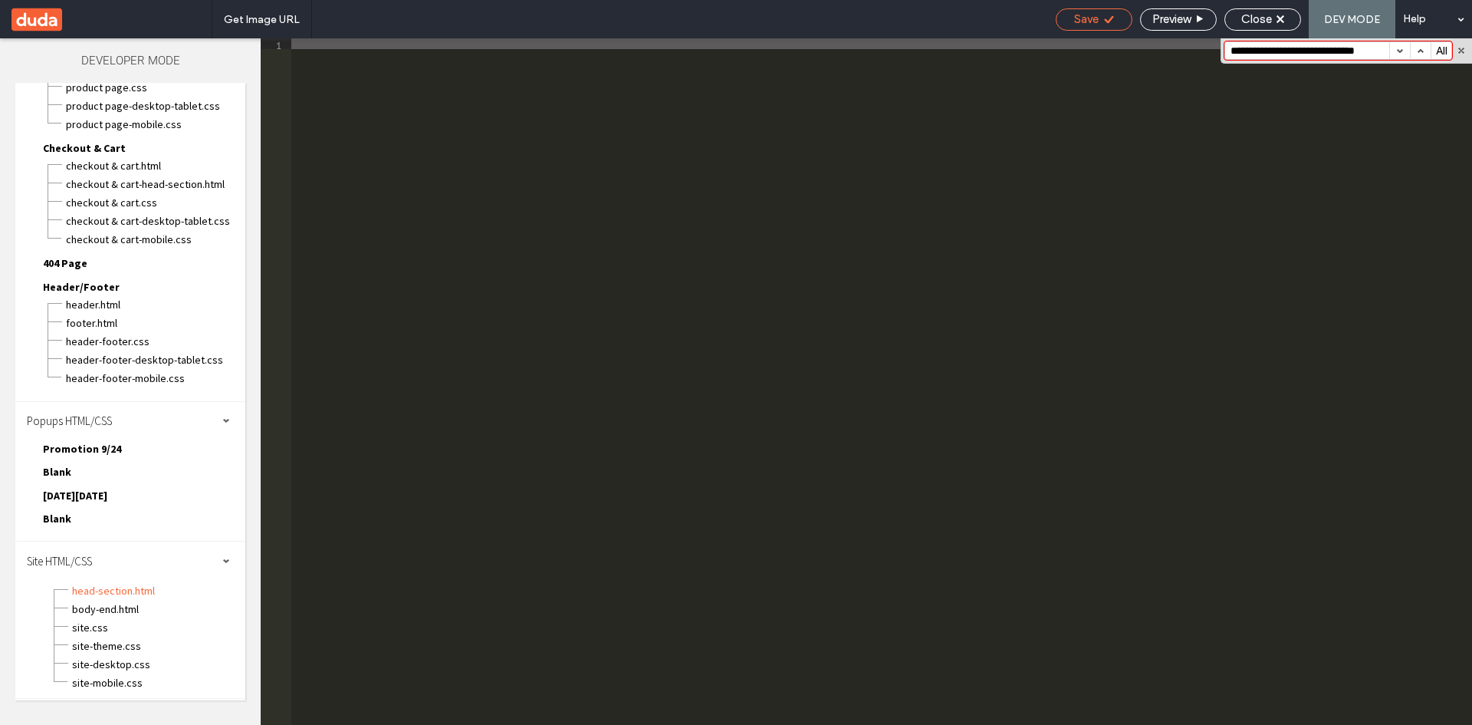
click at [1104, 18] on icon at bounding box center [1110, 20] width 12 height 12
click at [114, 612] on span "body-end.html" at bounding box center [158, 608] width 174 height 15
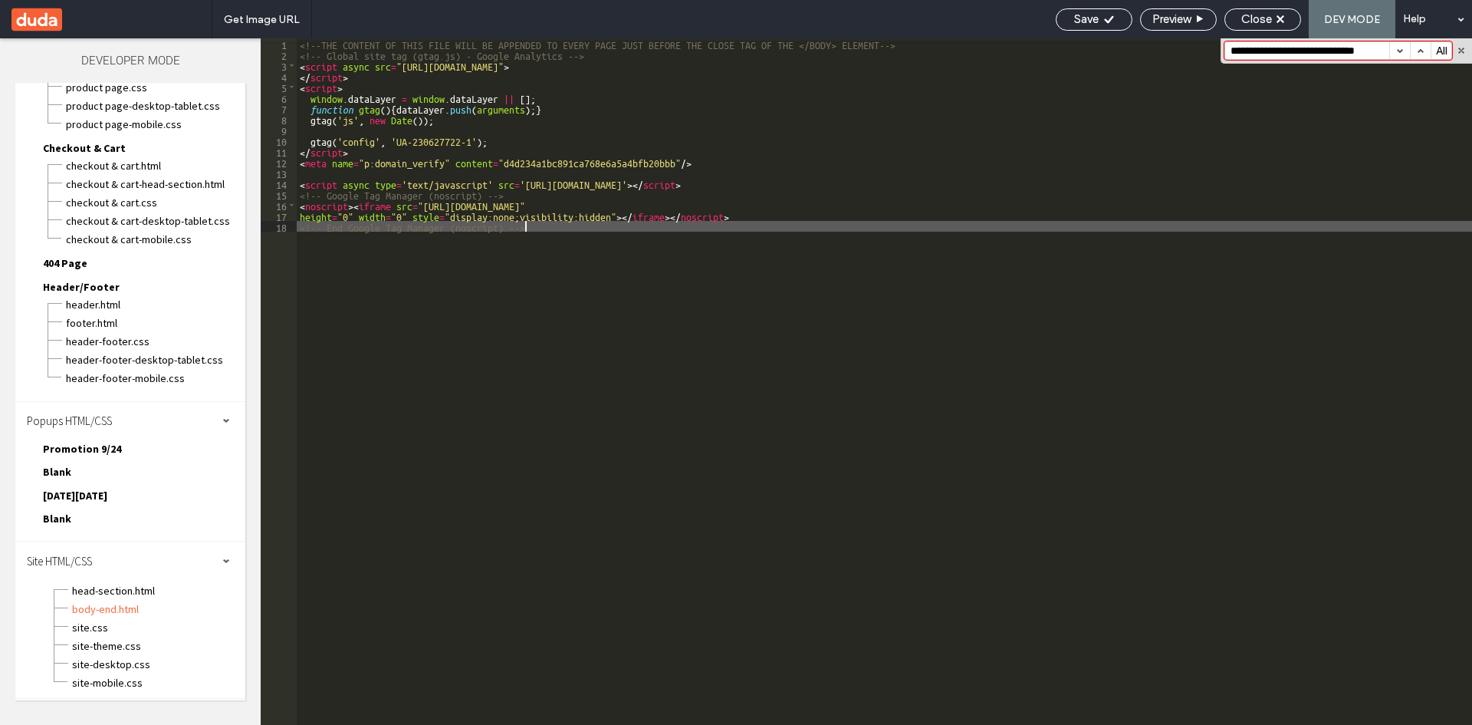
click at [620, 408] on div "<!--THE CONTENT OF THIS FILE WILL BE APPENDED TO EVERY PAGE JUST BEFORE THE CLO…" at bounding box center [885, 392] width 1176 height 708
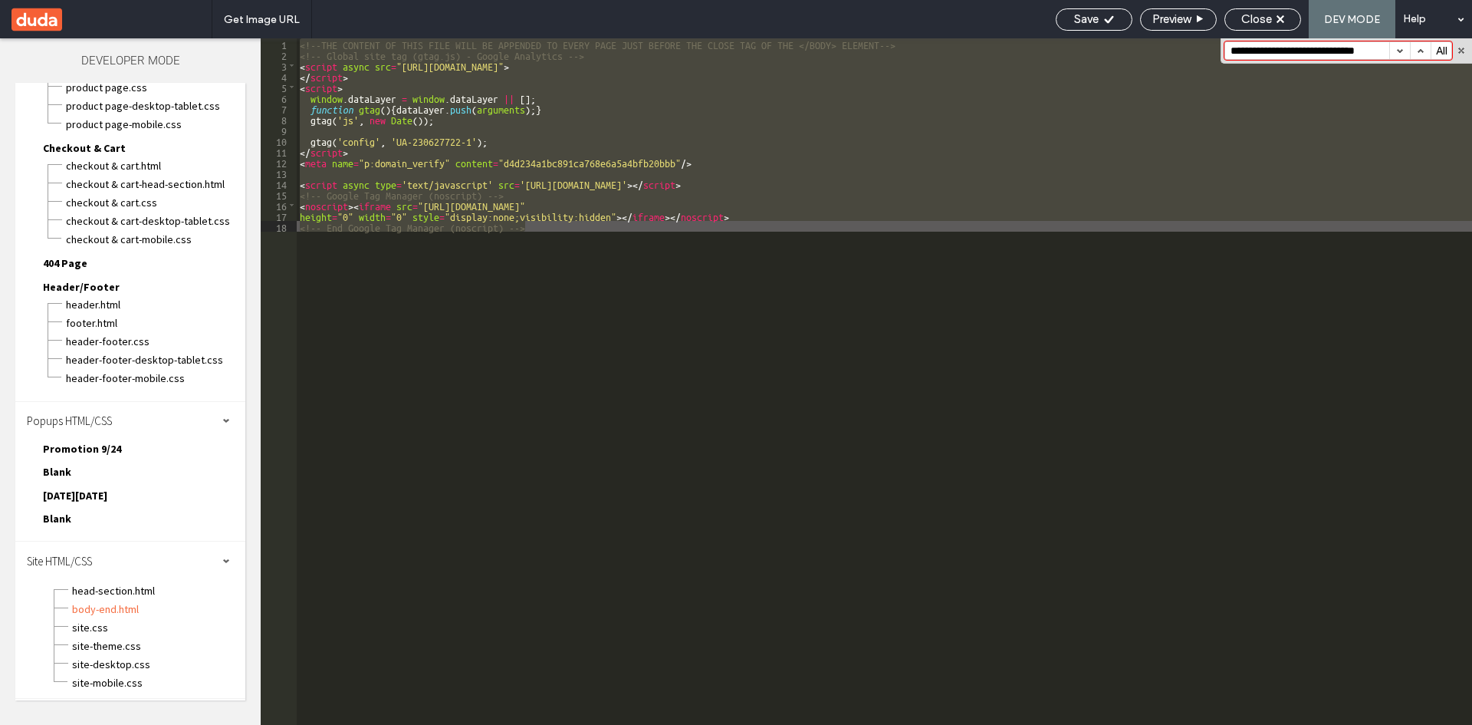
scroll to position [0, 0]
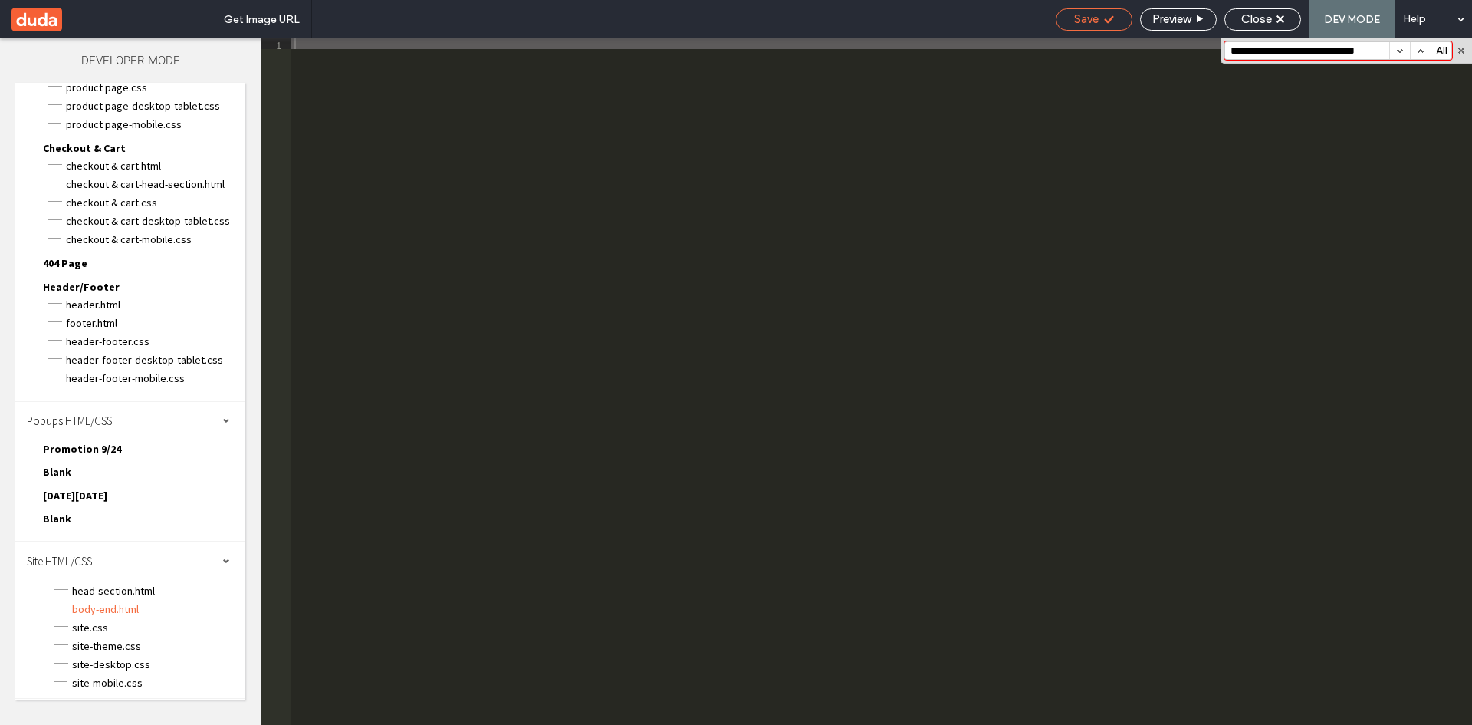
click at [1094, 27] on div "Save" at bounding box center [1094, 19] width 77 height 22
click at [1267, 21] on span "Close" at bounding box center [1257, 19] width 31 height 14
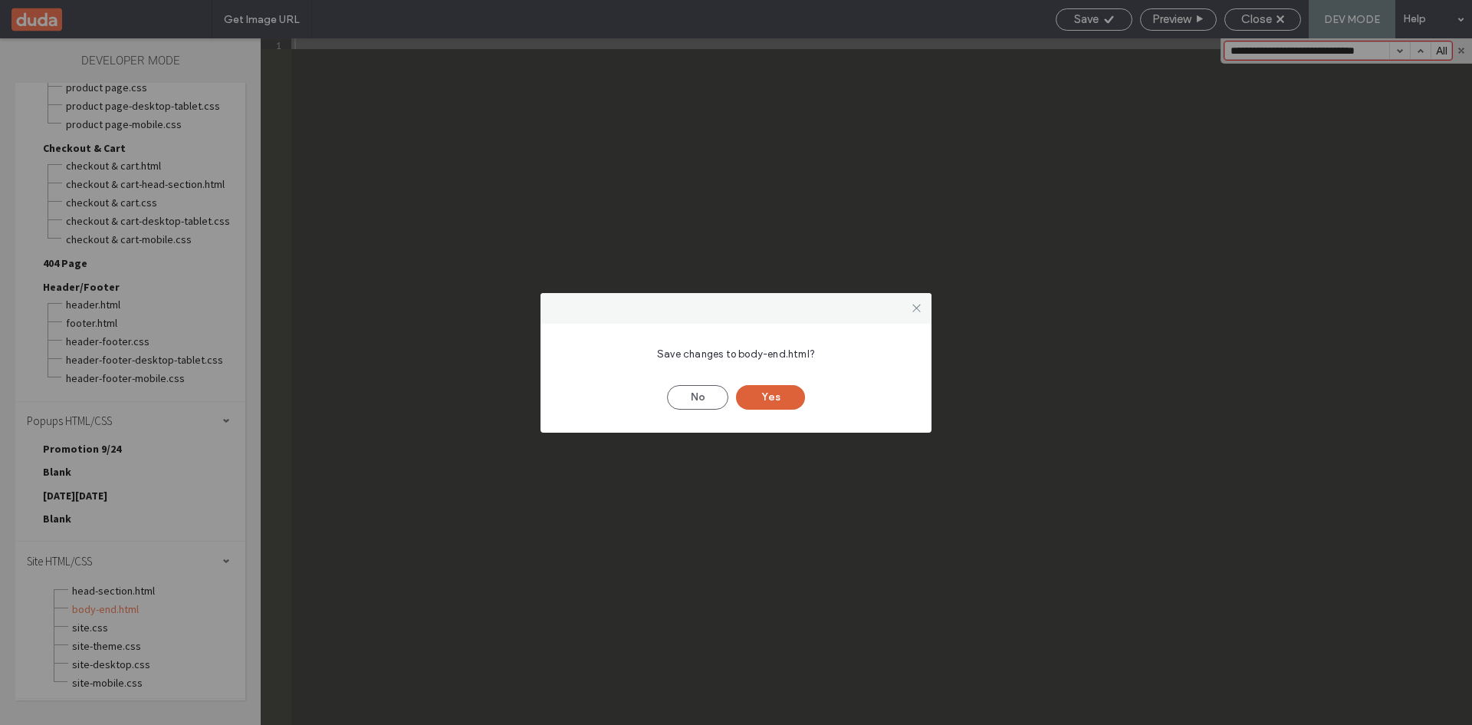
click at [780, 398] on button "Yes" at bounding box center [770, 397] width 69 height 25
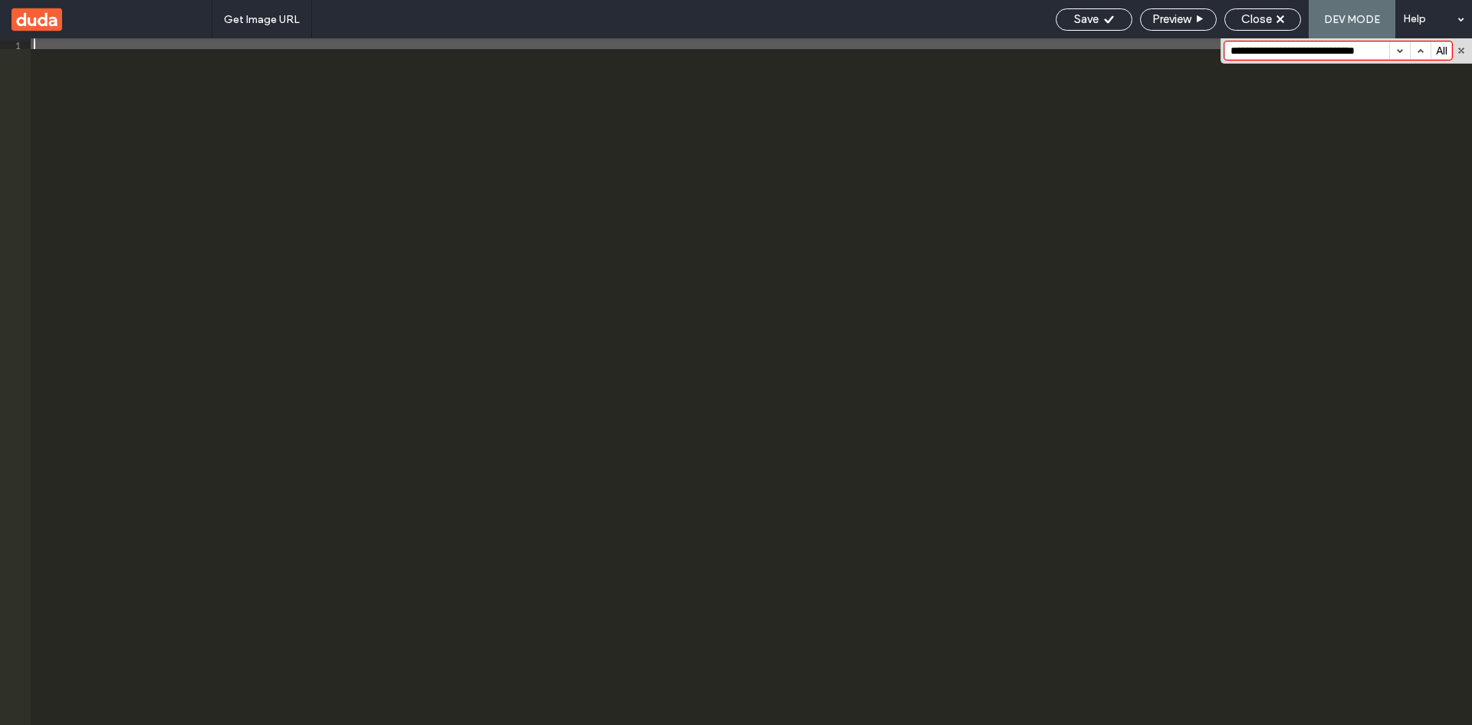
scroll to position [962, 0]
